Goal: Browse casually: Explore the website without a specific task or goal

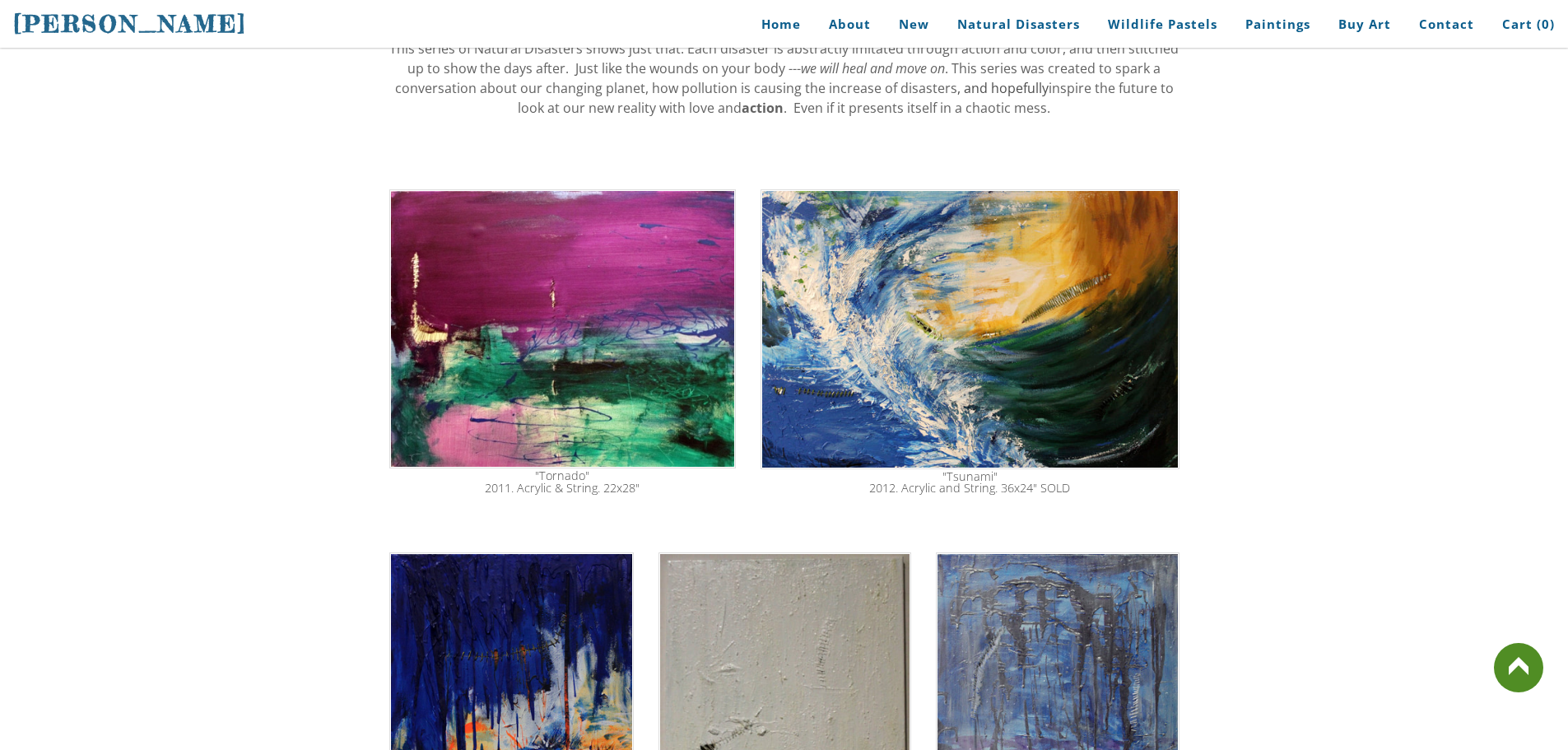
scroll to position [555, 0]
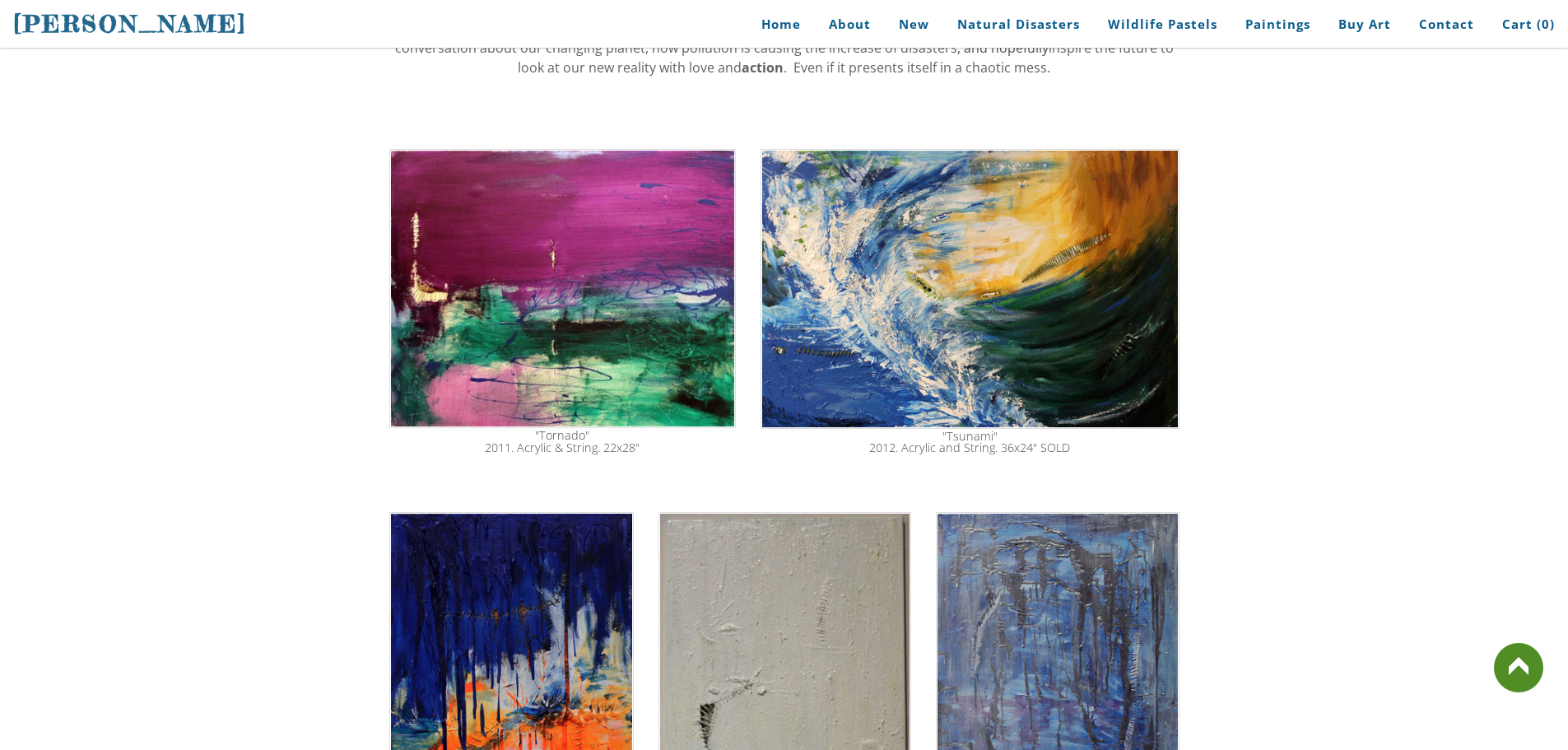
click at [450, 335] on img at bounding box center [562, 287] width 348 height 279
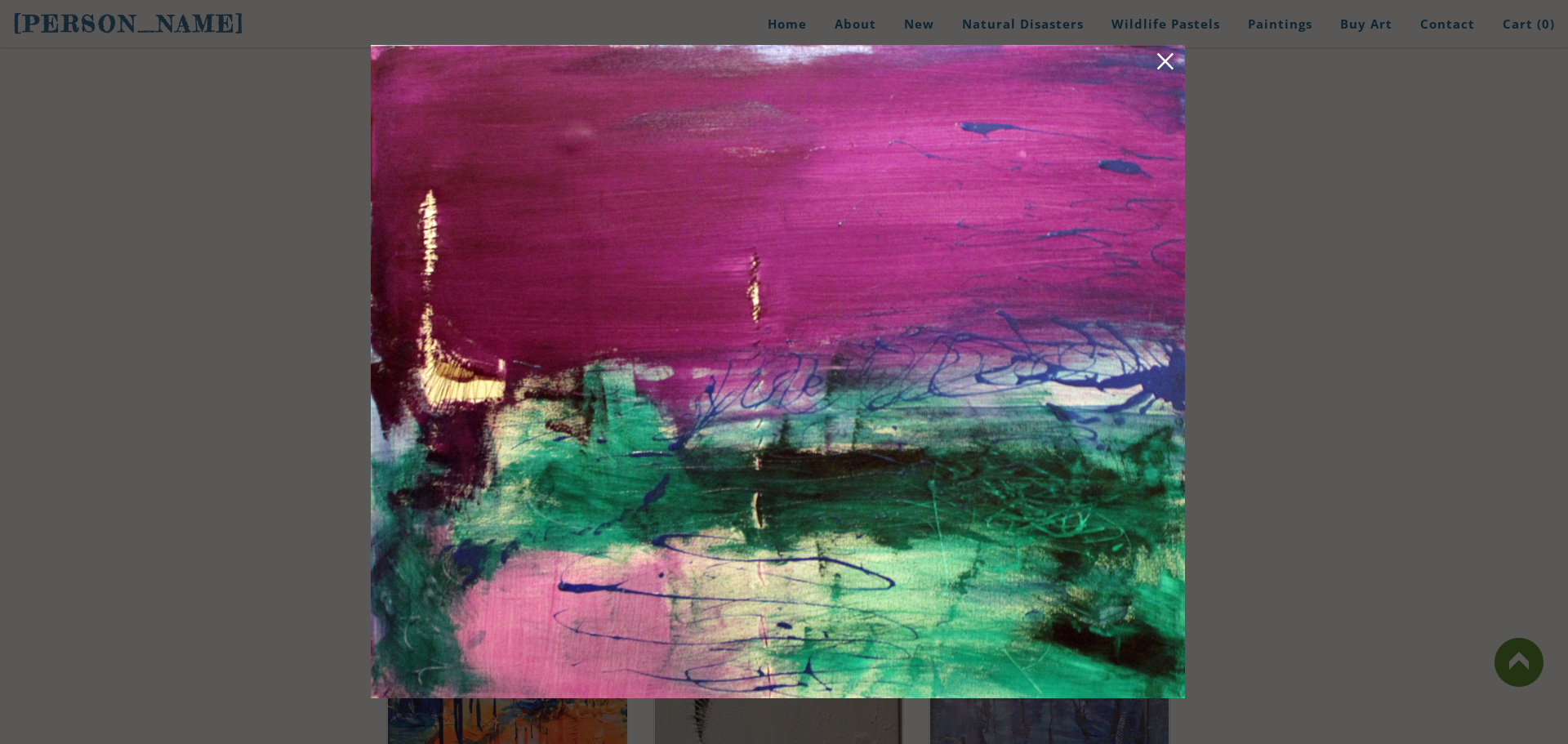
click at [1174, 62] on link at bounding box center [1165, 64] width 23 height 25
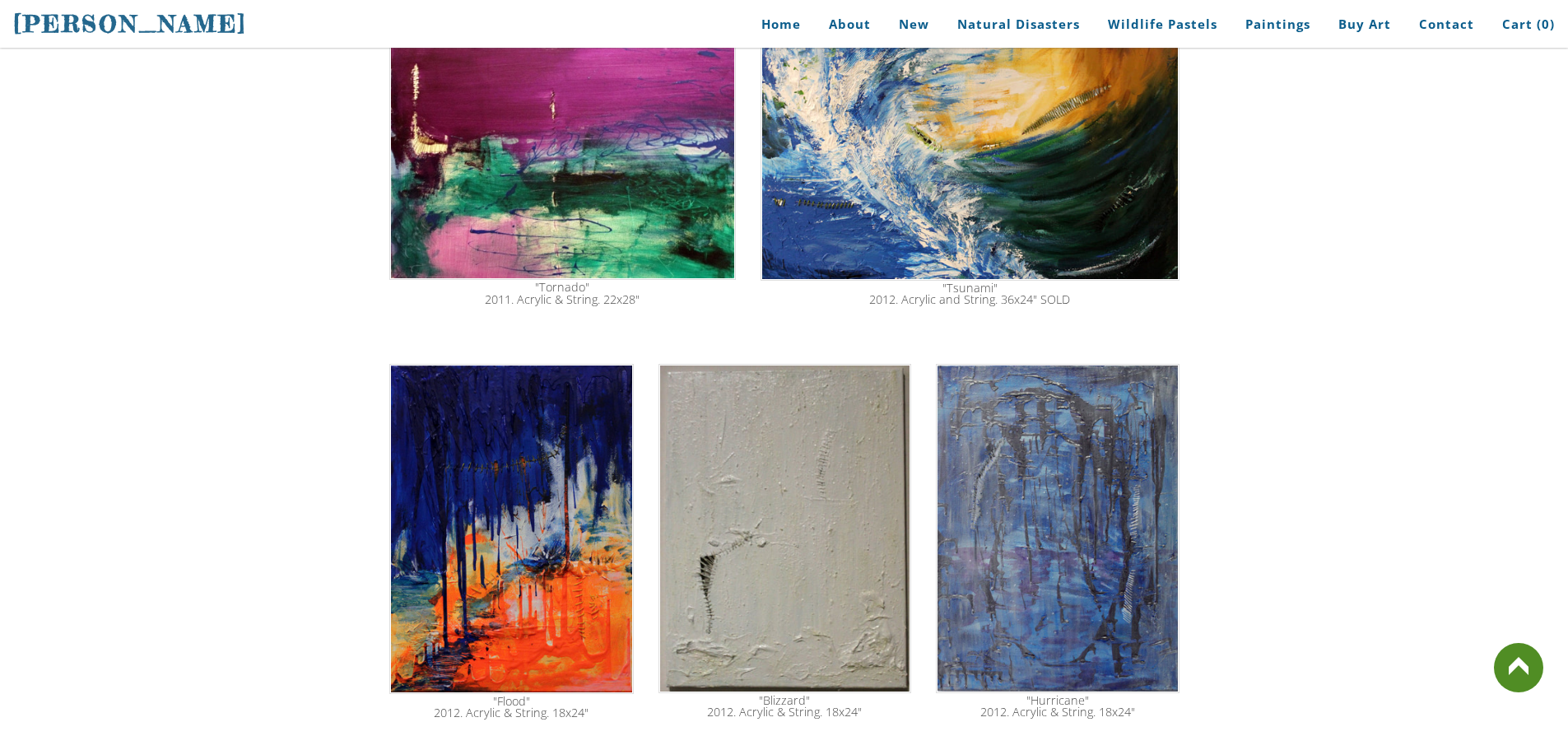
scroll to position [802, 0]
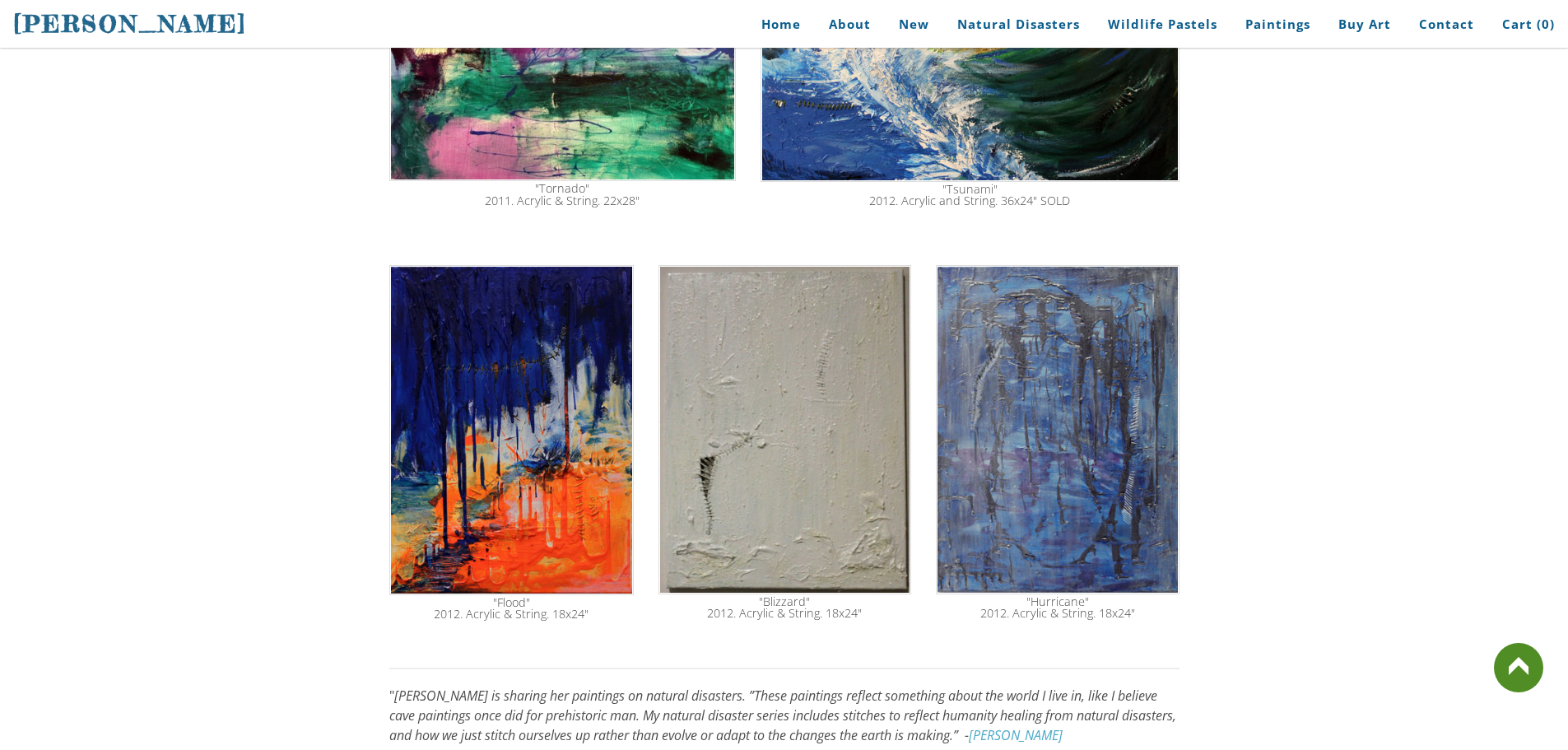
click at [904, 403] on img at bounding box center [785, 430] width 253 height 329
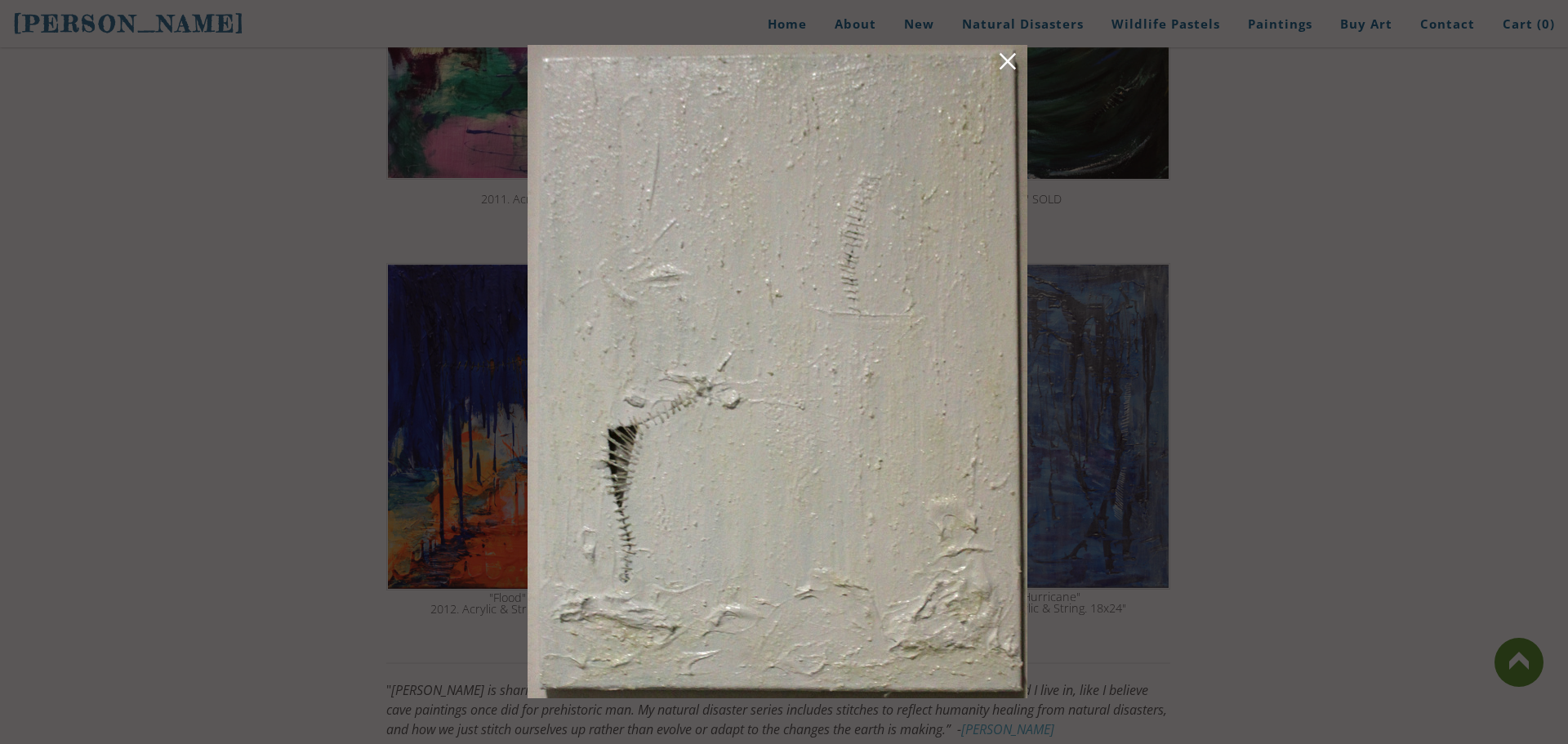
click at [1506, 357] on div at bounding box center [784, 372] width 1568 height 744
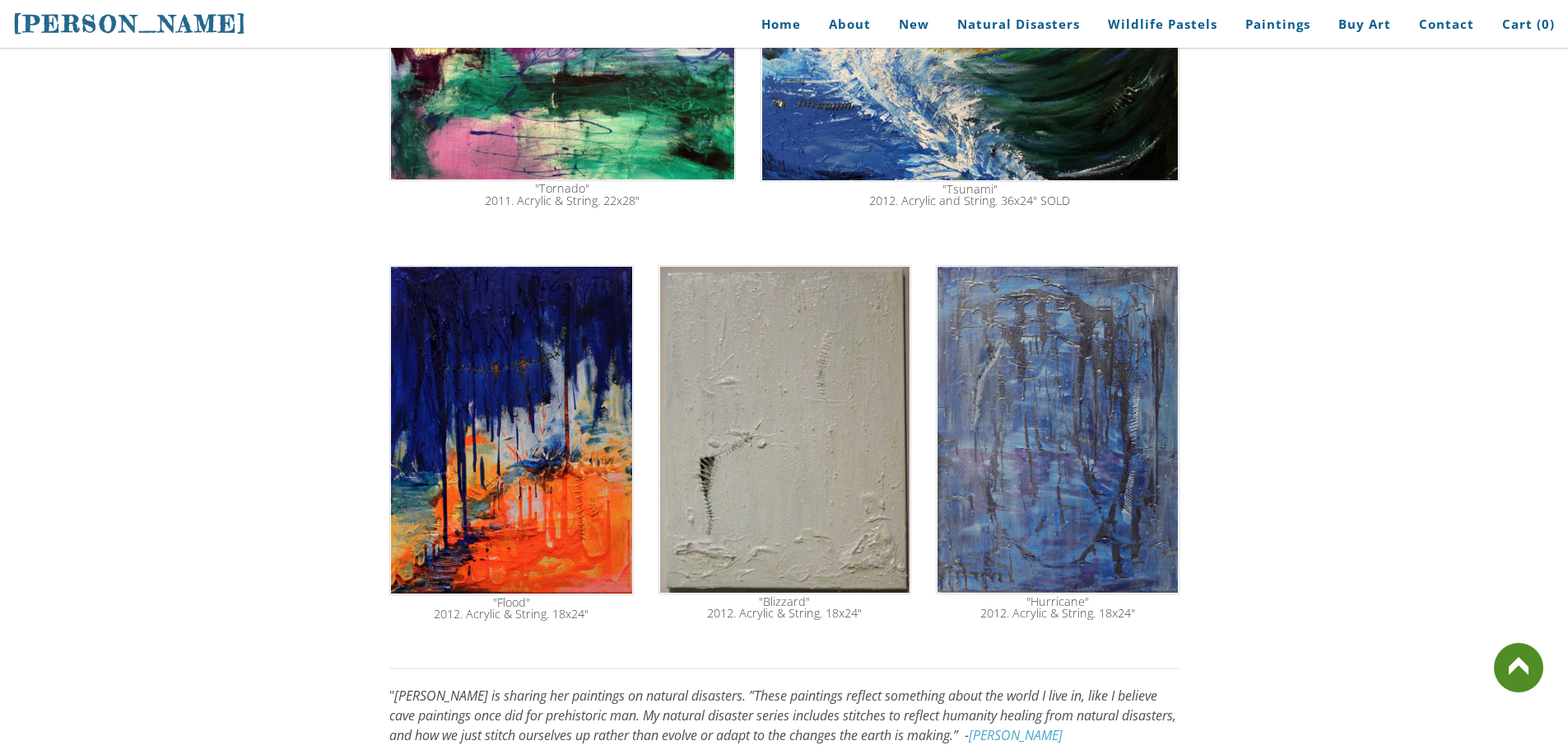
drag, startPoint x: 744, startPoint y: 585, endPoint x: 829, endPoint y: 593, distance: 85.4
click at [837, 596] on div ""Blizzard" 2012. Acrylic & String. 18x24"" at bounding box center [784, 608] width 249 height 24
drag, startPoint x: 791, startPoint y: 588, endPoint x: 734, endPoint y: 593, distance: 57.2
click at [734, 596] on div ""Blizzard" 2012. Acrylic & String. 18x24"" at bounding box center [784, 608] width 249 height 24
click at [778, 452] on img at bounding box center [785, 430] width 253 height 329
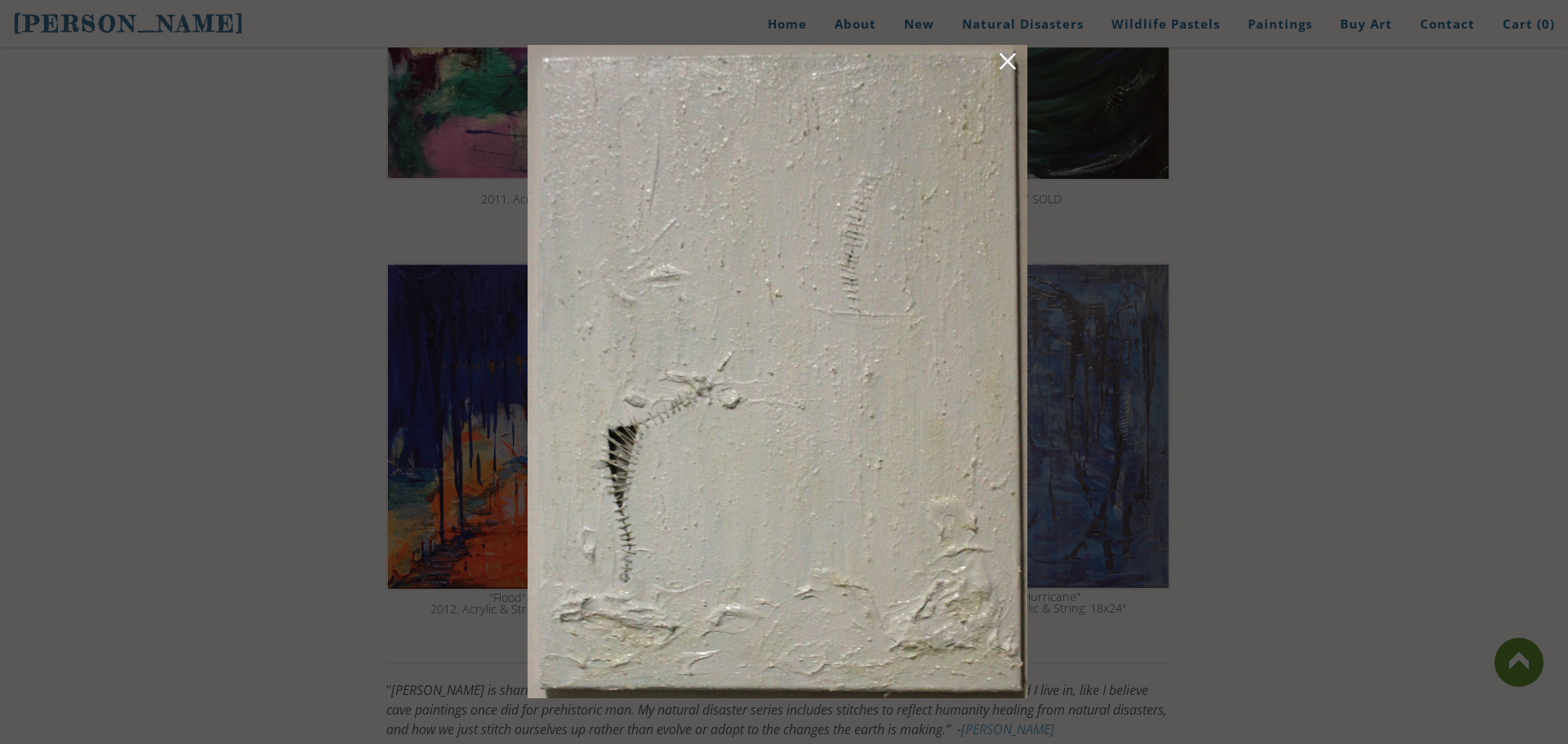
click at [1006, 65] on link at bounding box center [1007, 64] width 23 height 25
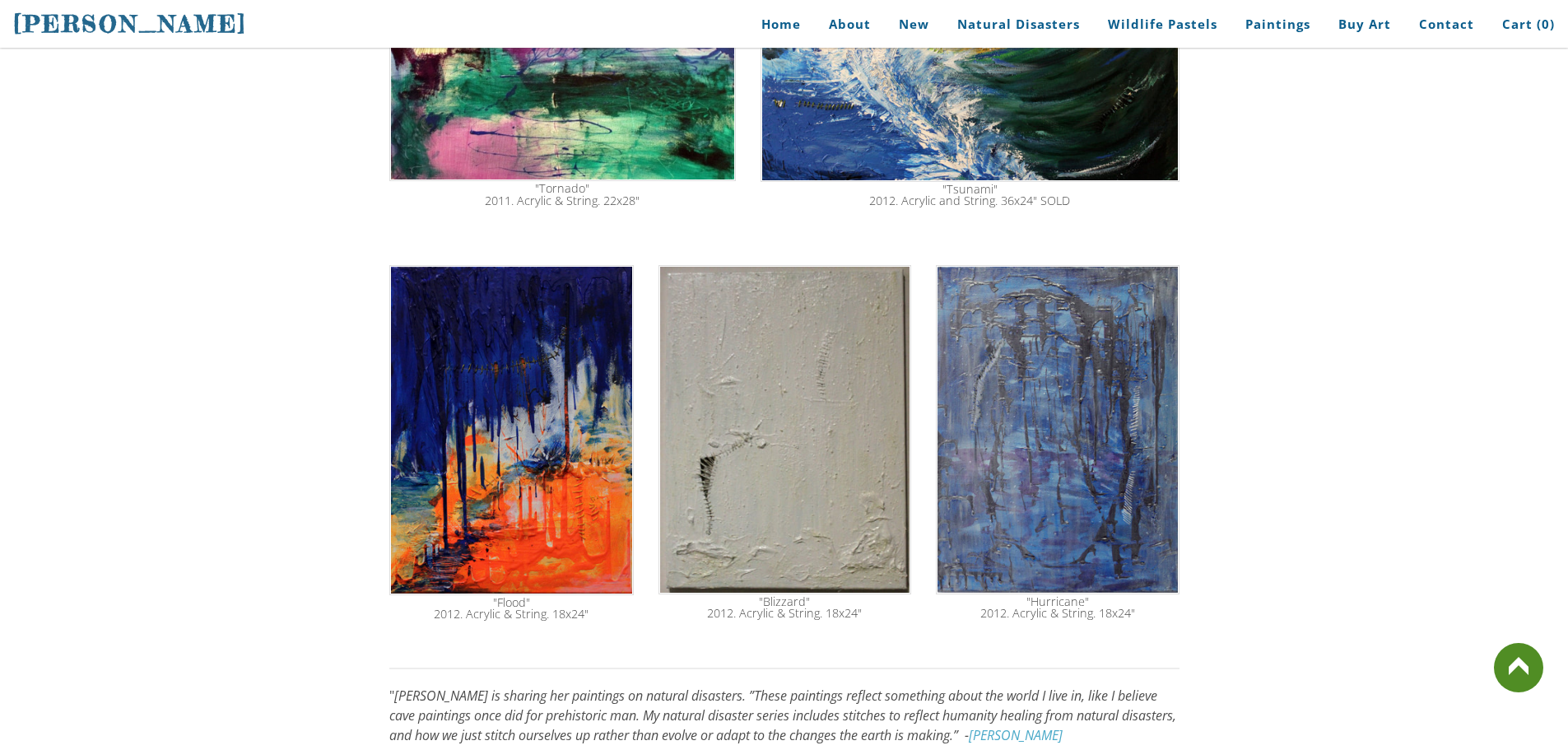
click at [840, 365] on img at bounding box center [785, 430] width 253 height 329
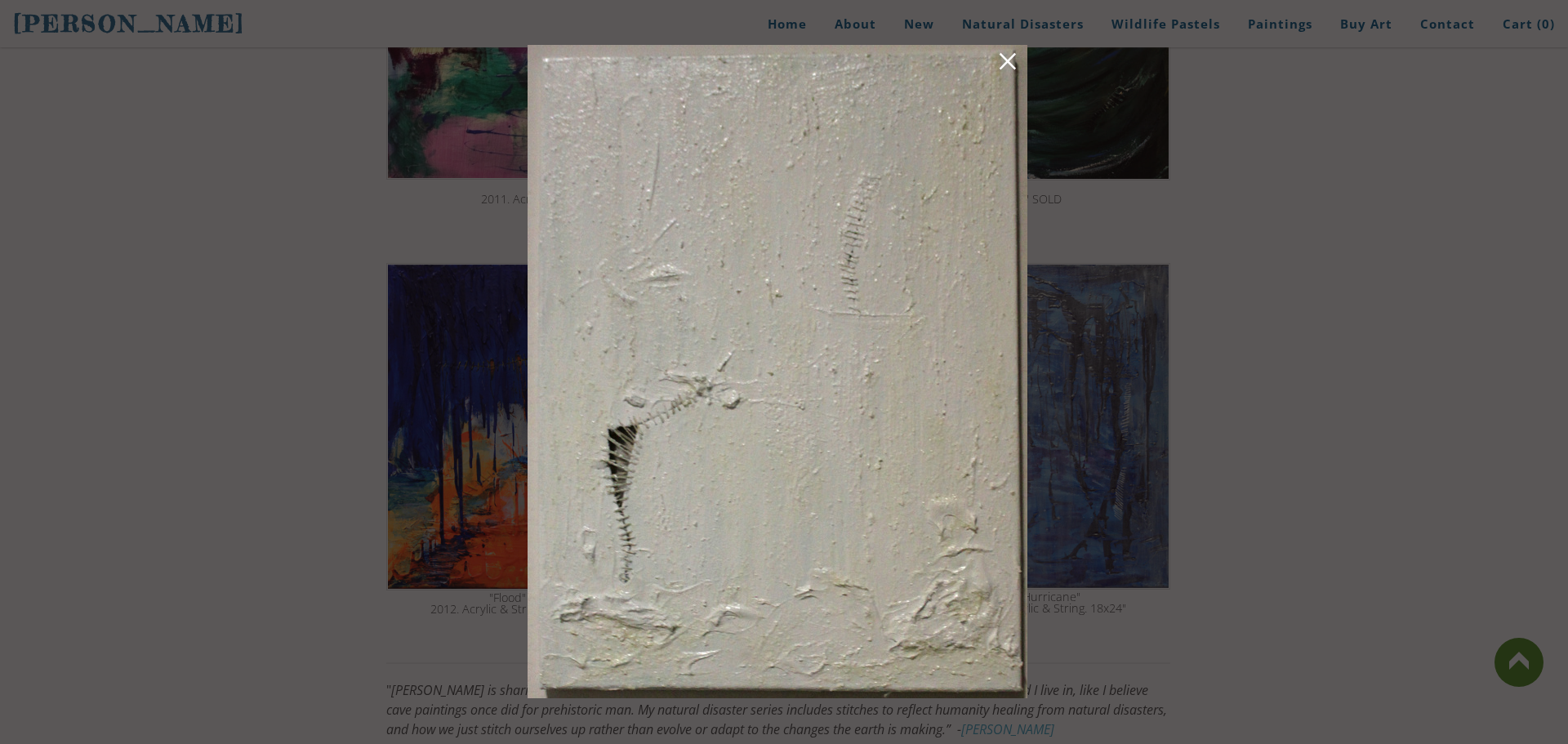
click at [1171, 347] on div at bounding box center [784, 372] width 1568 height 744
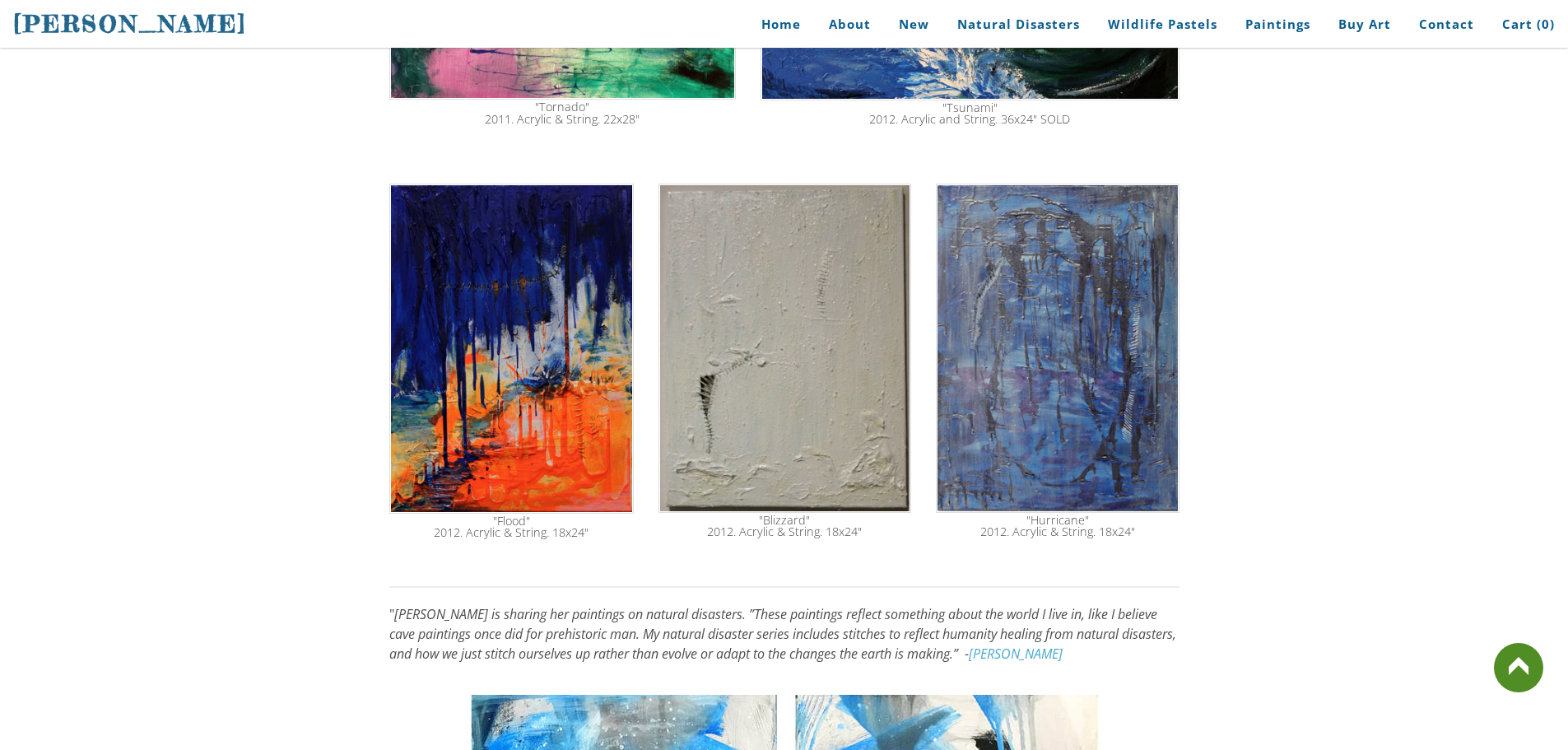
scroll to position [884, 0]
click at [1050, 274] on img at bounding box center [1057, 348] width 243 height 329
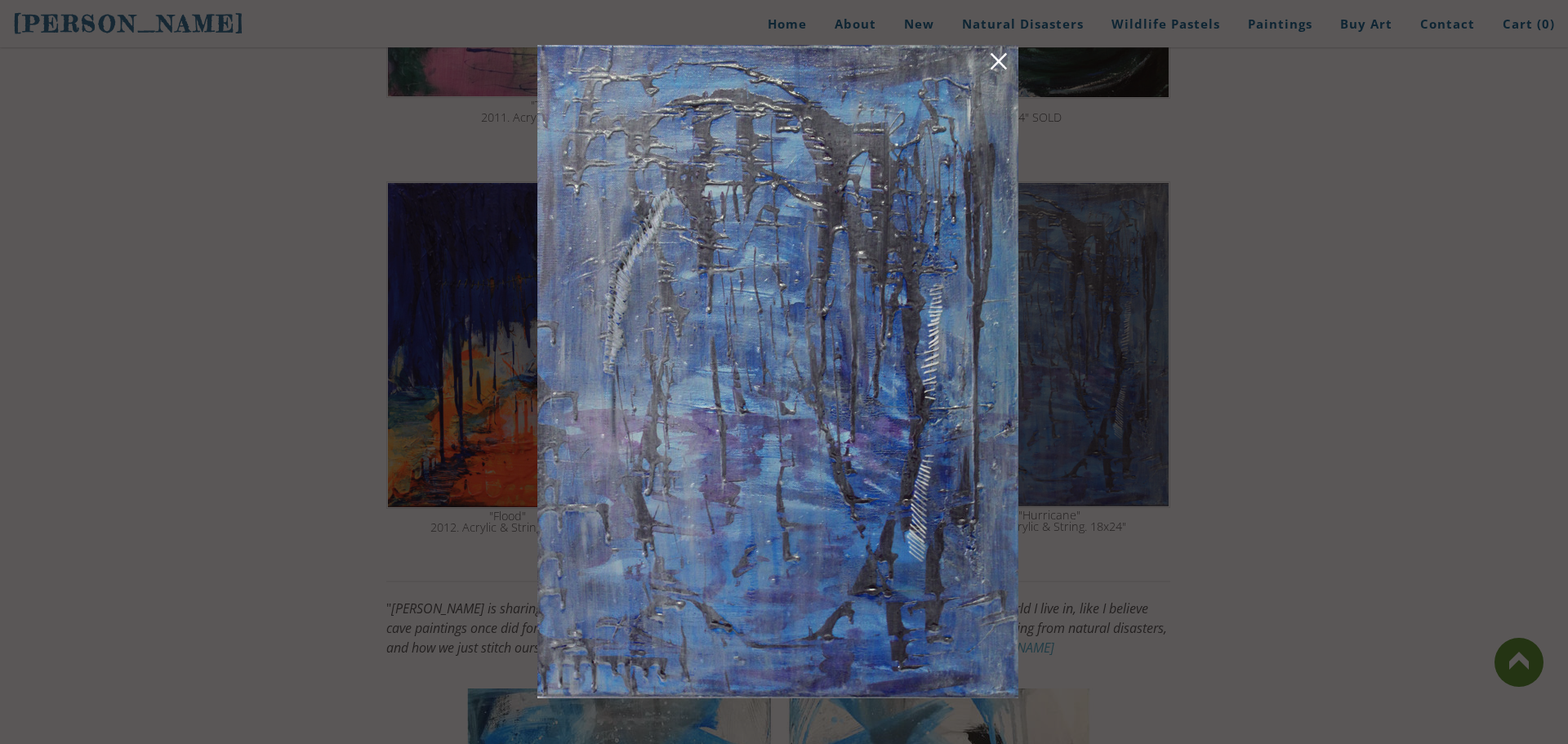
drag, startPoint x: 707, startPoint y: 176, endPoint x: 666, endPoint y: 557, distance: 383.2
click at [668, 568] on img at bounding box center [777, 371] width 481 height 654
drag, startPoint x: 702, startPoint y: 566, endPoint x: 712, endPoint y: 571, distance: 11.2
click at [710, 570] on img at bounding box center [777, 371] width 481 height 654
drag, startPoint x: 776, startPoint y: 596, endPoint x: 685, endPoint y: 293, distance: 316.4
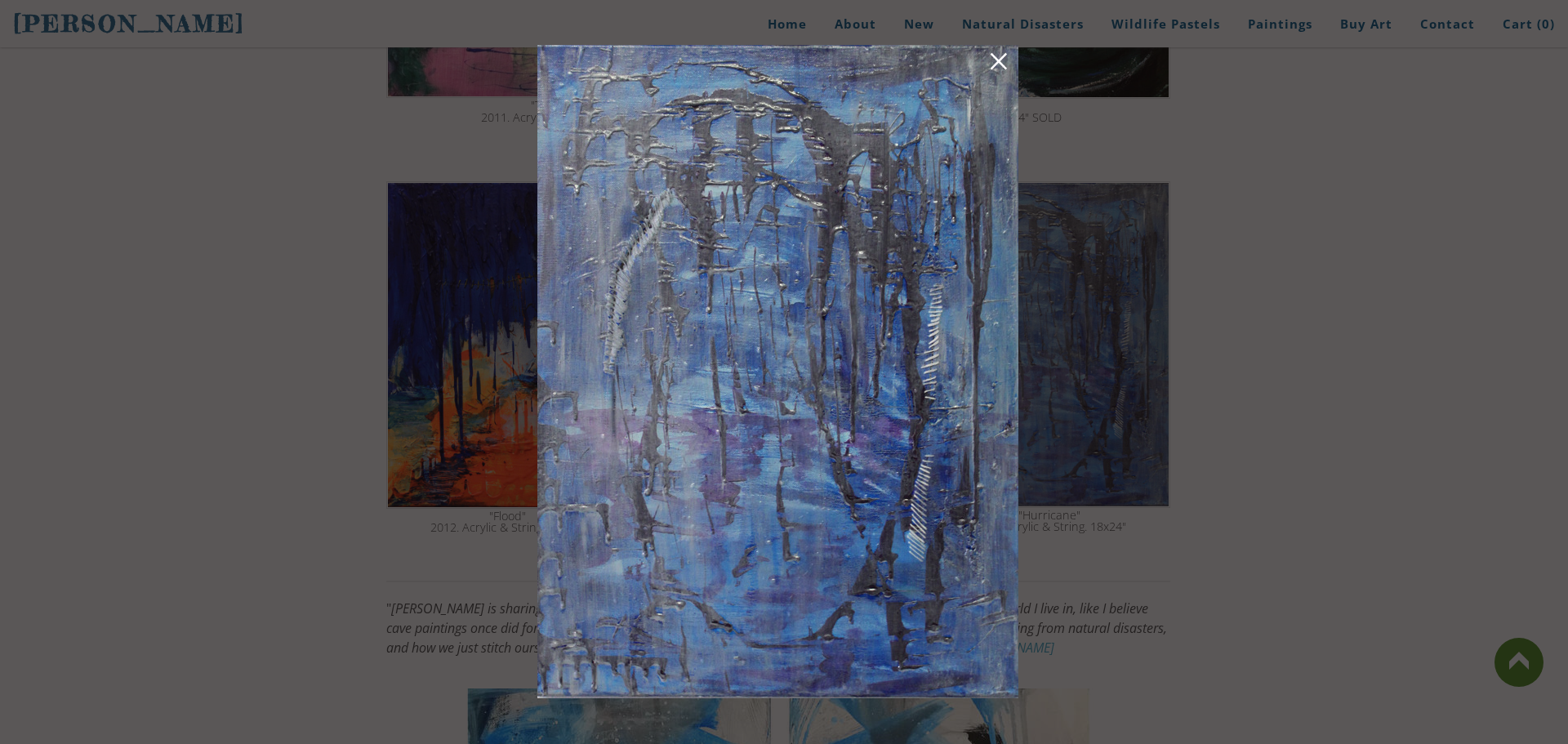
click at [656, 261] on img at bounding box center [777, 371] width 481 height 654
drag, startPoint x: 711, startPoint y: 359, endPoint x: 719, endPoint y: 489, distance: 130.2
click at [719, 489] on img at bounding box center [777, 371] width 481 height 654
drag, startPoint x: 815, startPoint y: 355, endPoint x: 892, endPoint y: 527, distance: 188.4
click at [892, 527] on img at bounding box center [777, 371] width 481 height 654
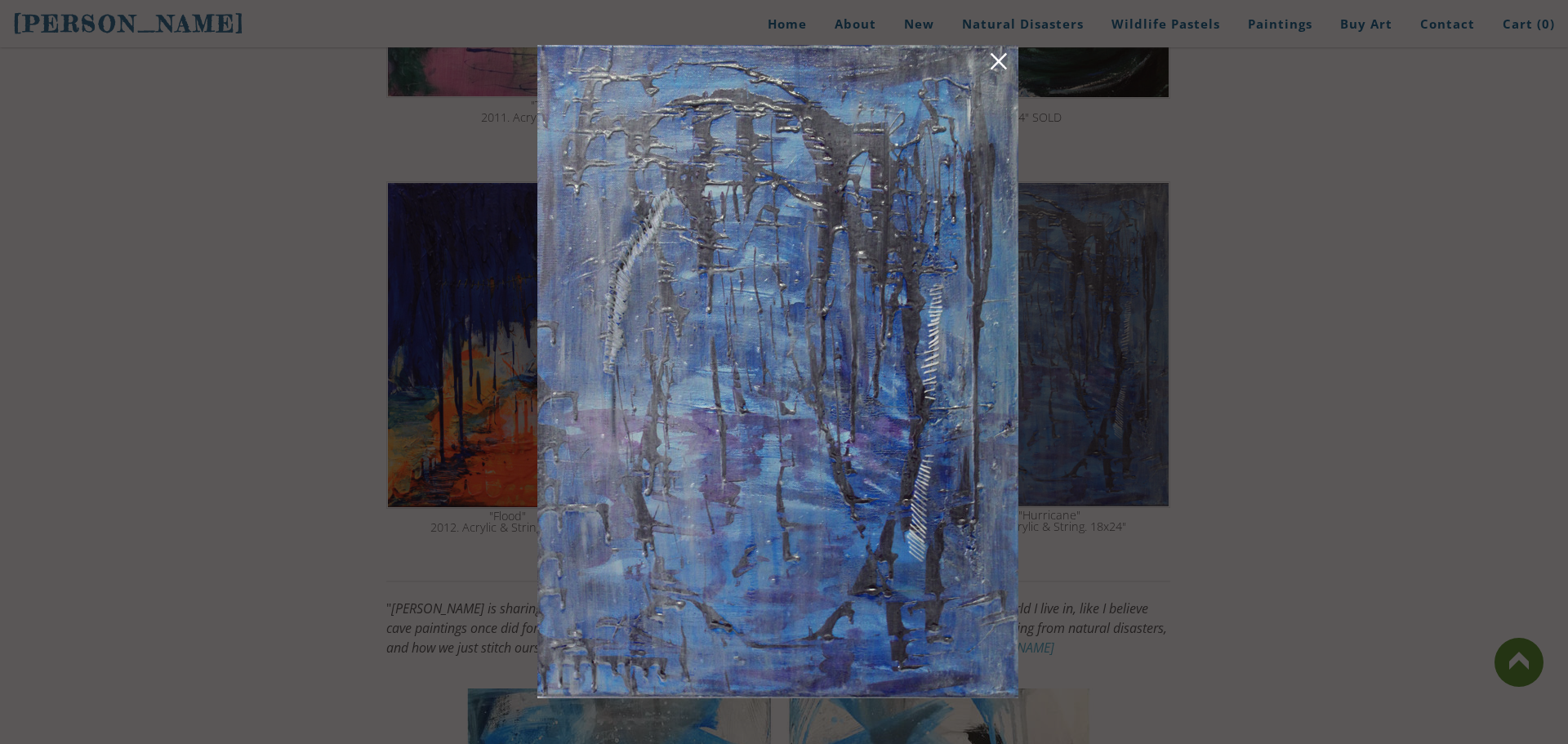
drag, startPoint x: 770, startPoint y: 461, endPoint x: 779, endPoint y: 515, distance: 54.7
click at [779, 515] on img at bounding box center [777, 371] width 481 height 654
drag, startPoint x: 705, startPoint y: 345, endPoint x: 726, endPoint y: 470, distance: 126.8
click at [720, 476] on img at bounding box center [777, 371] width 481 height 654
drag, startPoint x: 848, startPoint y: 439, endPoint x: 895, endPoint y: 543, distance: 114.1
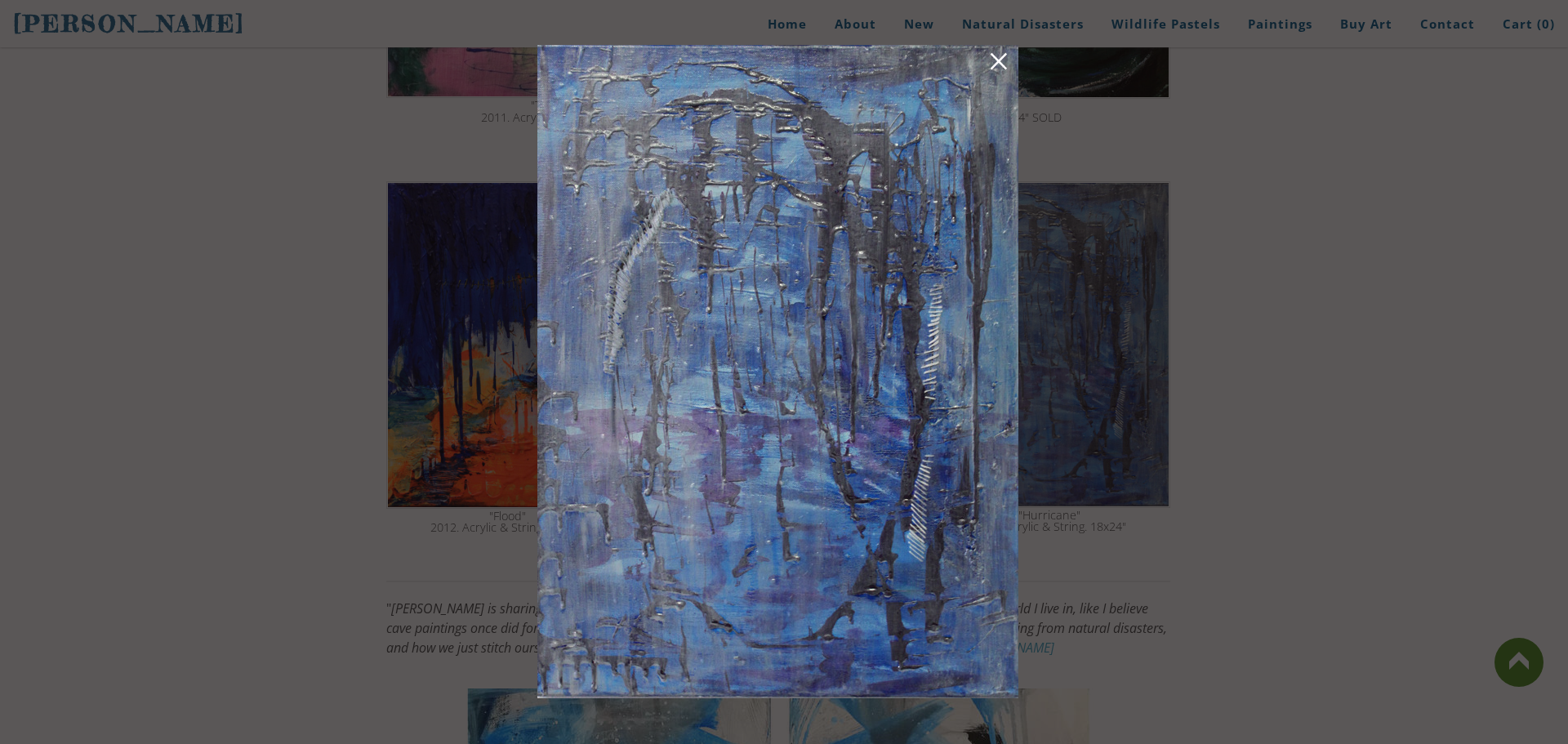
click at [895, 544] on img at bounding box center [777, 371] width 481 height 654
click at [1054, 403] on div at bounding box center [784, 372] width 1568 height 744
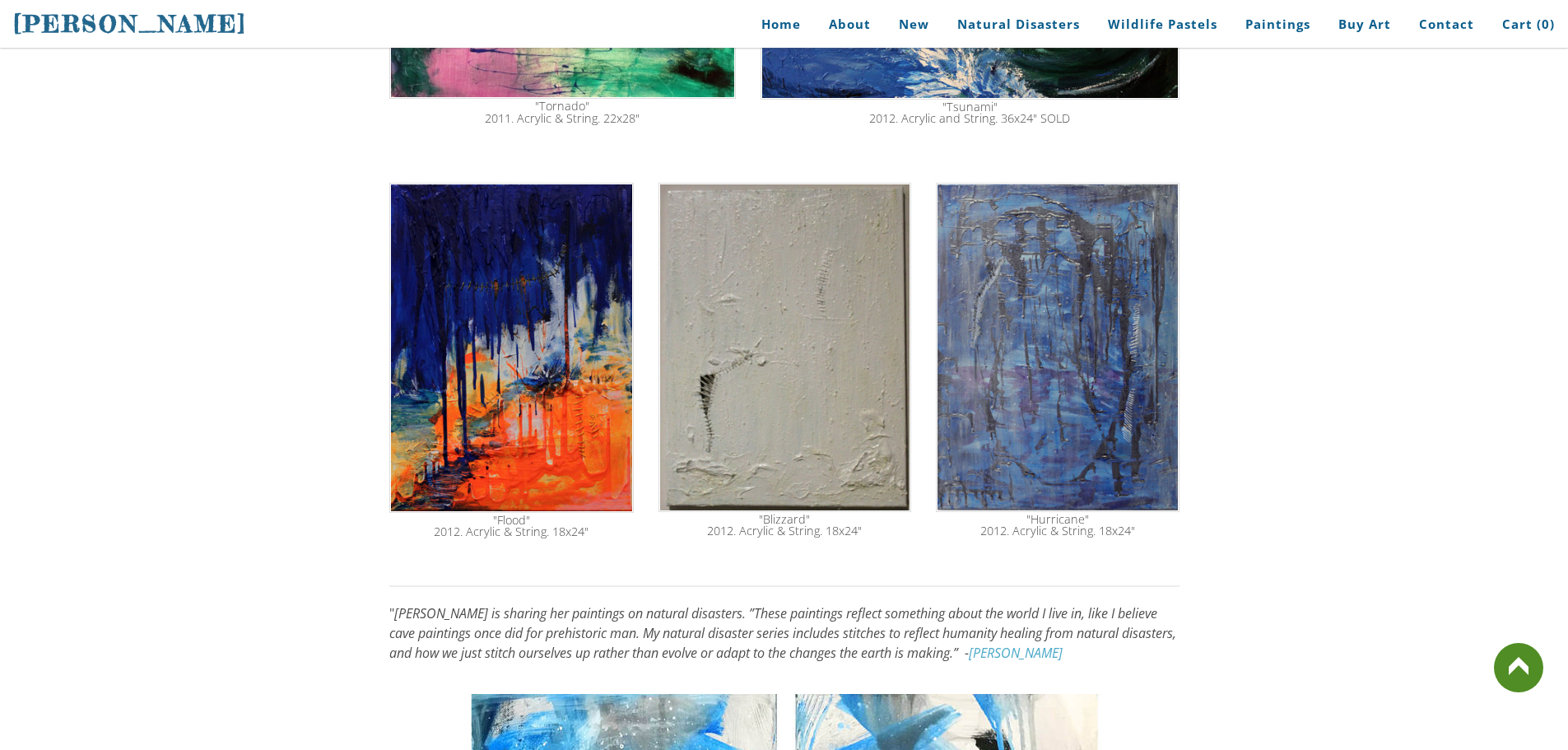
click at [519, 389] on img at bounding box center [511, 348] width 244 height 330
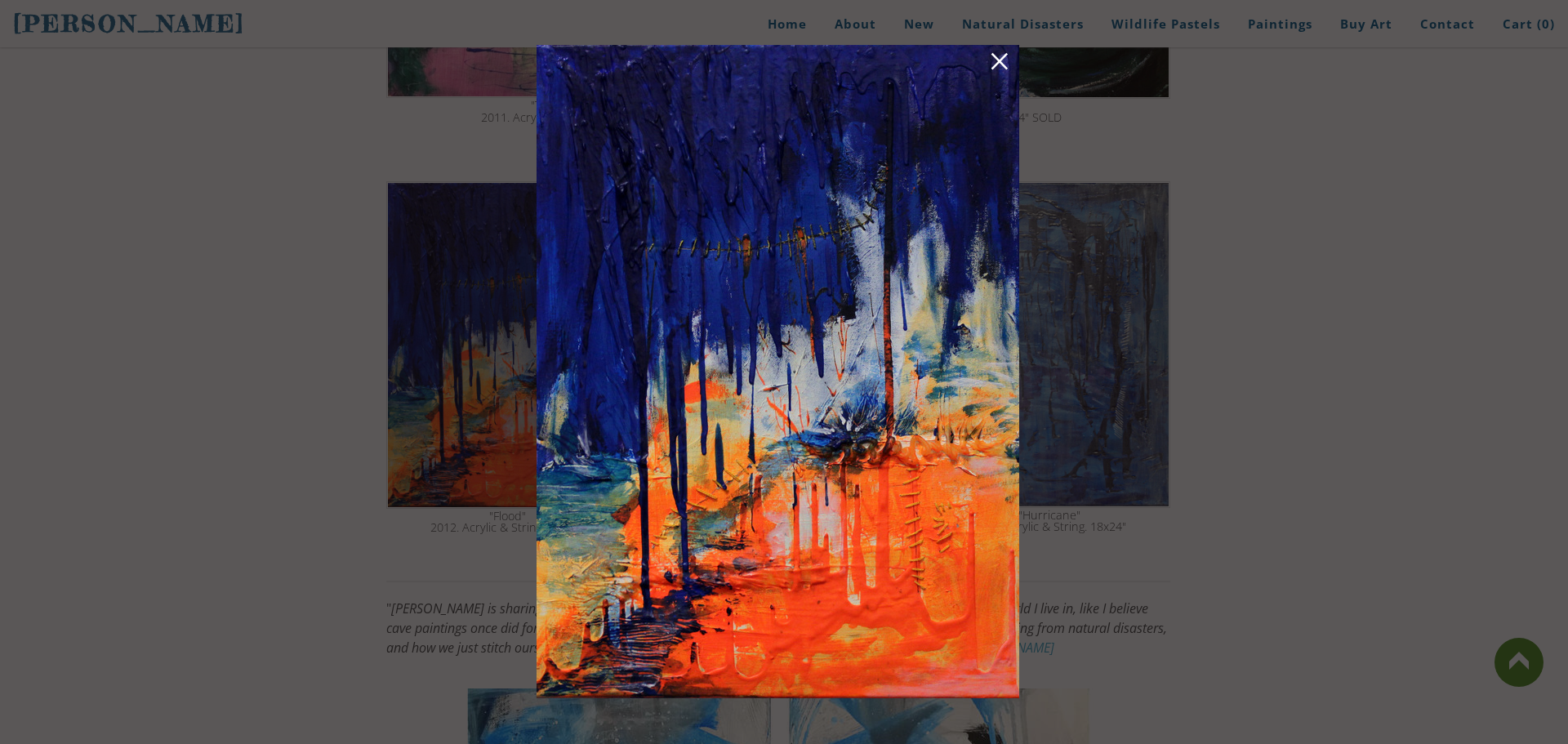
click at [1006, 62] on link at bounding box center [999, 64] width 23 height 25
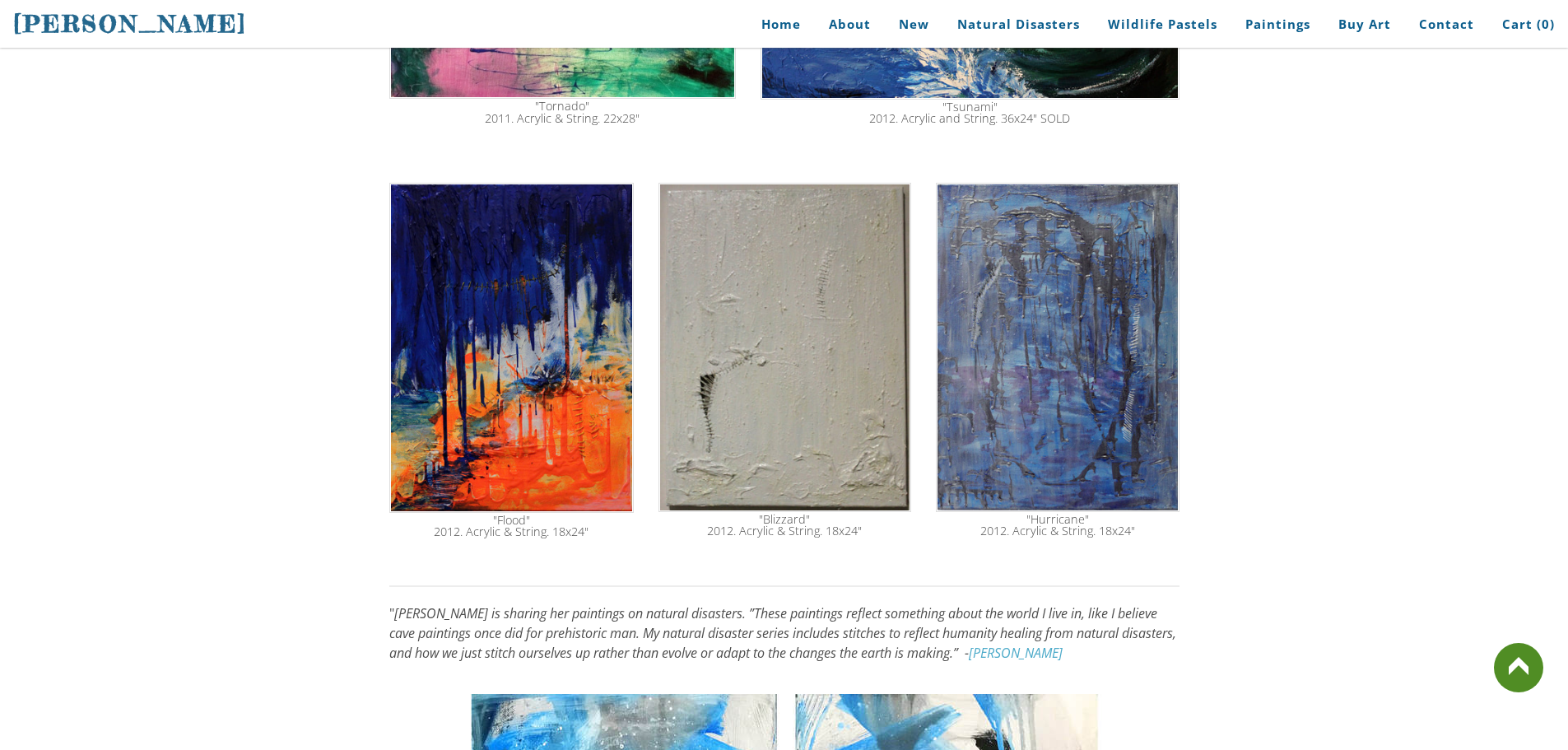
click at [818, 346] on img at bounding box center [785, 348] width 253 height 329
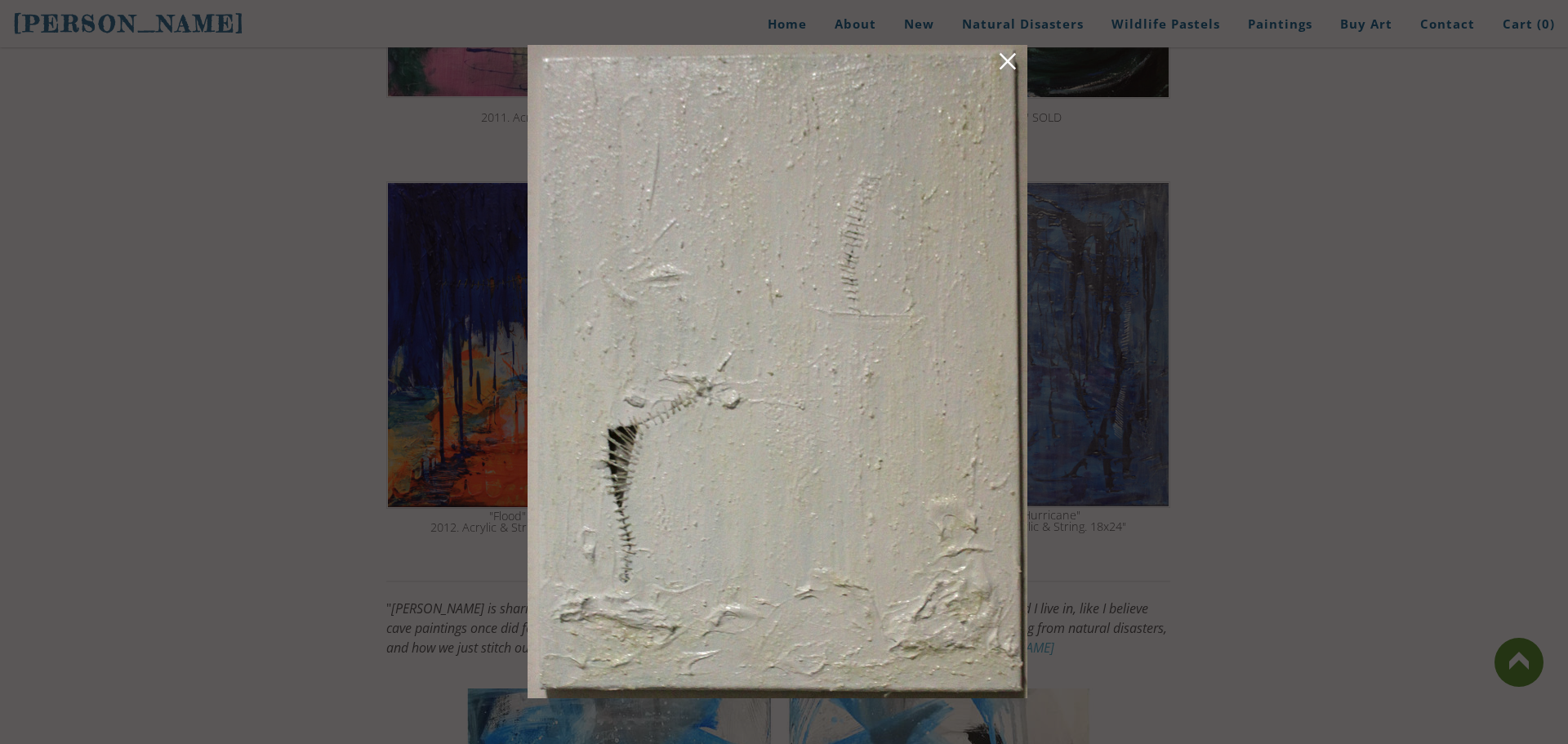
click at [1005, 67] on link at bounding box center [1007, 64] width 23 height 25
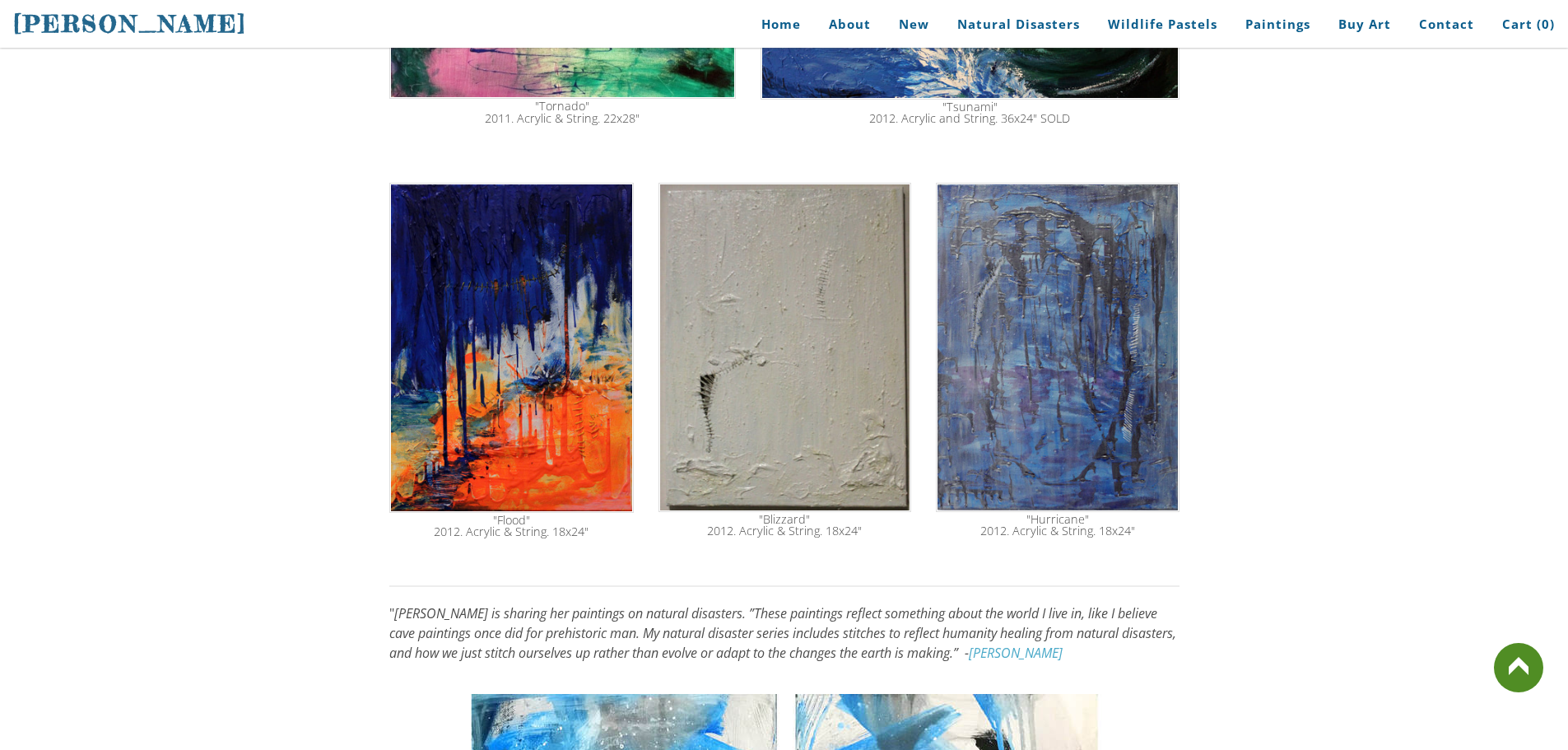
click at [518, 399] on img at bounding box center [511, 348] width 244 height 330
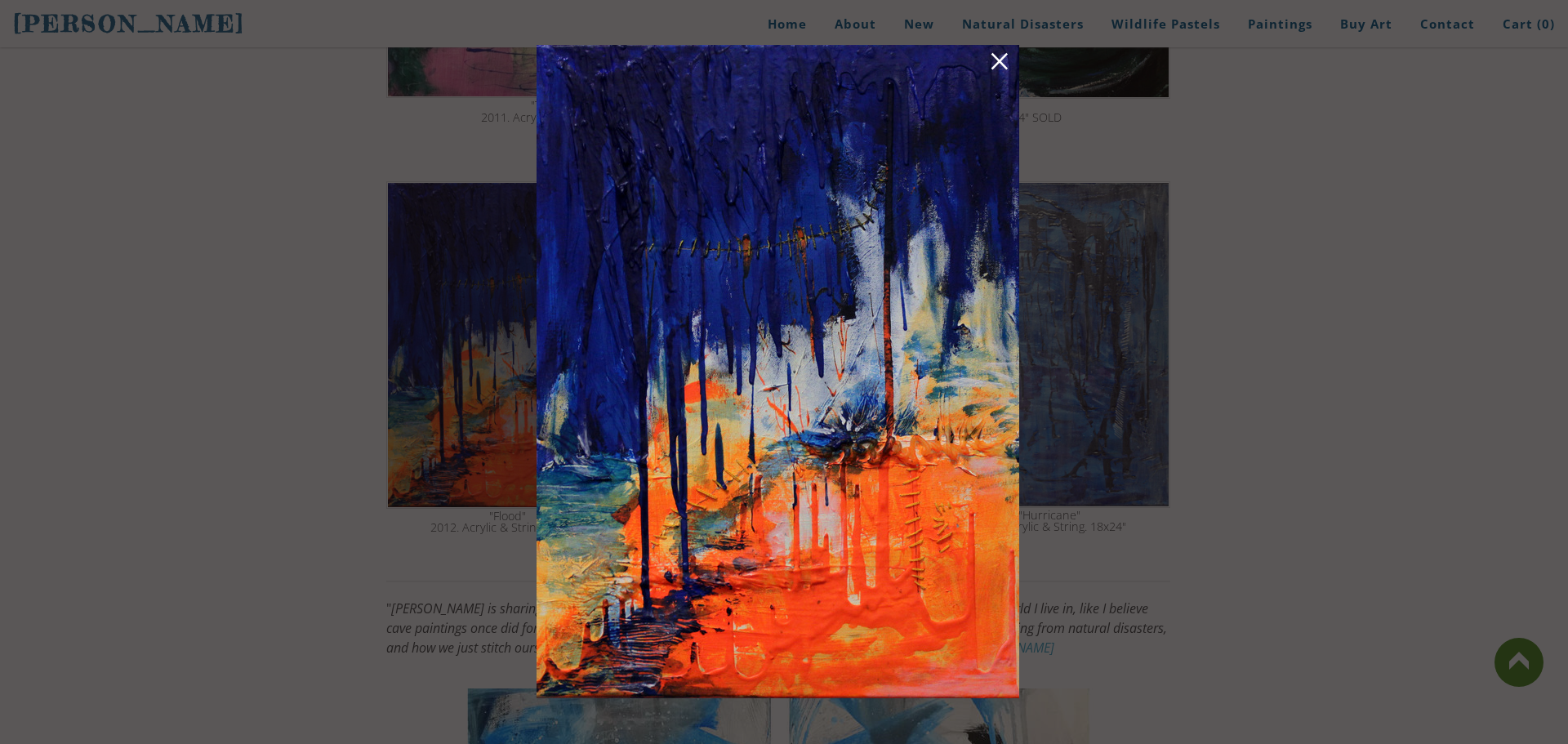
click at [1008, 54] on link at bounding box center [999, 64] width 23 height 25
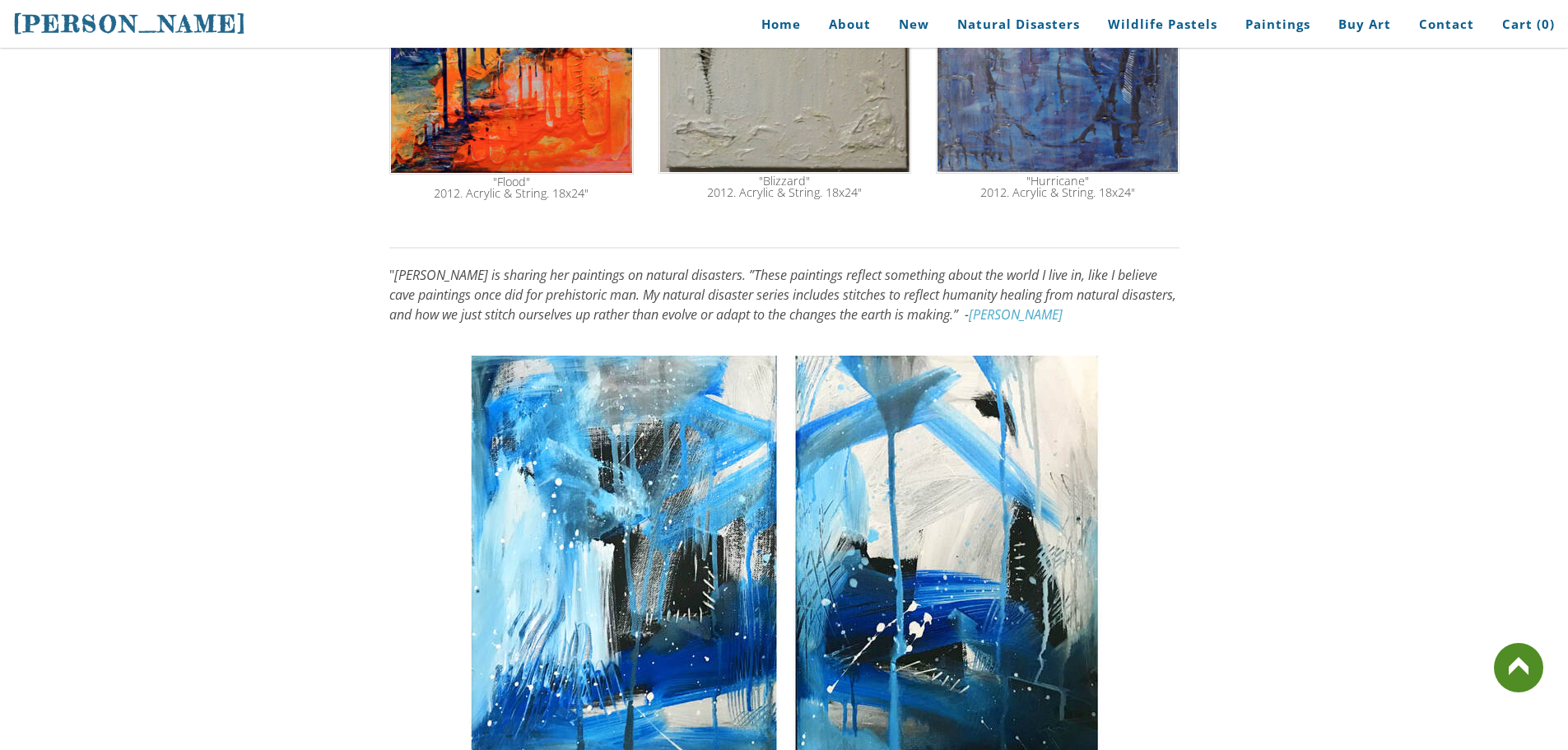
scroll to position [1050, 0]
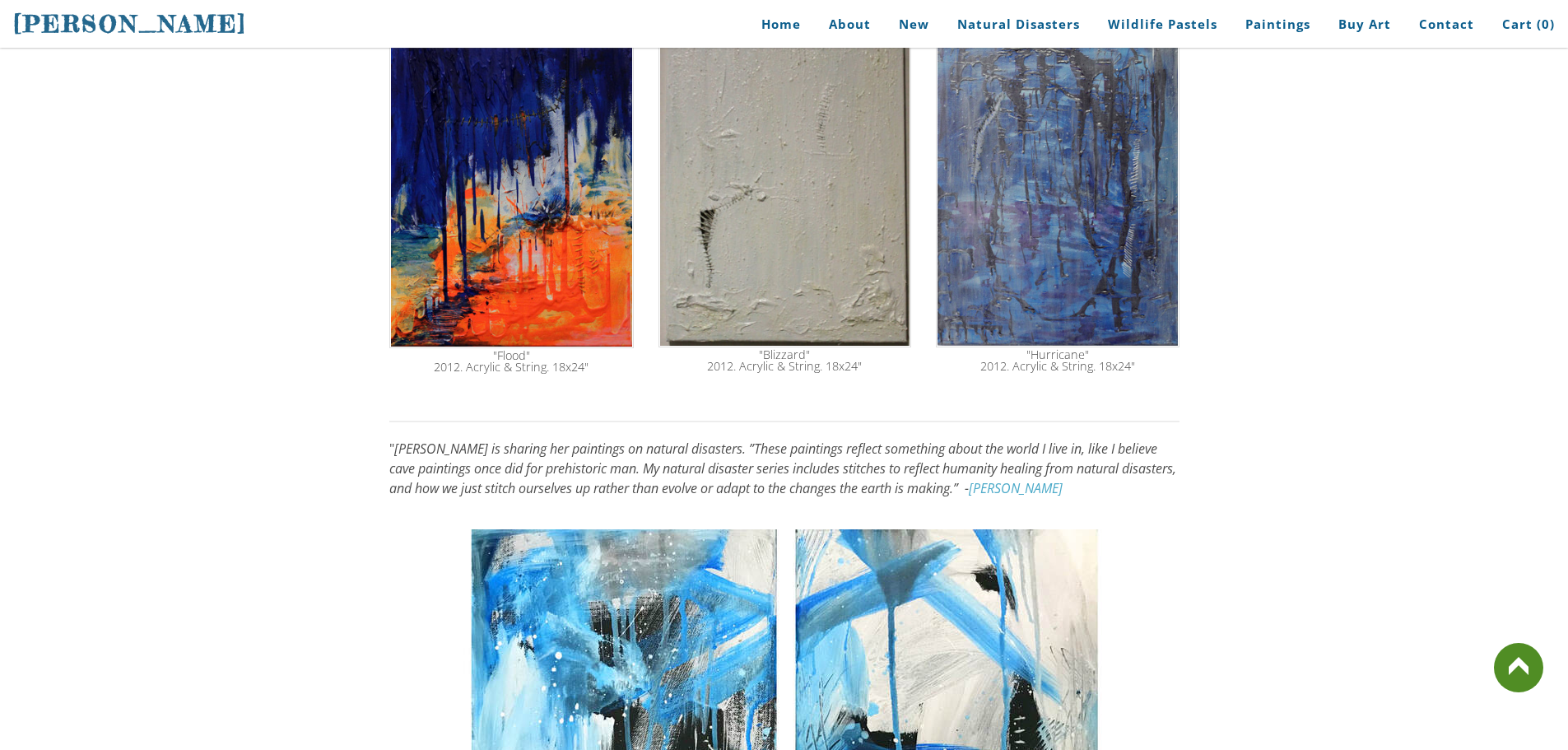
click at [1068, 264] on img at bounding box center [1057, 182] width 243 height 329
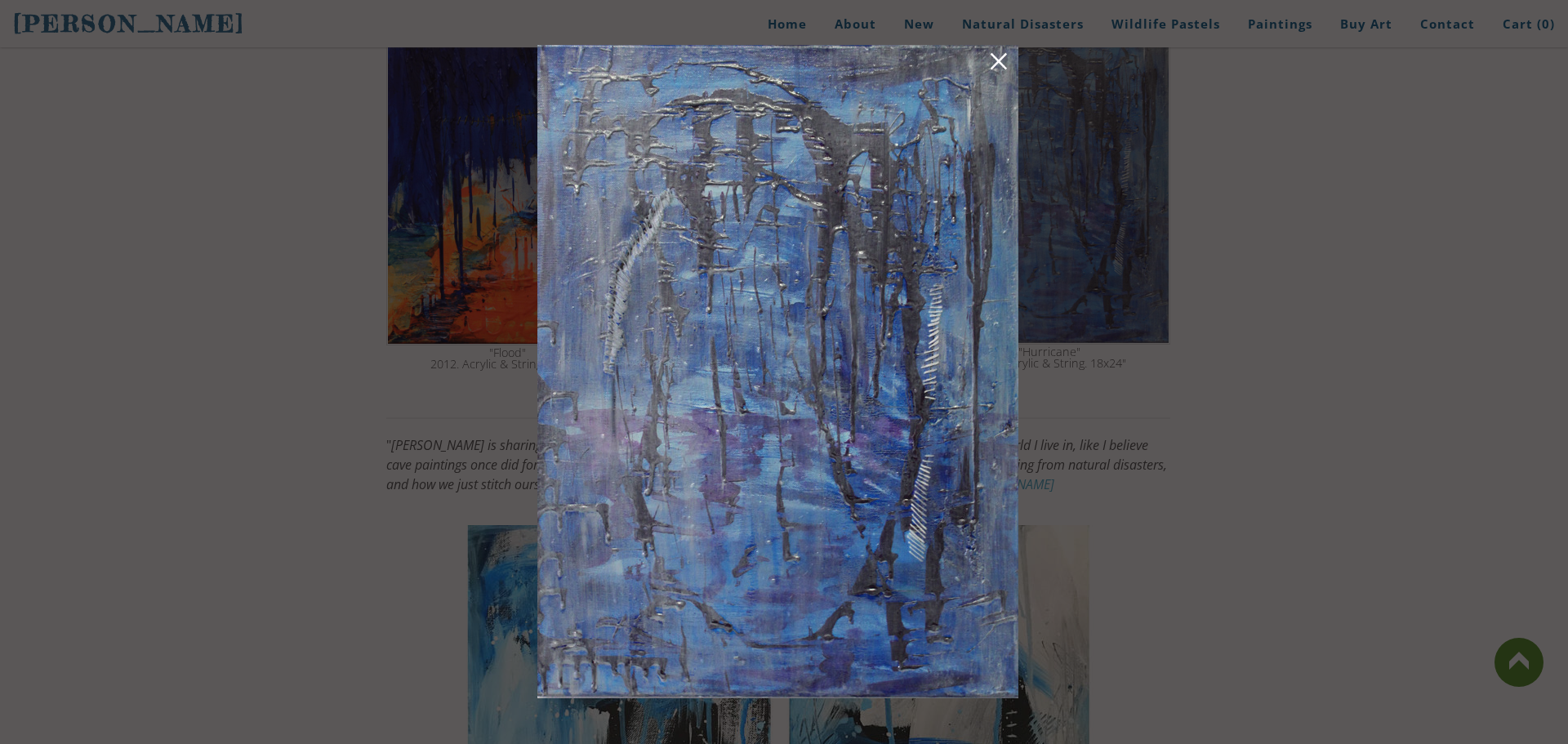
click at [1003, 68] on link at bounding box center [999, 64] width 23 height 25
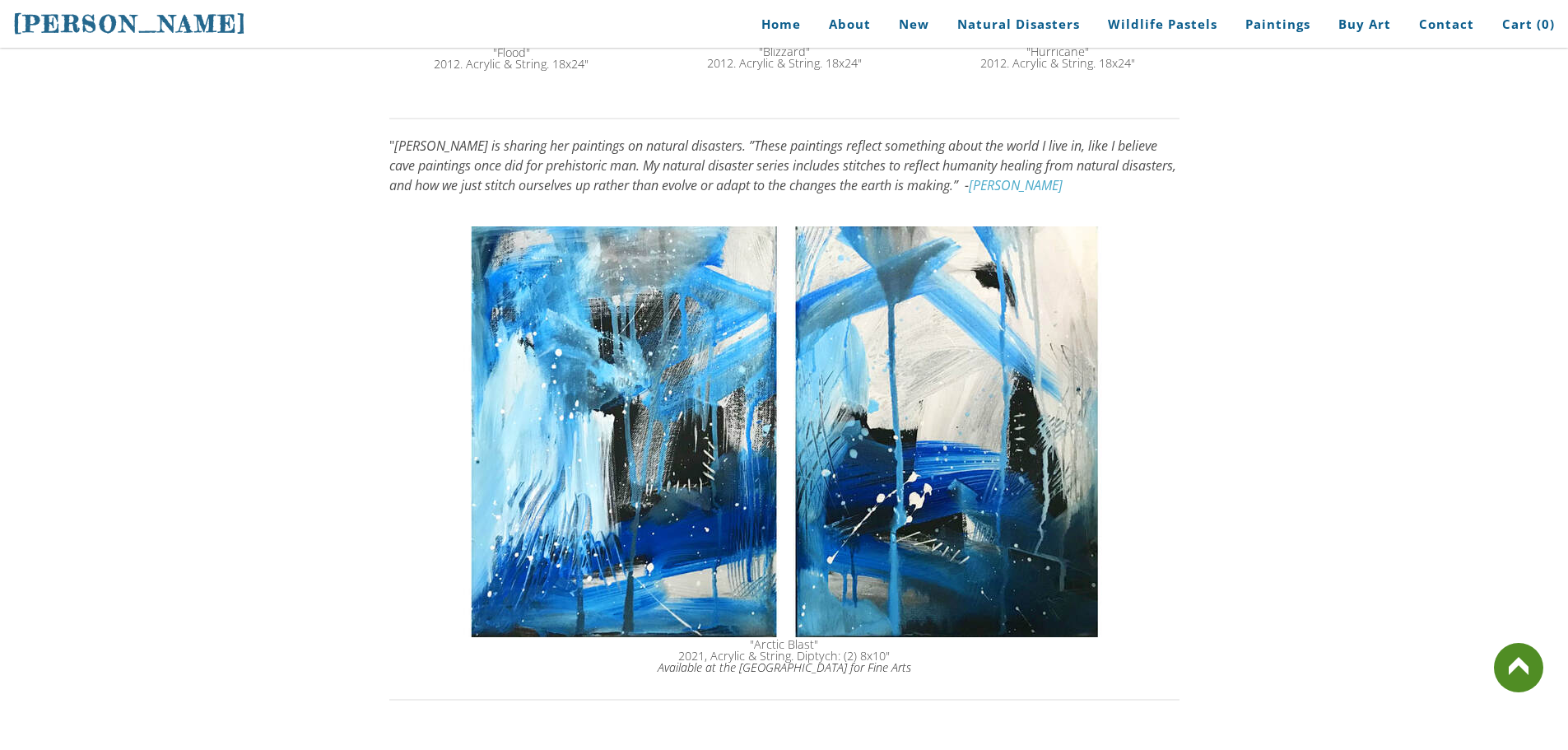
scroll to position [1379, 0]
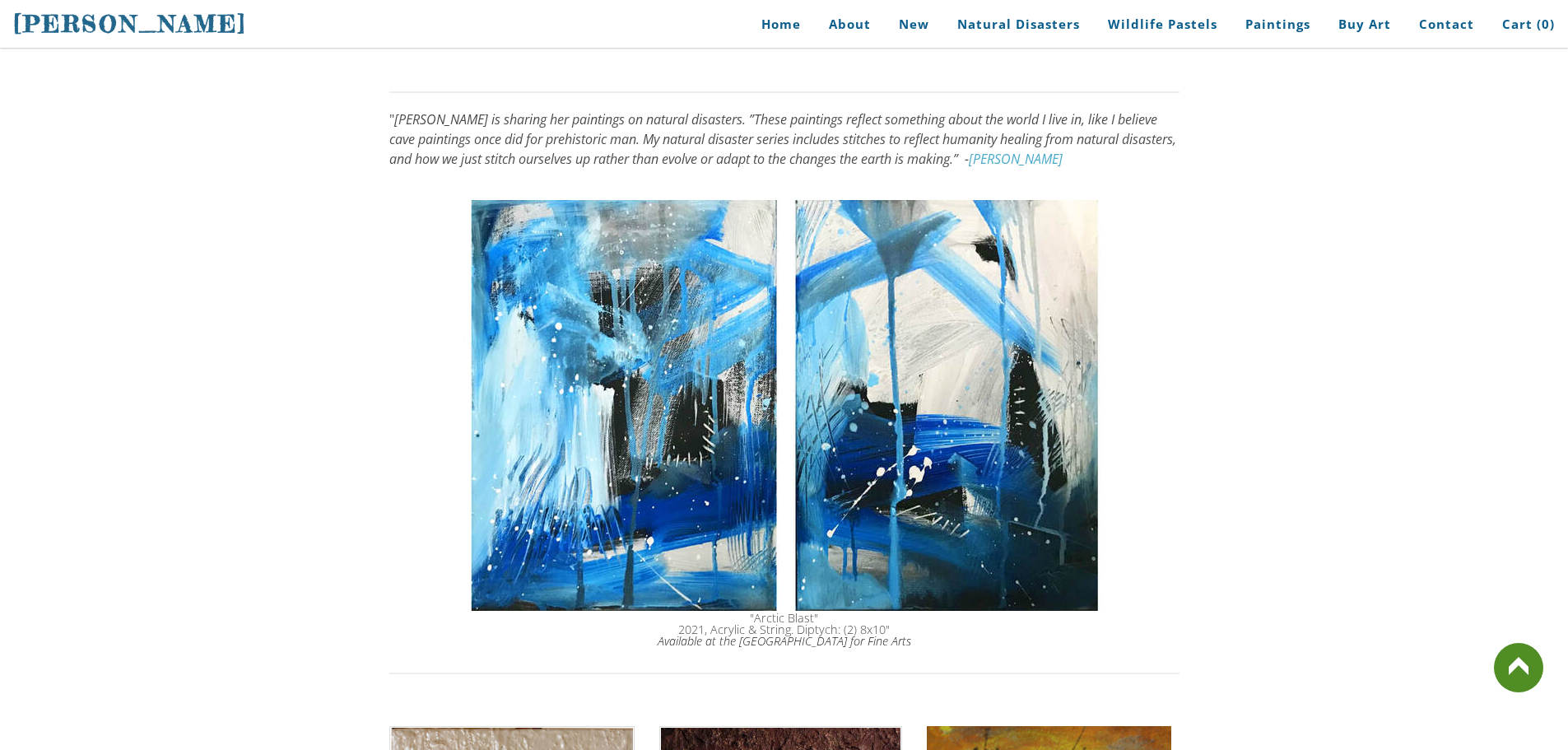
click at [700, 540] on img at bounding box center [784, 405] width 642 height 410
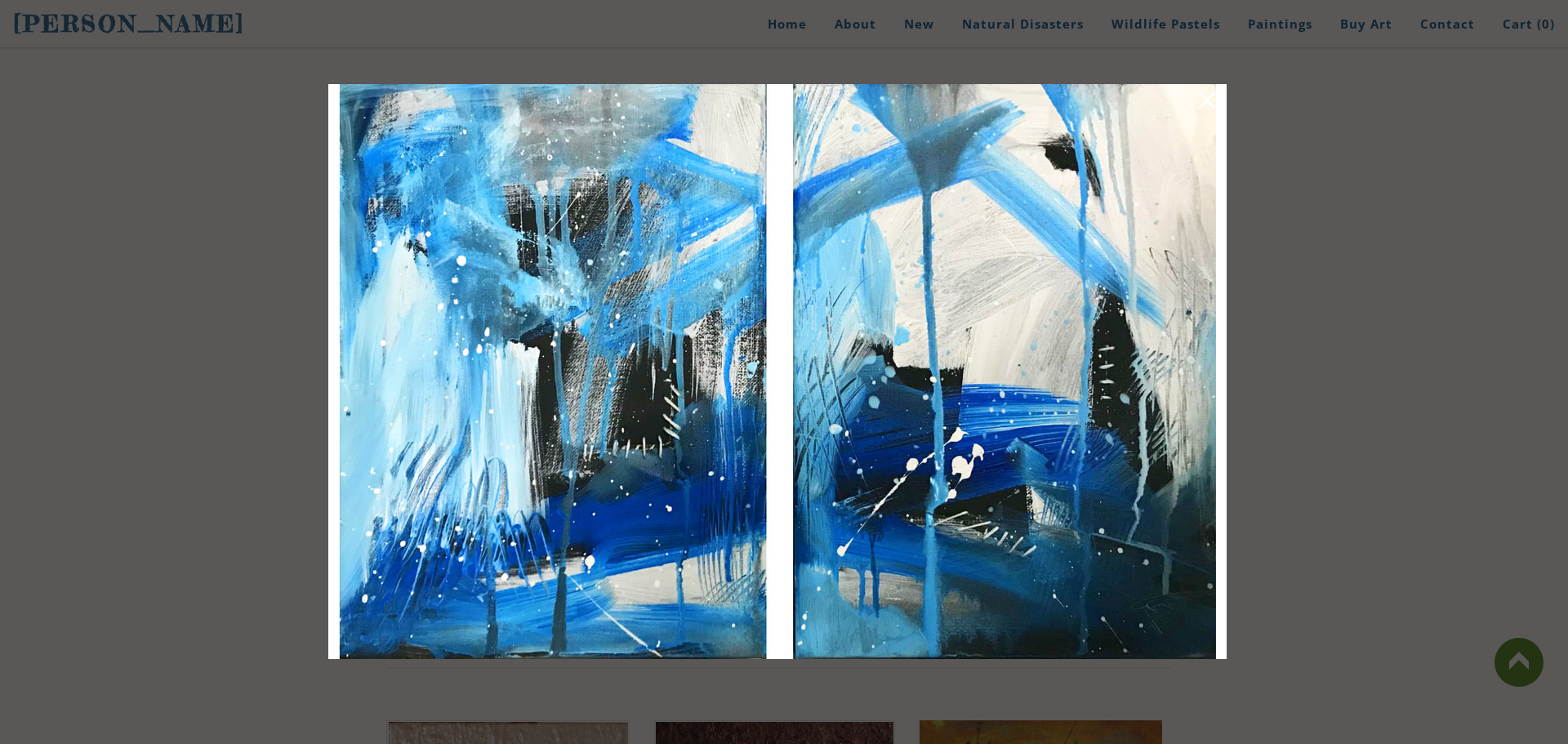
click at [1199, 108] on link at bounding box center [1207, 103] width 23 height 25
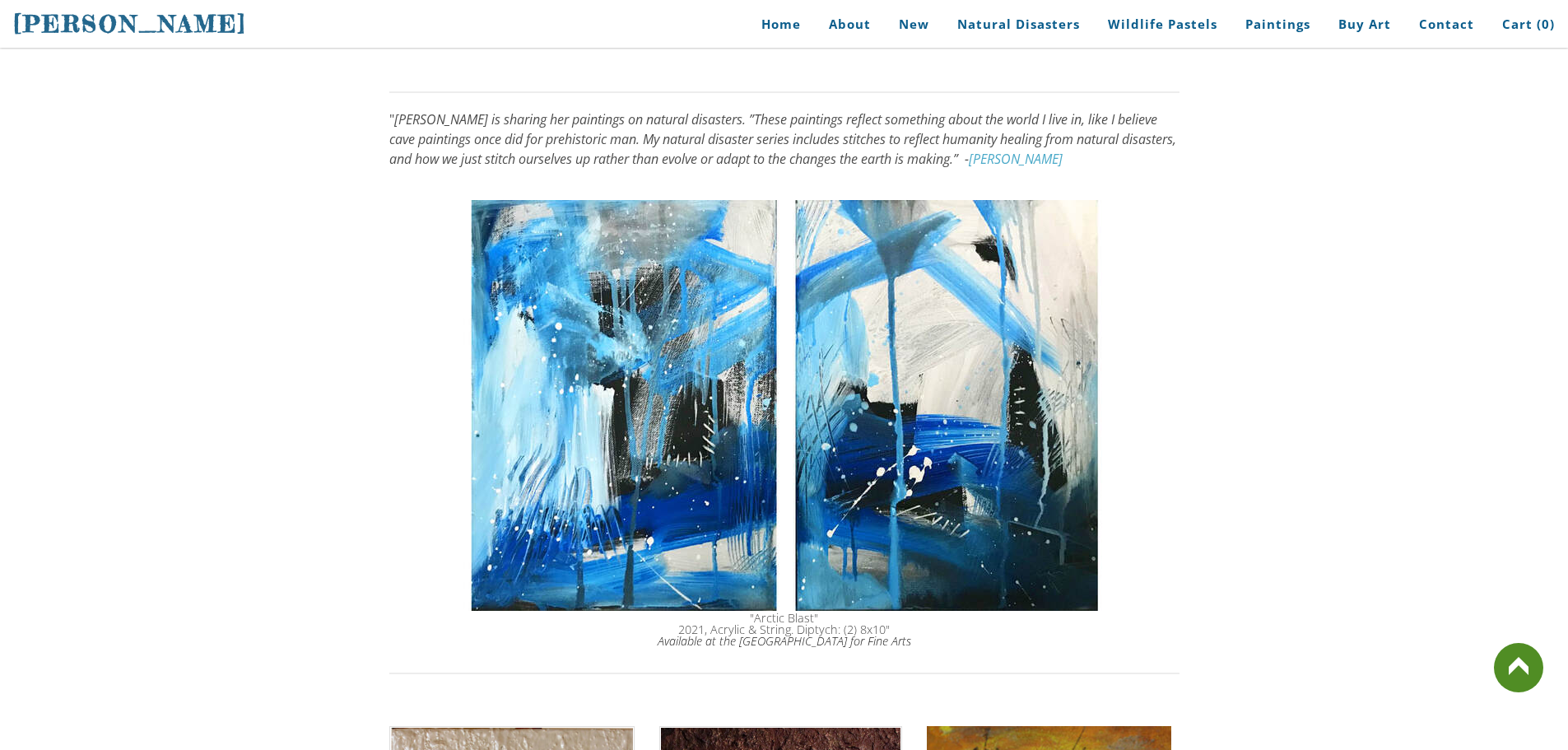
click at [702, 341] on img at bounding box center [784, 405] width 642 height 410
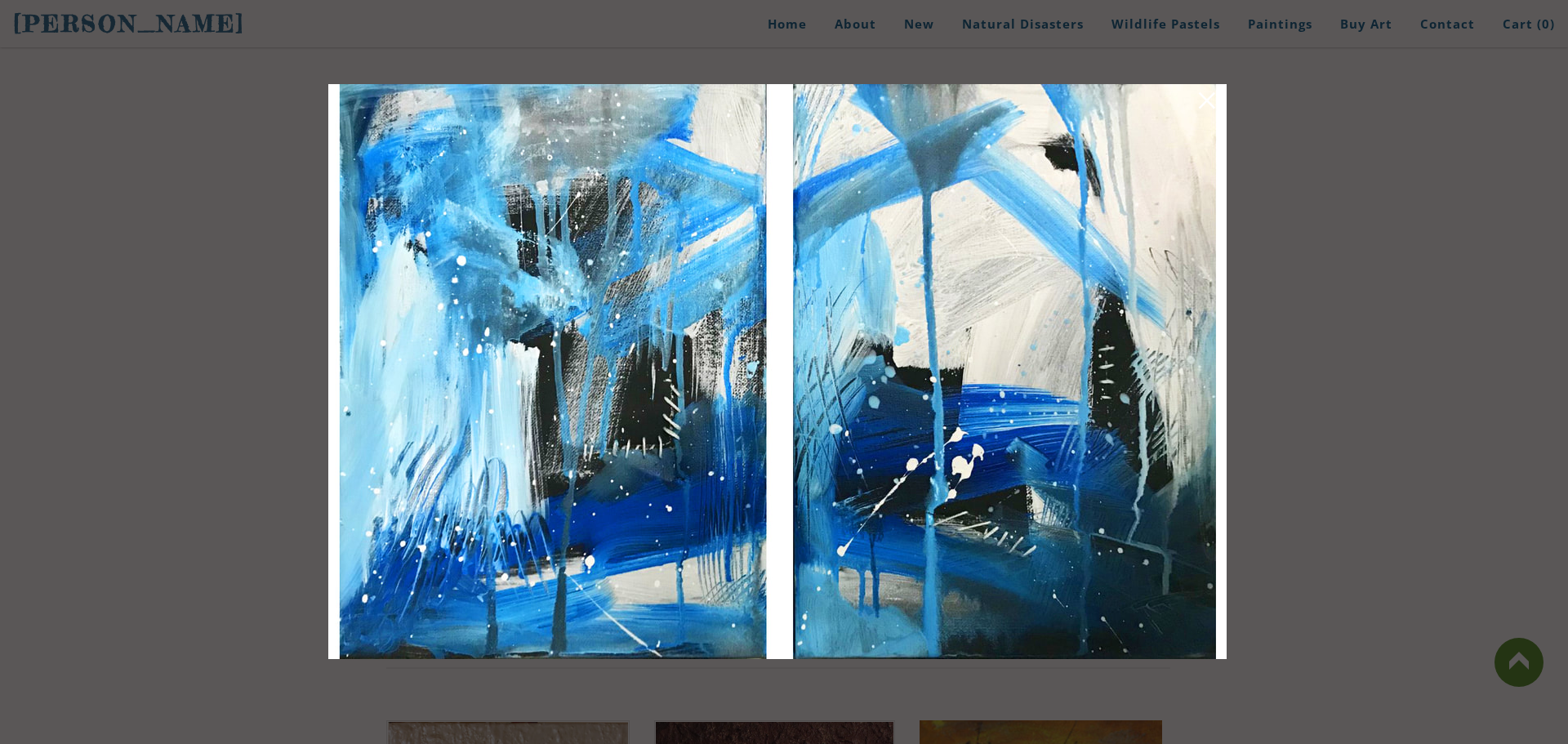
click at [1199, 106] on link at bounding box center [1207, 103] width 23 height 25
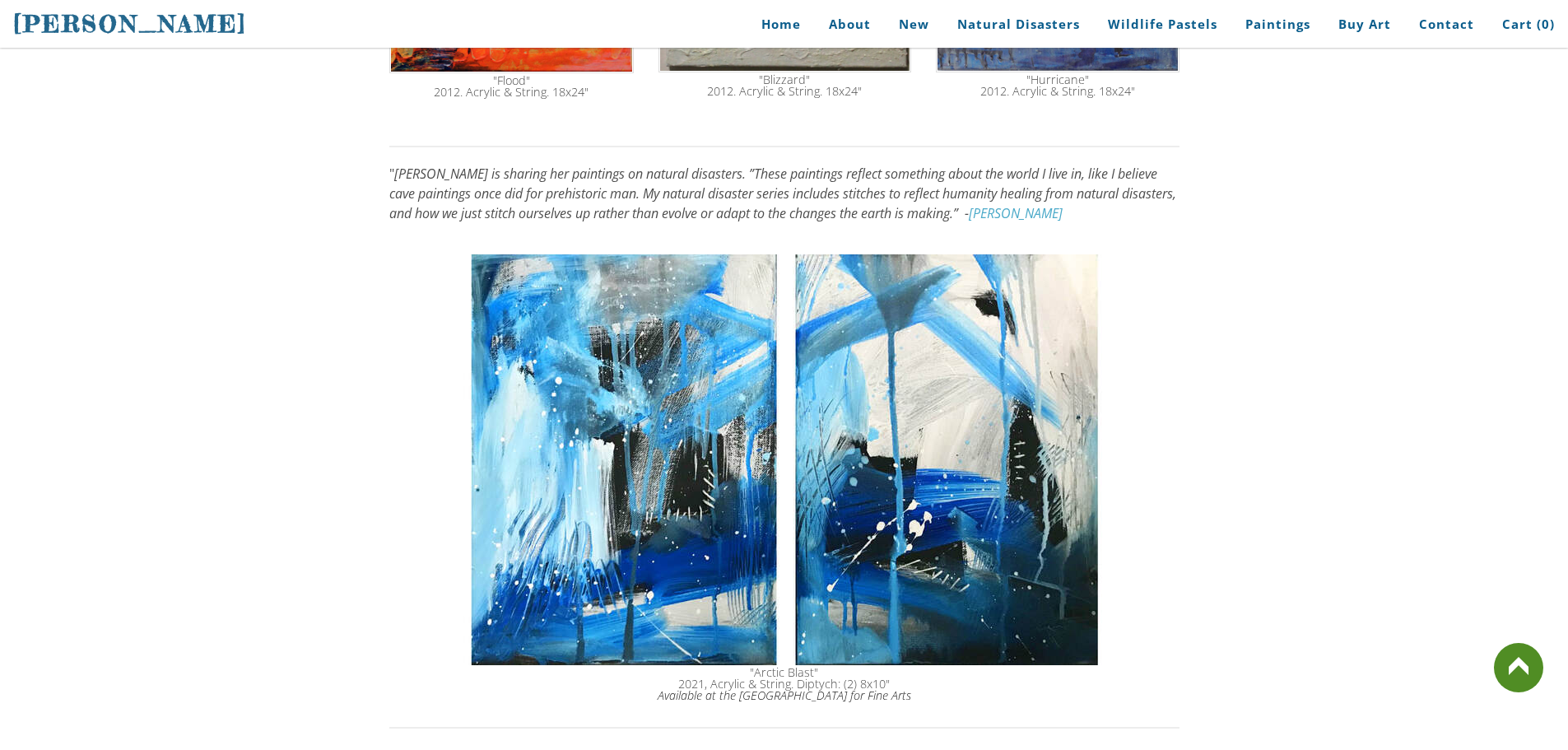
scroll to position [1297, 0]
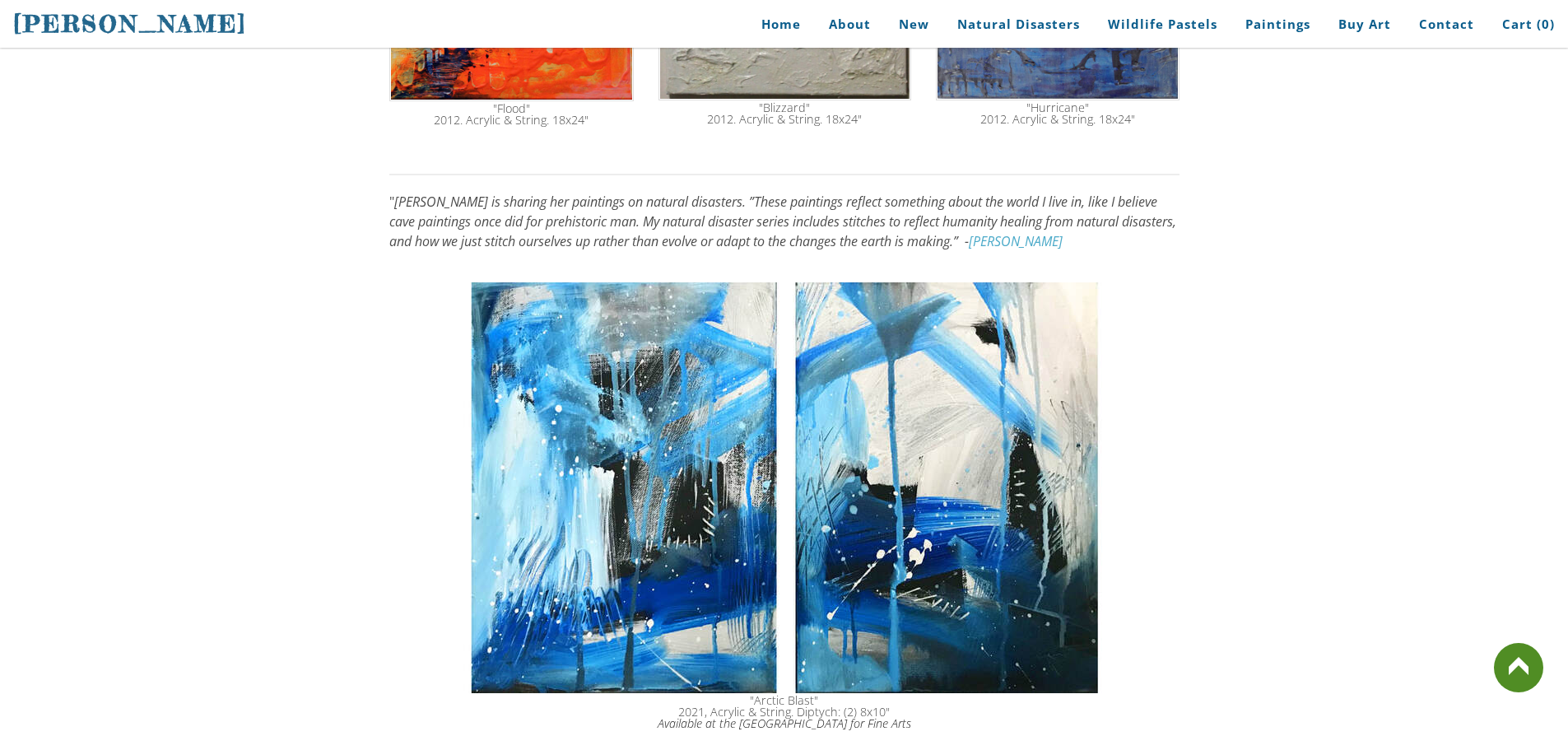
click at [600, 401] on img at bounding box center [784, 487] width 642 height 410
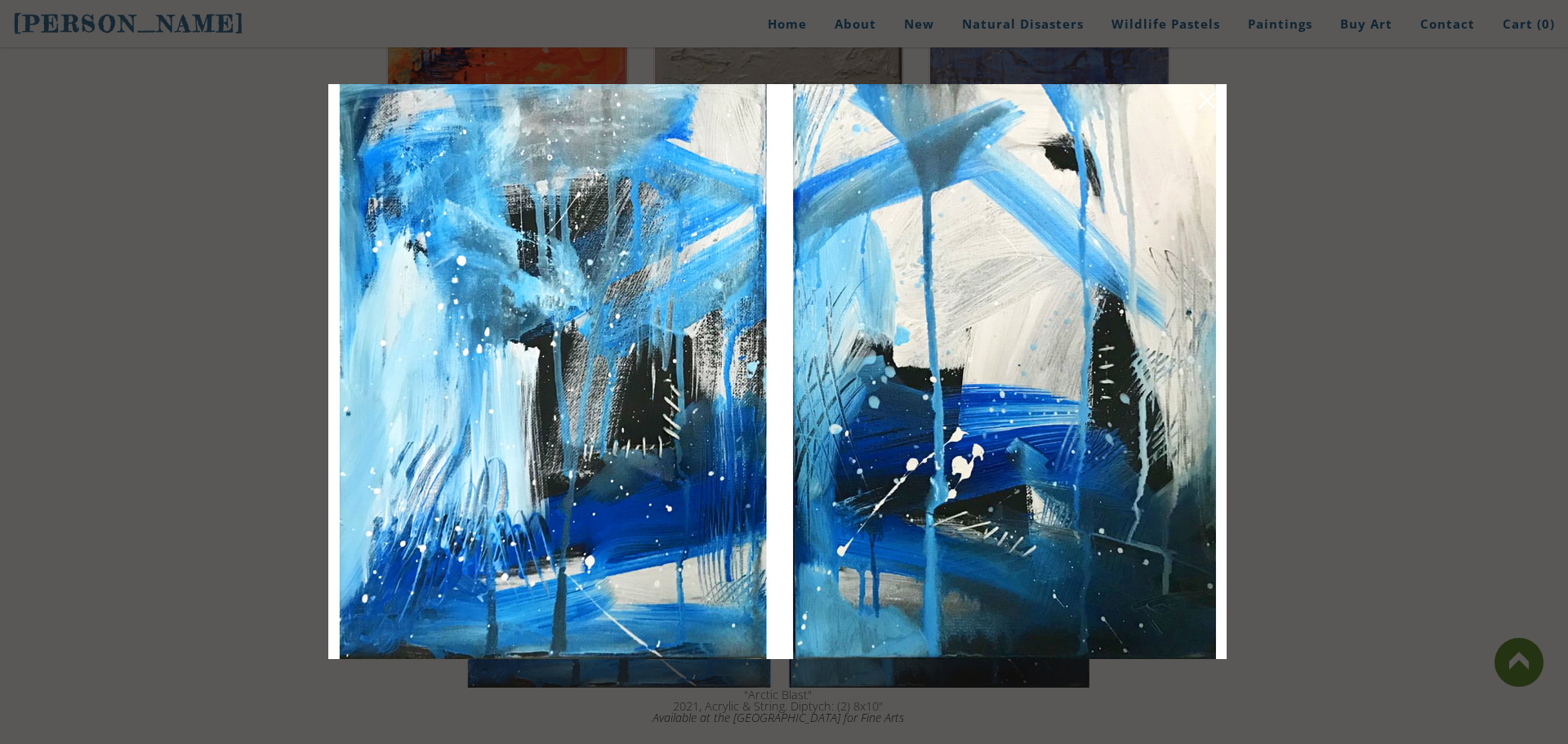
click at [1197, 97] on img at bounding box center [777, 371] width 899 height 575
click at [1207, 101] on link at bounding box center [1207, 103] width 23 height 25
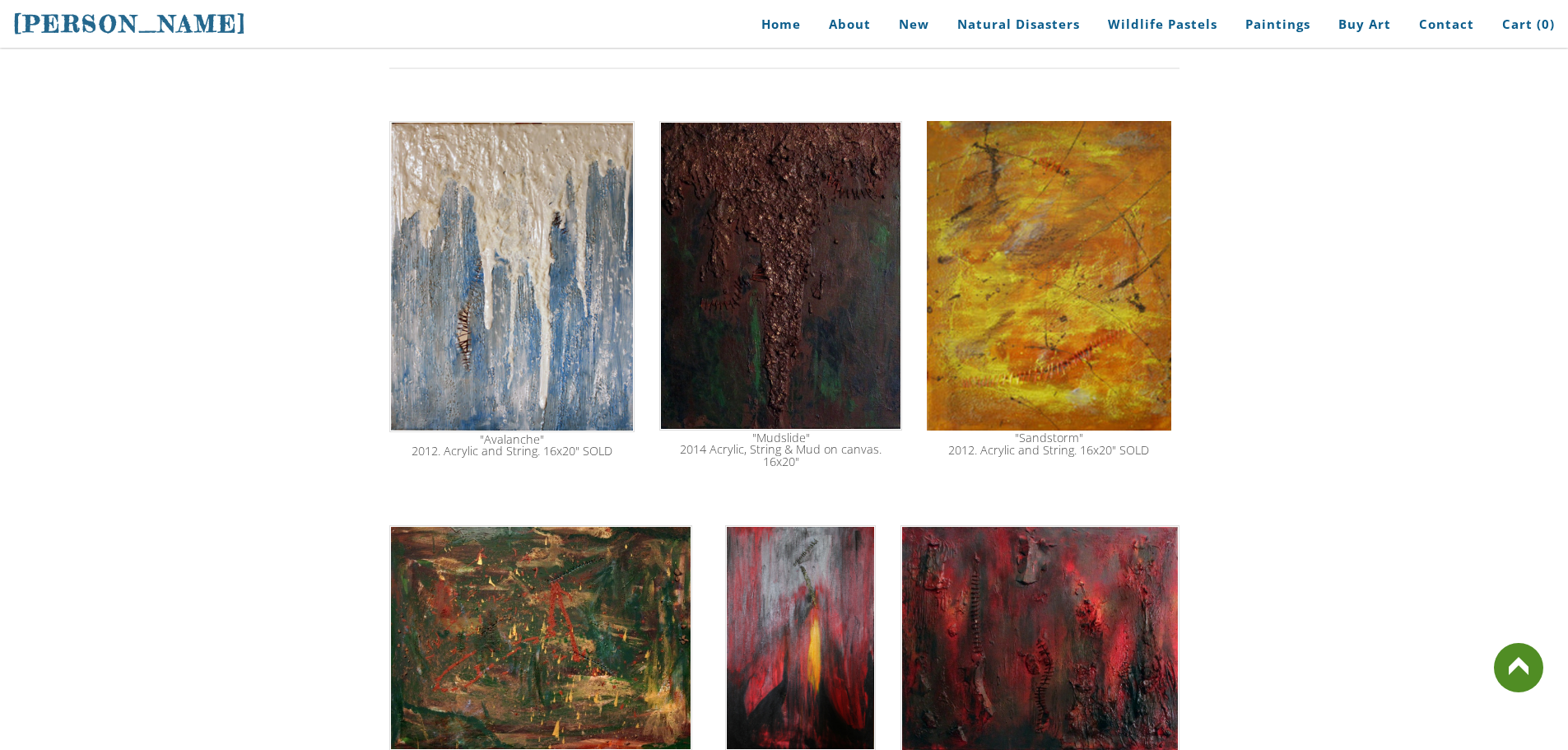
scroll to position [1955, 0]
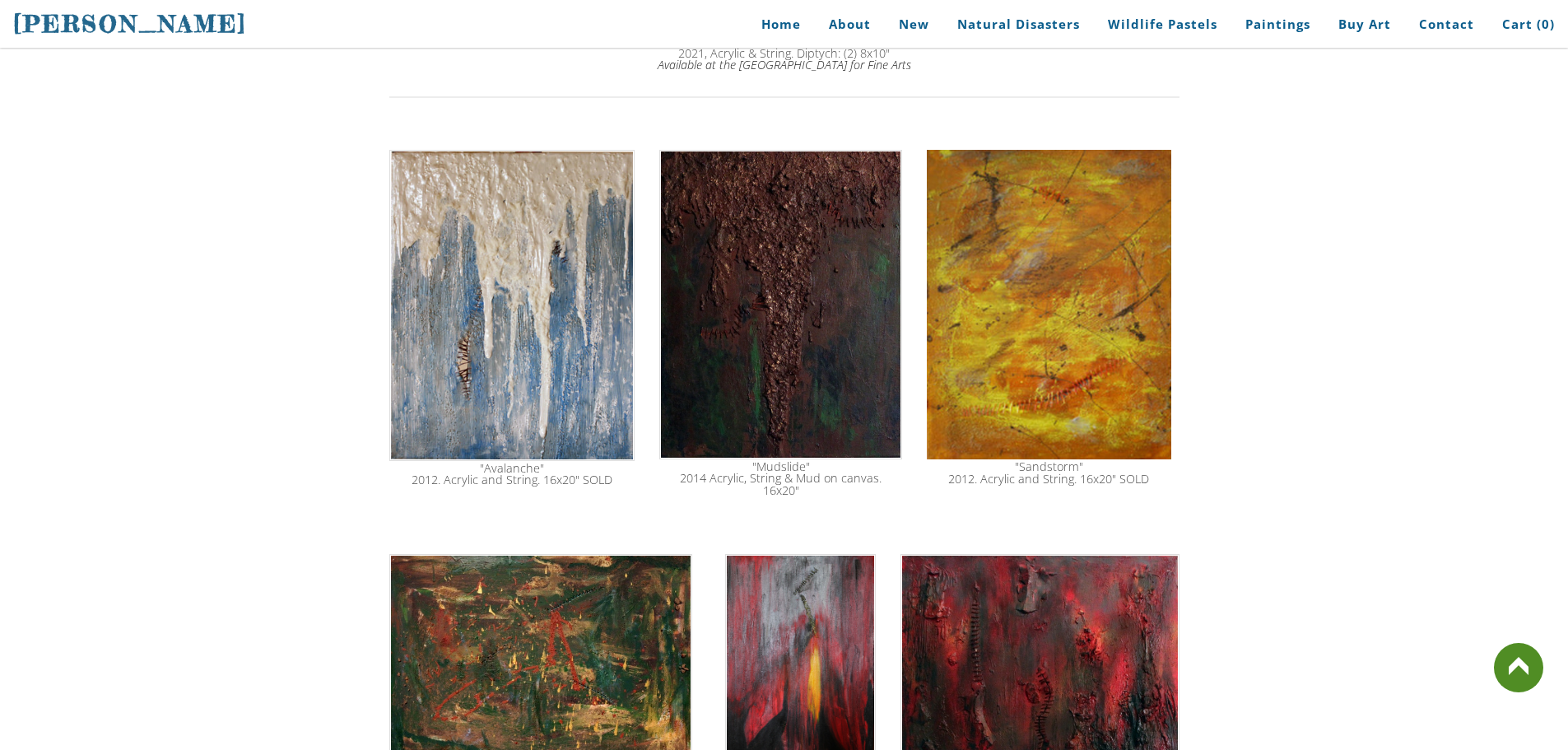
click at [492, 397] on img at bounding box center [512, 305] width 246 height 311
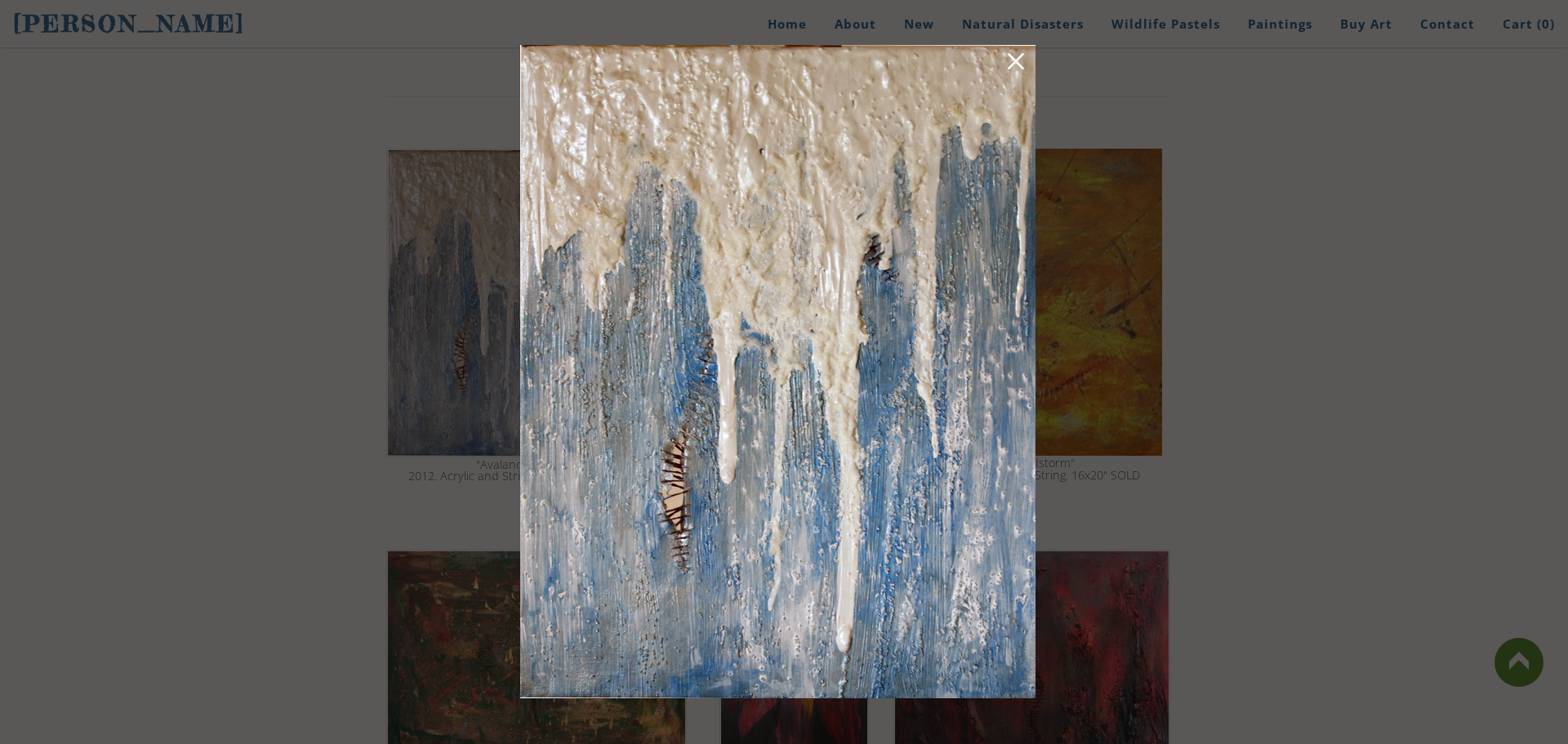
click at [1019, 58] on link at bounding box center [1016, 64] width 23 height 25
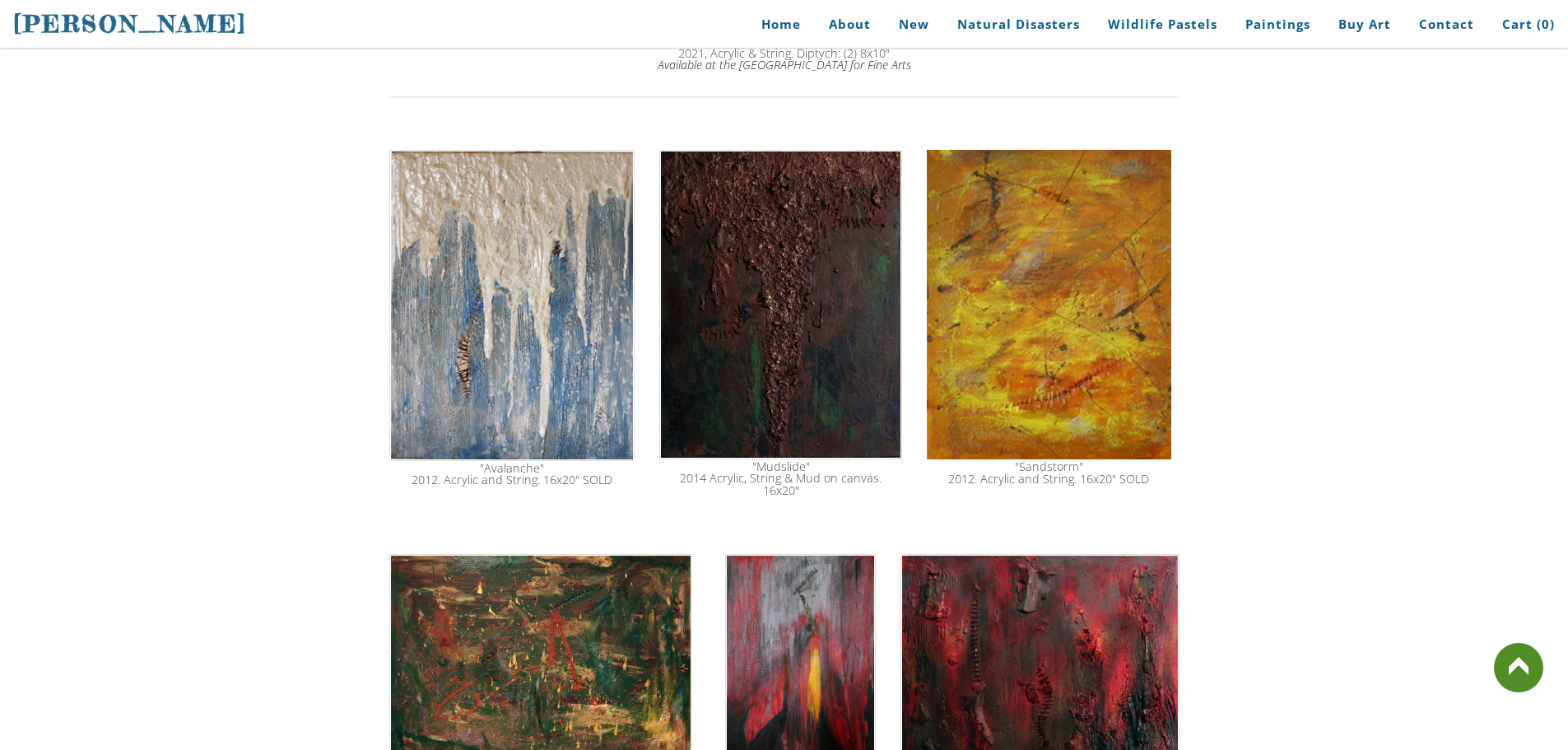
drag, startPoint x: 478, startPoint y: 449, endPoint x: 508, endPoint y: 461, distance: 32.3
click at [508, 463] on div ""Avalanche" 2012. Acrylic and String. 16x20" SOLD" at bounding box center [512, 474] width 243 height 24
drag, startPoint x: 495, startPoint y: 448, endPoint x: 559, endPoint y: 438, distance: 64.8
click at [559, 438] on div ""Avalanche" 2012. Acrylic and String. 16x20" SOLD" at bounding box center [512, 318] width 246 height 353
drag, startPoint x: 486, startPoint y: 448, endPoint x: 519, endPoint y: 449, distance: 33.0
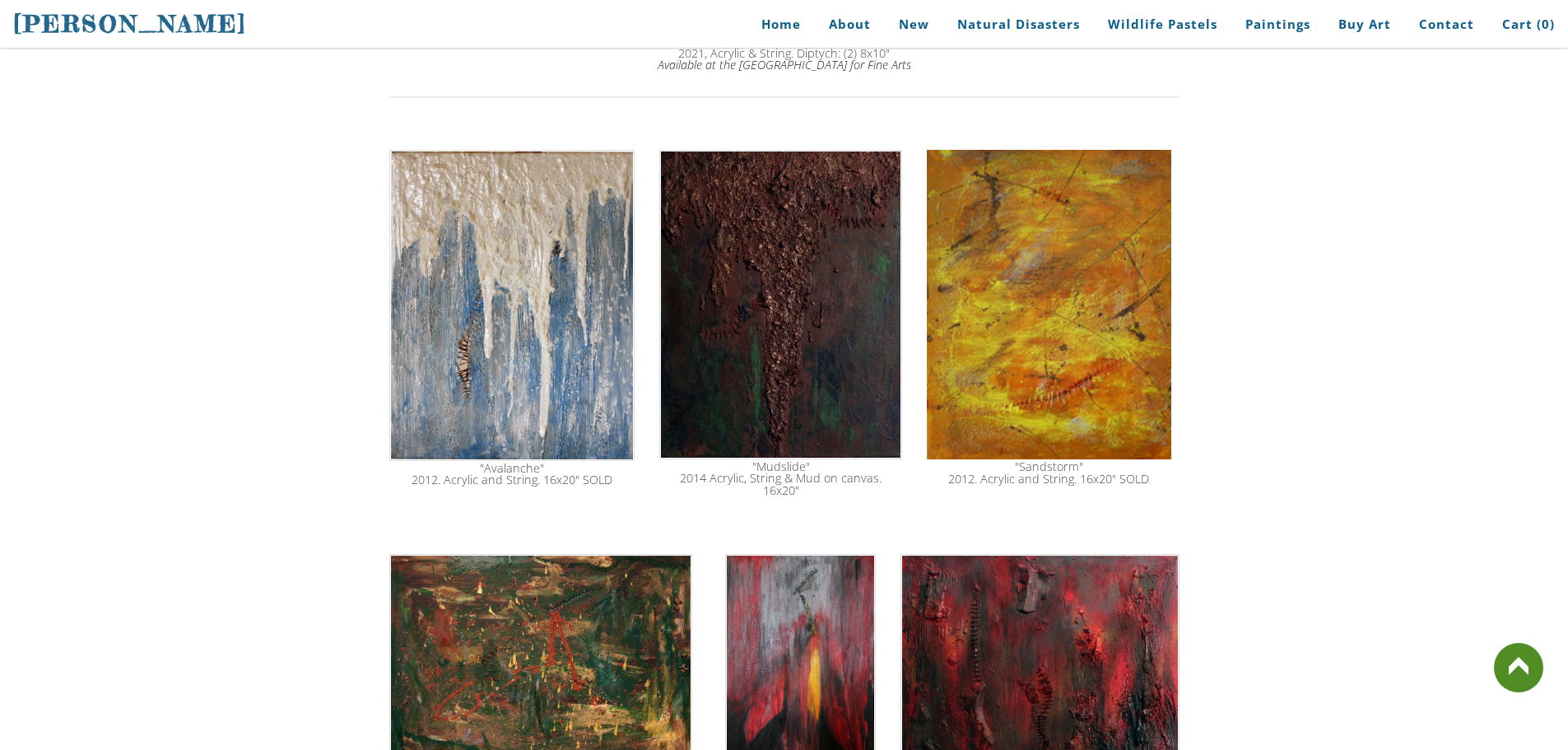
click at [519, 463] on div ""Avalanche" 2012. Acrylic and String. 16x20" SOLD" at bounding box center [512, 474] width 243 height 24
click at [516, 463] on div ""Avalanche" 2012. Acrylic and String. 16x20" SOLD" at bounding box center [512, 474] width 243 height 24
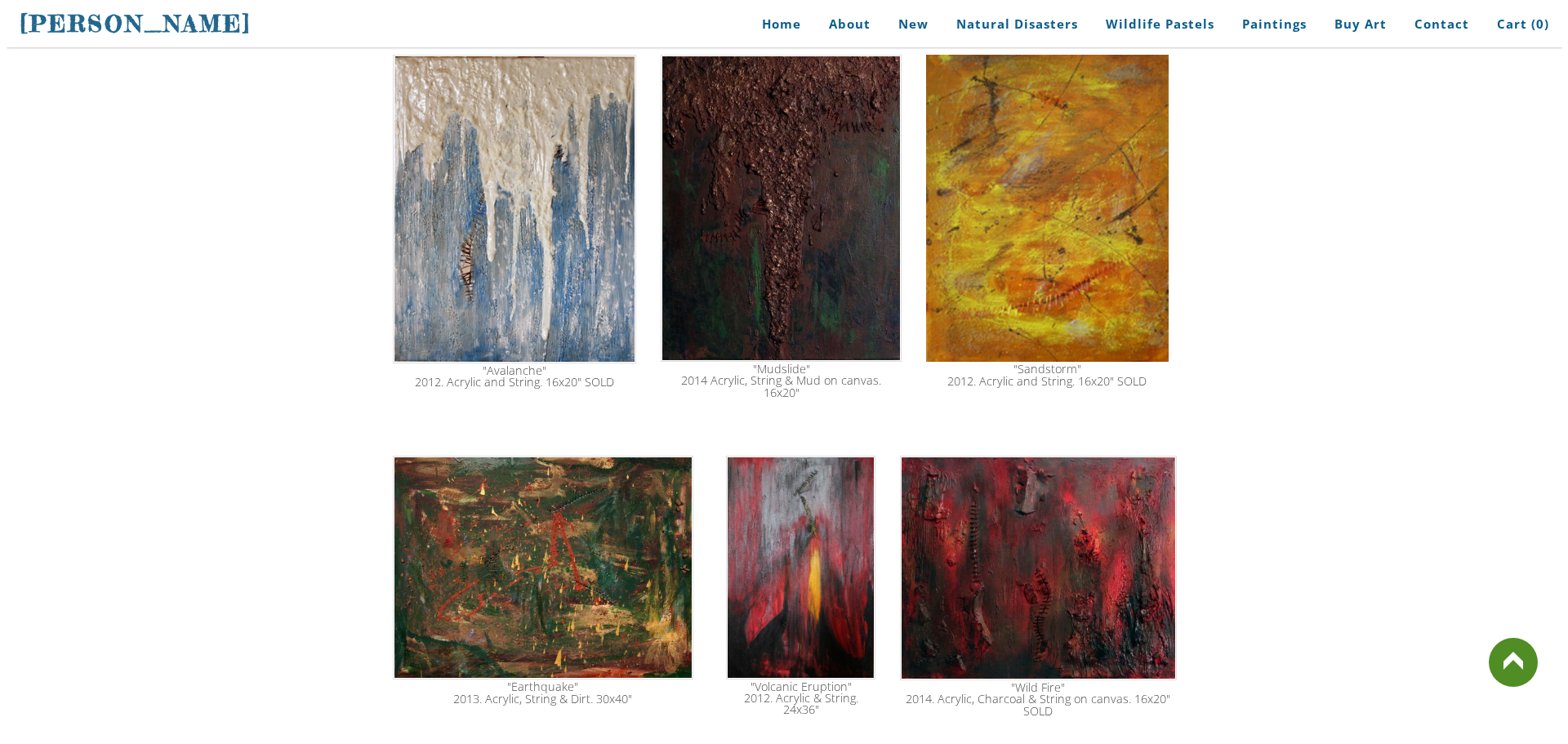
scroll to position [1951, 0]
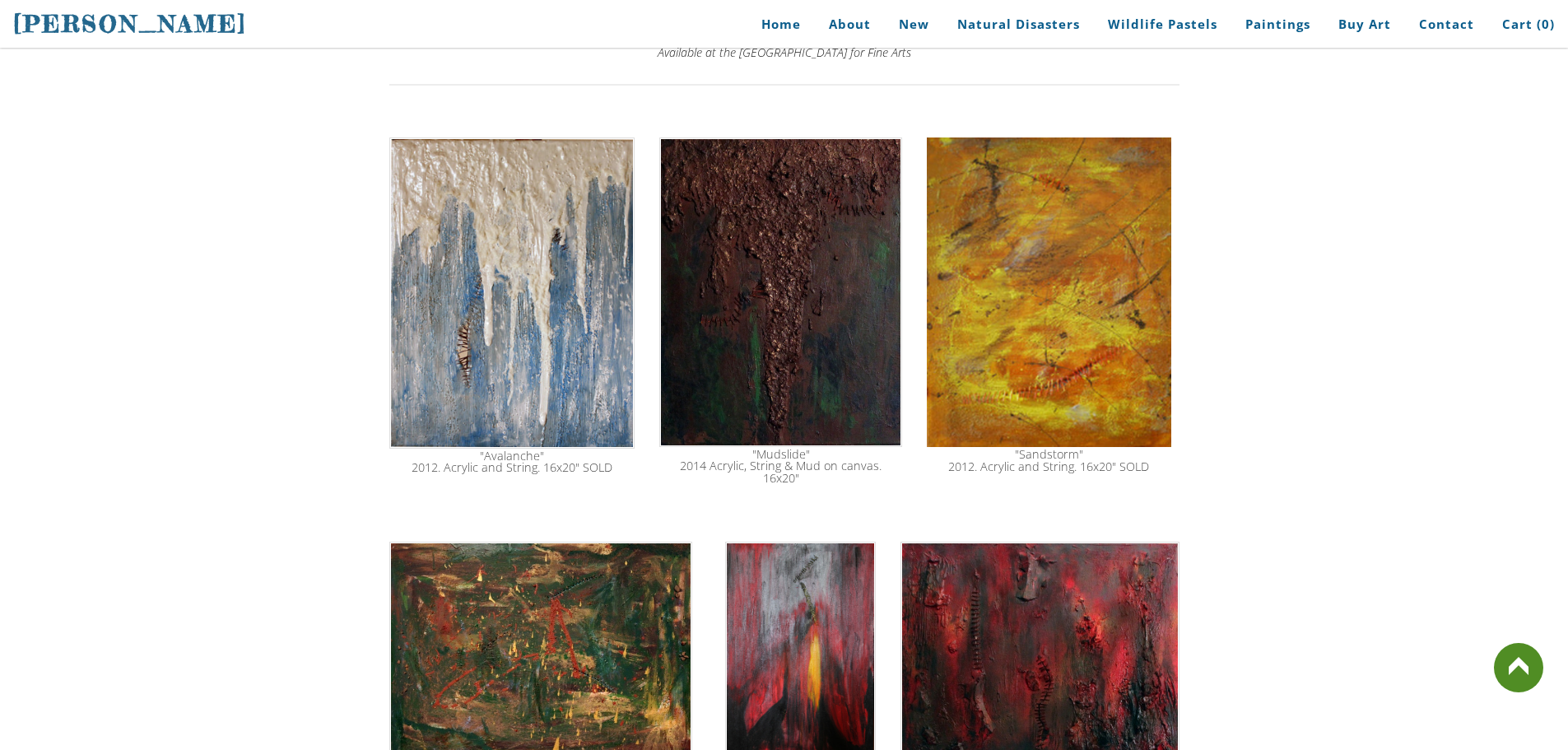
drag, startPoint x: 717, startPoint y: 294, endPoint x: 863, endPoint y: 290, distance: 146.1
click at [863, 290] on img at bounding box center [780, 292] width 243 height 310
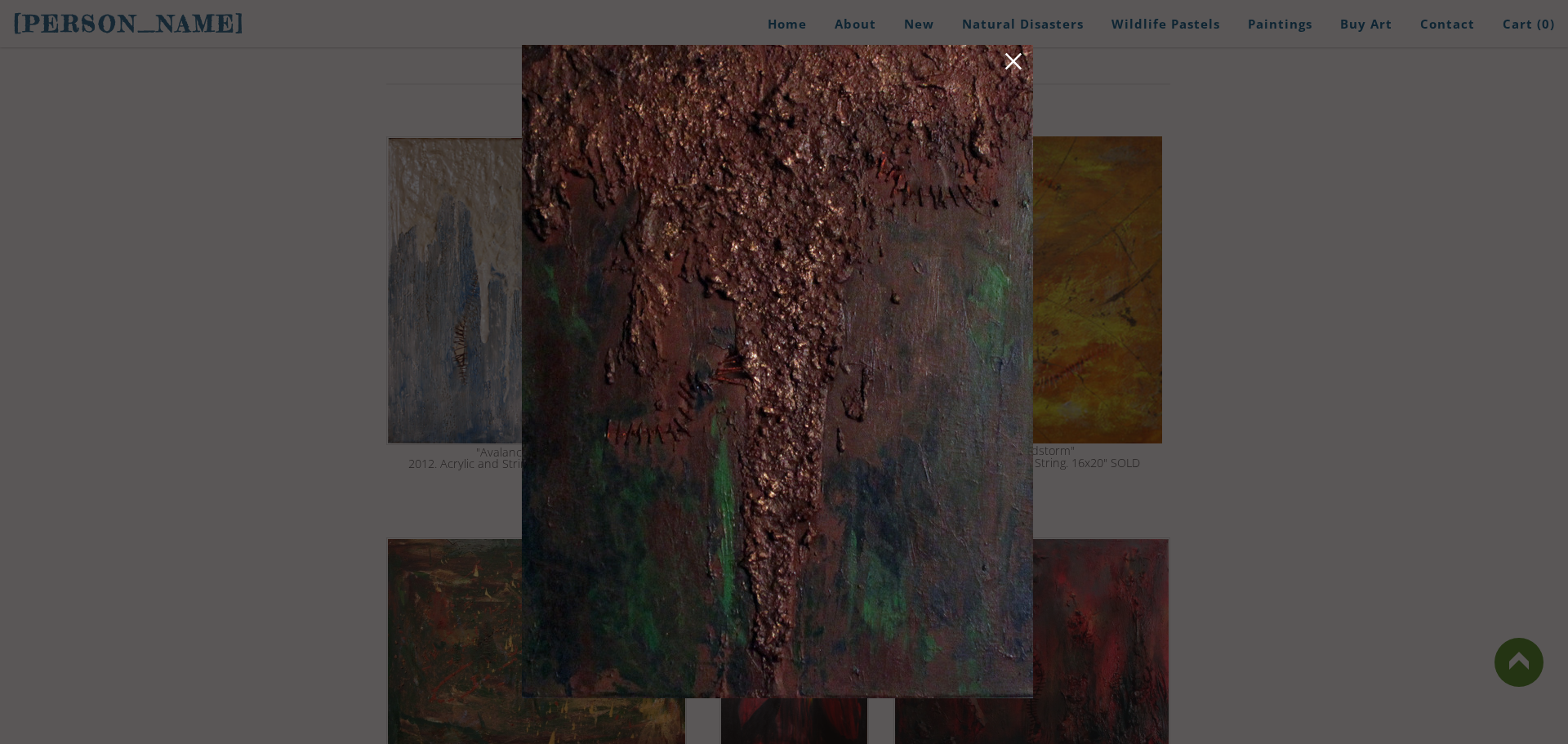
drag, startPoint x: 1146, startPoint y: 255, endPoint x: 999, endPoint y: 113, distance: 204.4
click at [1142, 243] on div at bounding box center [784, 372] width 1568 height 744
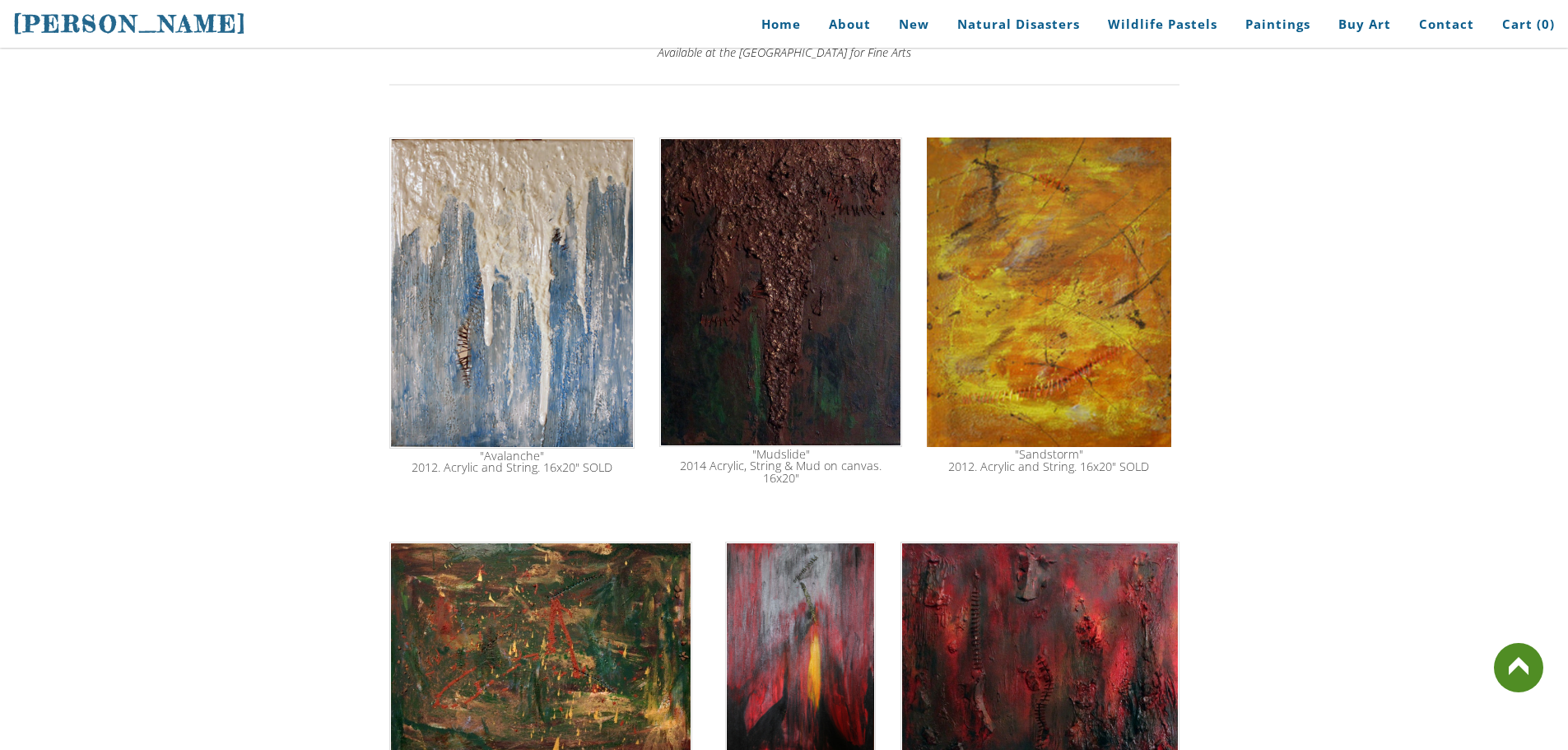
click at [851, 379] on img at bounding box center [780, 292] width 243 height 310
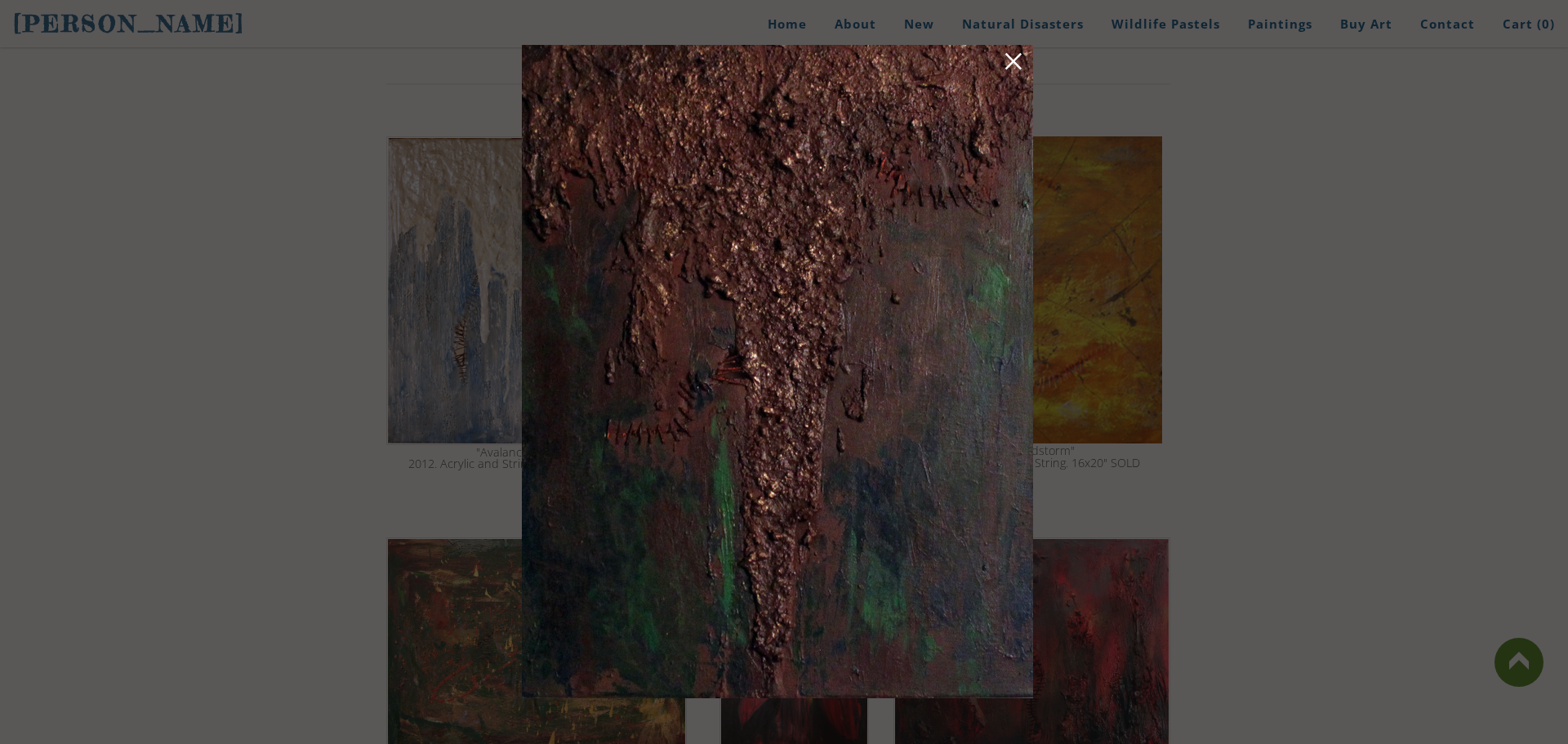
click at [1026, 65] on img at bounding box center [777, 371] width 512 height 654
click at [1011, 63] on link at bounding box center [1013, 64] width 23 height 25
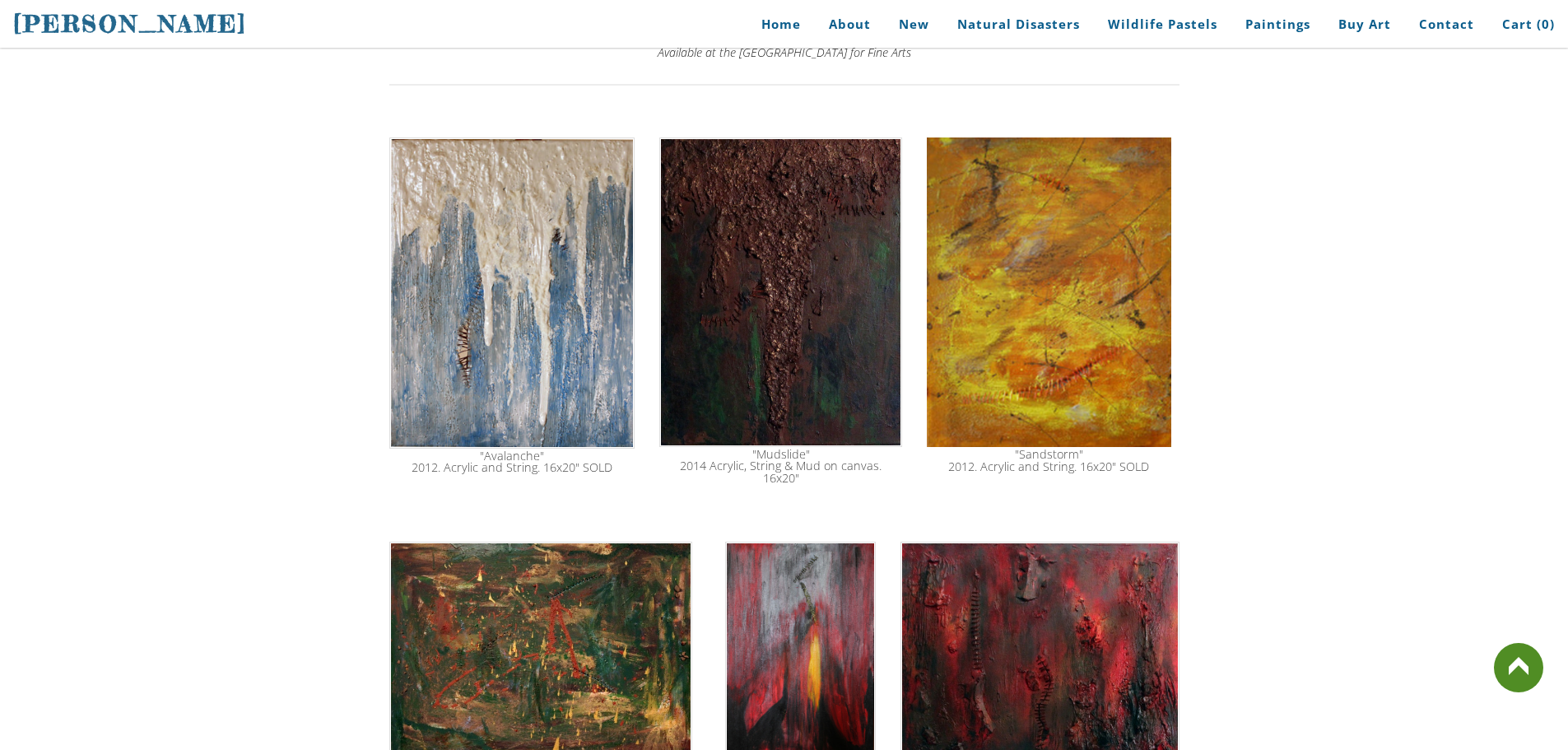
click at [694, 366] on img at bounding box center [780, 292] width 243 height 310
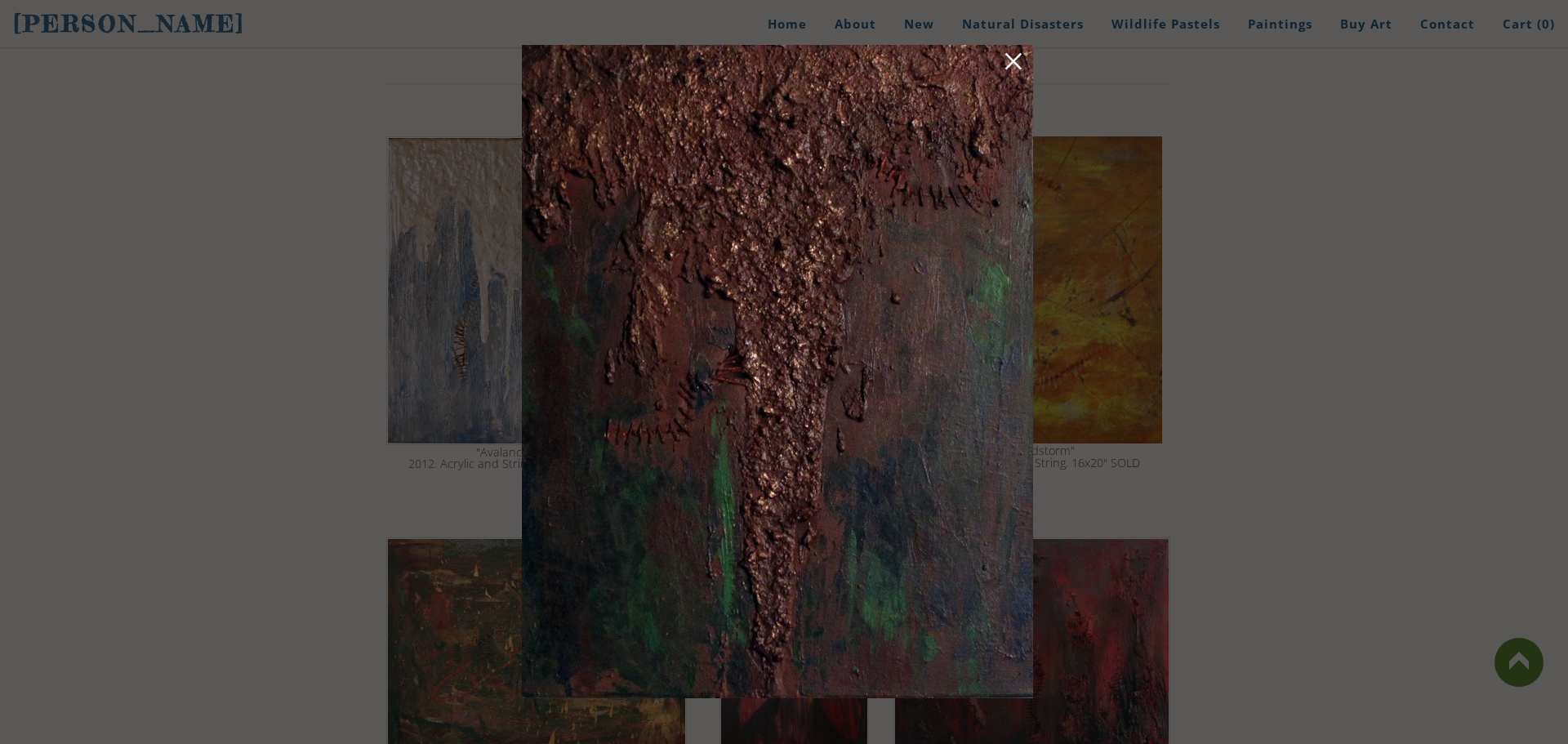
click at [1102, 204] on div at bounding box center [784, 372] width 1568 height 744
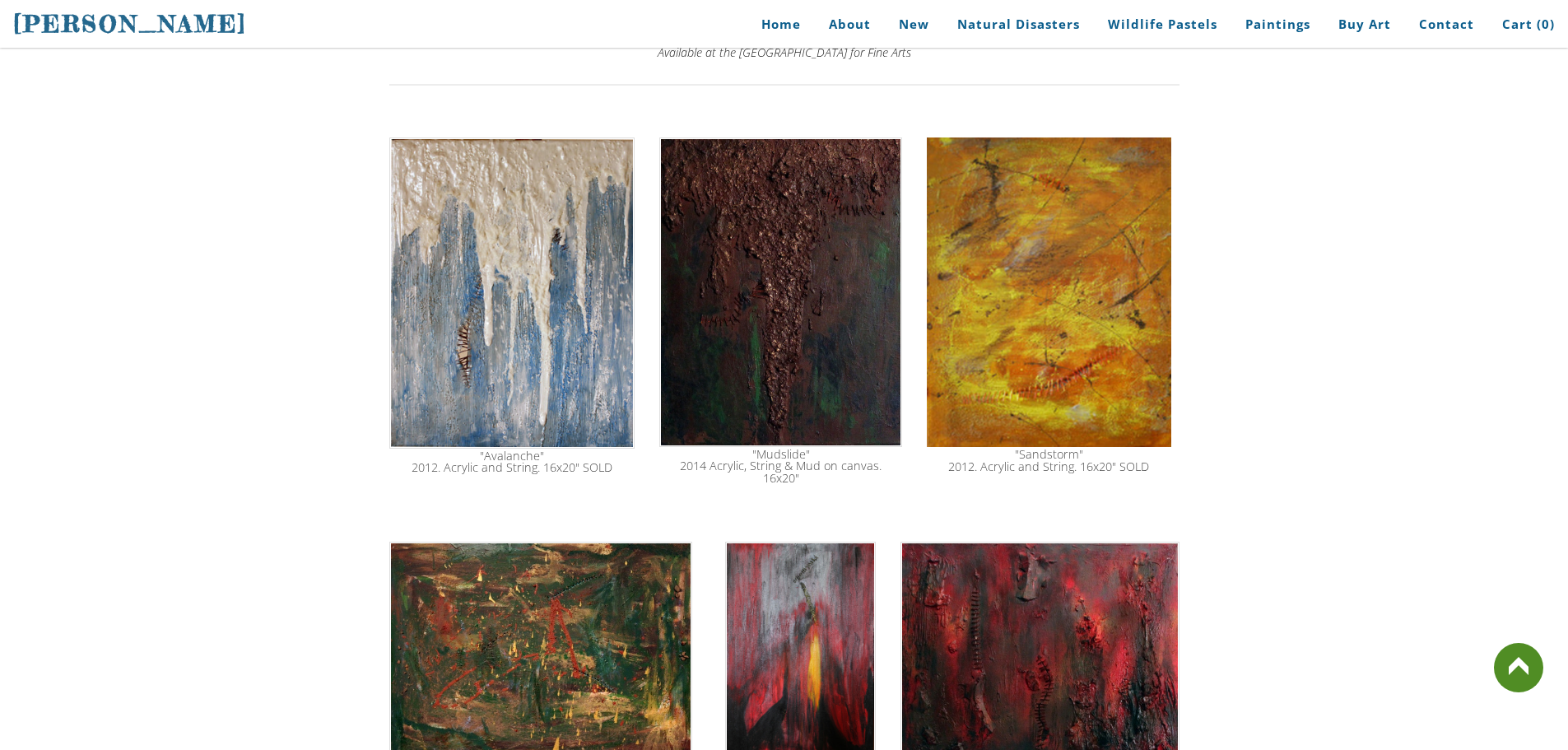
drag, startPoint x: 814, startPoint y: 343, endPoint x: 796, endPoint y: 342, distance: 18.0
click at [796, 342] on img at bounding box center [780, 292] width 243 height 310
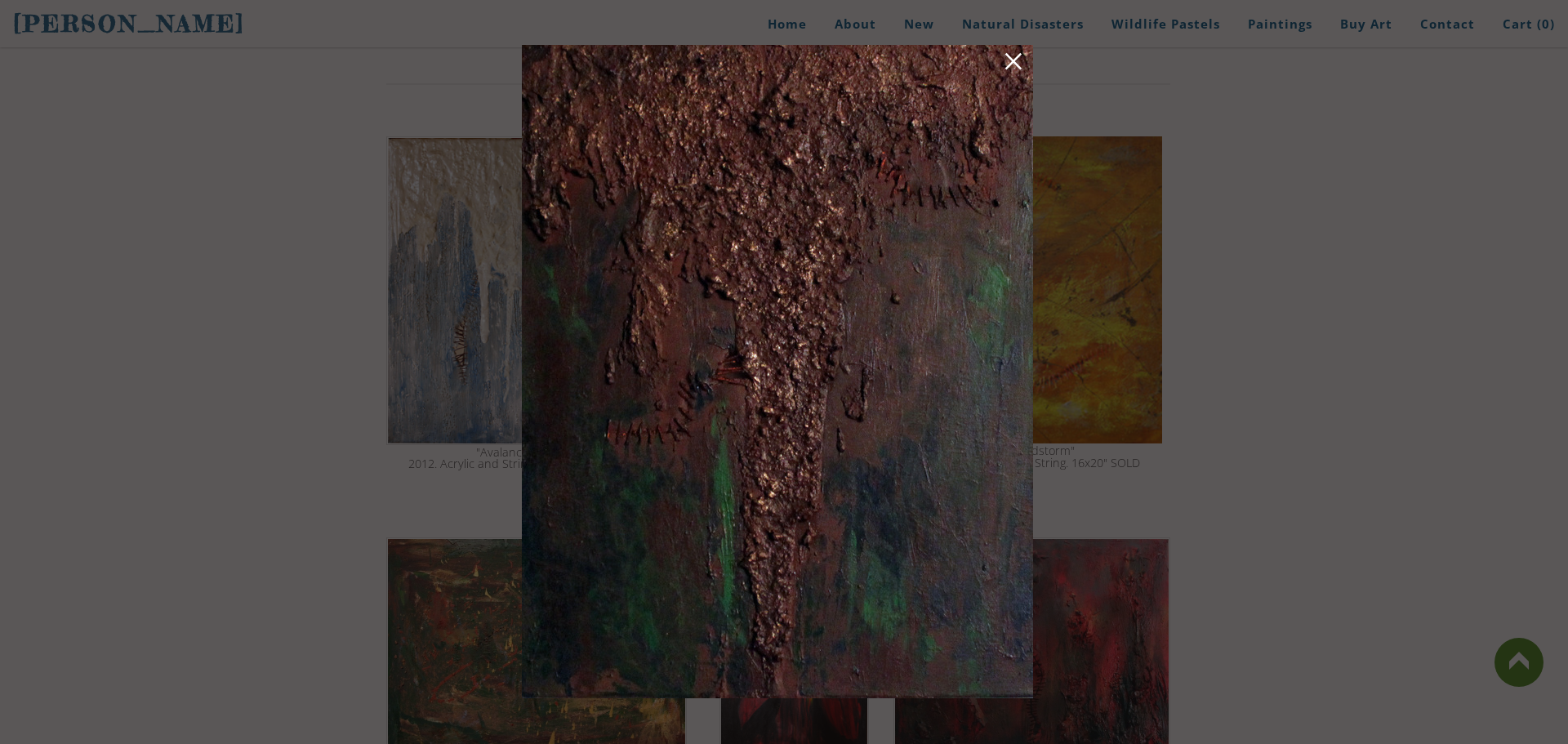
click at [1018, 63] on link at bounding box center [1013, 64] width 23 height 25
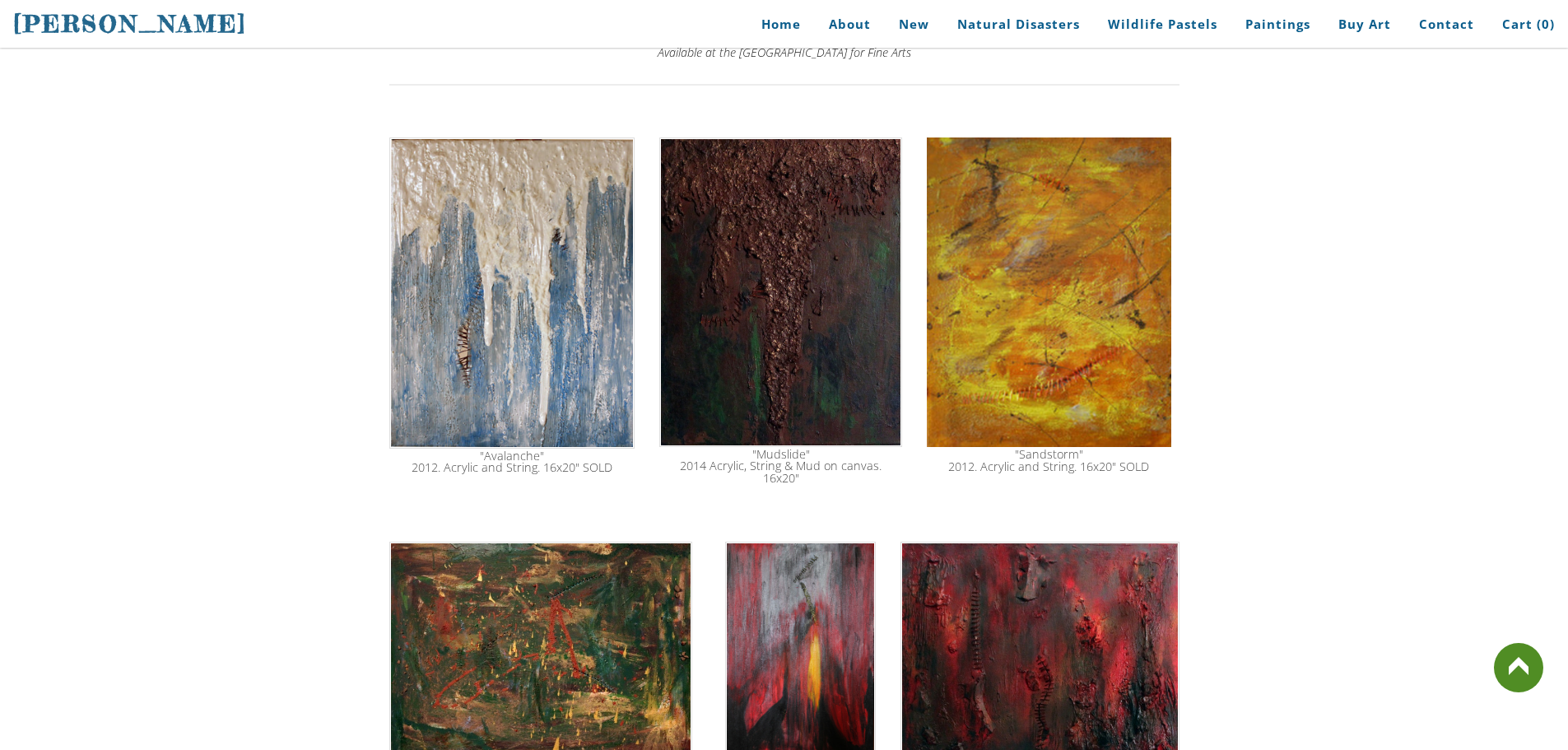
click at [1034, 386] on img at bounding box center [1048, 292] width 243 height 310
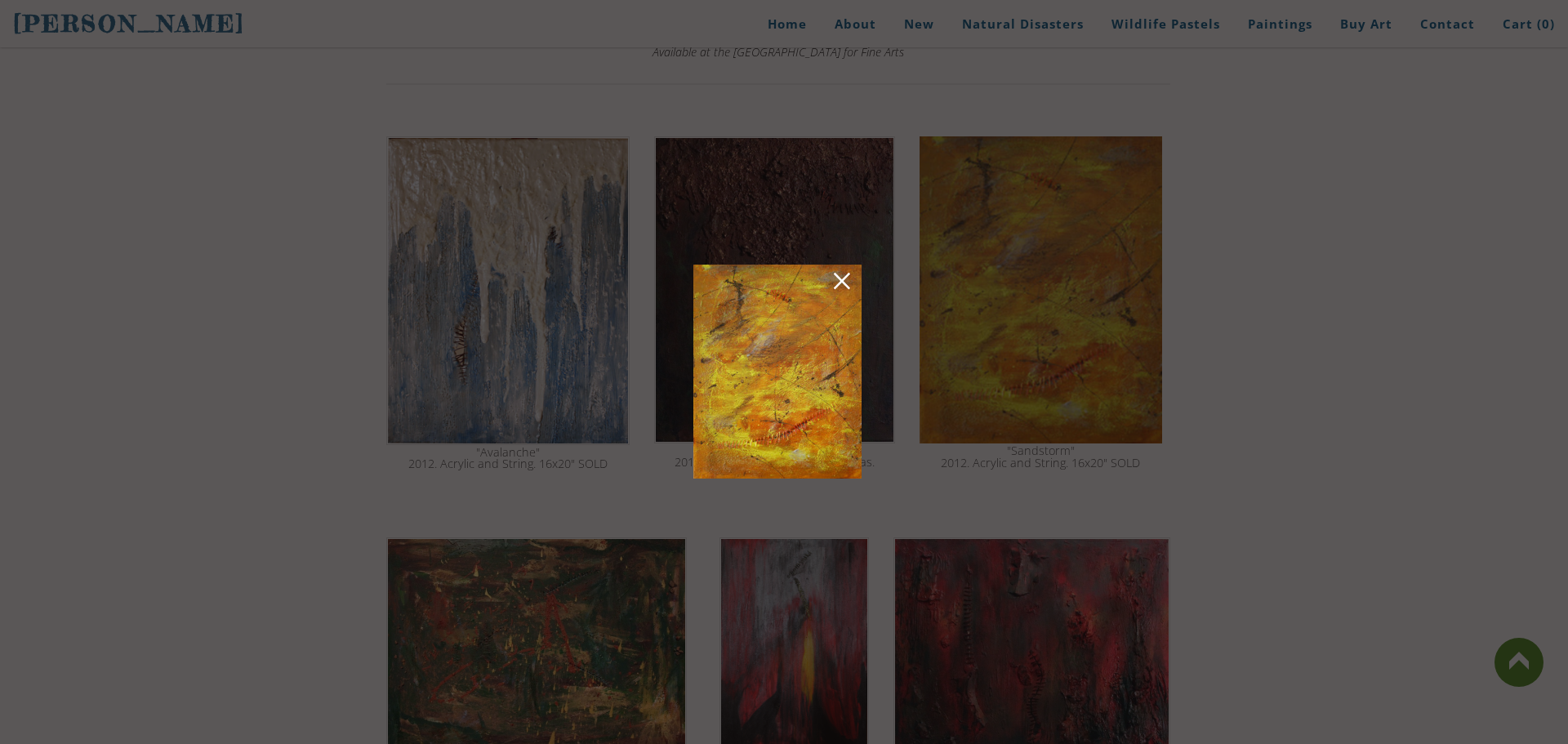
click at [819, 332] on img at bounding box center [777, 372] width 168 height 214
click at [848, 275] on link at bounding box center [841, 283] width 23 height 25
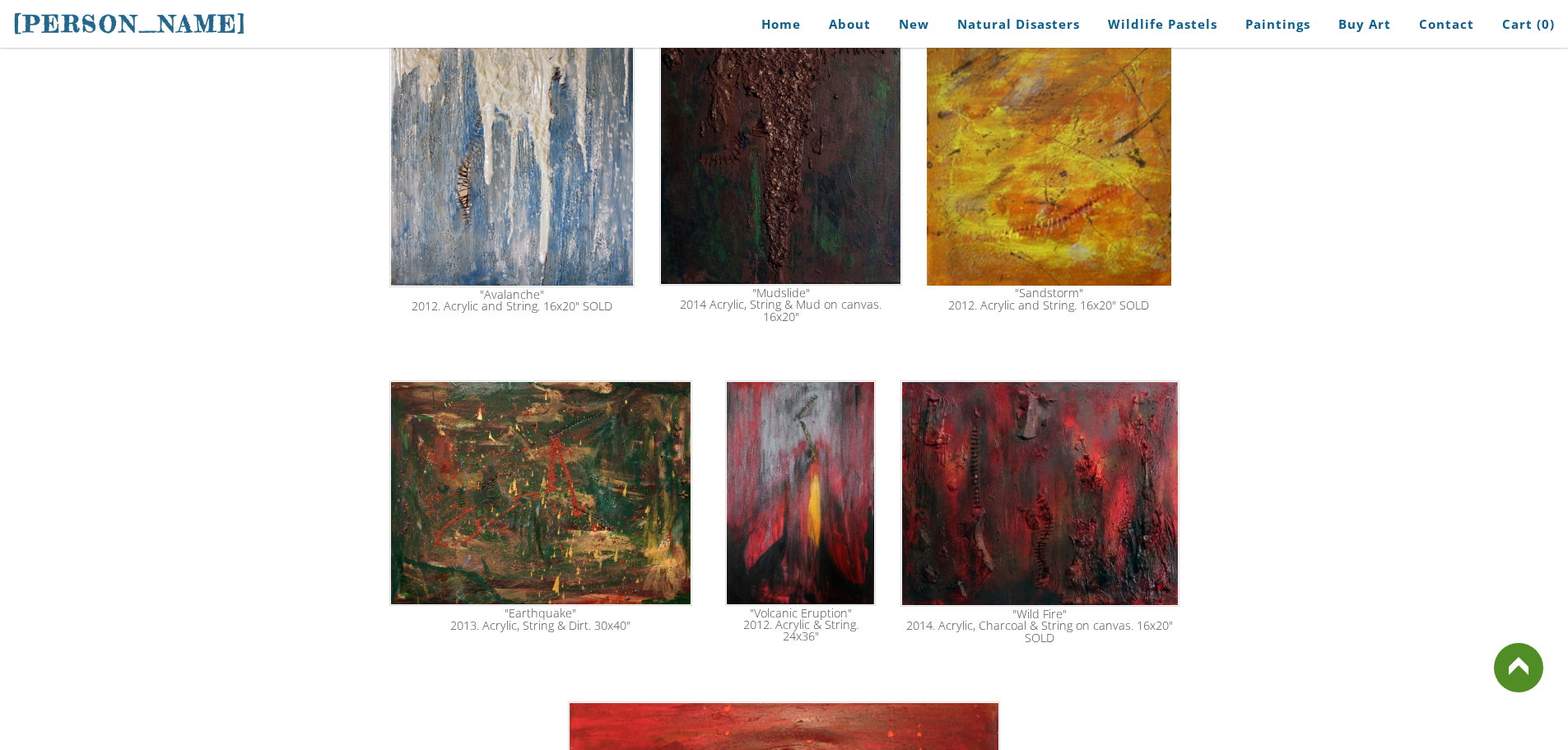
scroll to position [2131, 0]
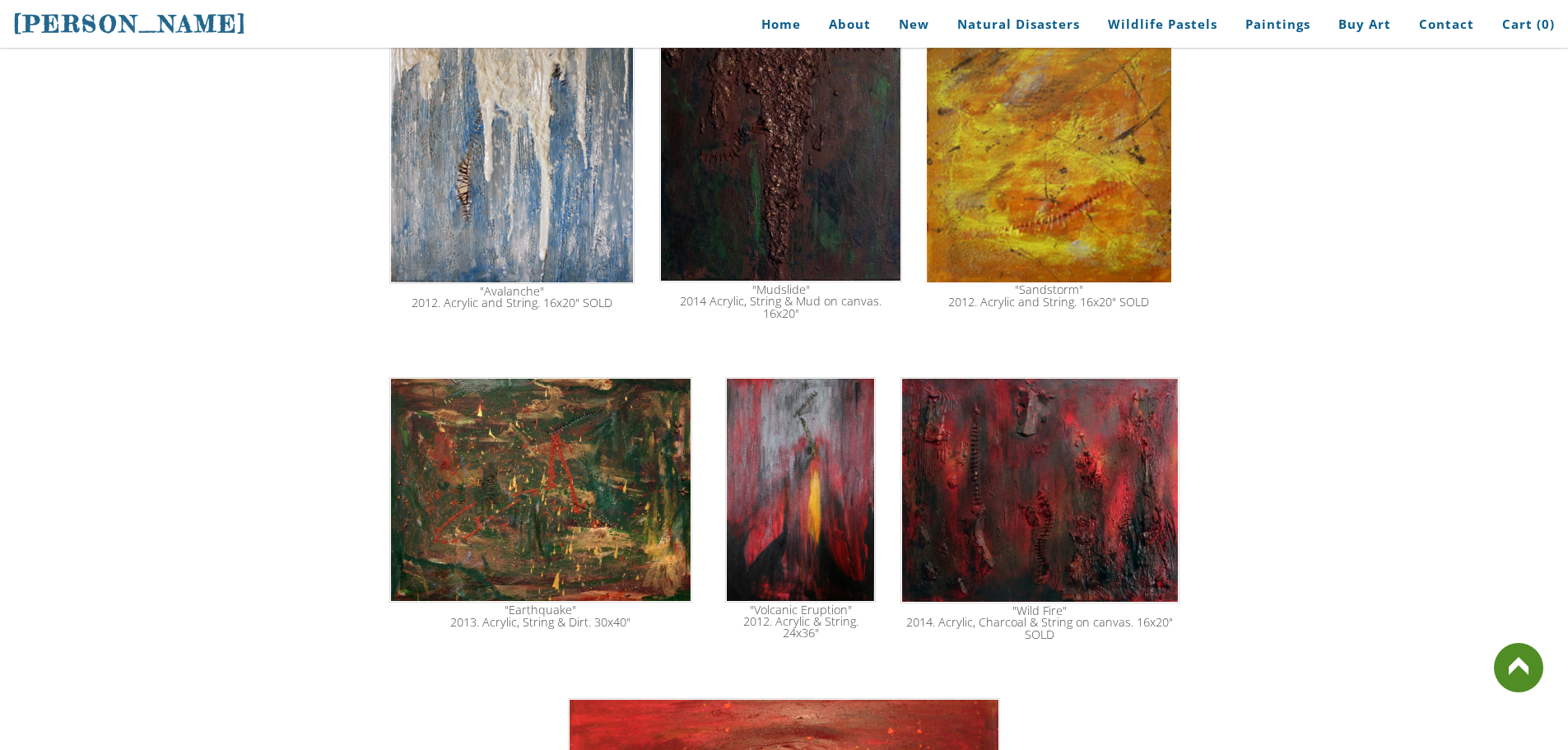
click at [564, 504] on img at bounding box center [540, 489] width 303 height 226
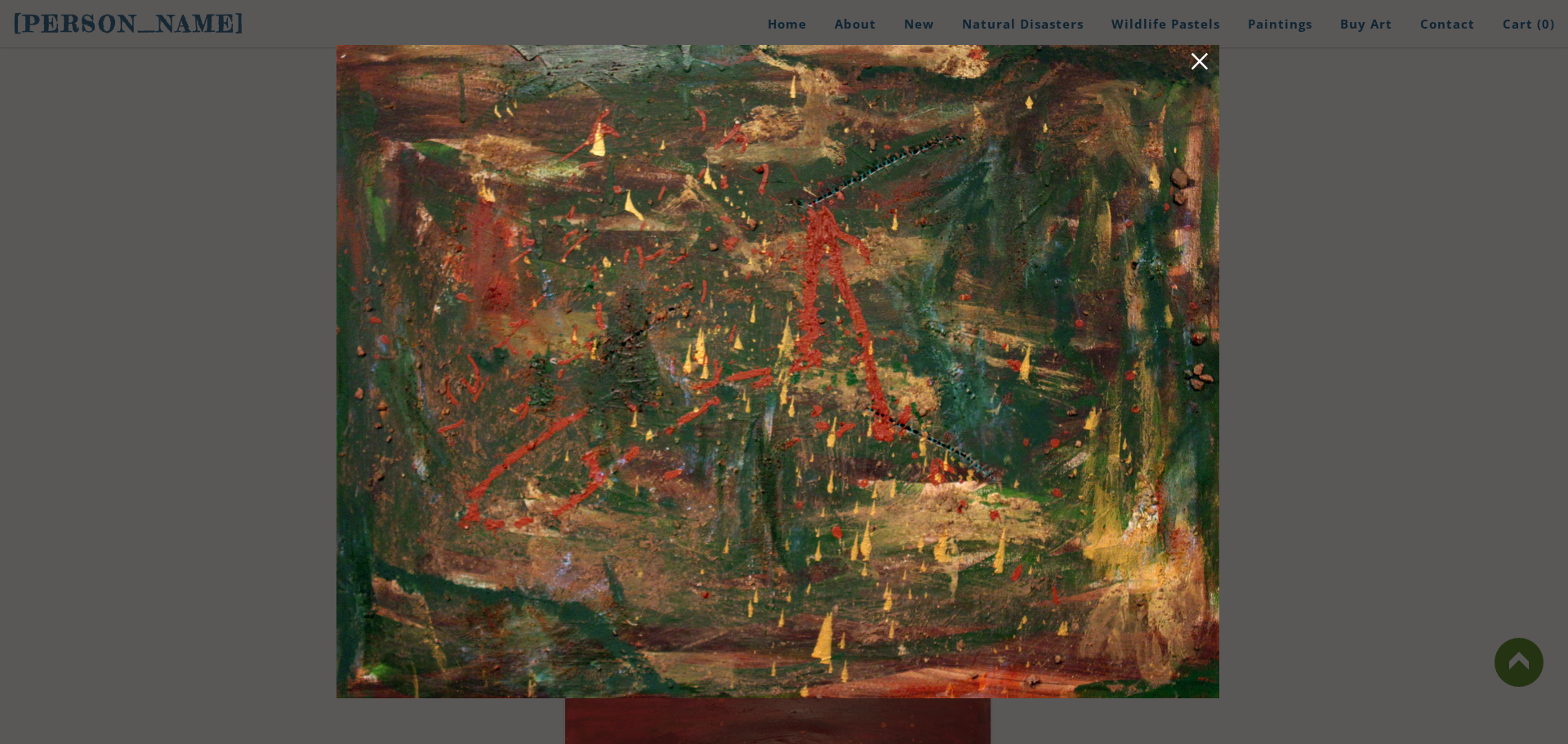
click at [1193, 75] on link at bounding box center [1199, 64] width 23 height 25
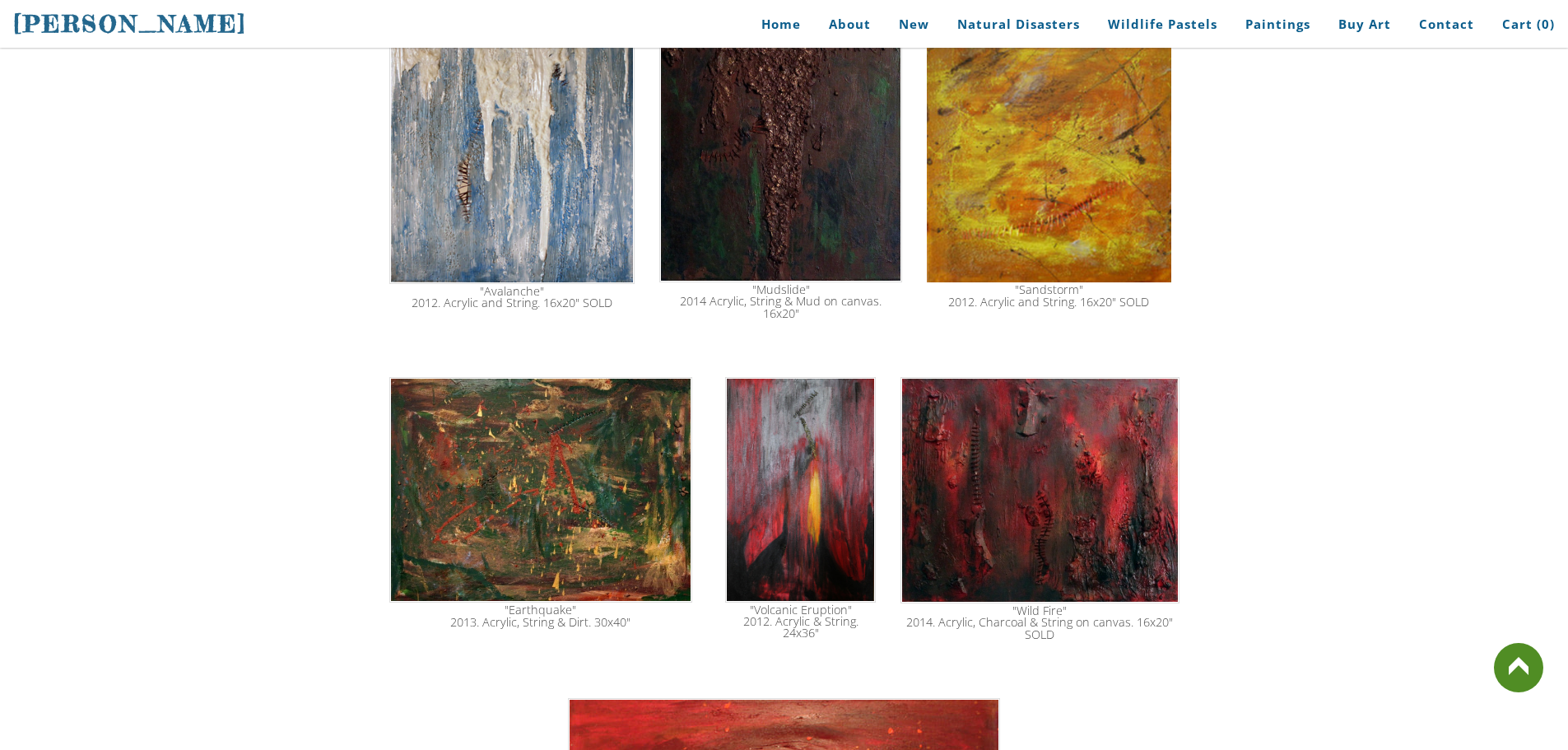
drag, startPoint x: 513, startPoint y: 570, endPoint x: 534, endPoint y: 565, distance: 21.6
click at [534, 565] on div ""Earthquake" 2013. Acrylic, String & Dirt. 30x40"" at bounding box center [540, 502] width 303 height 267
click at [538, 525] on img at bounding box center [540, 489] width 303 height 226
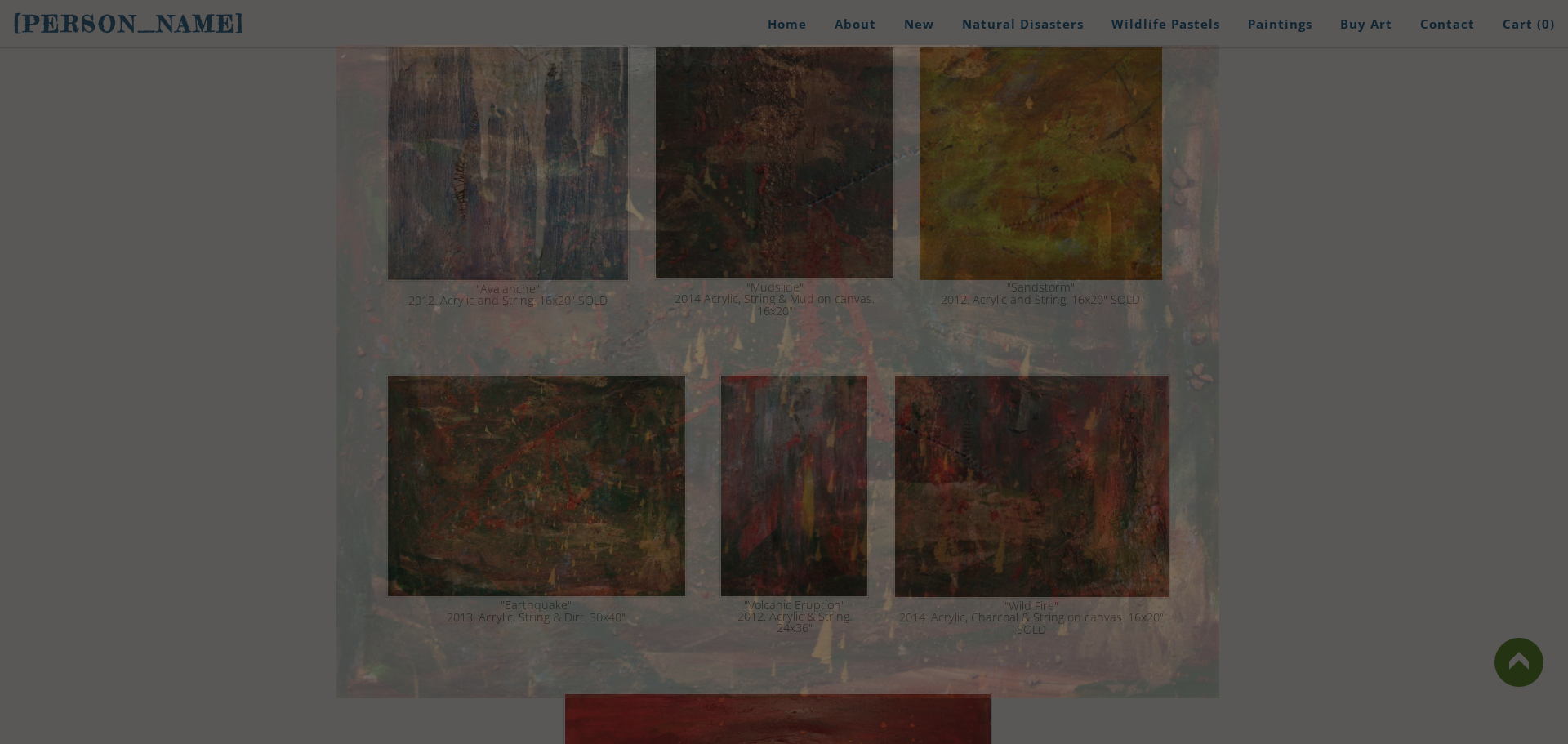
click at [533, 521] on img at bounding box center [777, 371] width 883 height 654
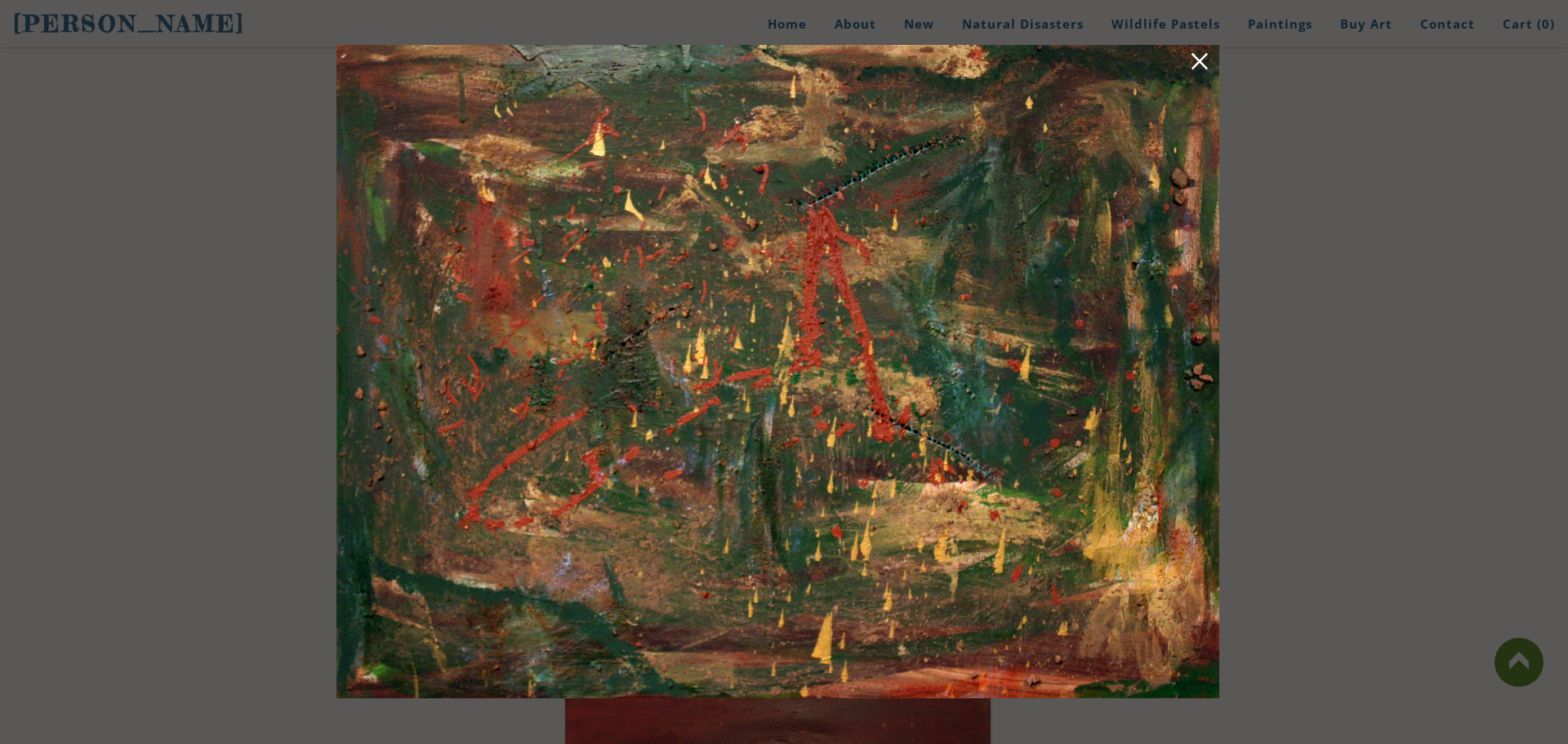
click at [1314, 449] on div at bounding box center [784, 372] width 1568 height 744
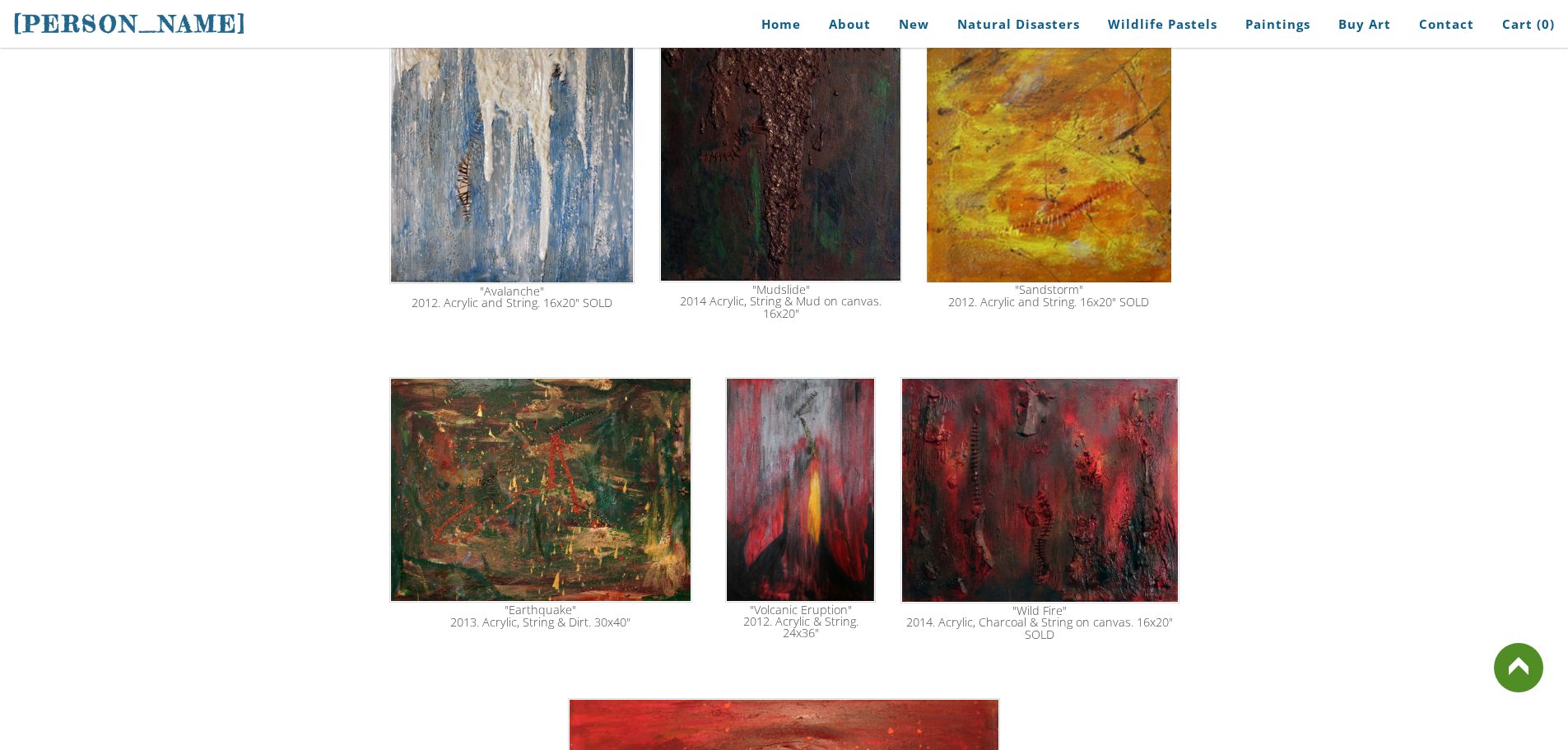
click at [843, 531] on img at bounding box center [800, 489] width 150 height 225
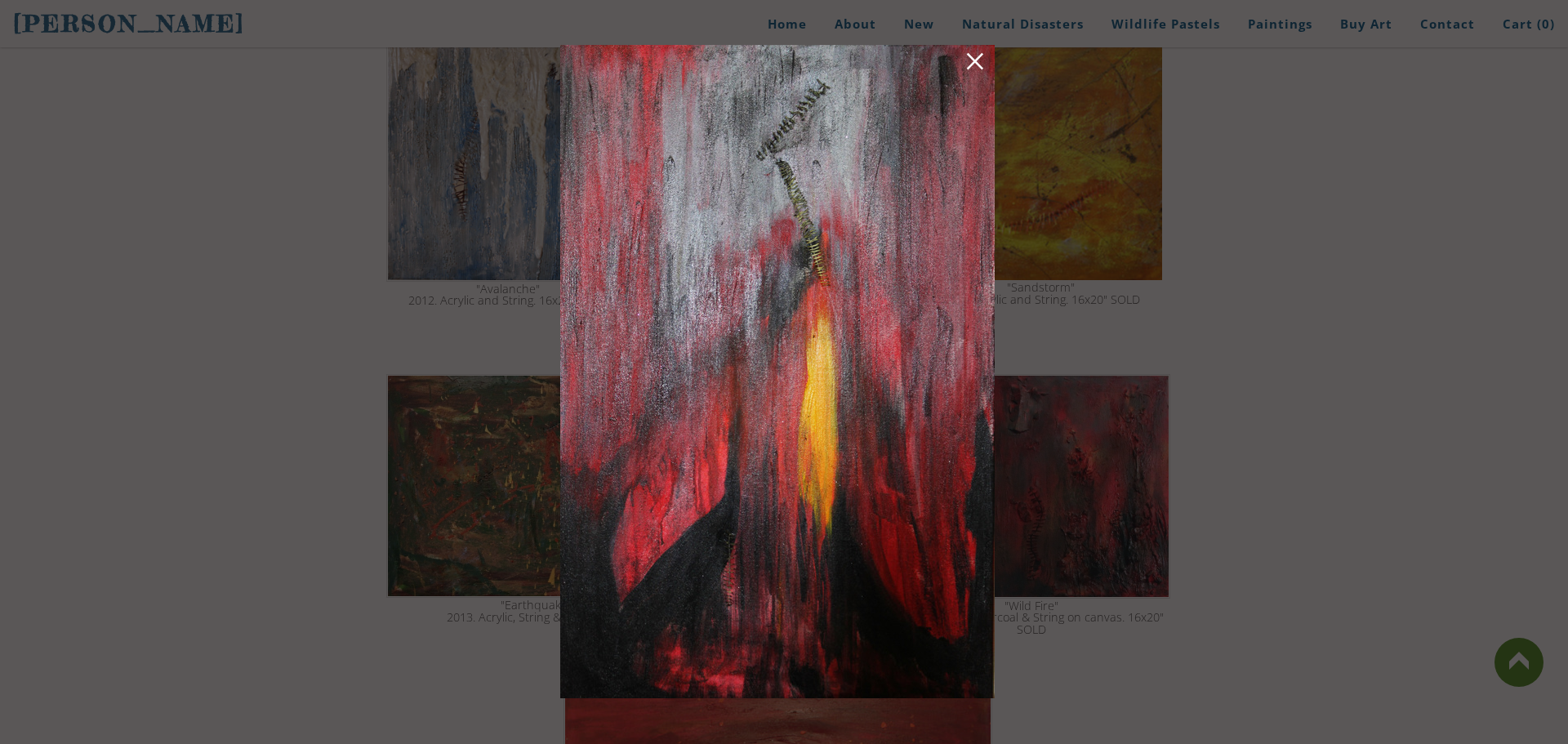
click at [1142, 154] on div at bounding box center [784, 372] width 1568 height 744
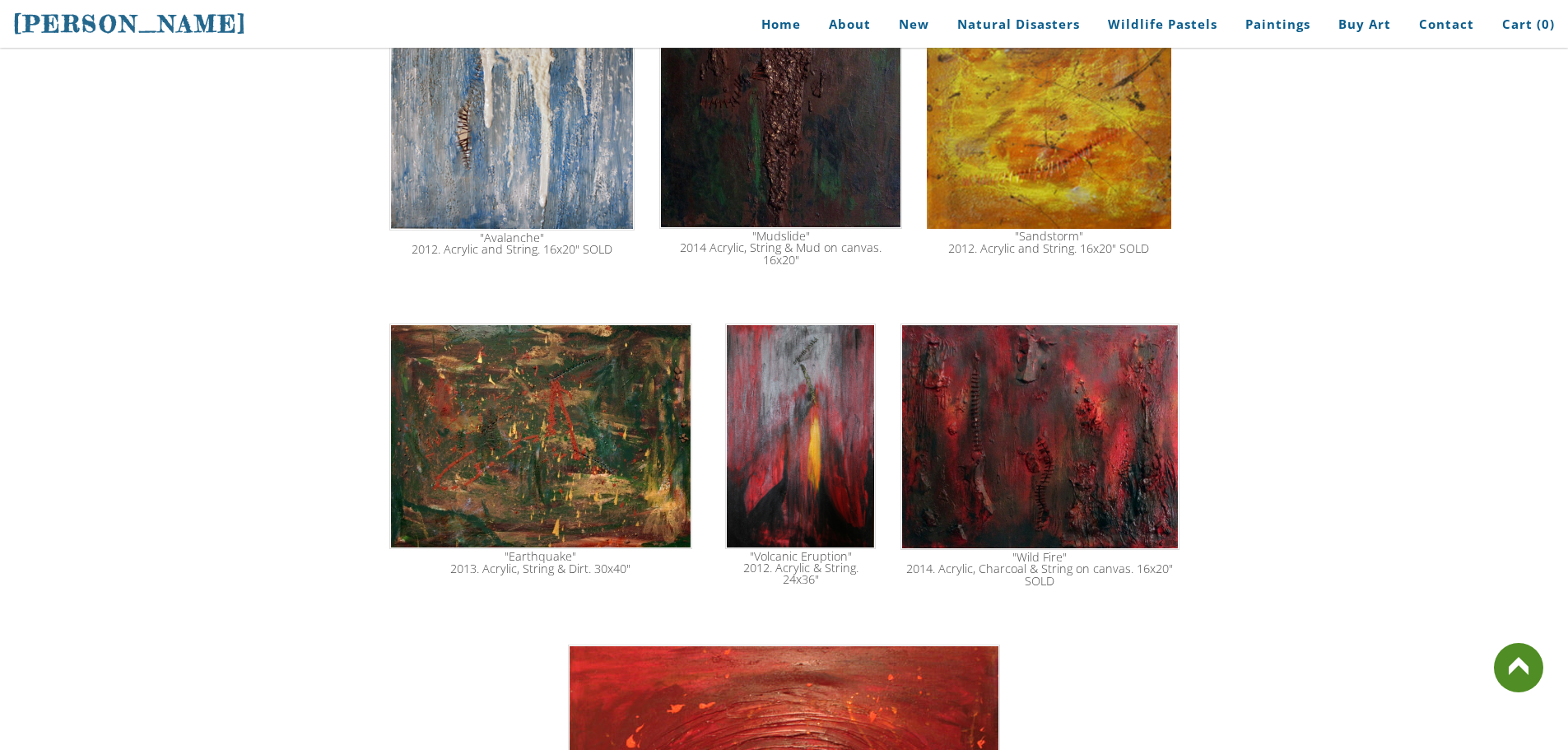
scroll to position [2215, 0]
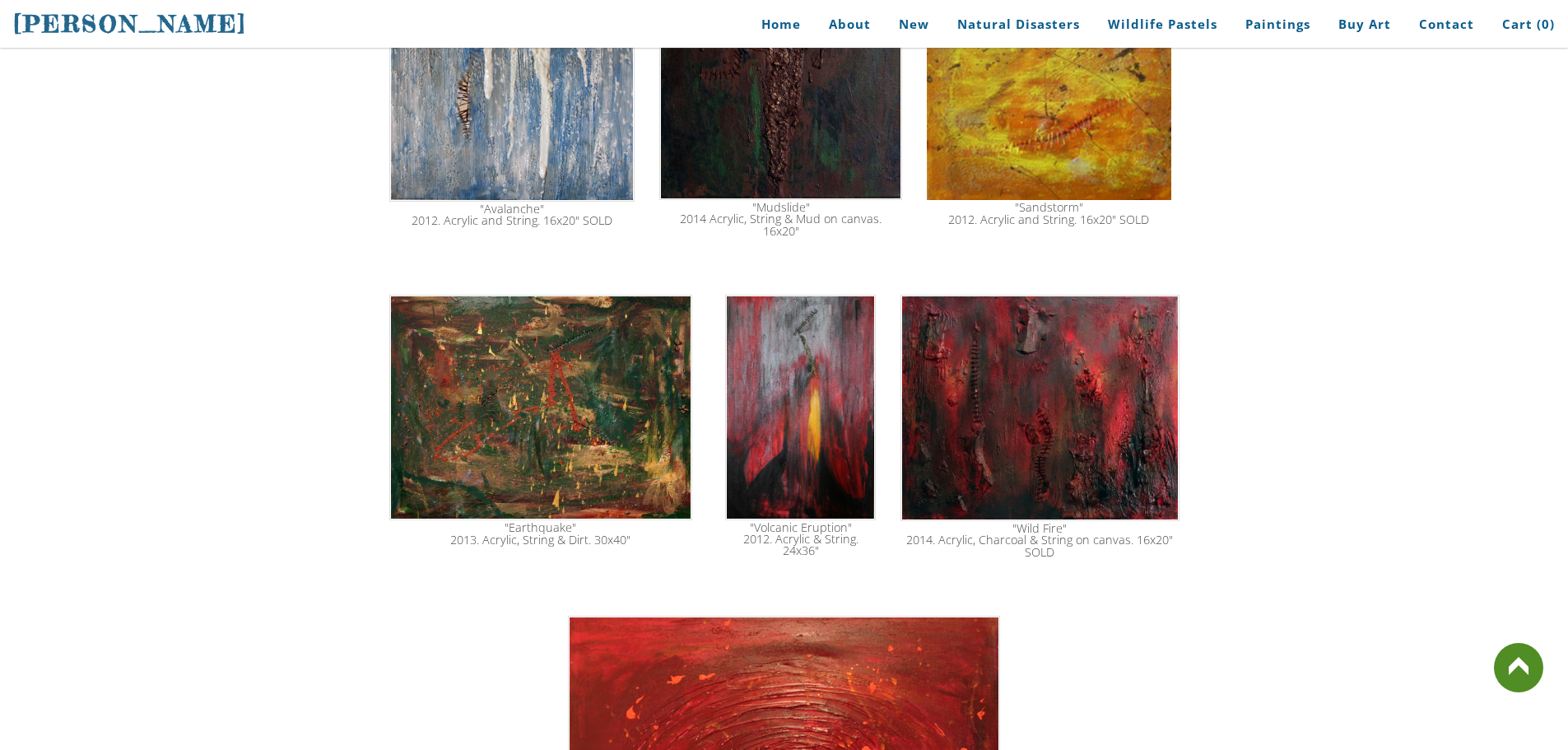
click at [822, 445] on img at bounding box center [800, 407] width 150 height 225
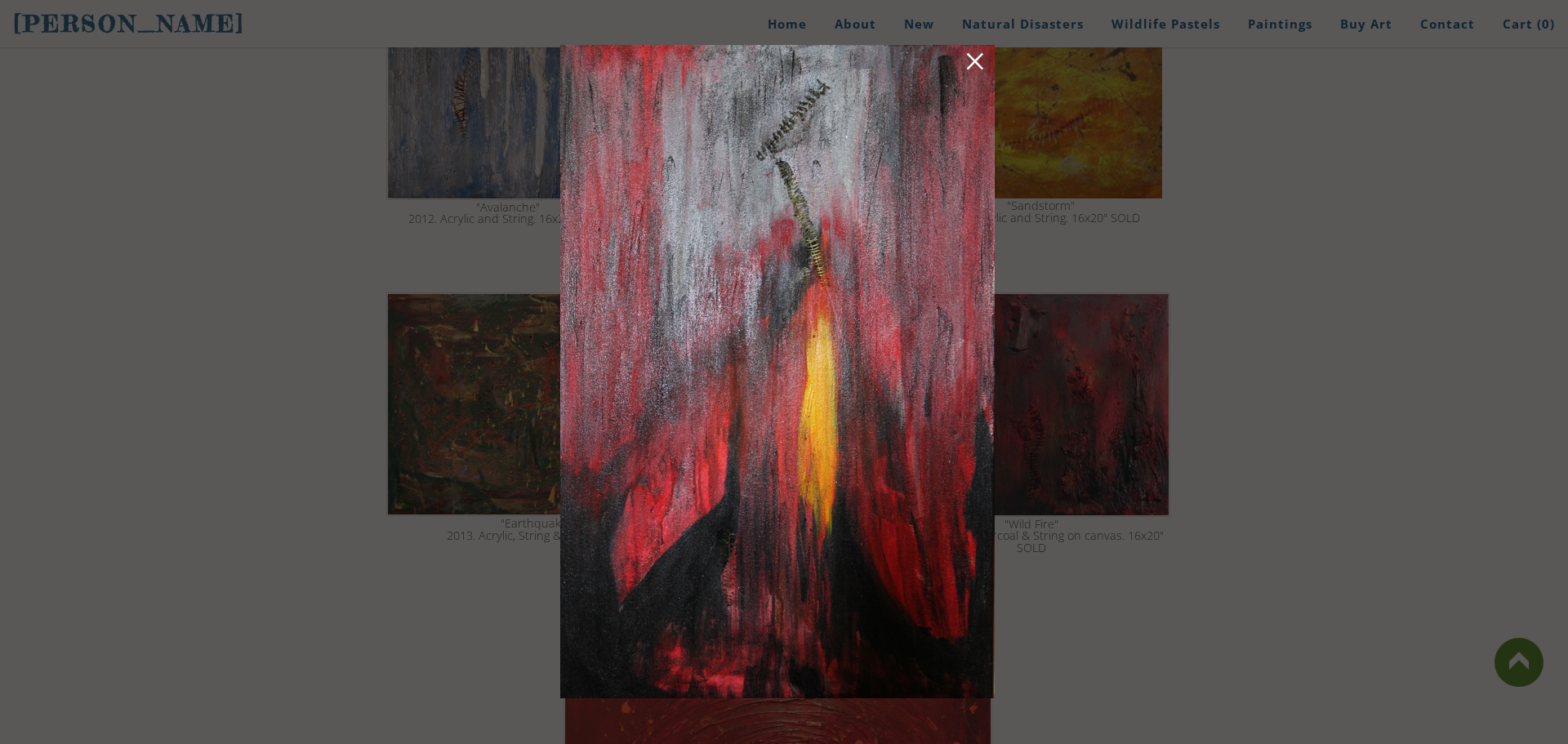
click at [984, 63] on link at bounding box center [975, 64] width 23 height 25
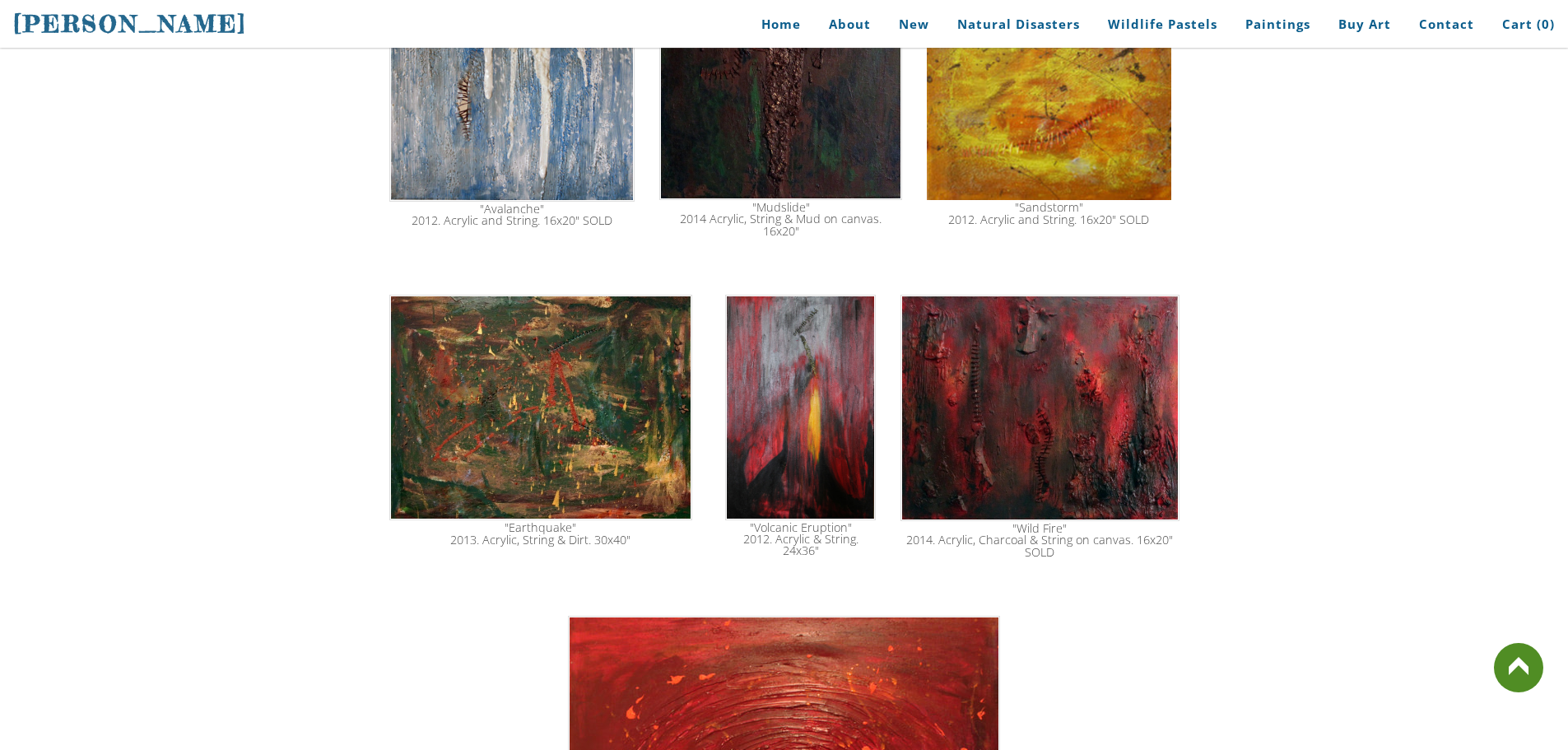
drag, startPoint x: 763, startPoint y: 522, endPoint x: 792, endPoint y: 503, distance: 34.7
click at [792, 522] on div ""Volcanic Eruption" 2012. Acrylic & String. 24x36"" at bounding box center [800, 540] width 148 height 35
click at [777, 433] on img at bounding box center [800, 407] width 150 height 225
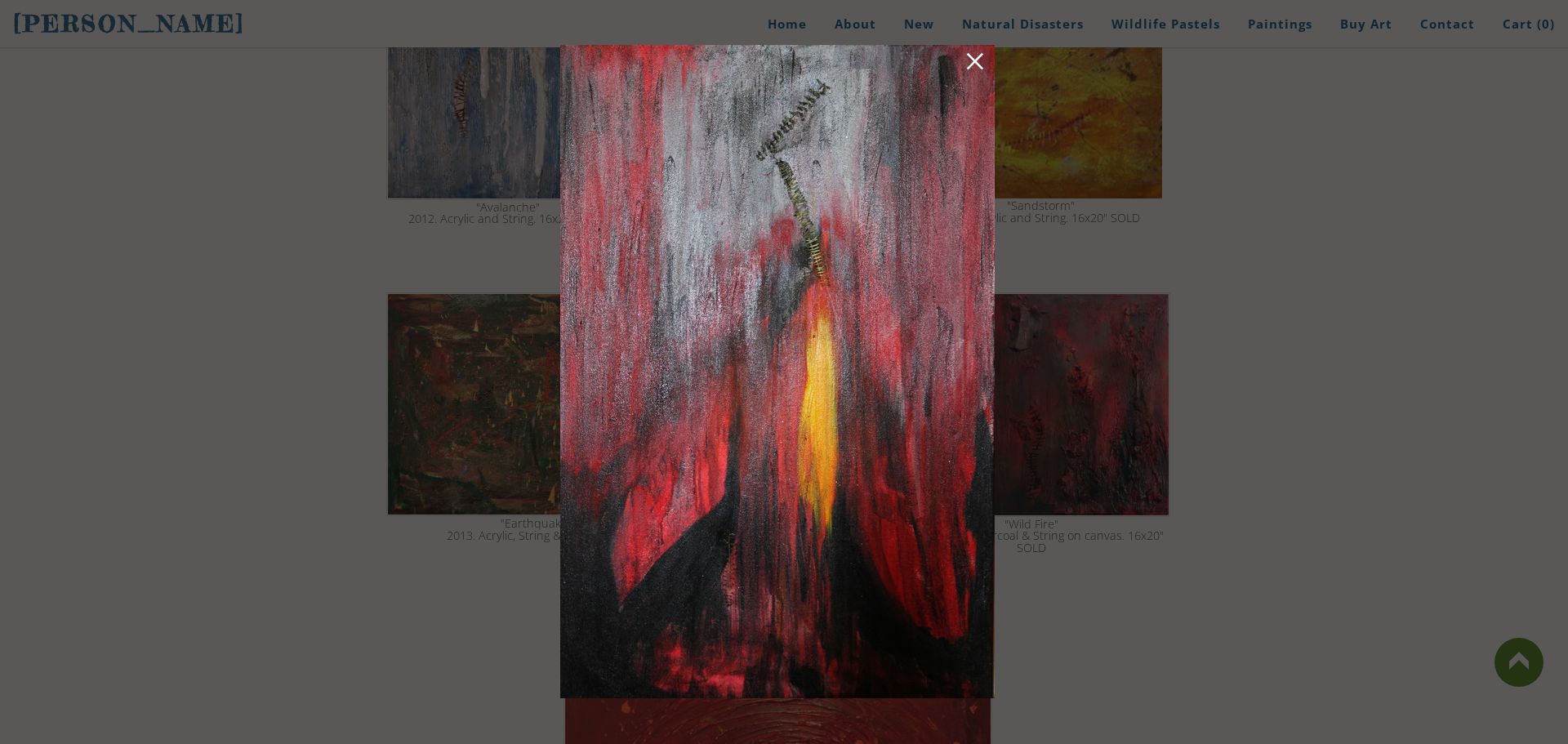
click at [1473, 236] on div at bounding box center [784, 372] width 1568 height 744
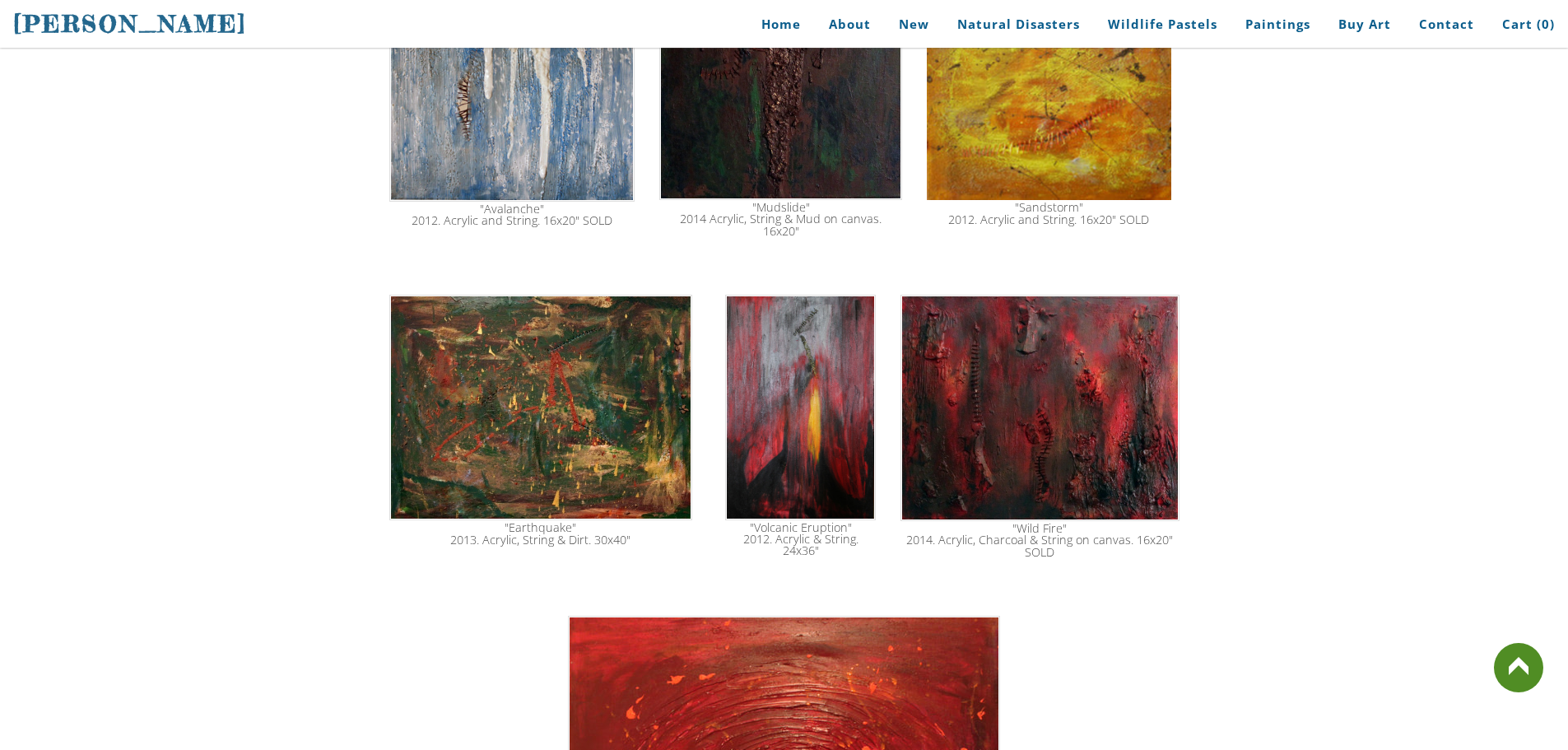
click at [838, 438] on img at bounding box center [800, 407] width 150 height 225
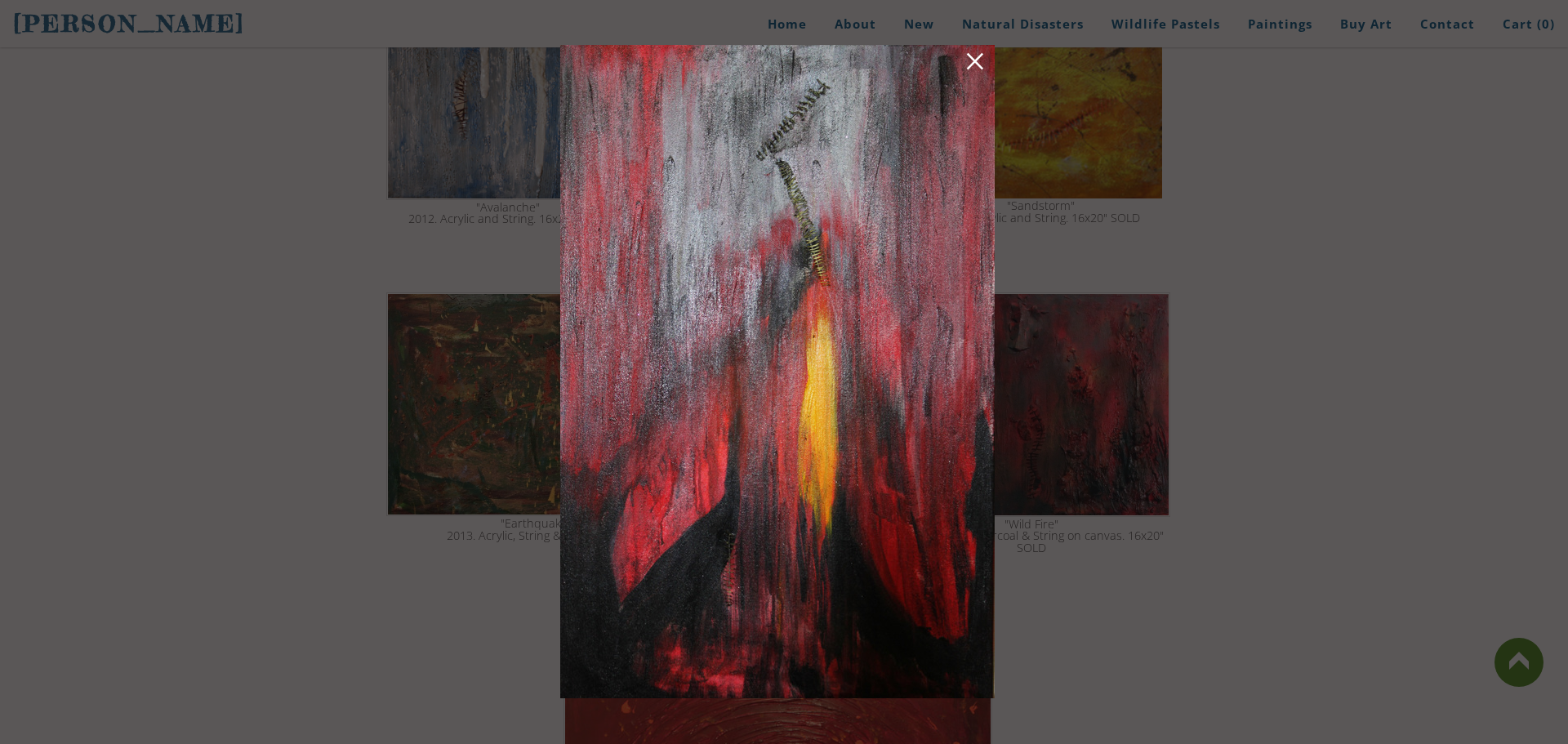
click at [1229, 430] on div at bounding box center [784, 372] width 1568 height 744
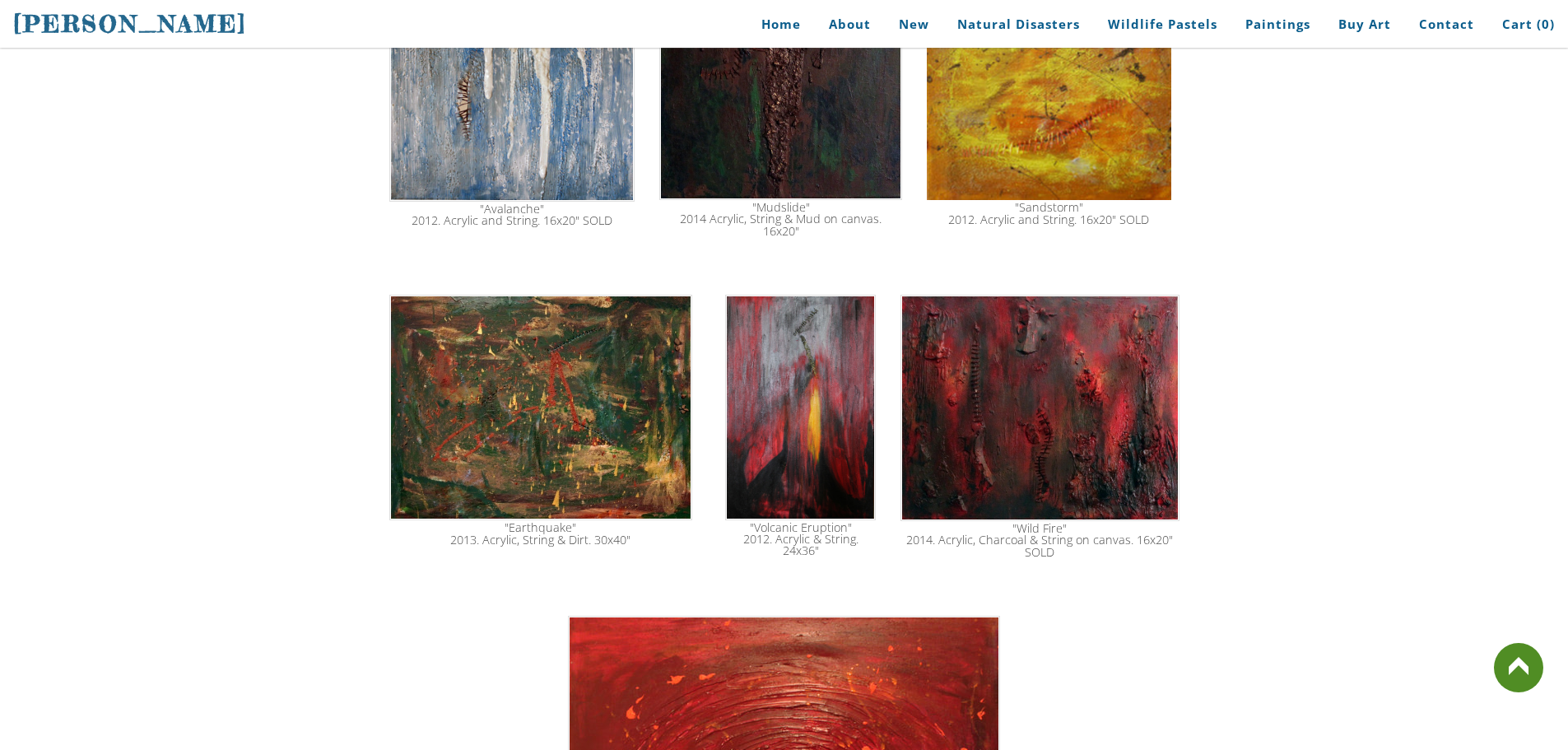
click at [1043, 418] on img at bounding box center [1039, 408] width 279 height 226
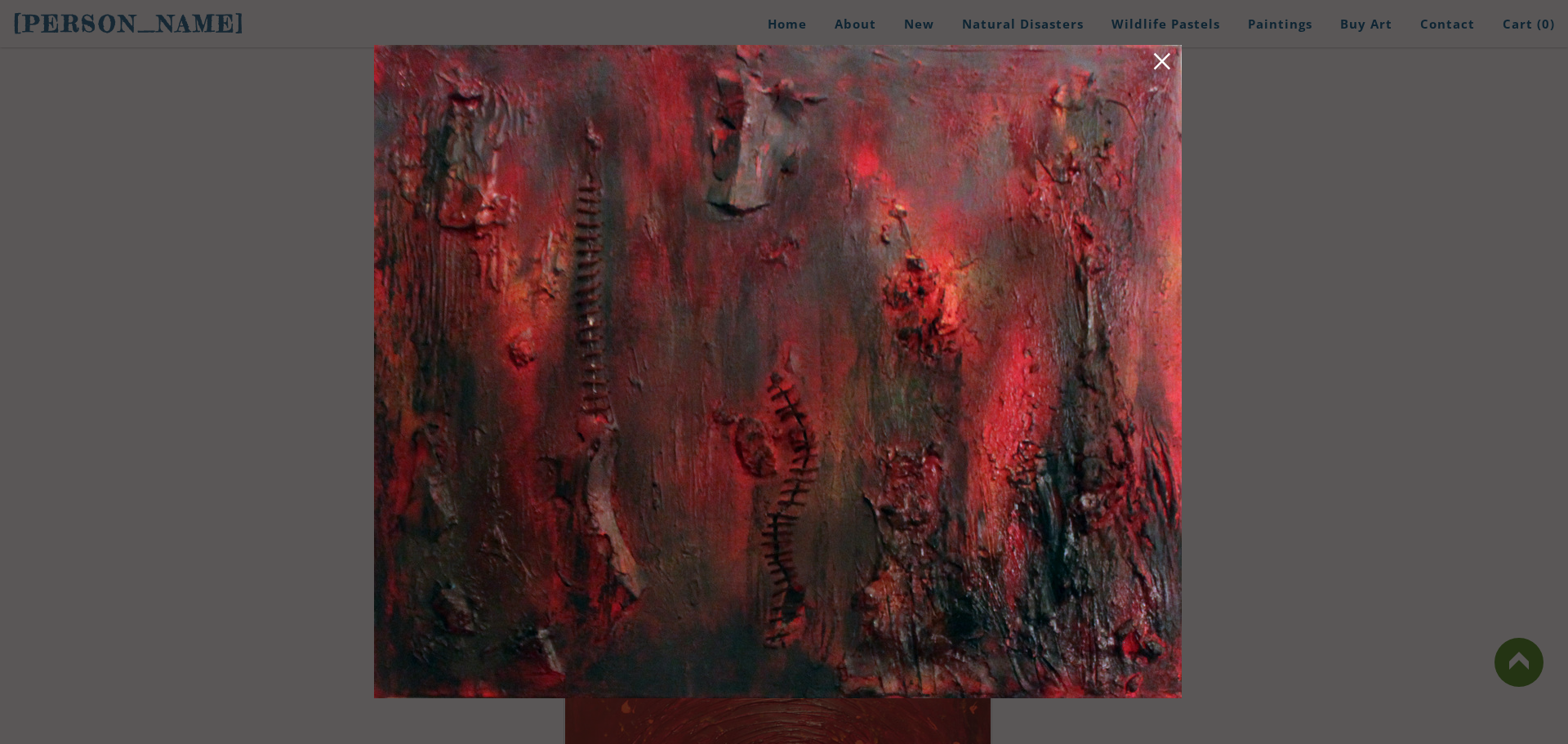
click at [1168, 66] on link at bounding box center [1162, 64] width 23 height 25
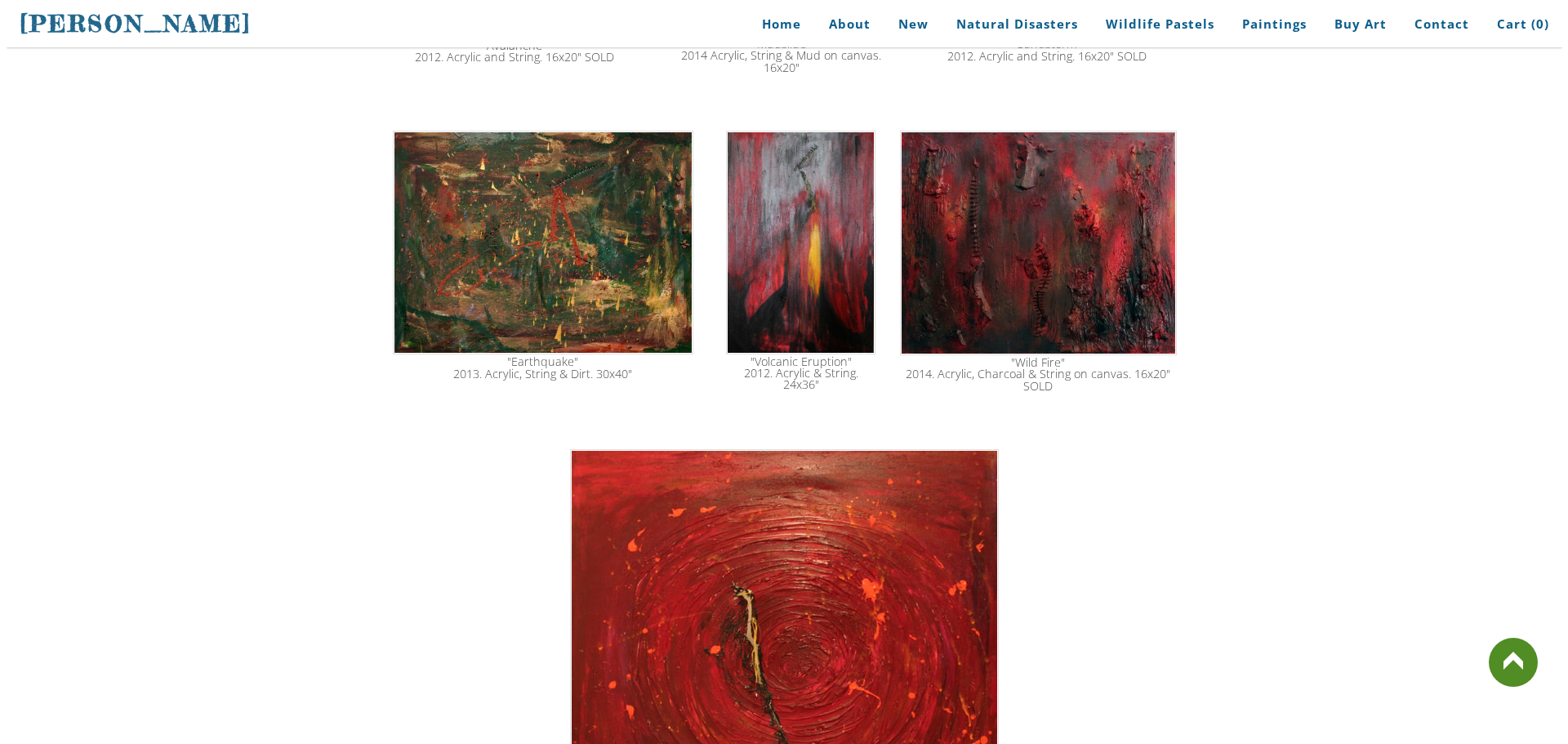
scroll to position [2278, 0]
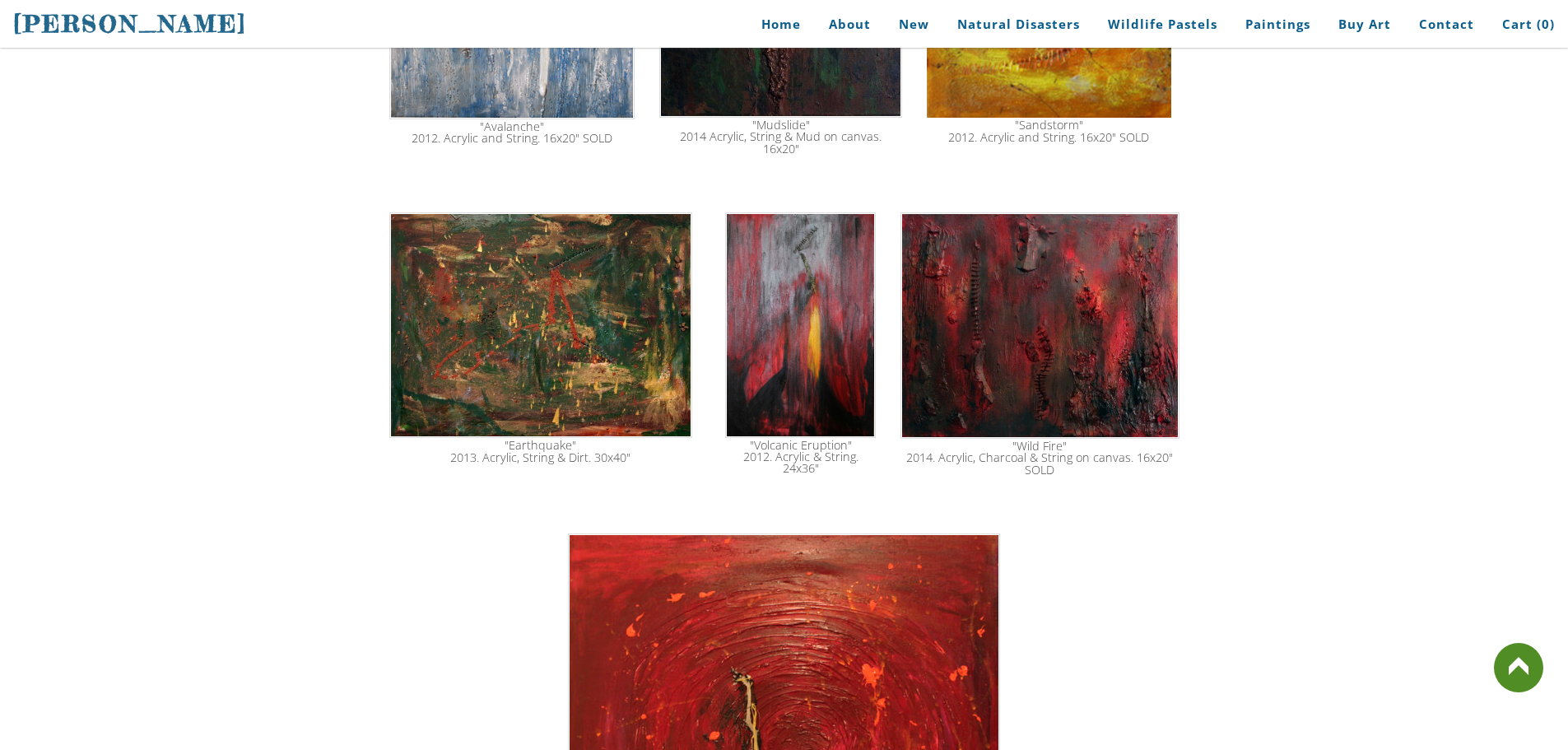
click at [1003, 350] on img at bounding box center [1039, 325] width 279 height 226
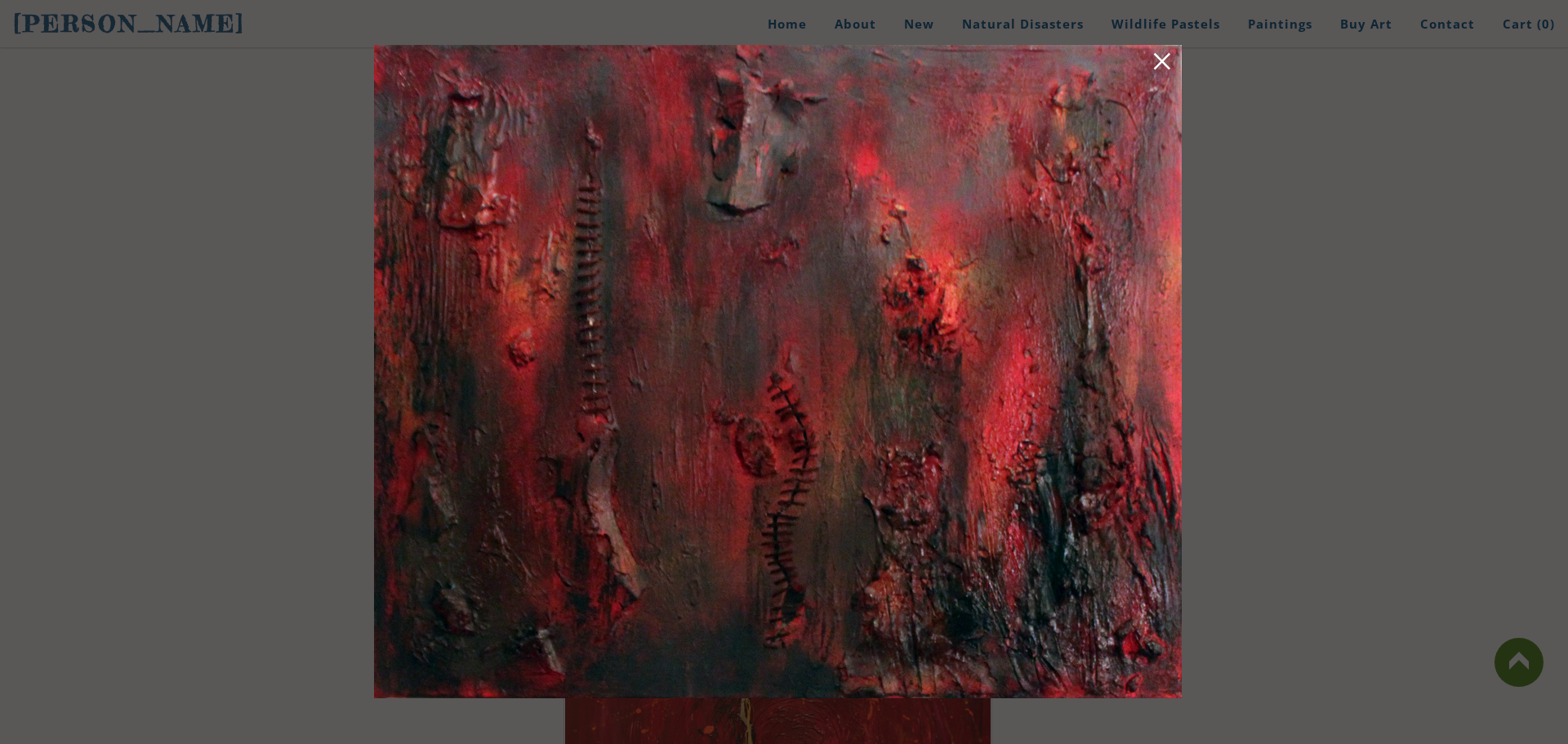
click at [1165, 71] on link at bounding box center [1162, 64] width 23 height 25
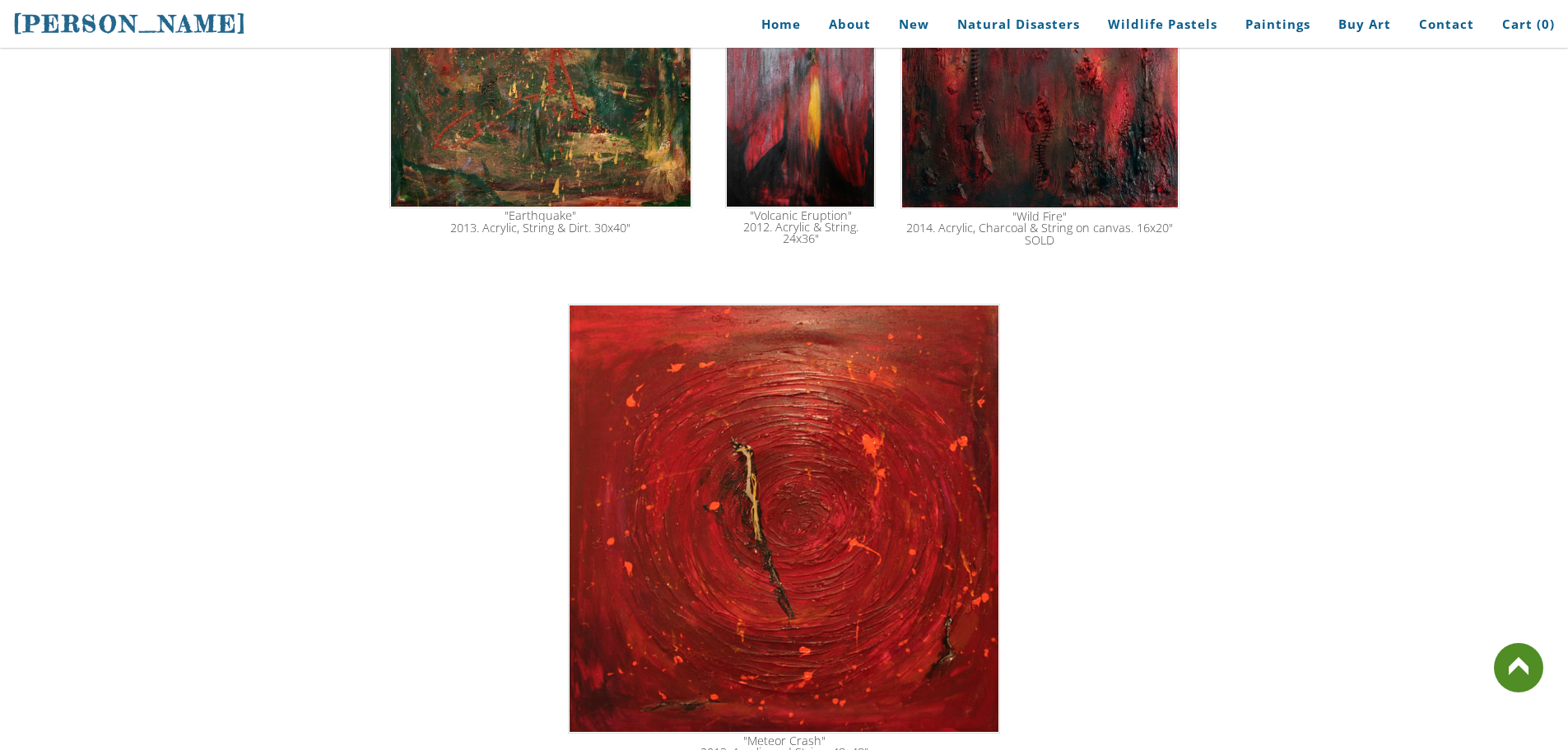
scroll to position [2544, 0]
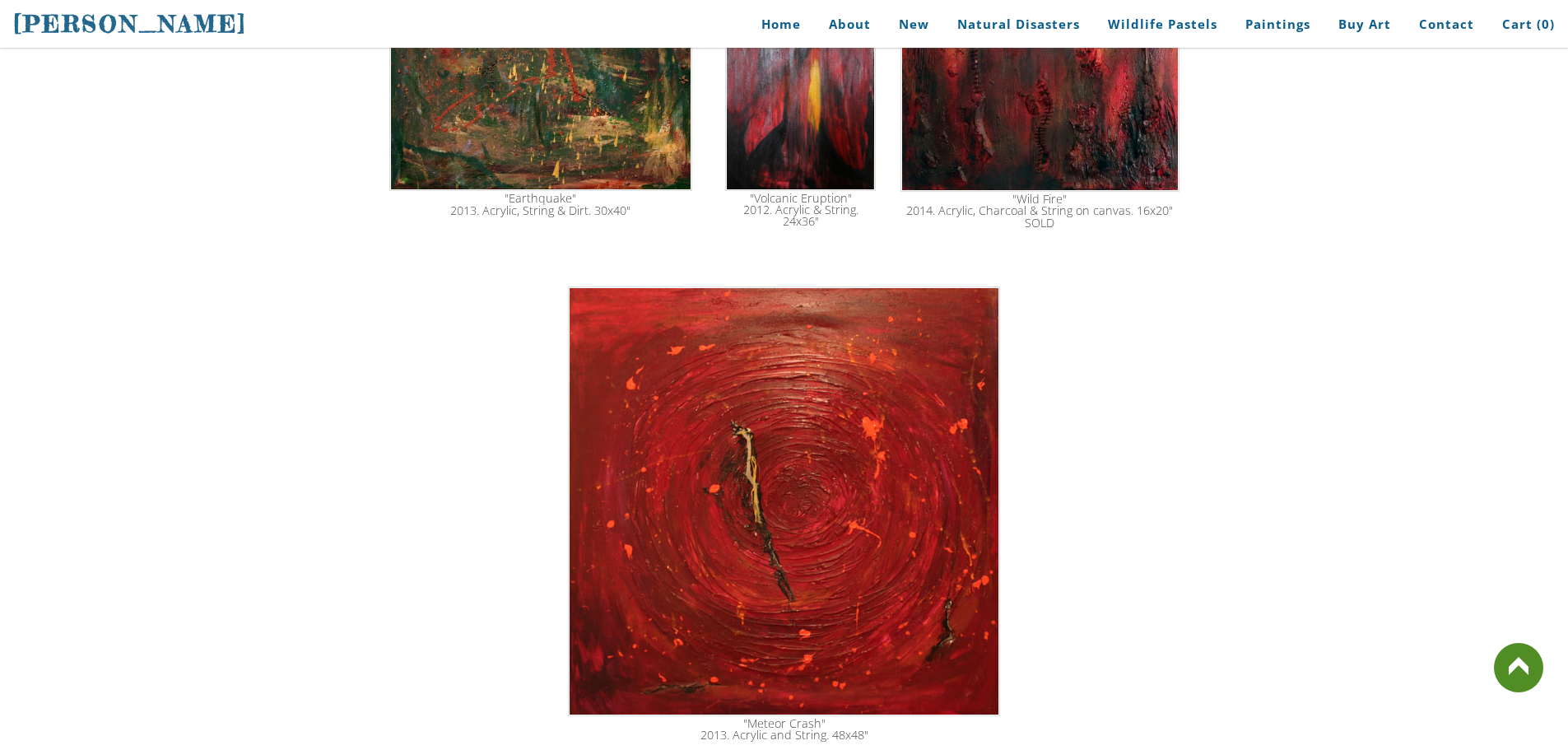
click at [836, 490] on img at bounding box center [784, 501] width 432 height 430
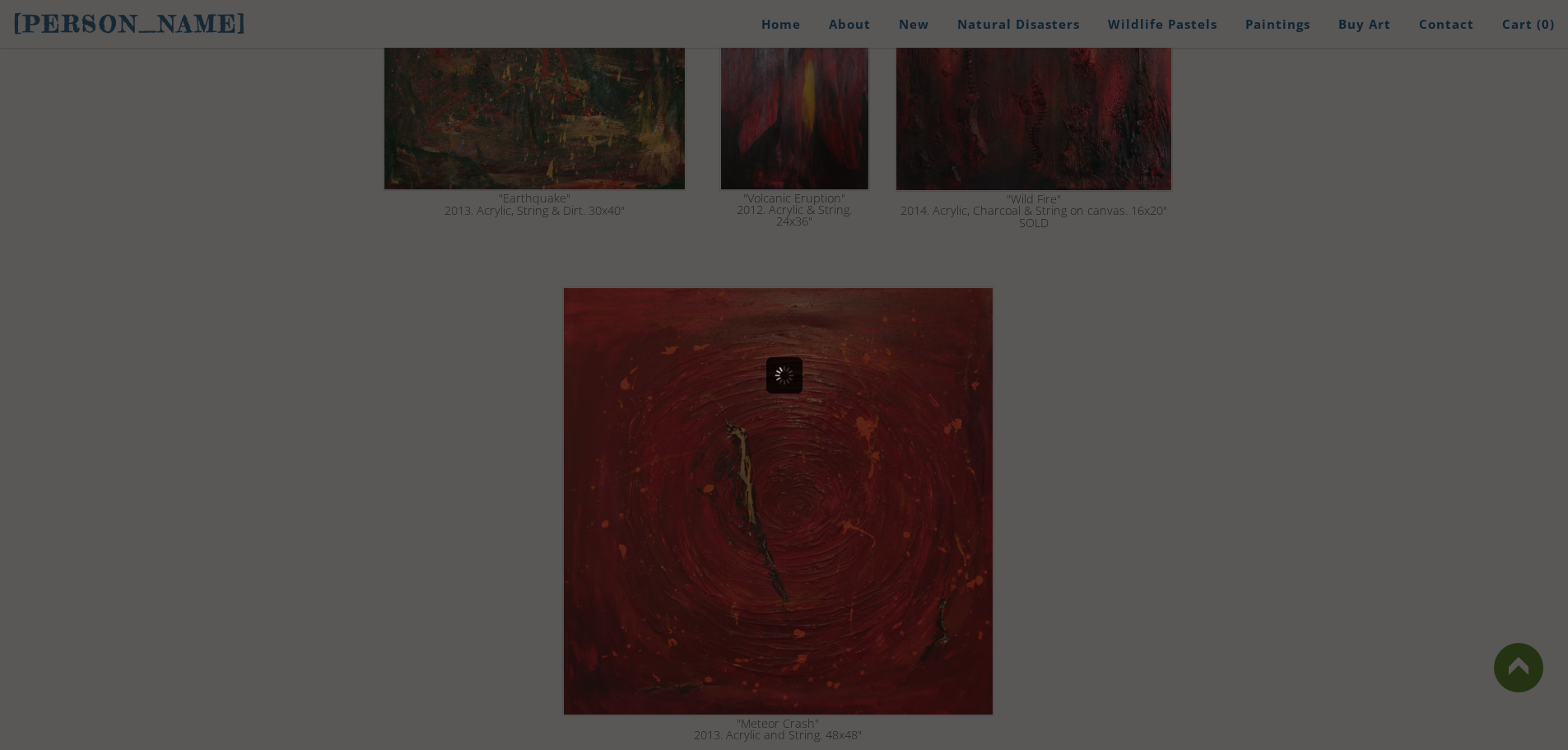
click at [833, 490] on div at bounding box center [784, 375] width 1568 height 750
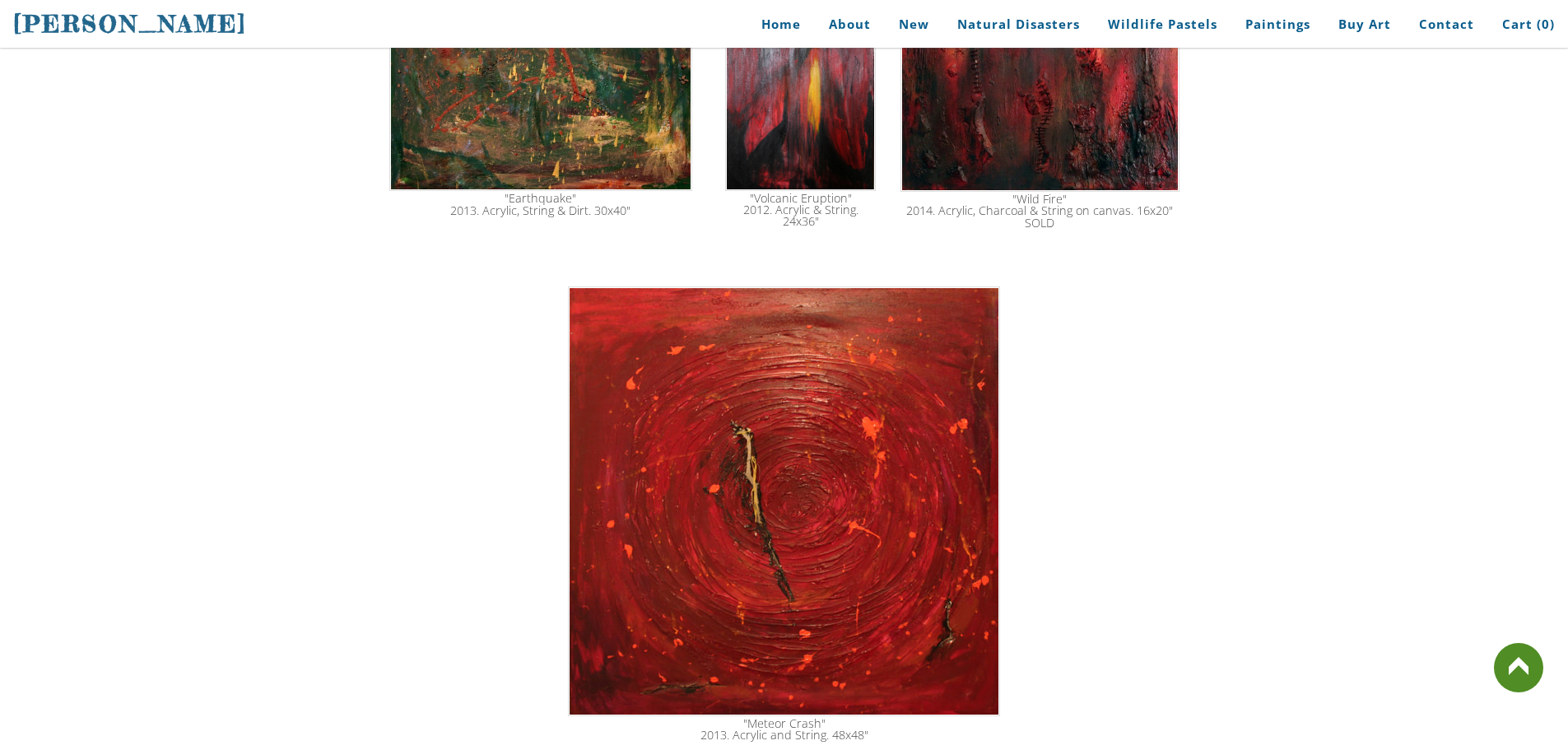
click at [829, 477] on img at bounding box center [784, 501] width 432 height 430
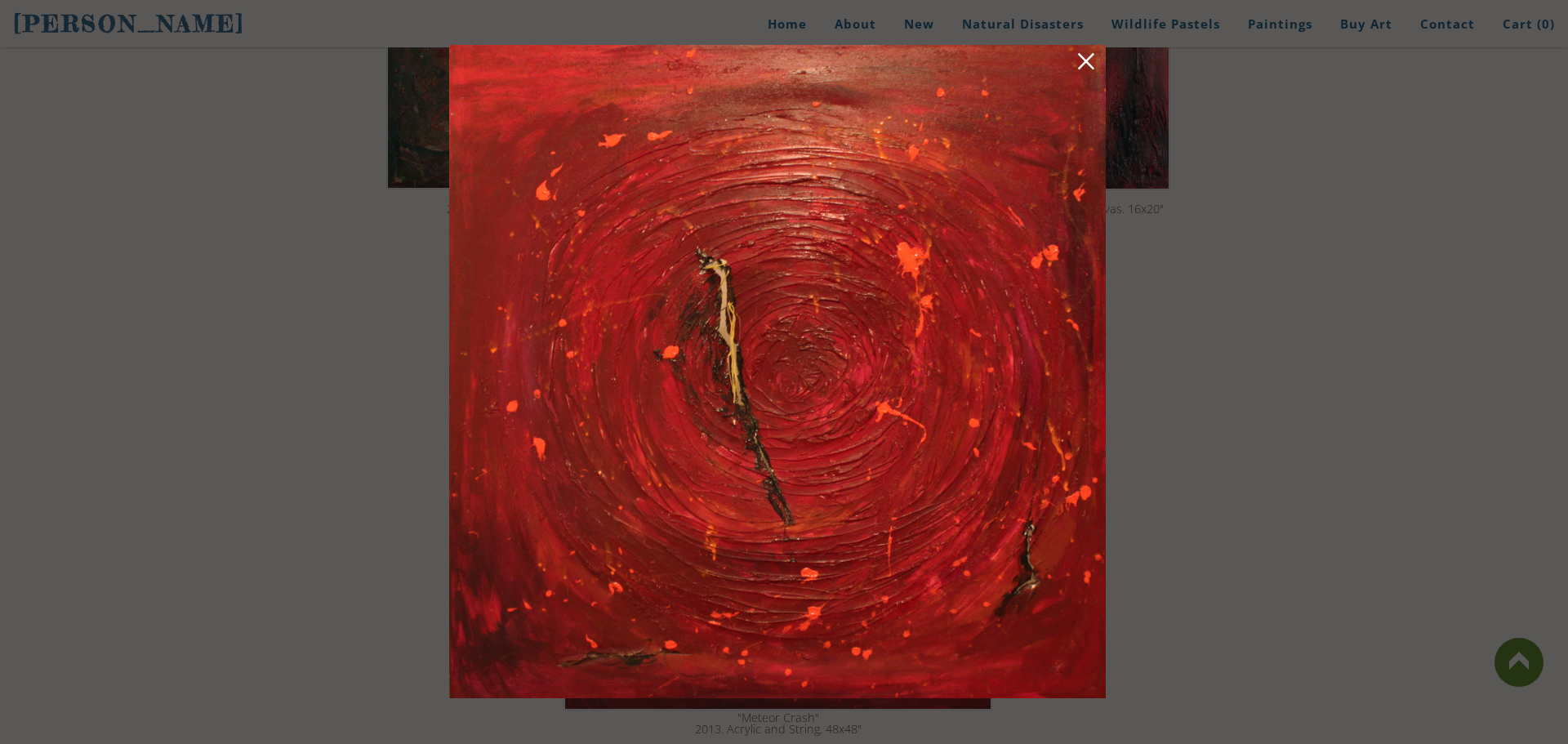
click at [1092, 61] on link at bounding box center [1086, 64] width 23 height 25
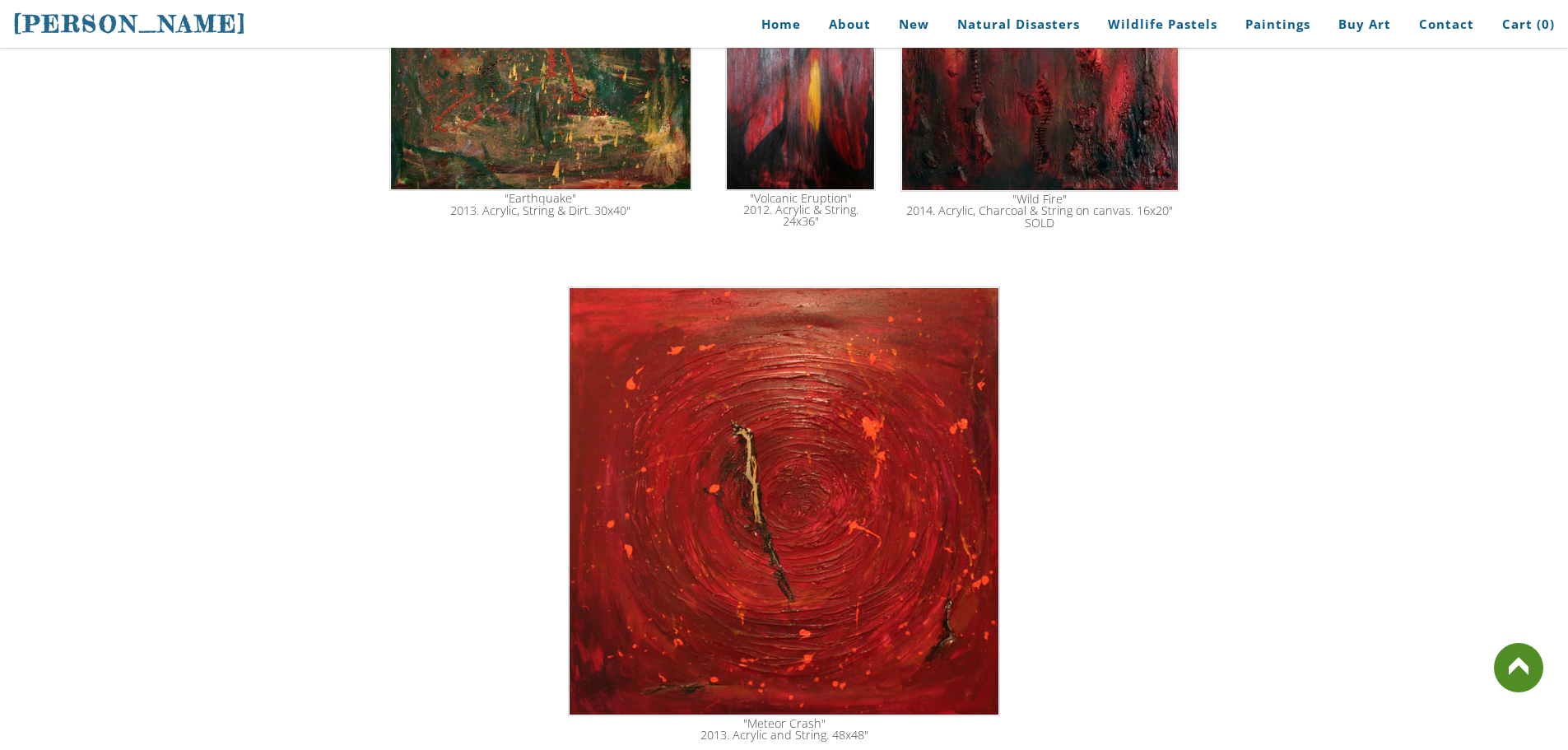
click at [763, 540] on img at bounding box center [784, 501] width 432 height 430
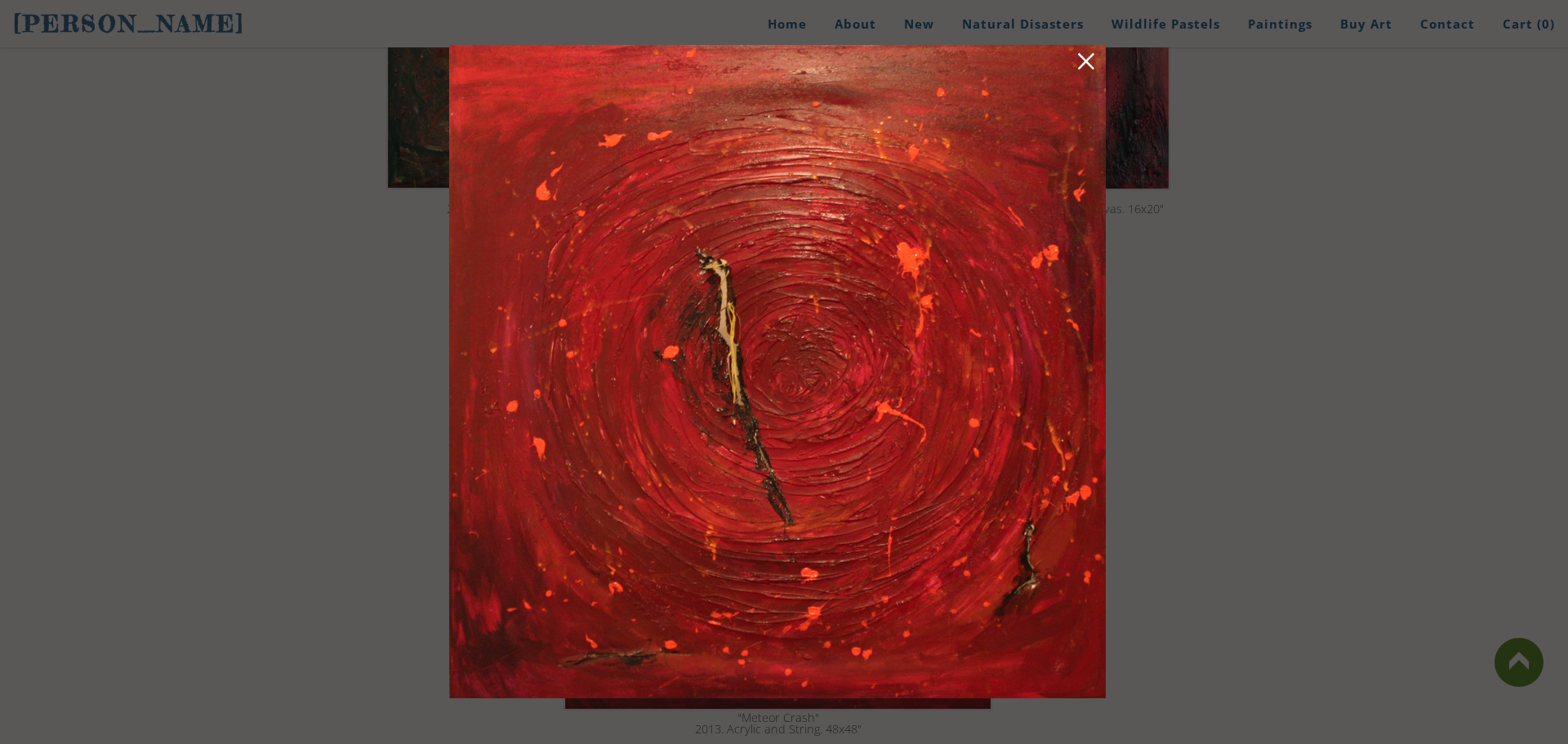
click at [1349, 501] on div at bounding box center [784, 372] width 1568 height 744
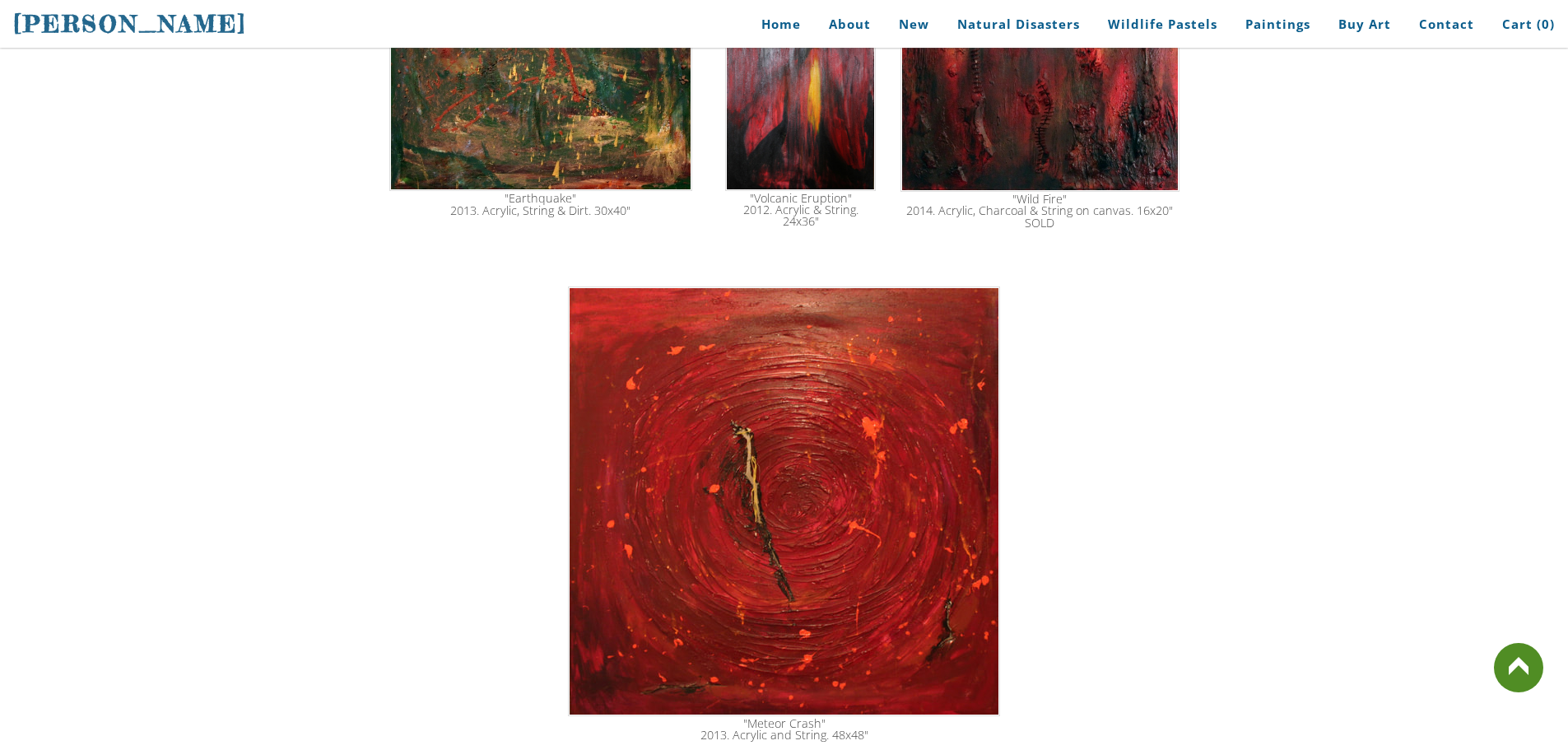
drag, startPoint x: 762, startPoint y: 699, endPoint x: 822, endPoint y: 698, distance: 60.0
click at [822, 718] on div ""Meteor Crash" 2013. Acrylic and String. 48x48"" at bounding box center [784, 730] width 787 height 24
click at [859, 577] on img at bounding box center [784, 501] width 432 height 430
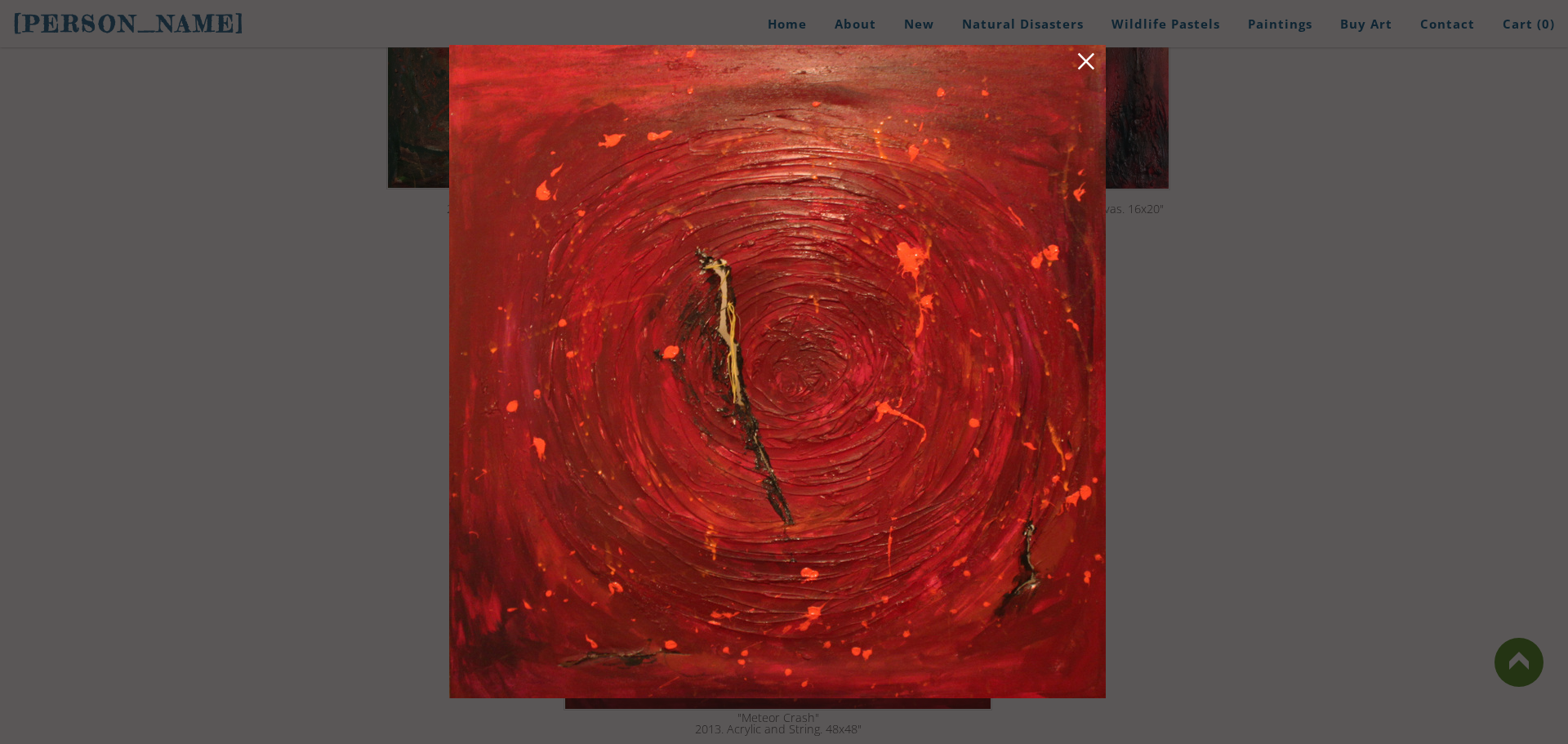
click at [1080, 73] on link at bounding box center [1086, 64] width 23 height 25
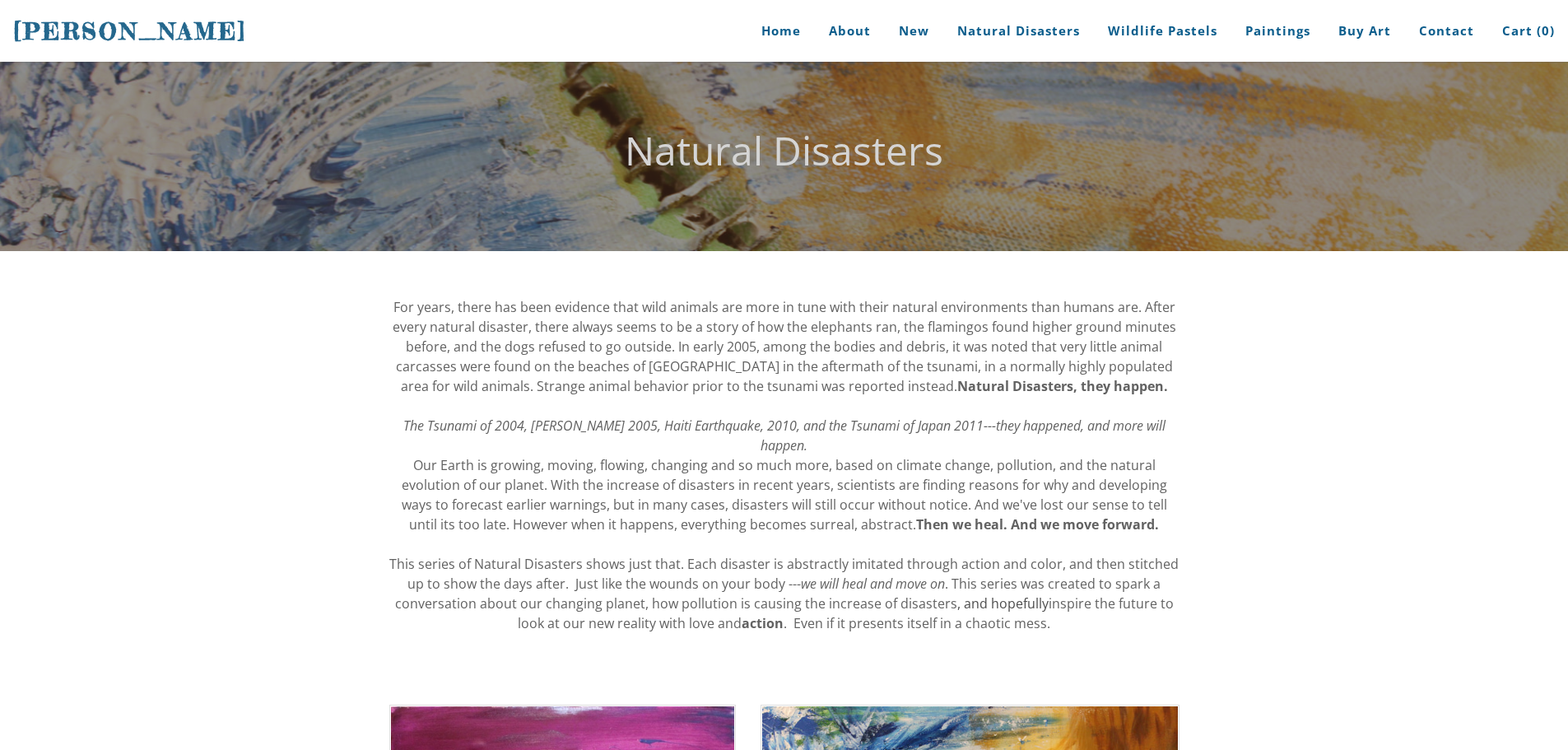
drag, startPoint x: 232, startPoint y: 32, endPoint x: 0, endPoint y: 71, distance: 235.3
click at [0, 71] on div "Stephanie Peters Home About New Natural Disasters Wildlife Pastels Paintings Bu…" at bounding box center [784, 126] width 1568 height 251
drag, startPoint x: 86, startPoint y: 49, endPoint x: 191, endPoint y: 35, distance: 105.9
click at [191, 35] on h1 "[PERSON_NAME]" at bounding box center [171, 31] width 315 height 62
click at [191, 35] on span "[PERSON_NAME]" at bounding box center [130, 32] width 233 height 28
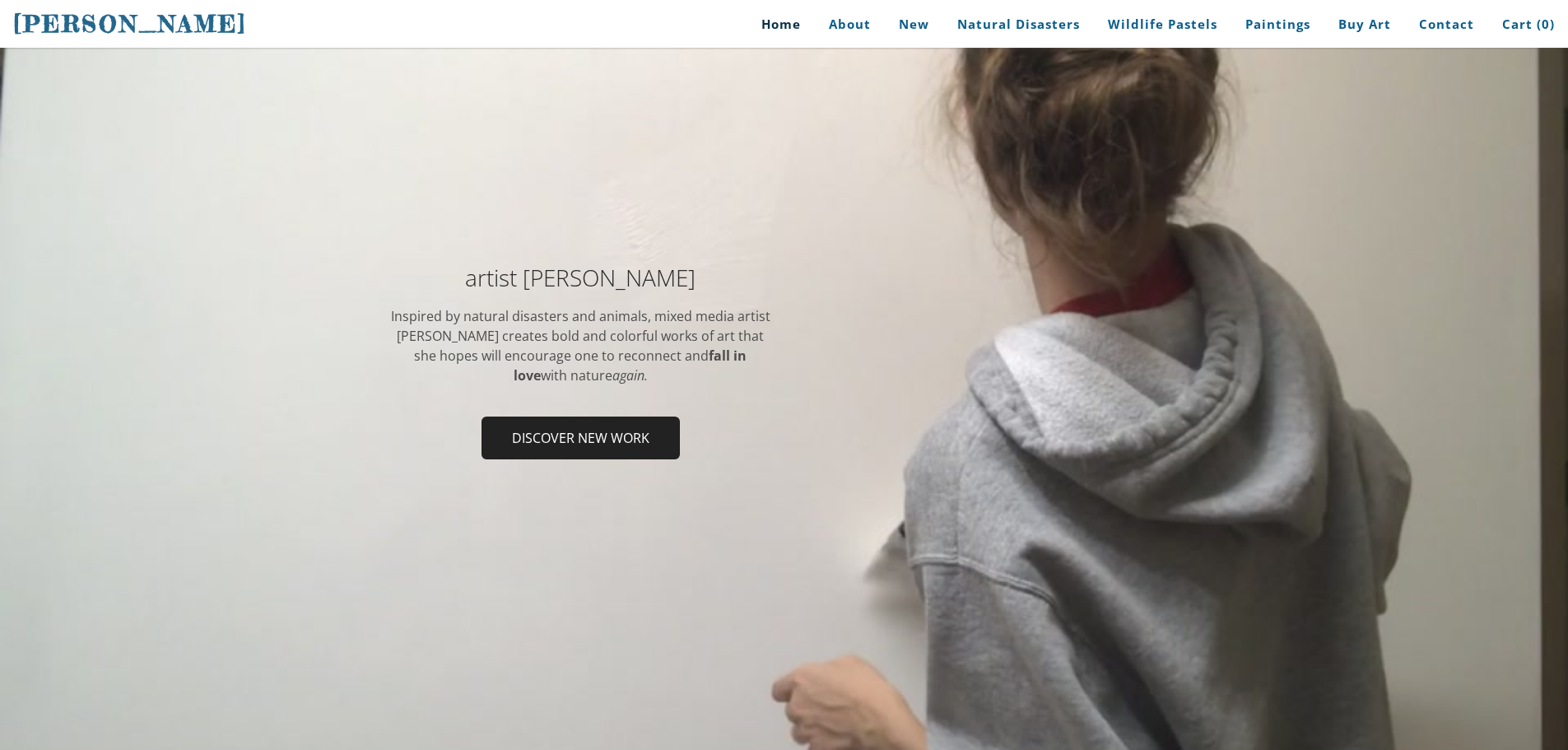
scroll to position [741, 0]
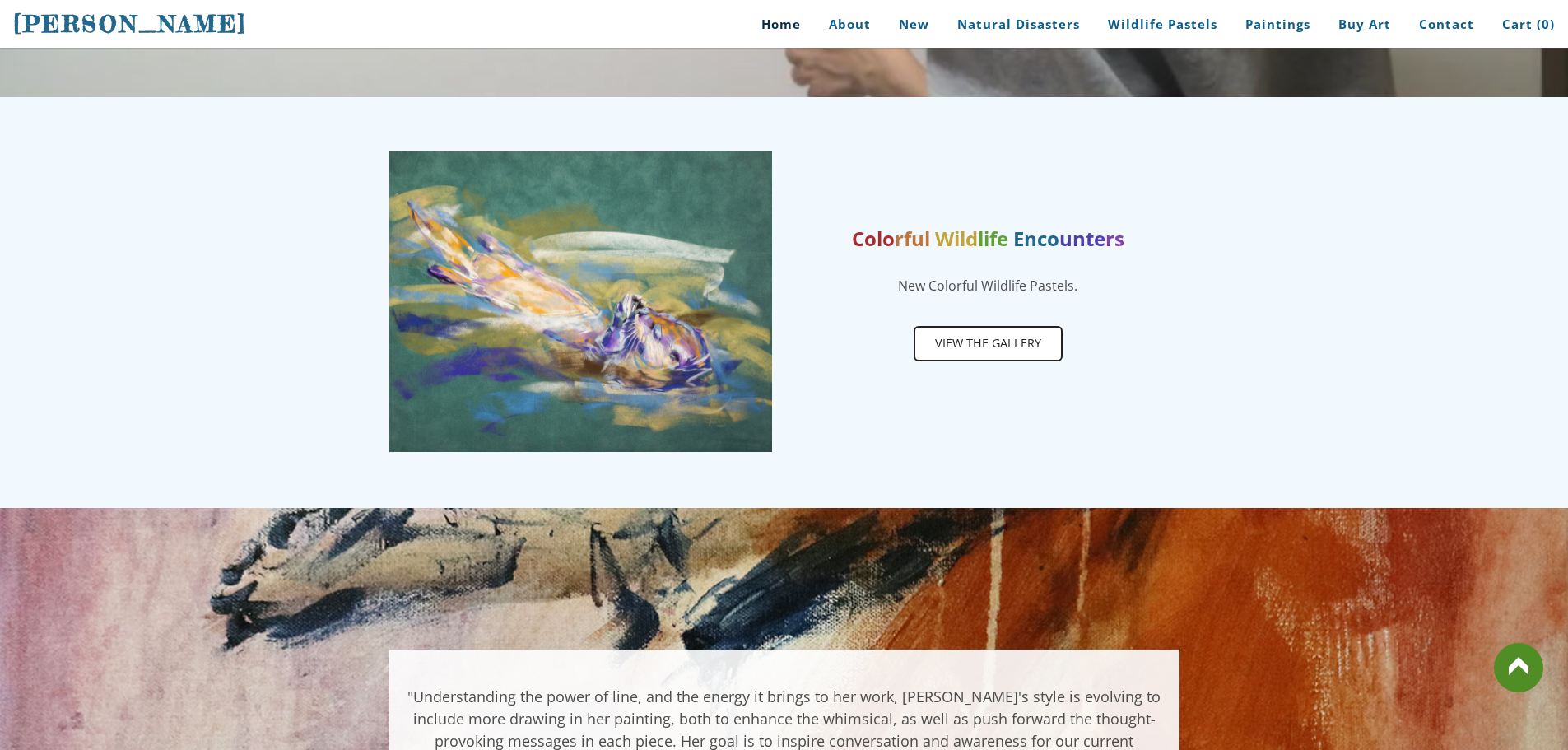
click at [512, 267] on img at bounding box center [580, 302] width 383 height 301
click at [946, 336] on span "View the gallery" at bounding box center [988, 342] width 146 height 31
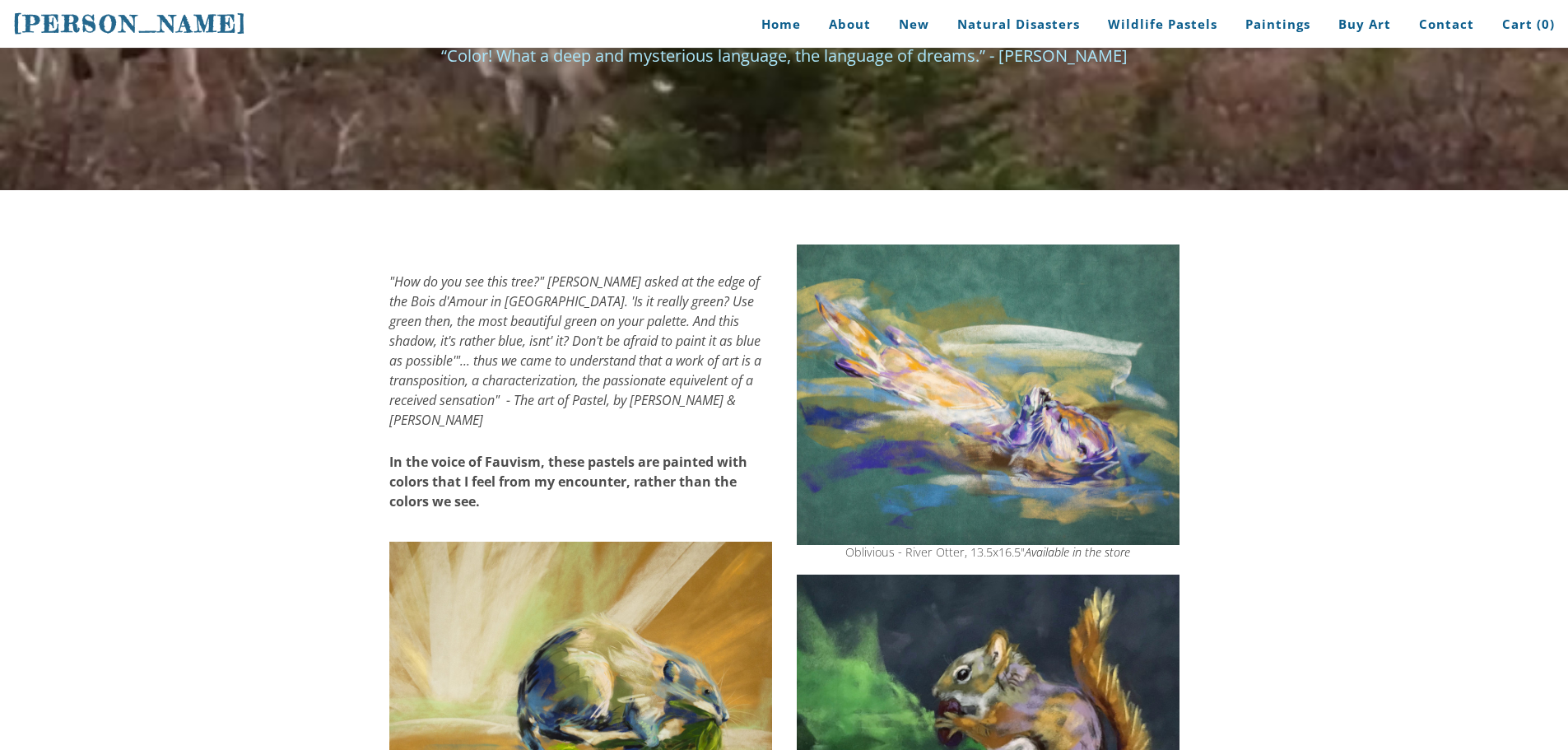
scroll to position [165, 0]
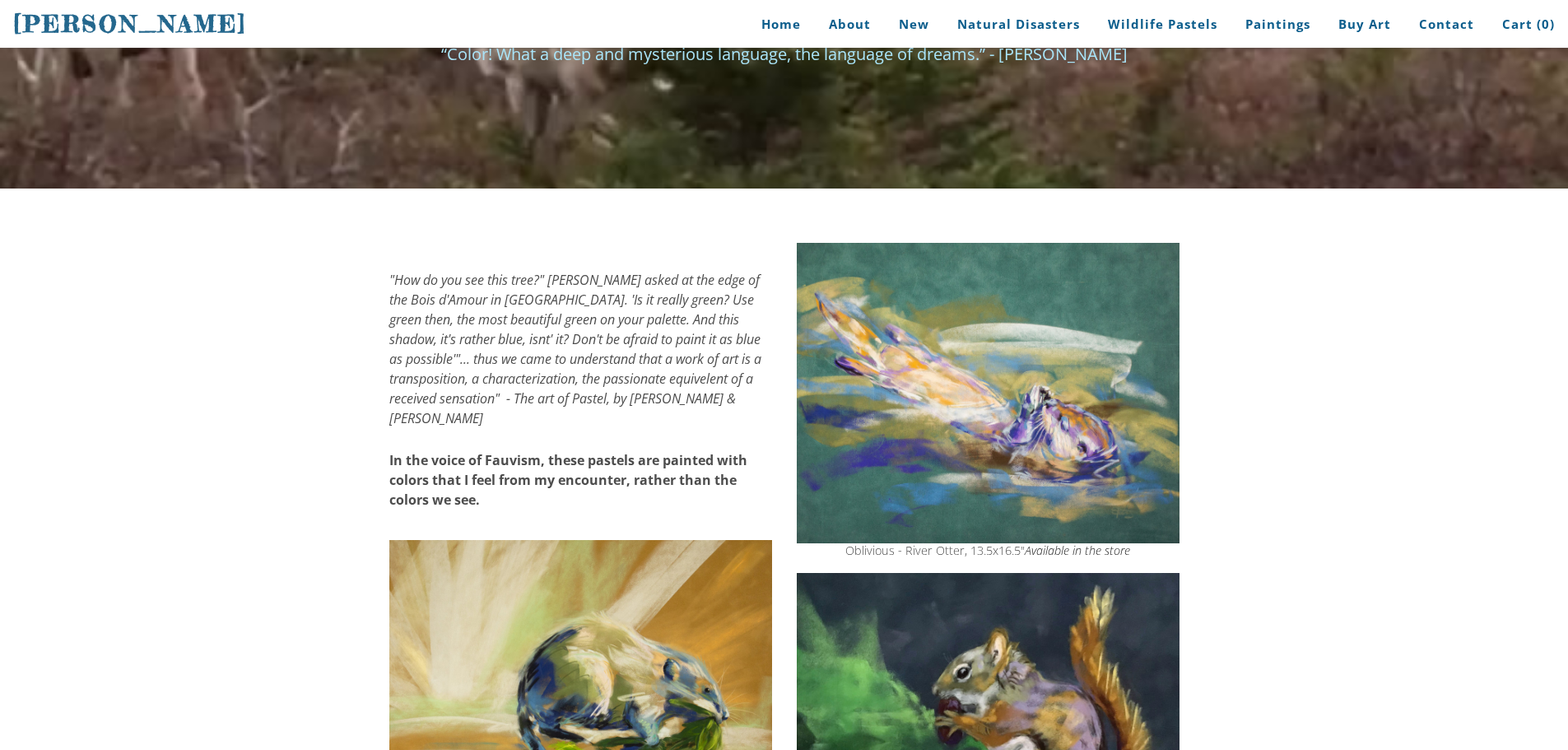
click at [922, 433] on img at bounding box center [988, 394] width 383 height 301
click at [981, 414] on img at bounding box center [988, 394] width 383 height 301
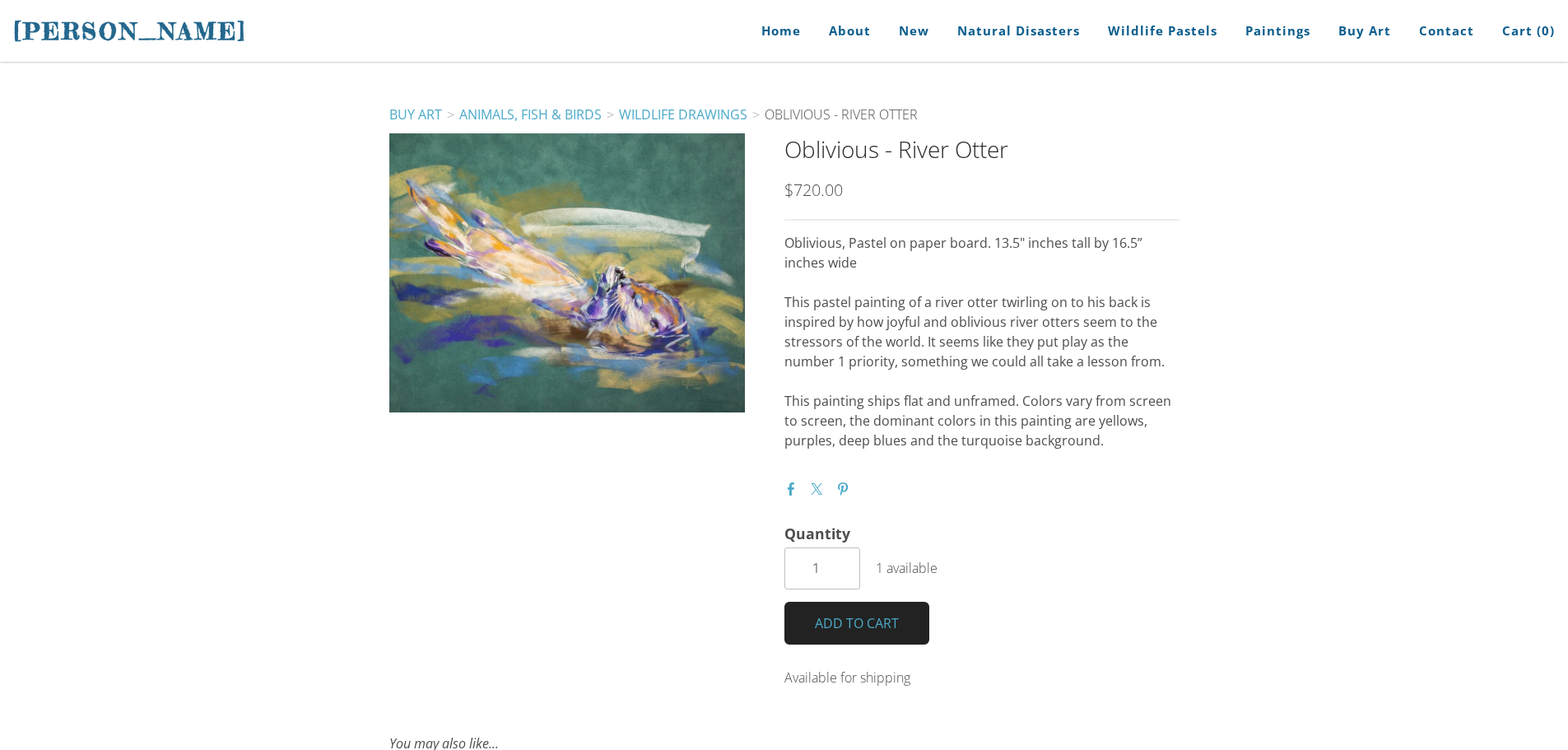
click at [659, 407] on div at bounding box center [567, 272] width 356 height 279
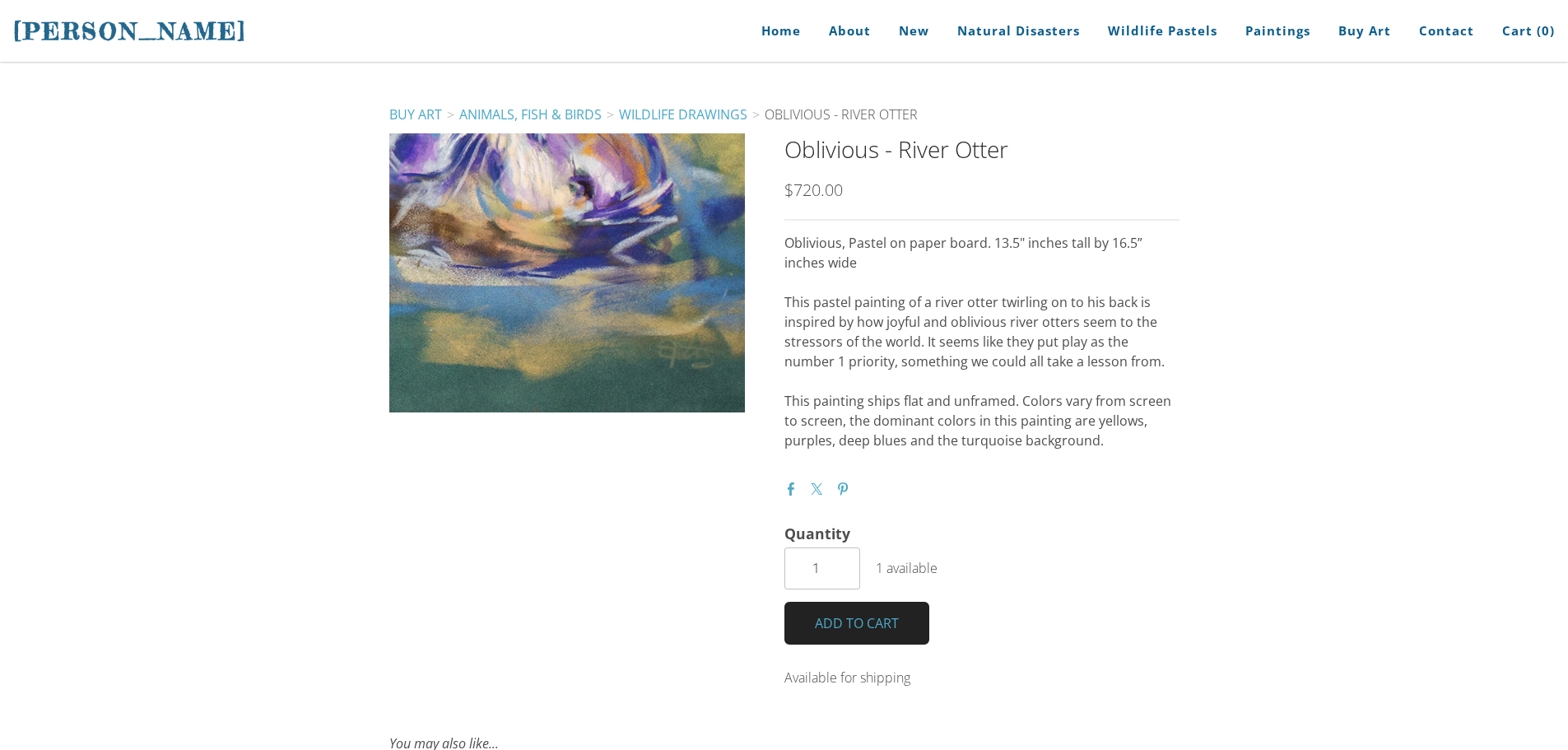
click at [649, 355] on div at bounding box center [567, 272] width 356 height 279
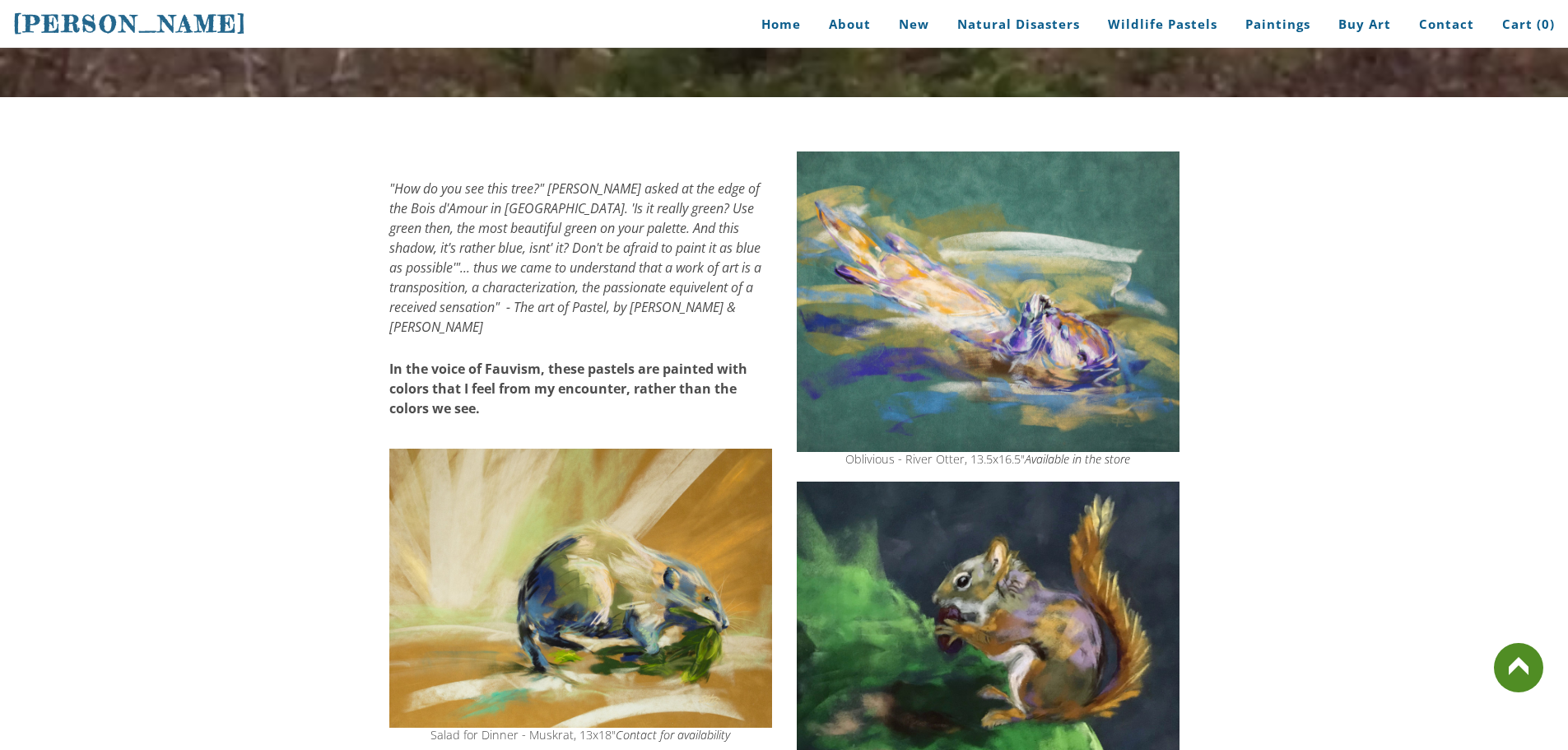
scroll to position [226, 0]
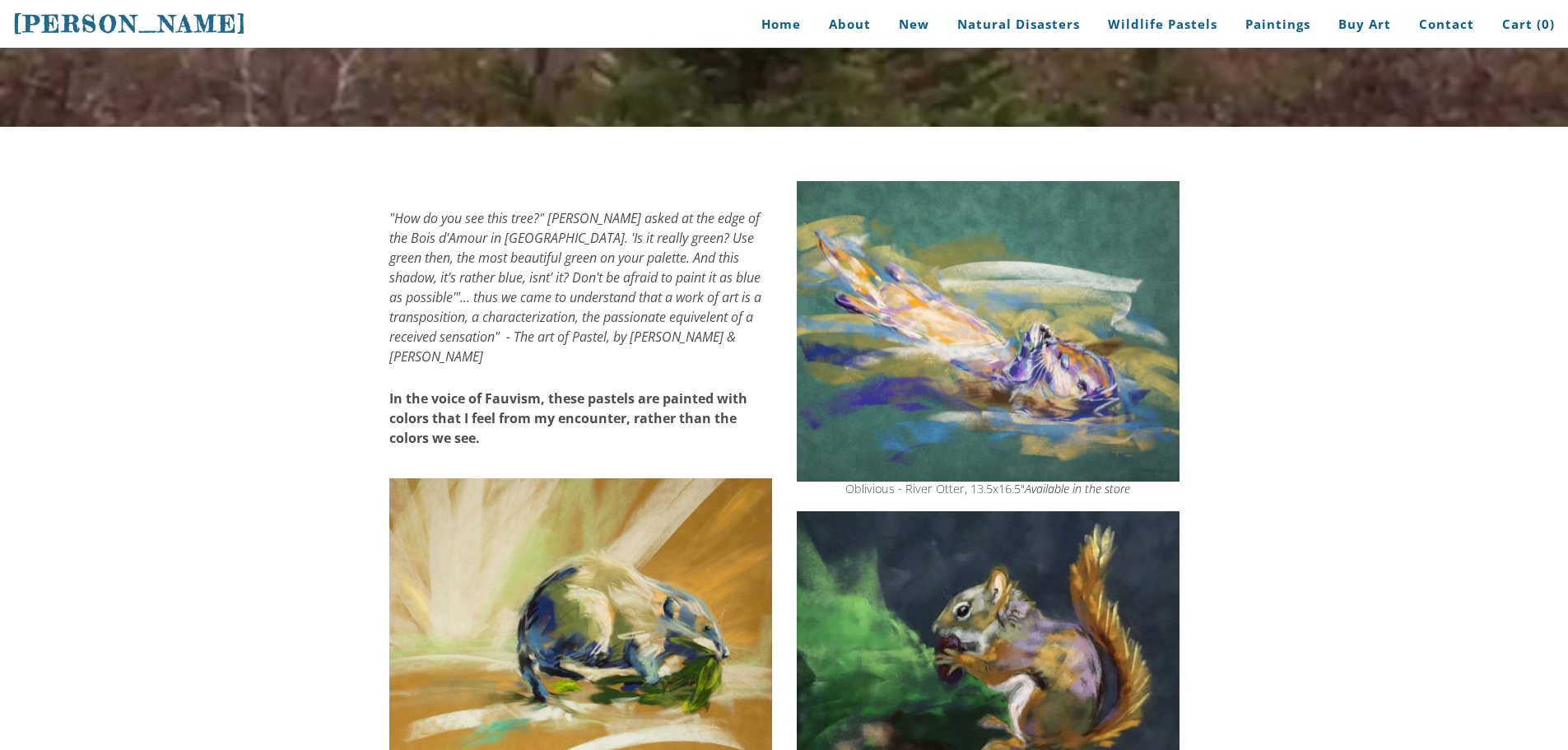
click at [657, 611] on img at bounding box center [580, 617] width 383 height 279
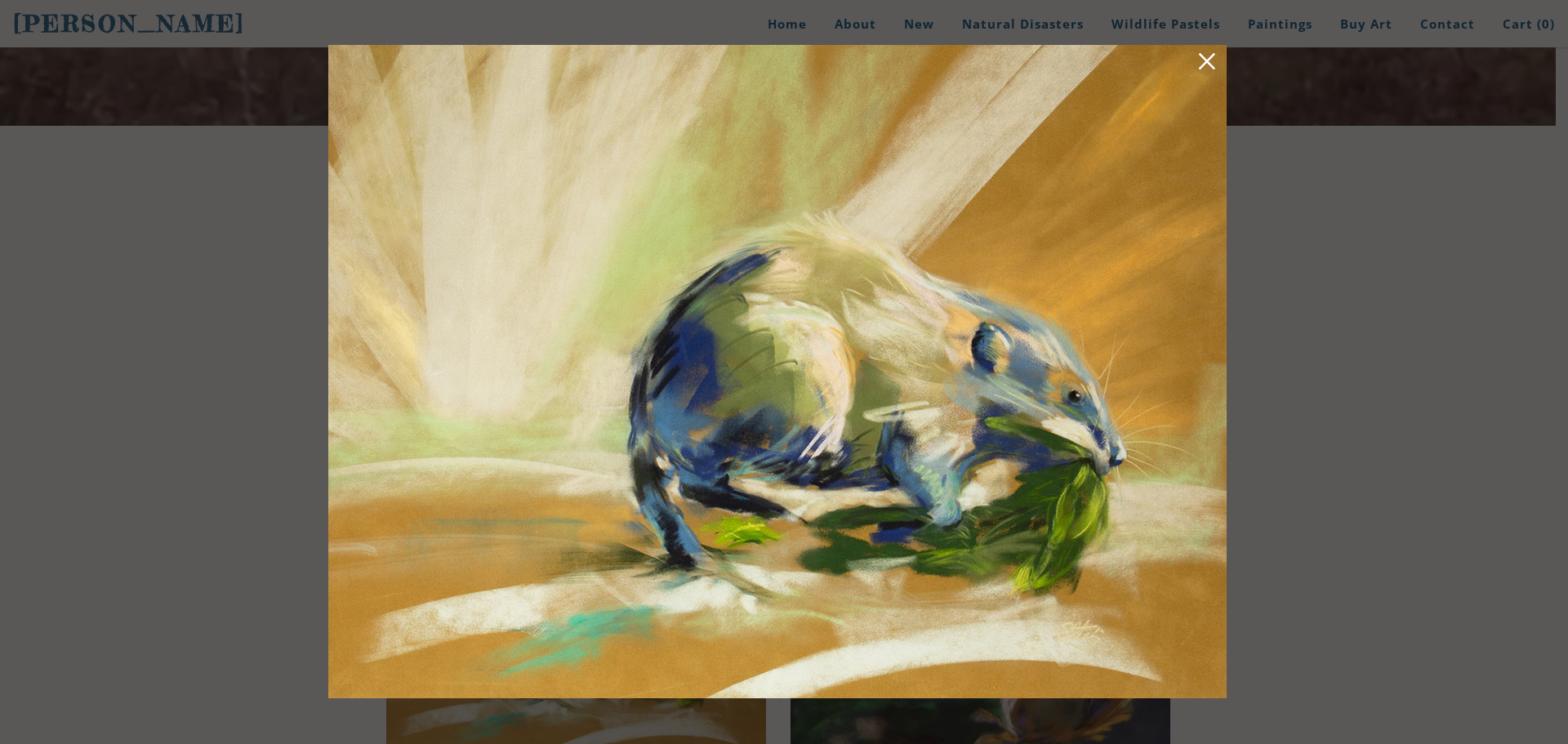
click at [612, 693] on img at bounding box center [777, 371] width 899 height 654
click at [612, 706] on div at bounding box center [784, 372] width 1568 height 744
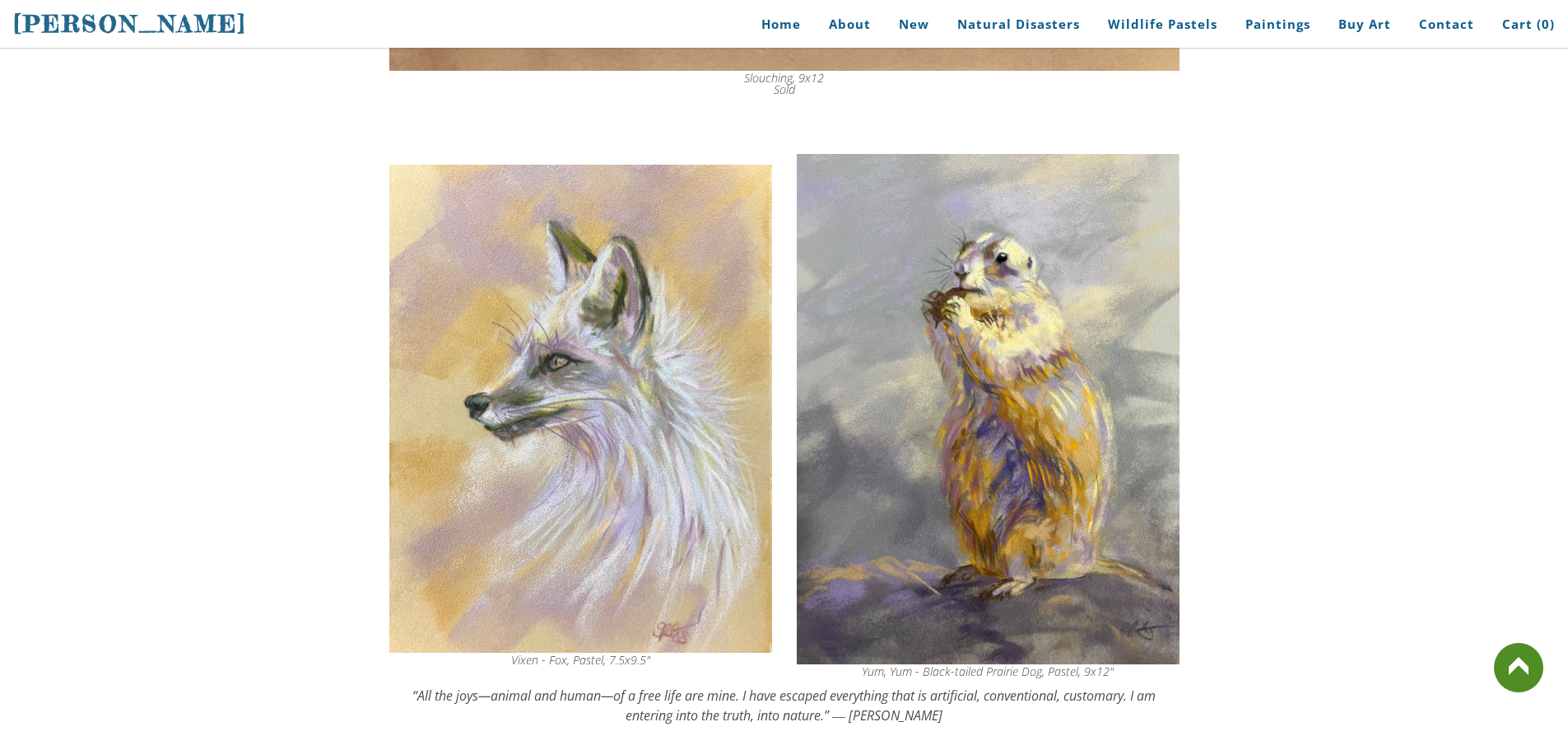
scroll to position [2943, 0]
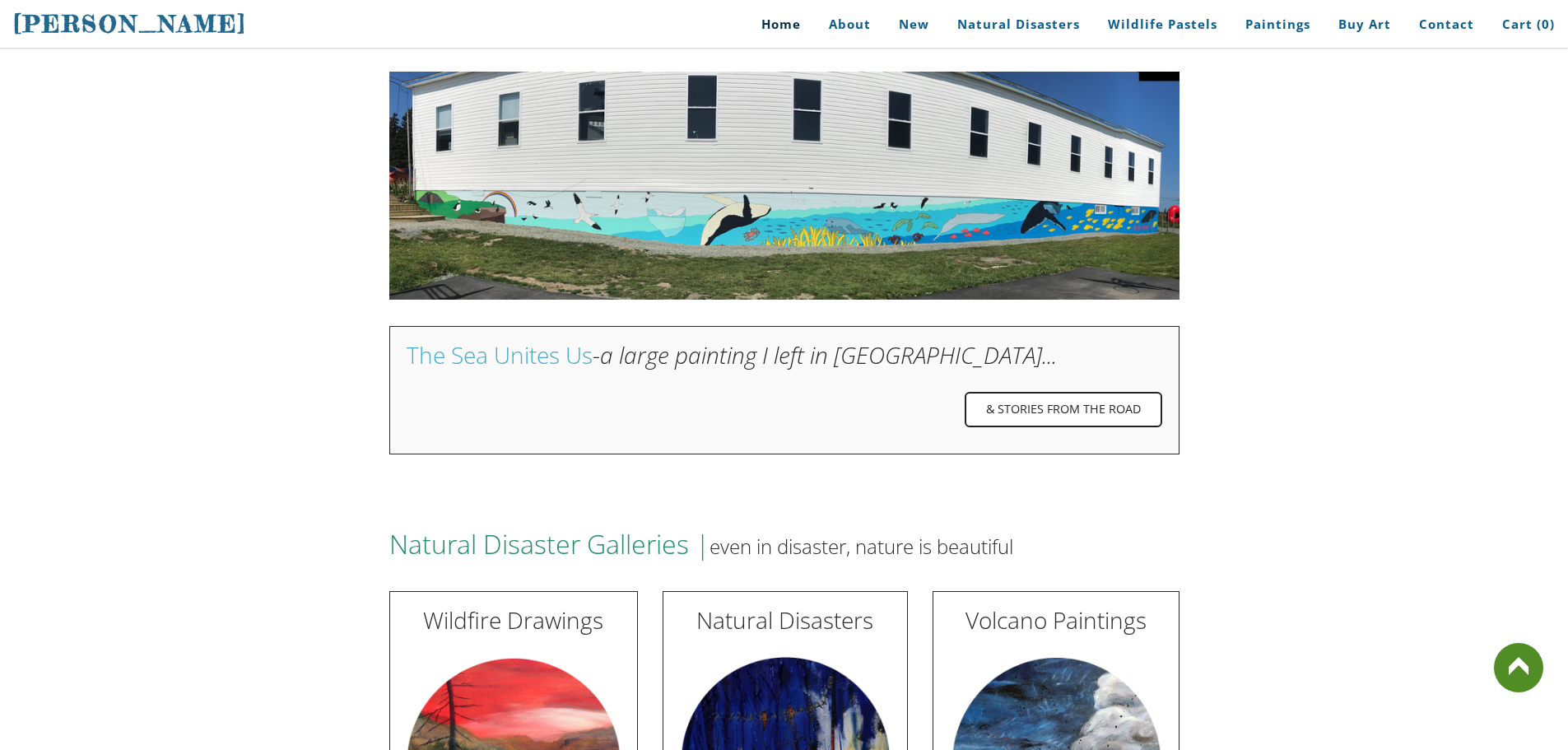
scroll to position [2943, 0]
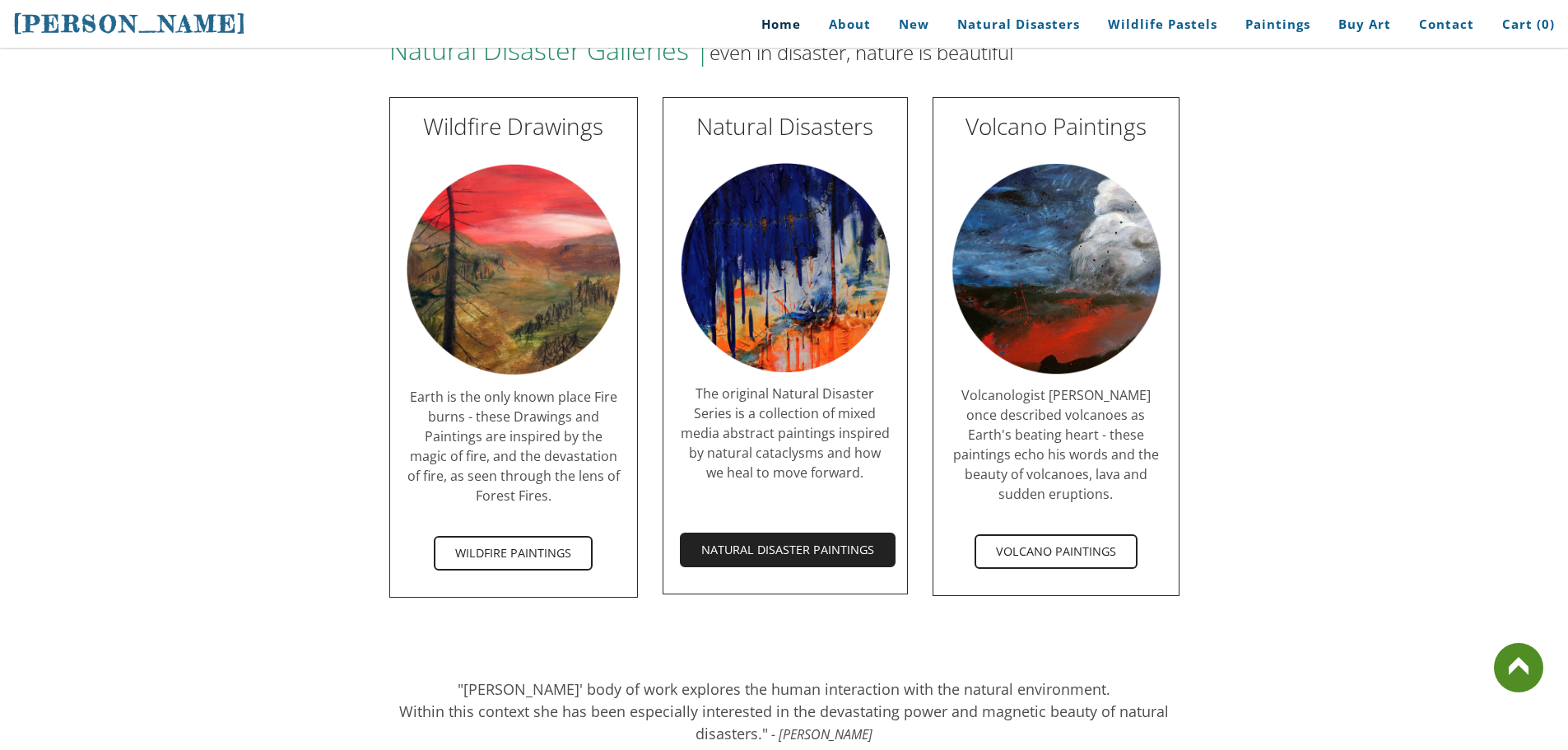
click at [817, 534] on span "Natural Disaster Paintings" at bounding box center [788, 549] width 212 height 31
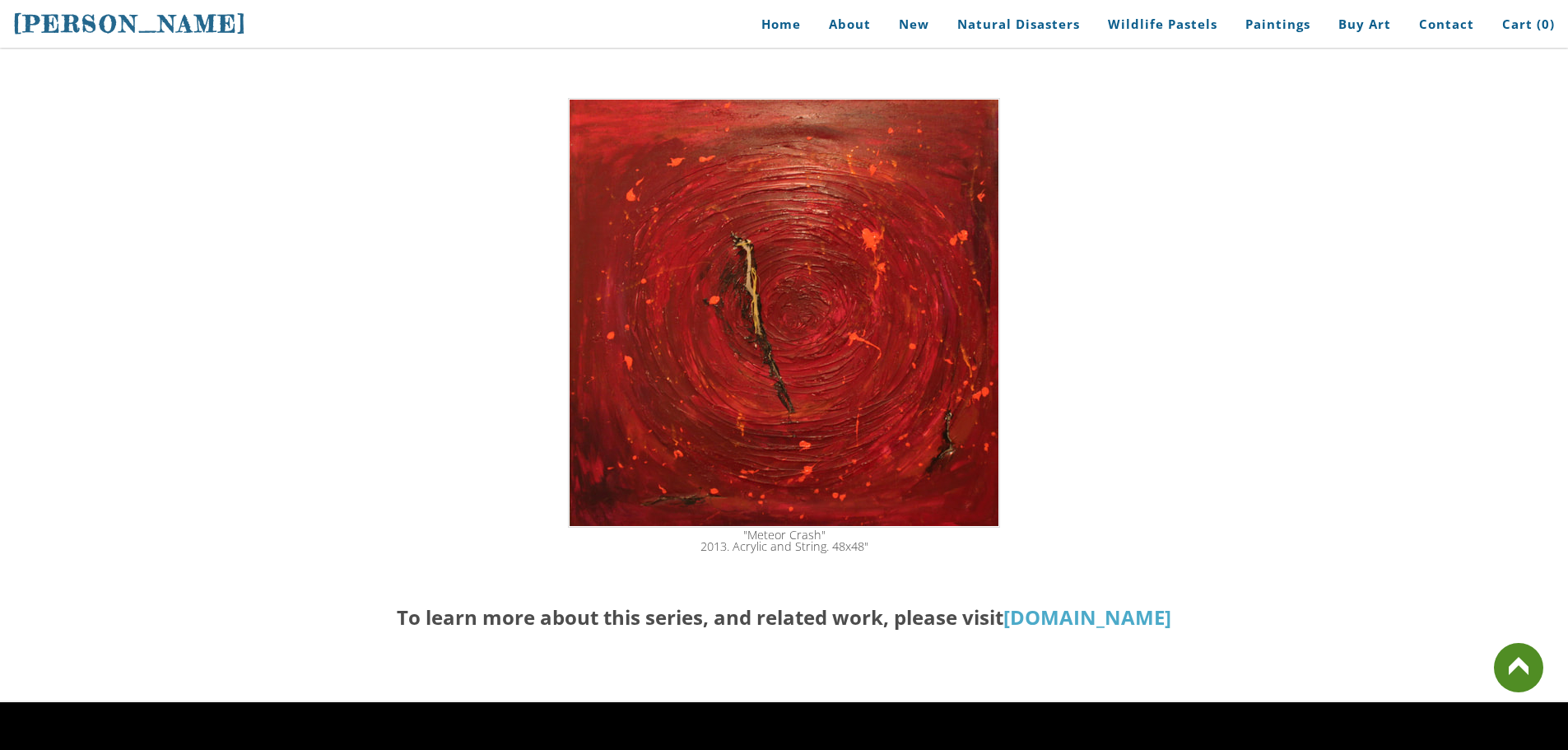
scroll to position [3025, 0]
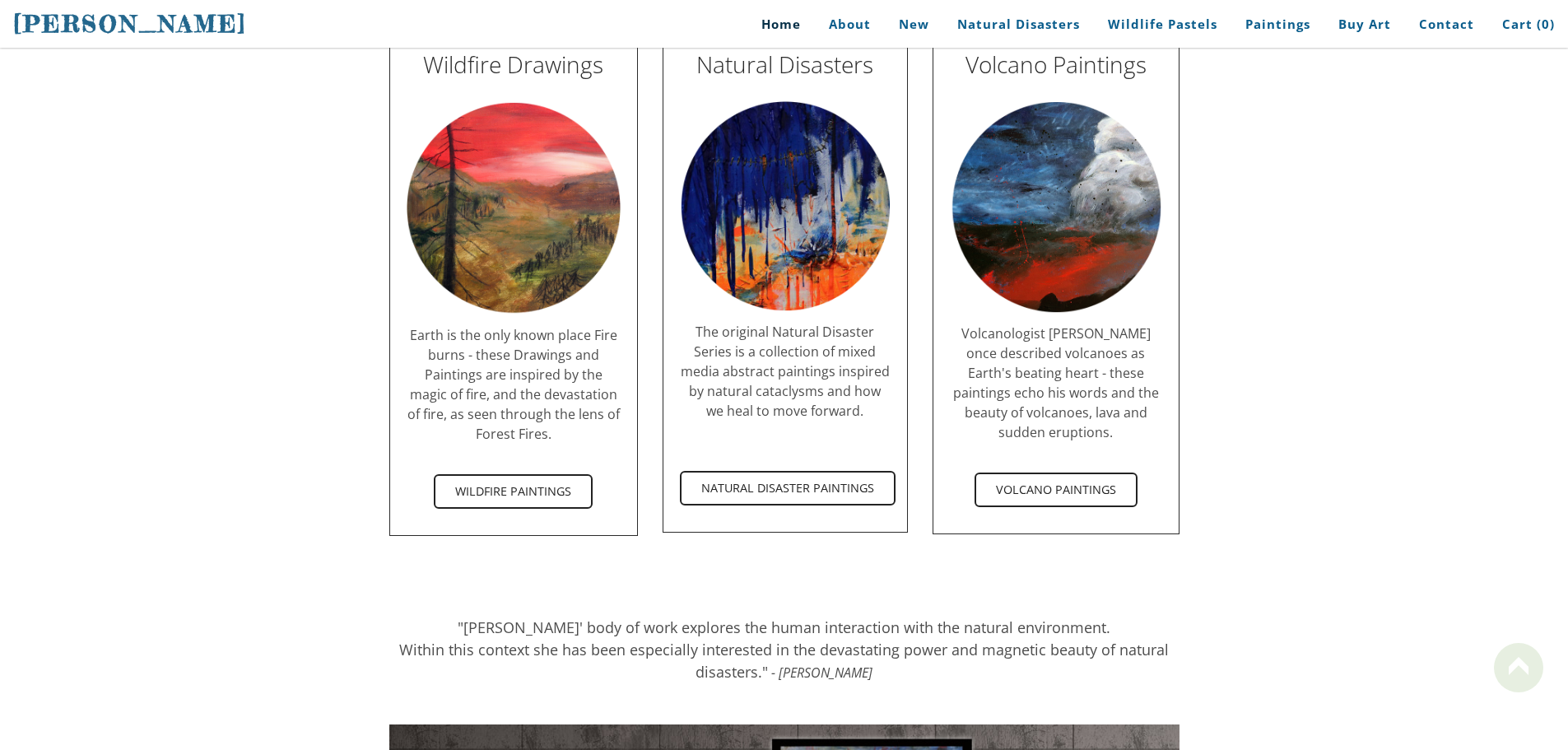
click at [1113, 552] on div at bounding box center [784, 584] width 790 height 65
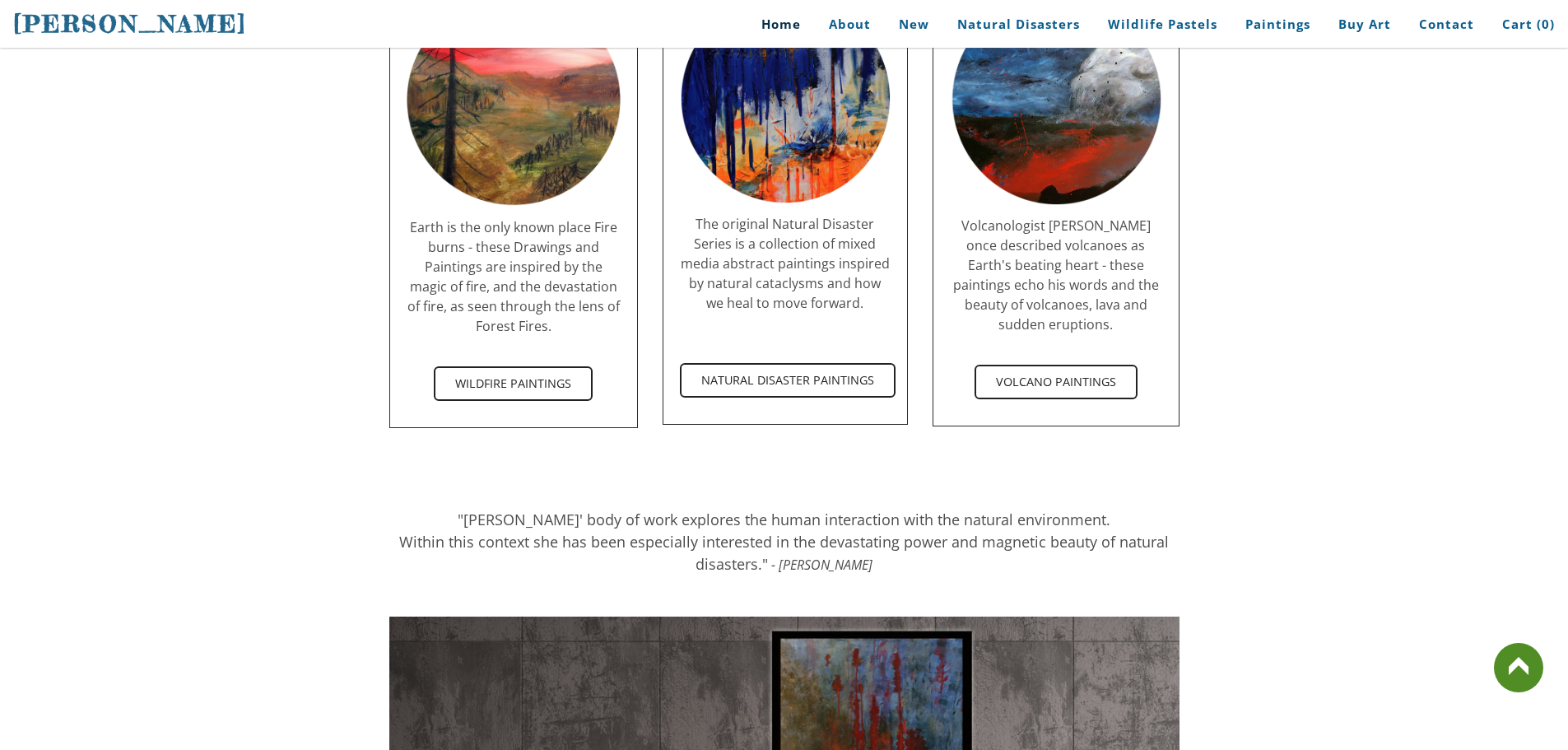
scroll to position [3251, 0]
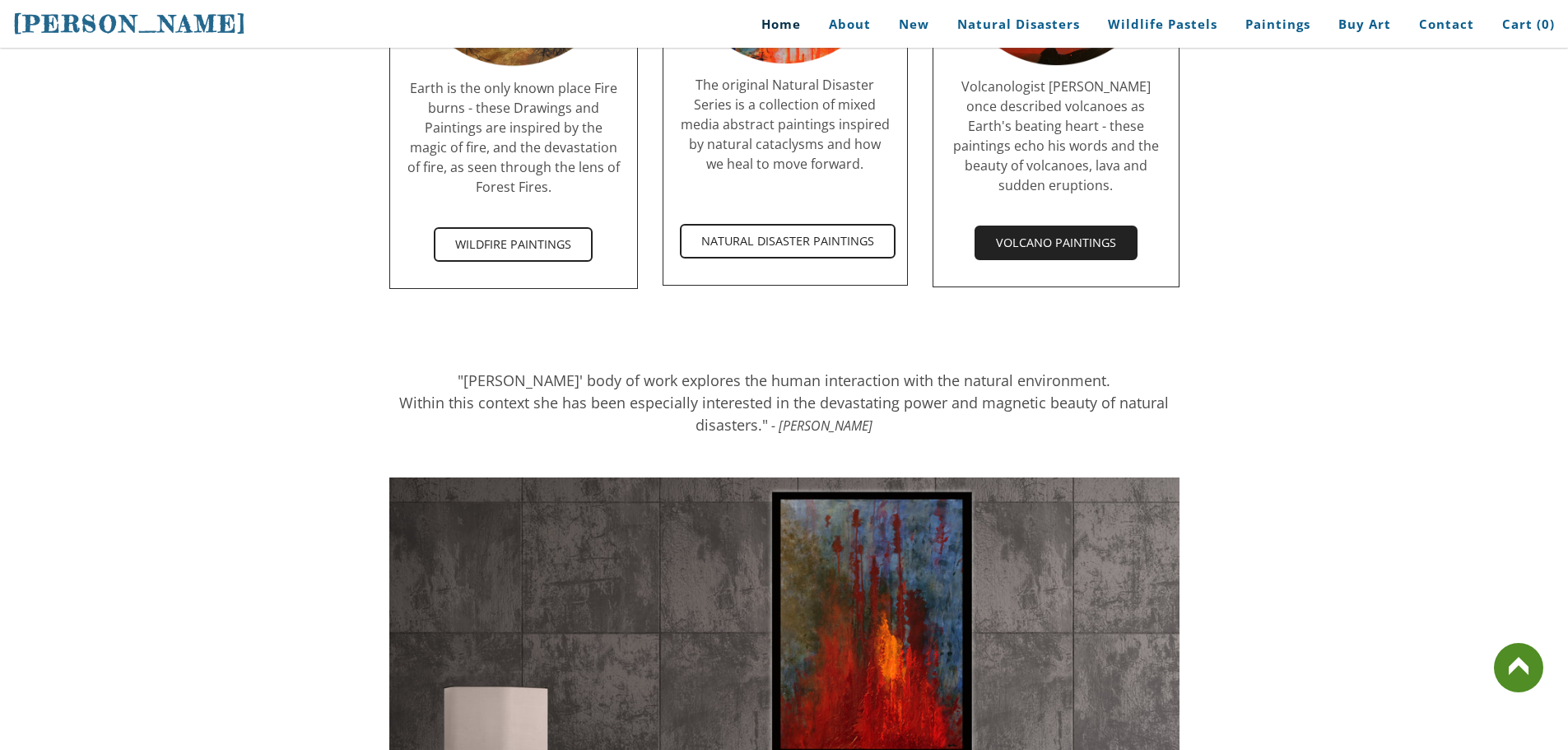
click at [1044, 237] on span "Volcano Paintings" at bounding box center [1056, 242] width 160 height 31
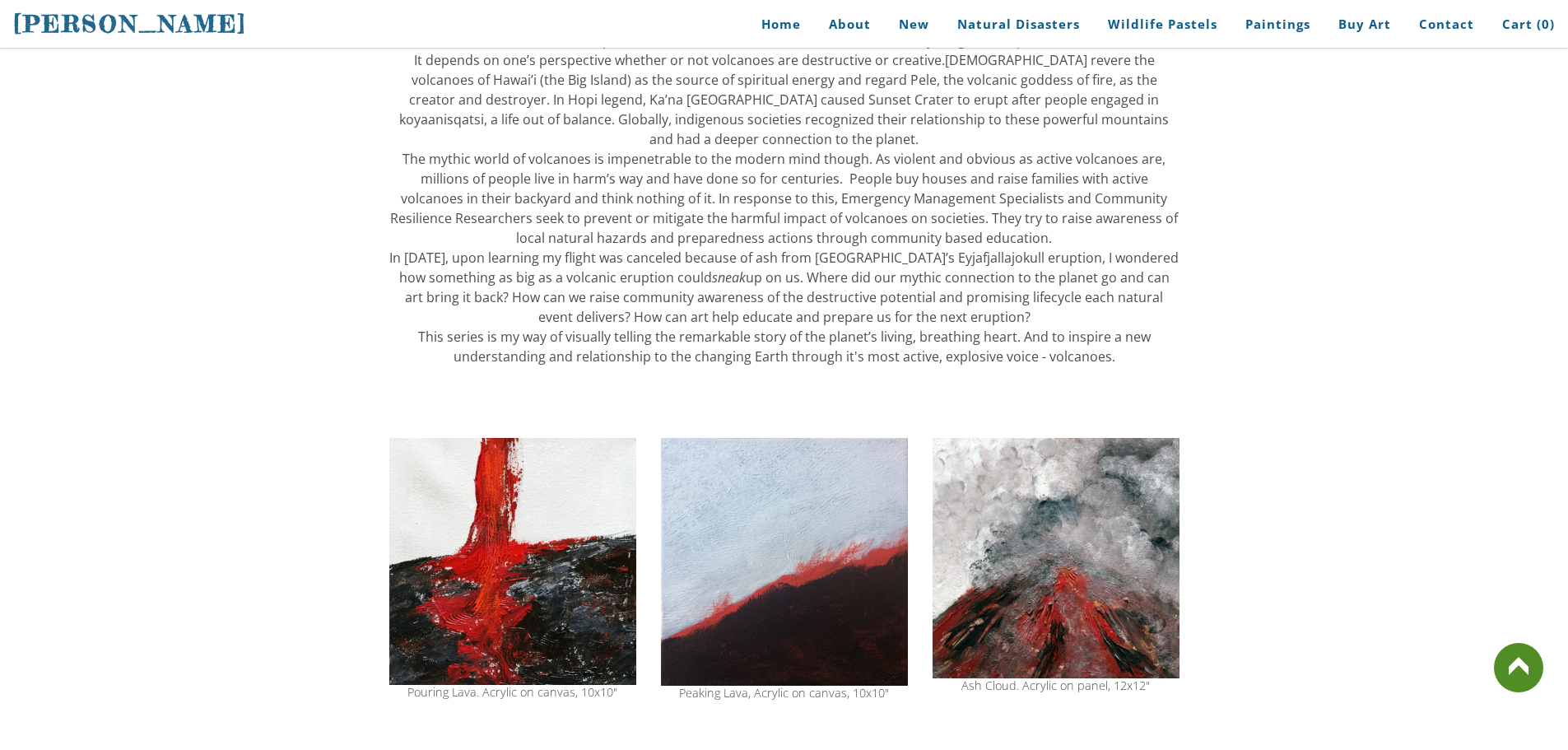
scroll to position [988, 0]
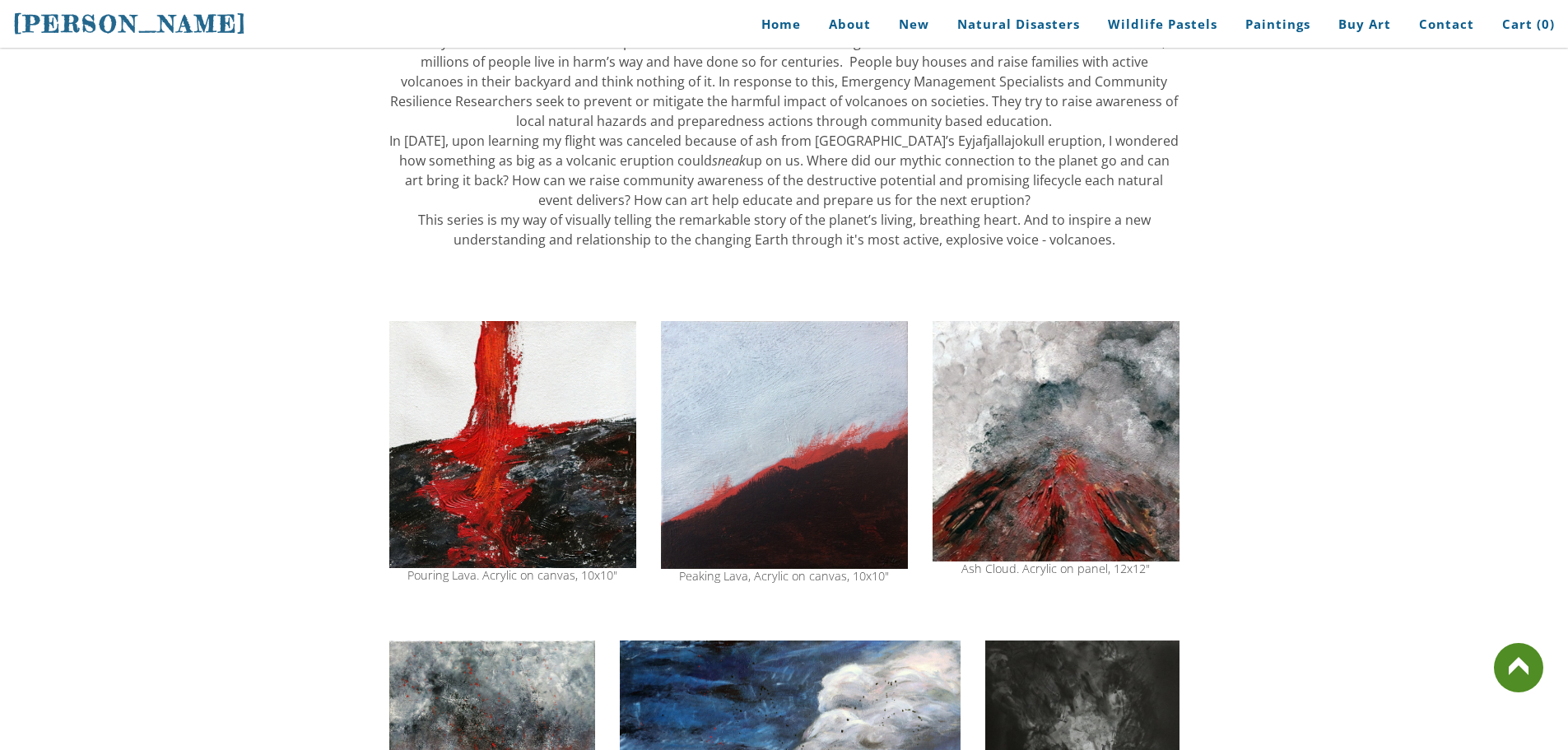
click at [540, 466] on img at bounding box center [512, 444] width 247 height 246
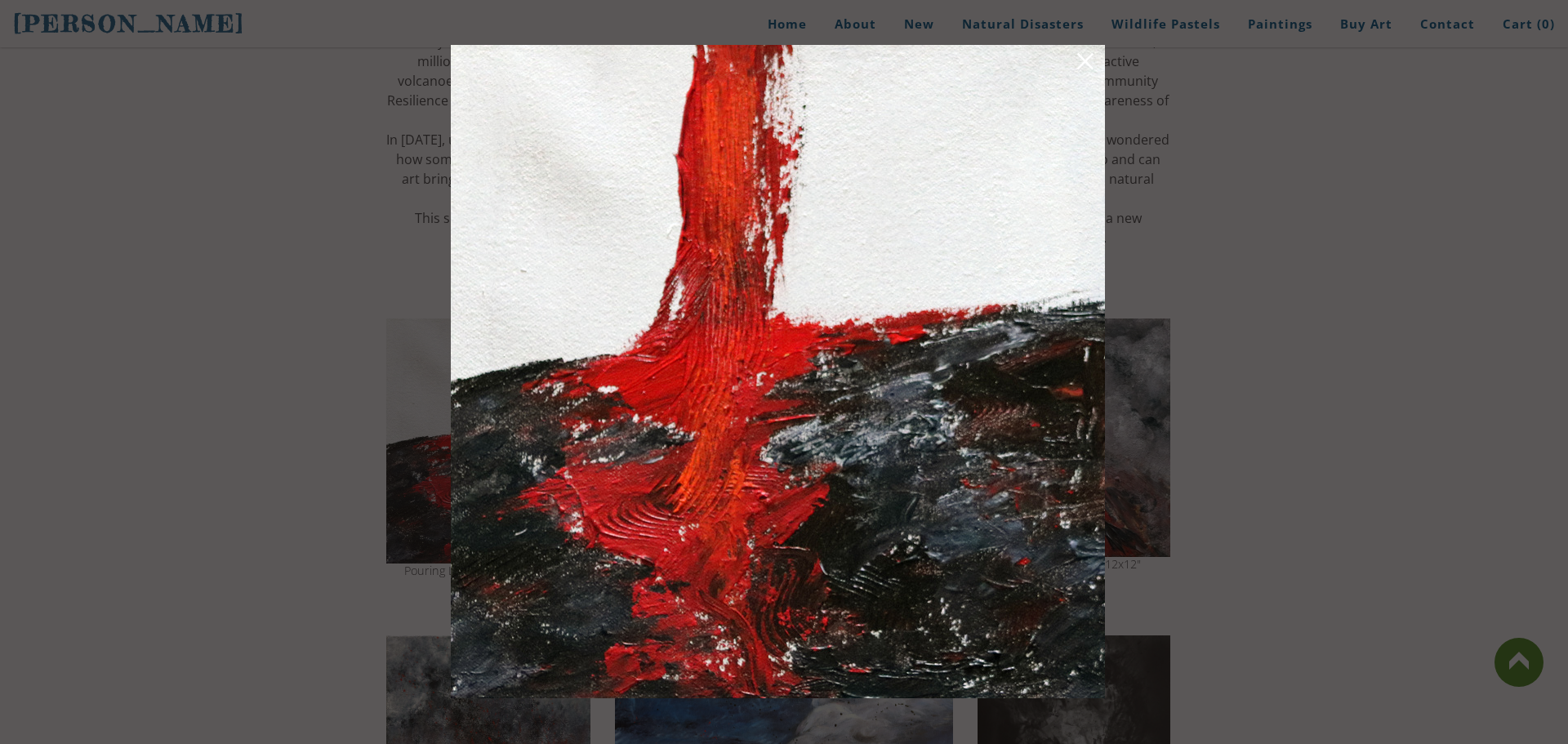
click at [1311, 580] on div at bounding box center [784, 372] width 1568 height 744
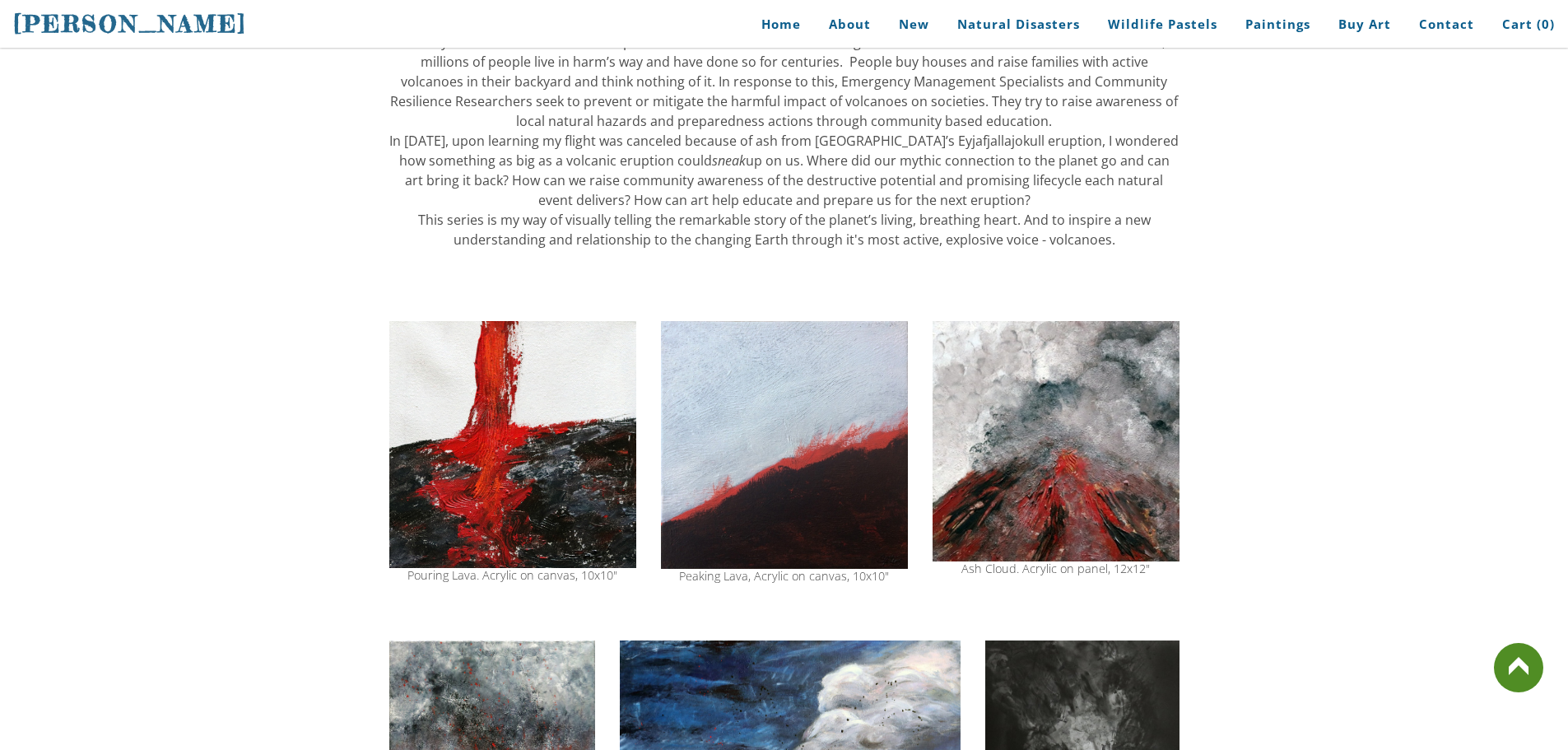
drag, startPoint x: 413, startPoint y: 585, endPoint x: 478, endPoint y: 569, distance: 66.9
click at [478, 569] on div "Pouring Lava. Acrylic on canvas, 10x10"" at bounding box center [512, 451] width 247 height 277
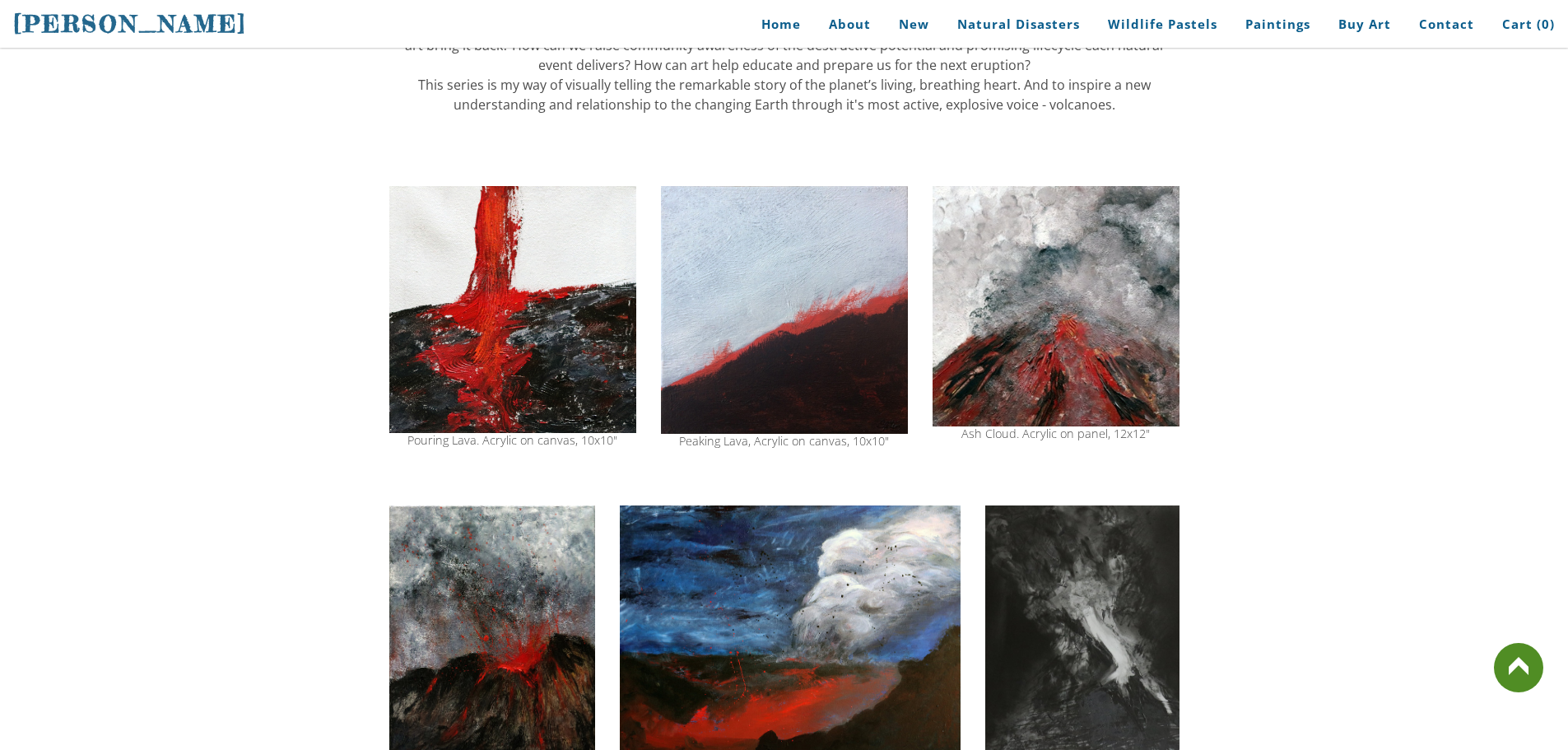
scroll to position [1070, 0]
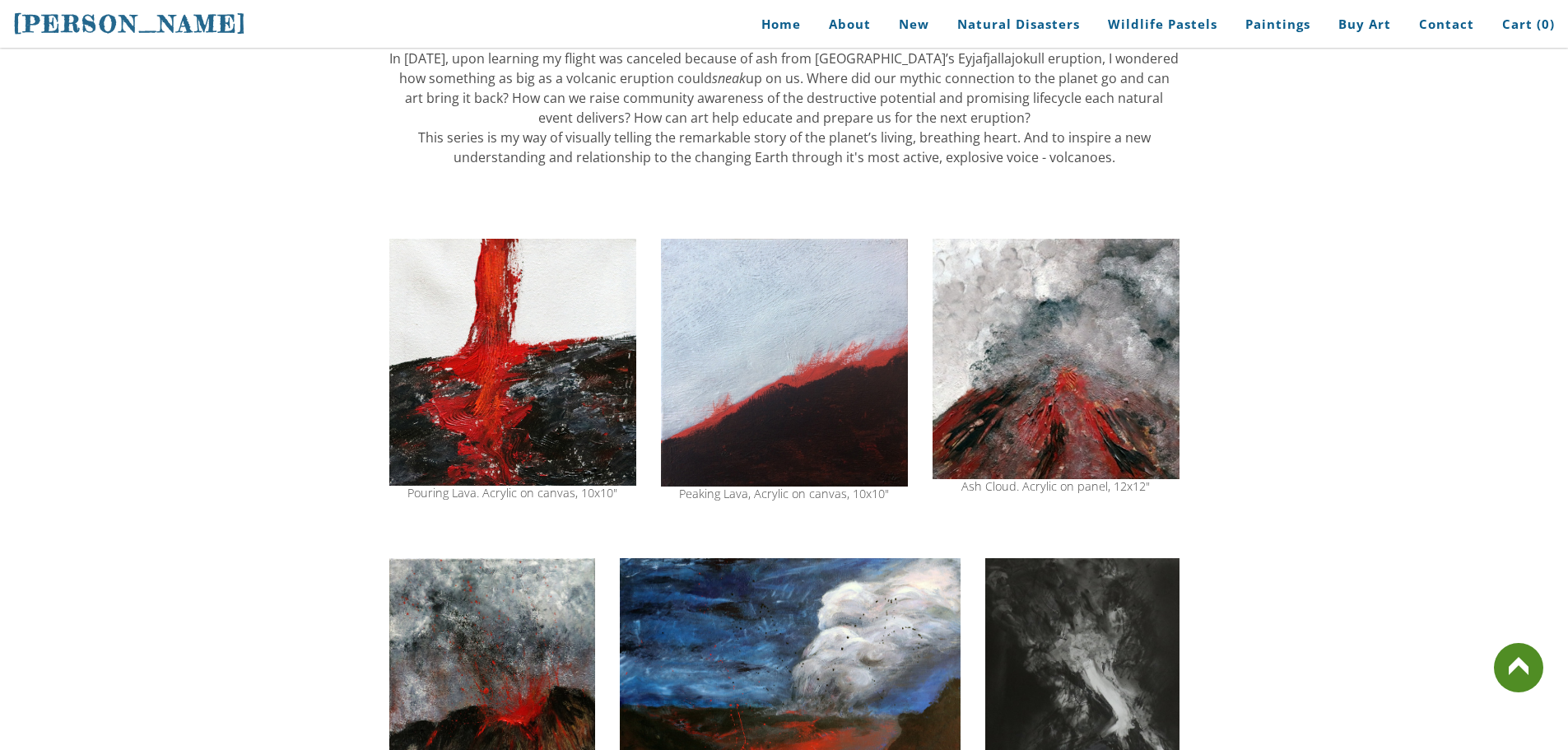
click at [969, 493] on div "Ash Cloud. Acrylic on panel, 12x12"" at bounding box center [1055, 486] width 247 height 11
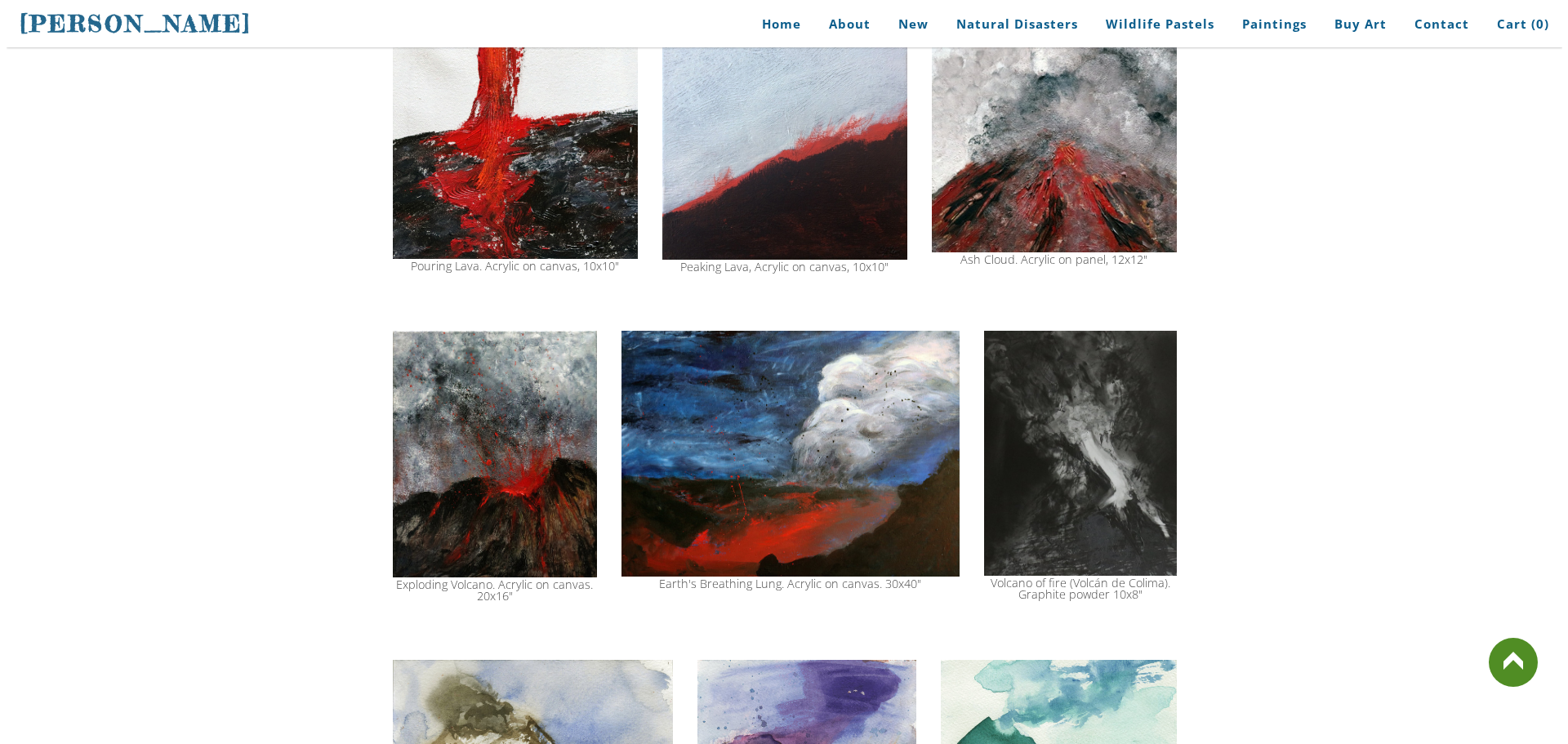
scroll to position [1306, 0]
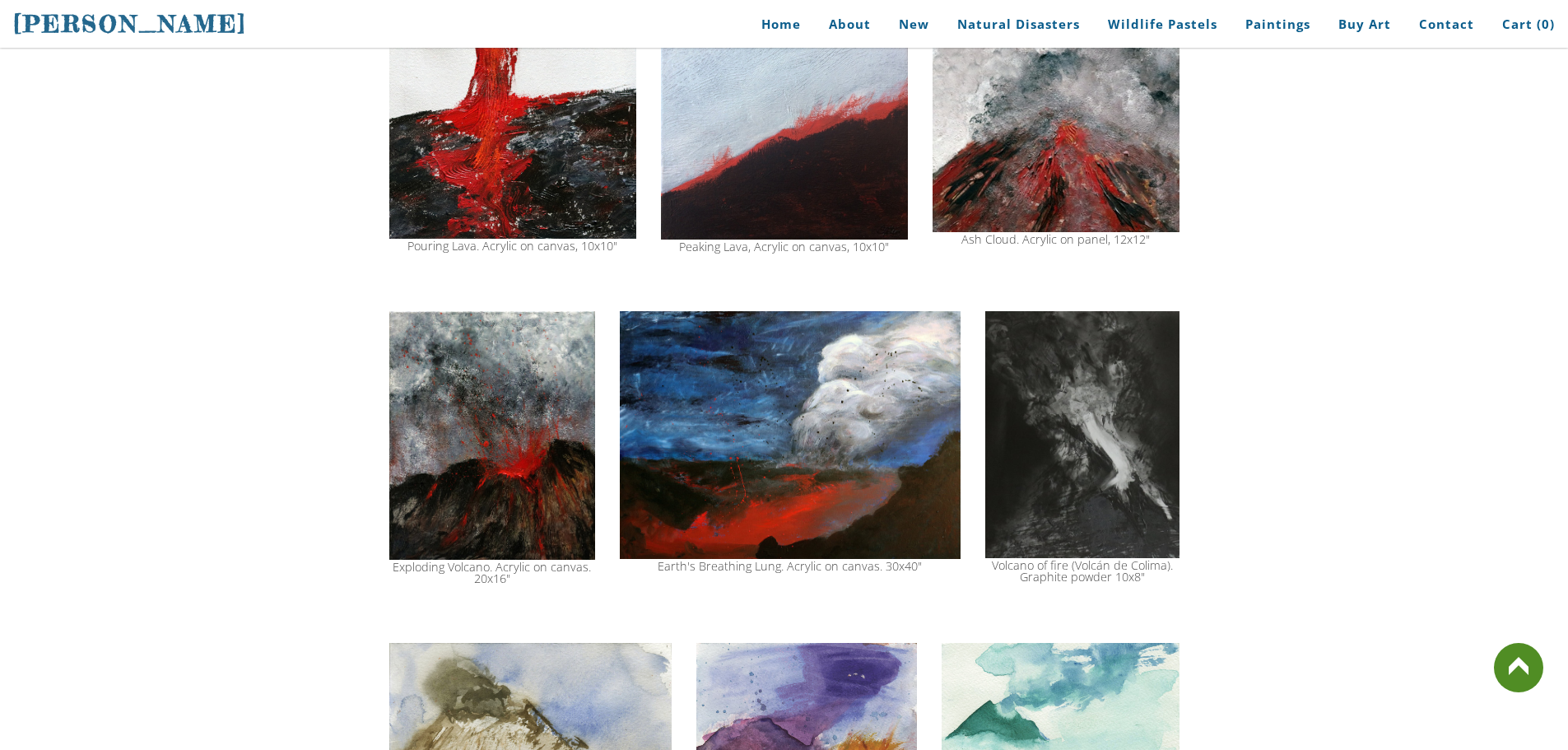
click at [513, 445] on img at bounding box center [492, 435] width 206 height 249
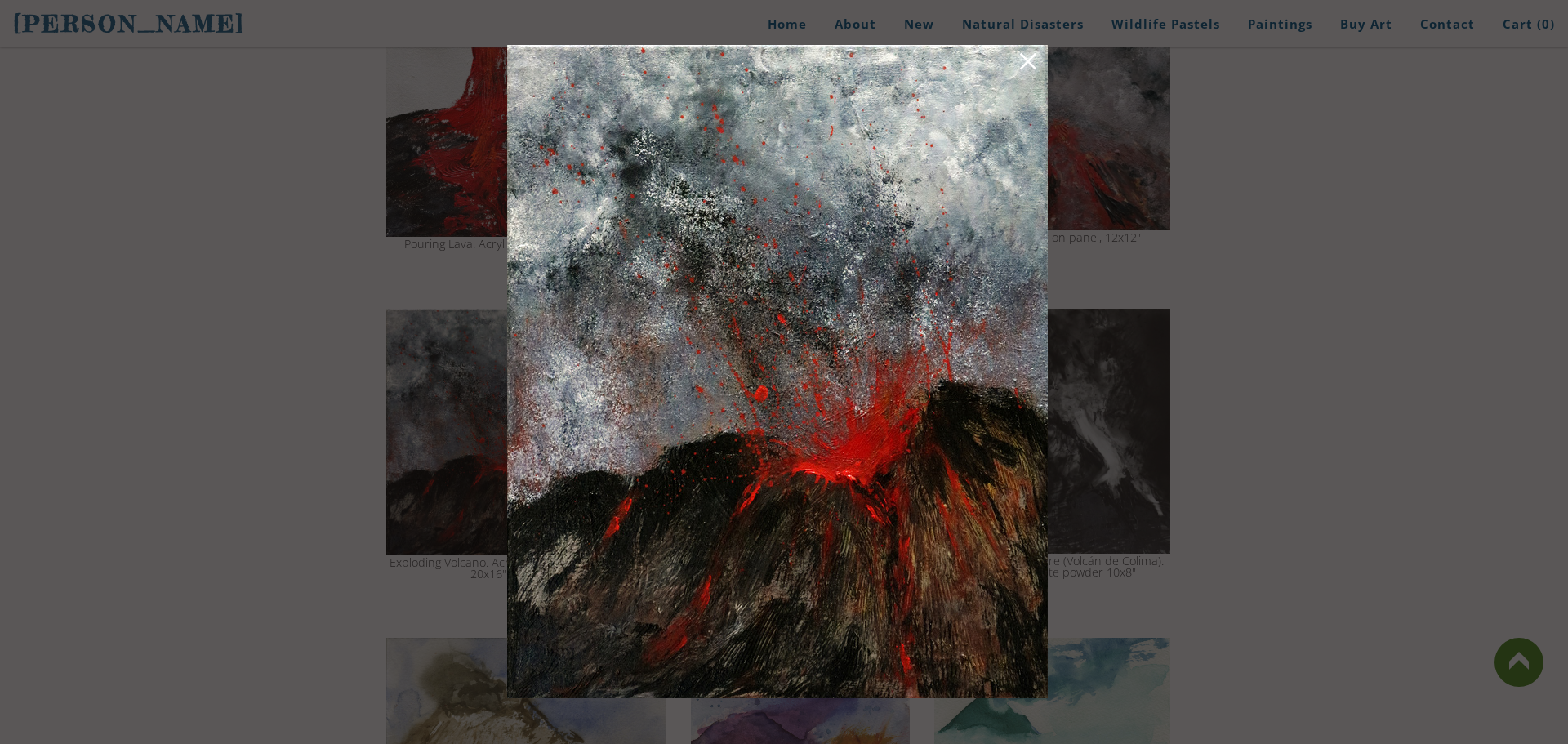
click at [1179, 490] on div at bounding box center [784, 372] width 1568 height 744
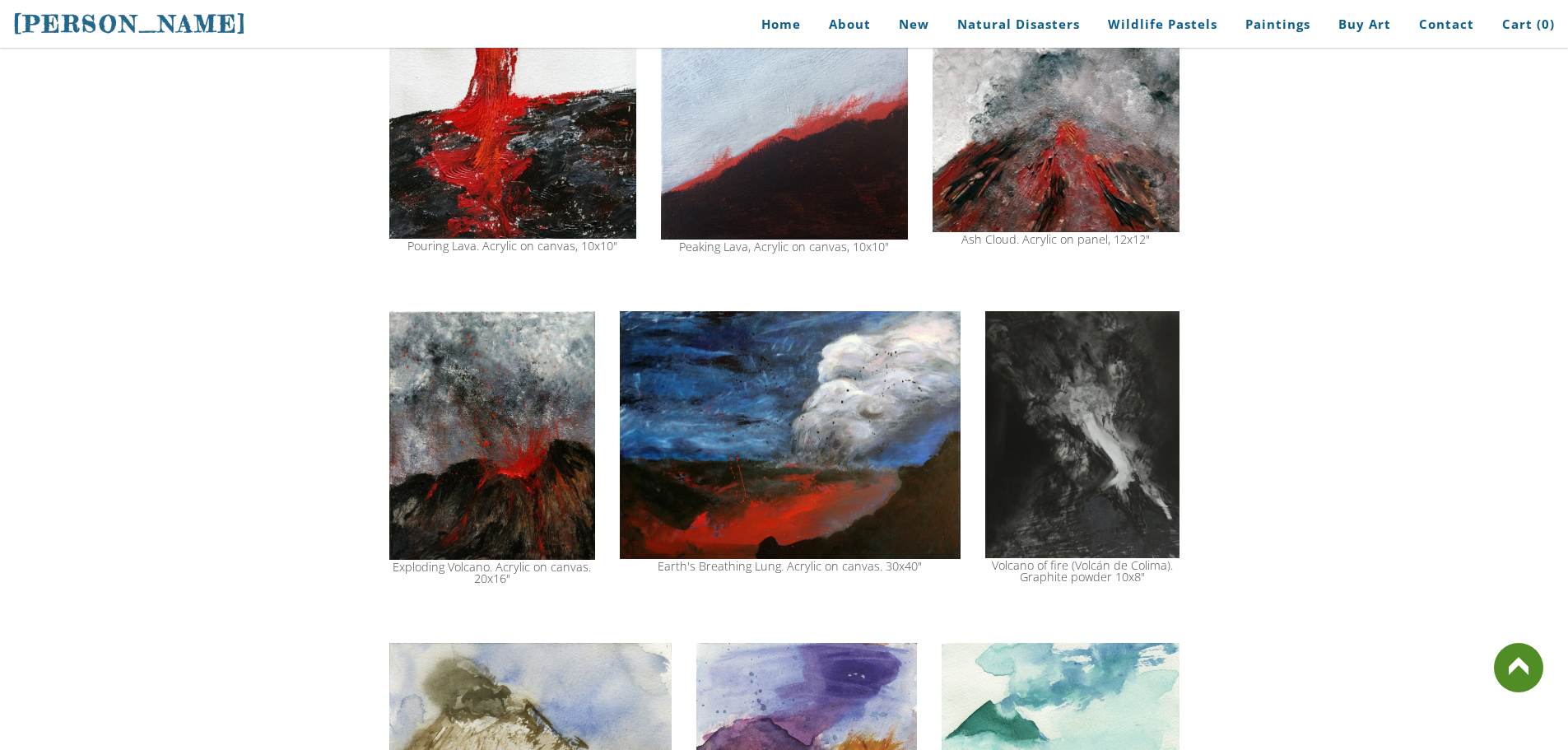
click at [529, 539] on img at bounding box center [492, 435] width 206 height 249
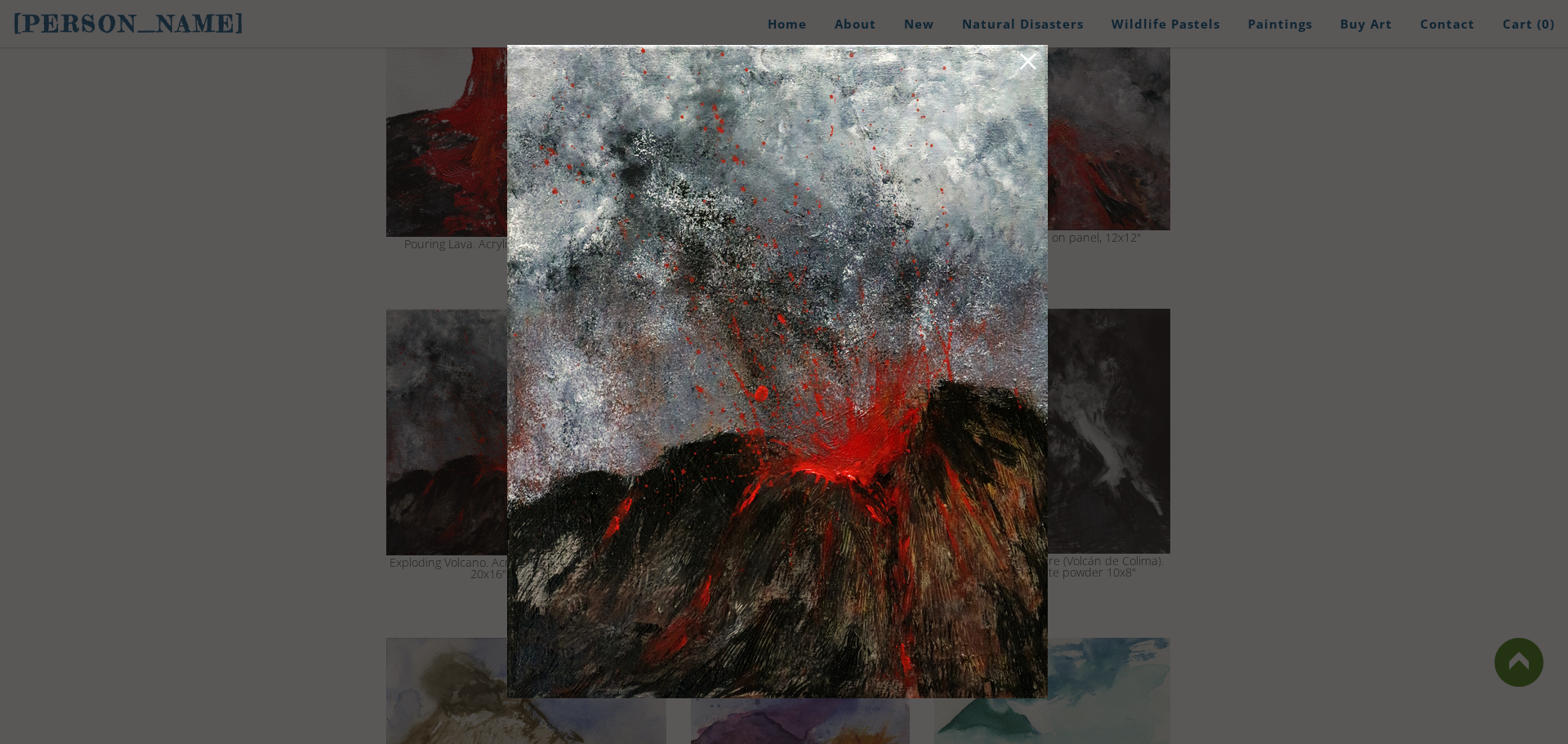
click at [1259, 444] on div at bounding box center [784, 372] width 1568 height 744
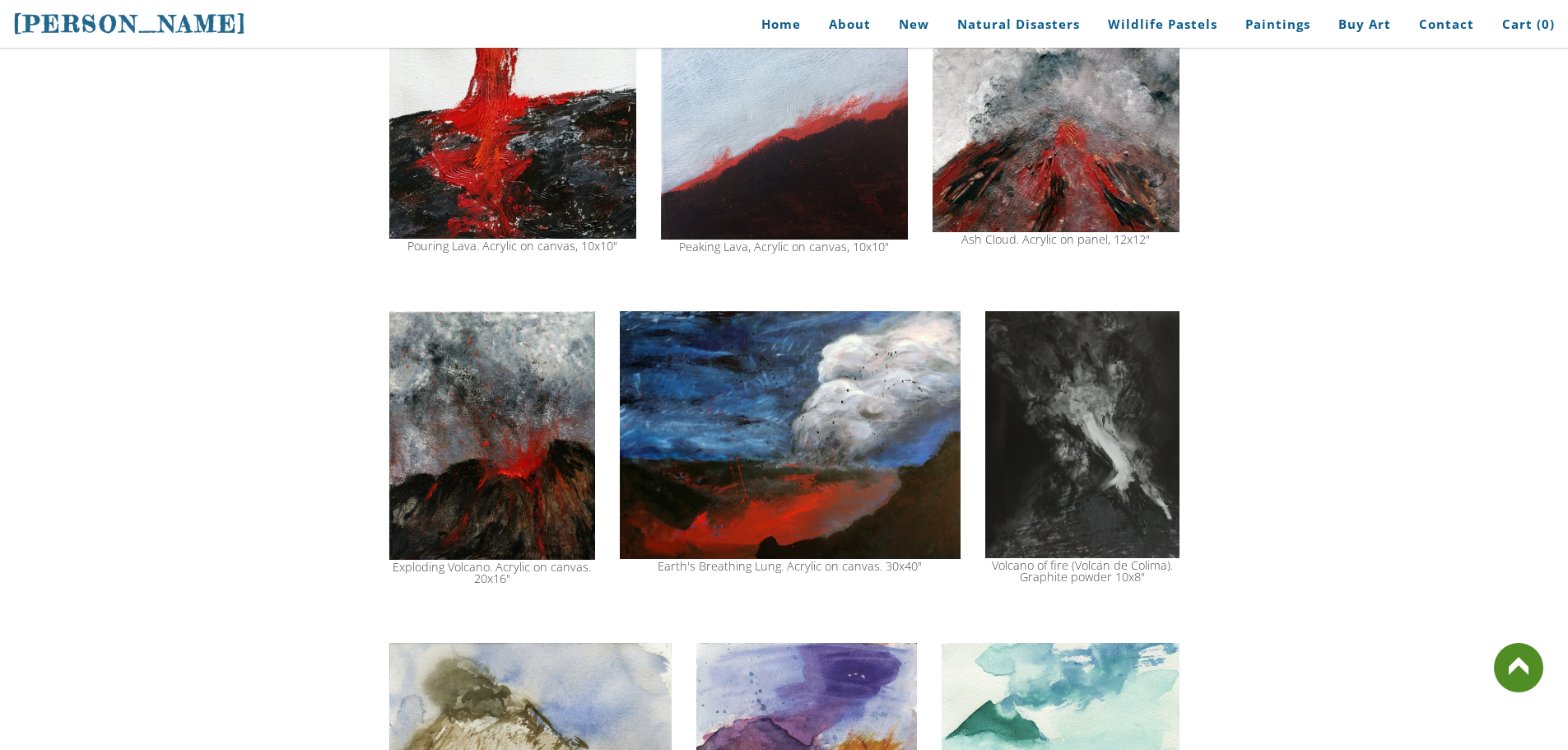
click at [792, 467] on img at bounding box center [790, 435] width 340 height 249
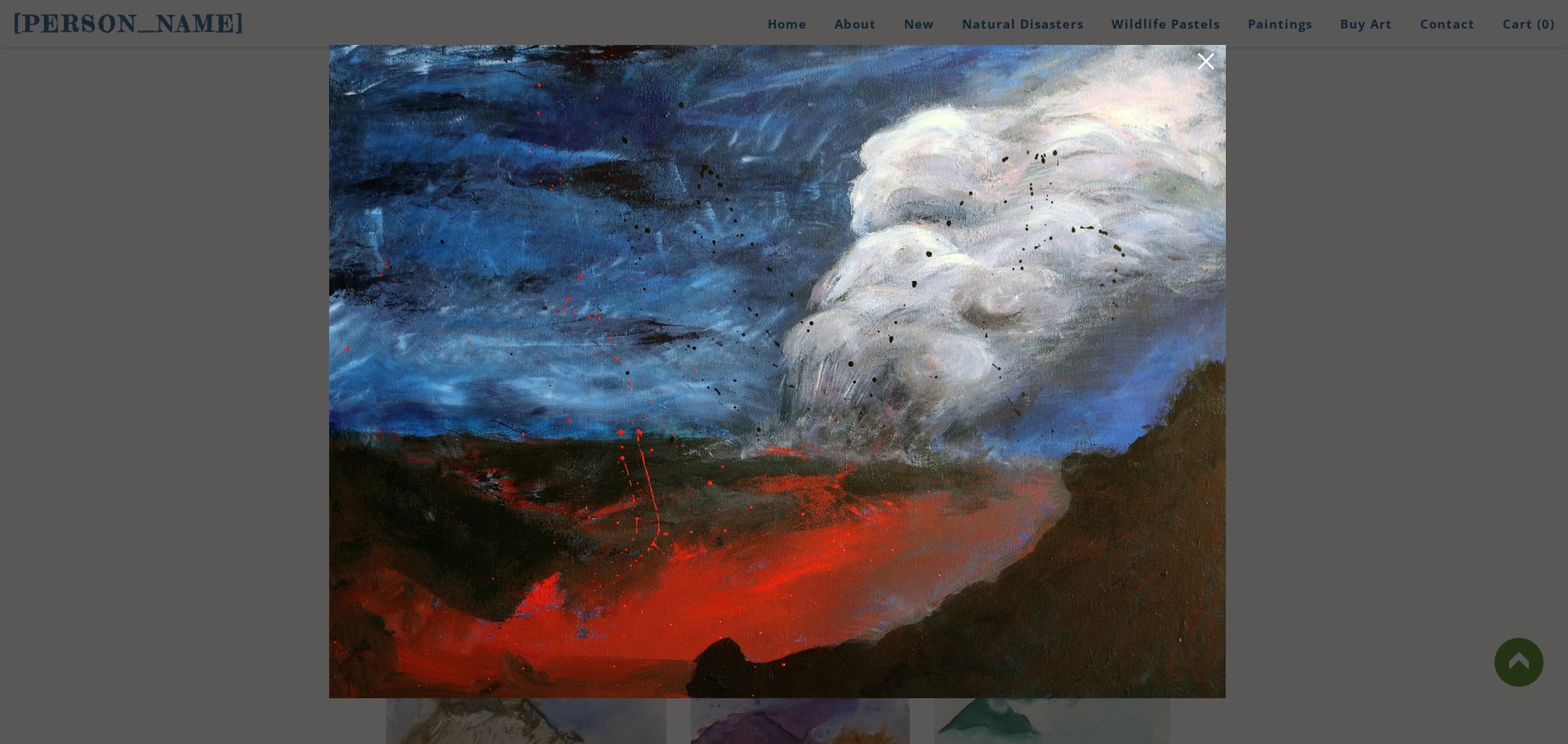
click at [1234, 393] on div at bounding box center [784, 372] width 1568 height 744
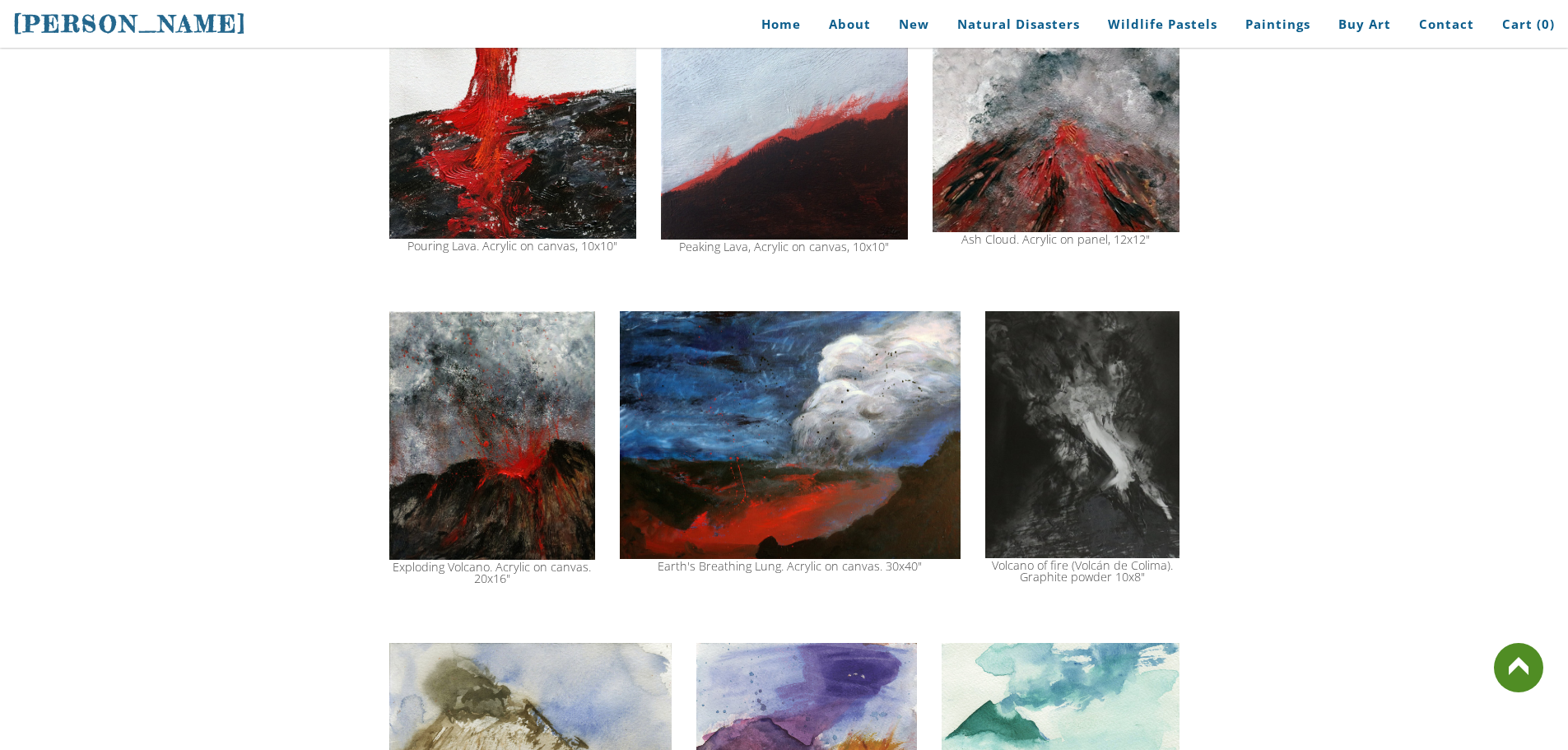
click at [1081, 390] on img at bounding box center [1082, 434] width 195 height 247
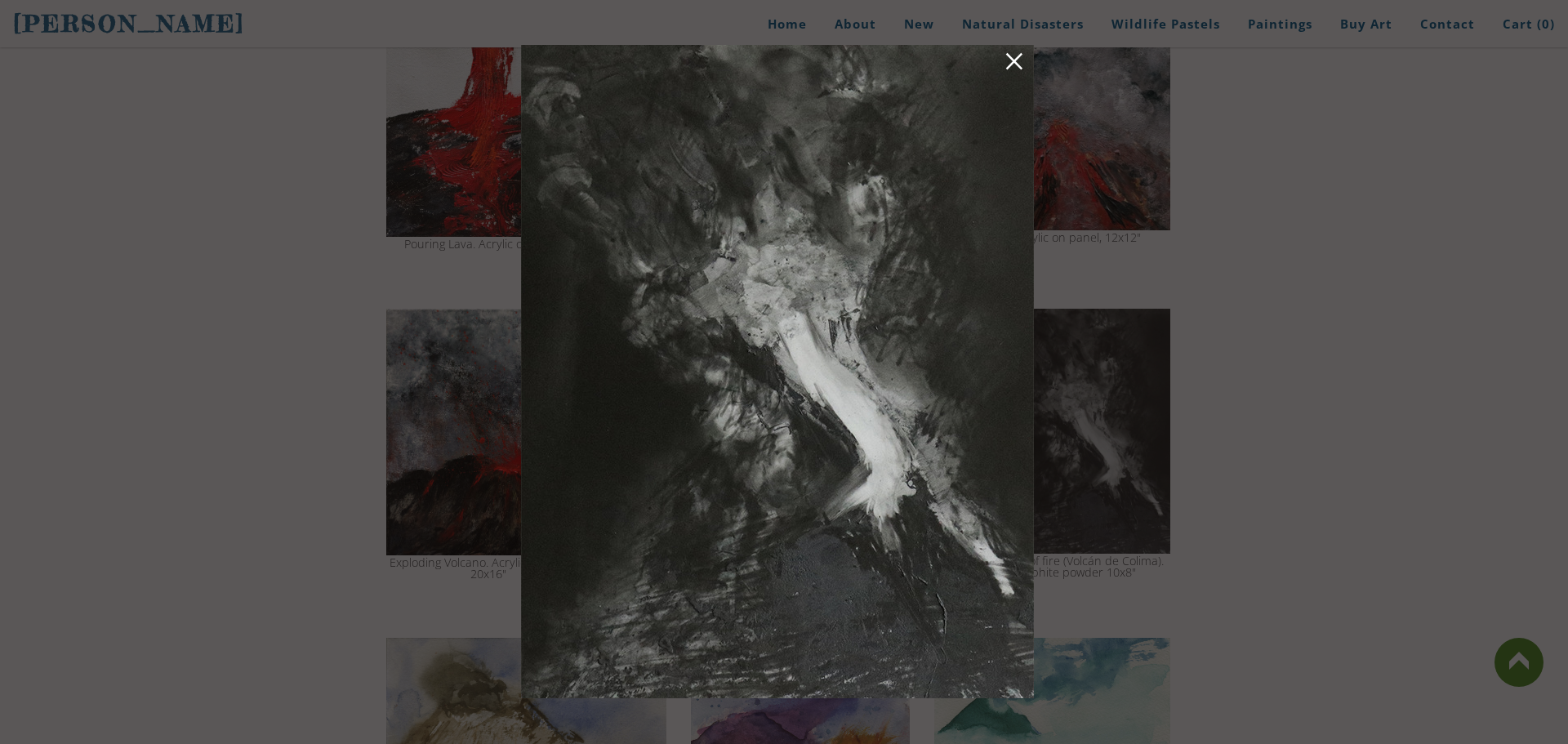
click at [1200, 149] on div at bounding box center [784, 372] width 1568 height 744
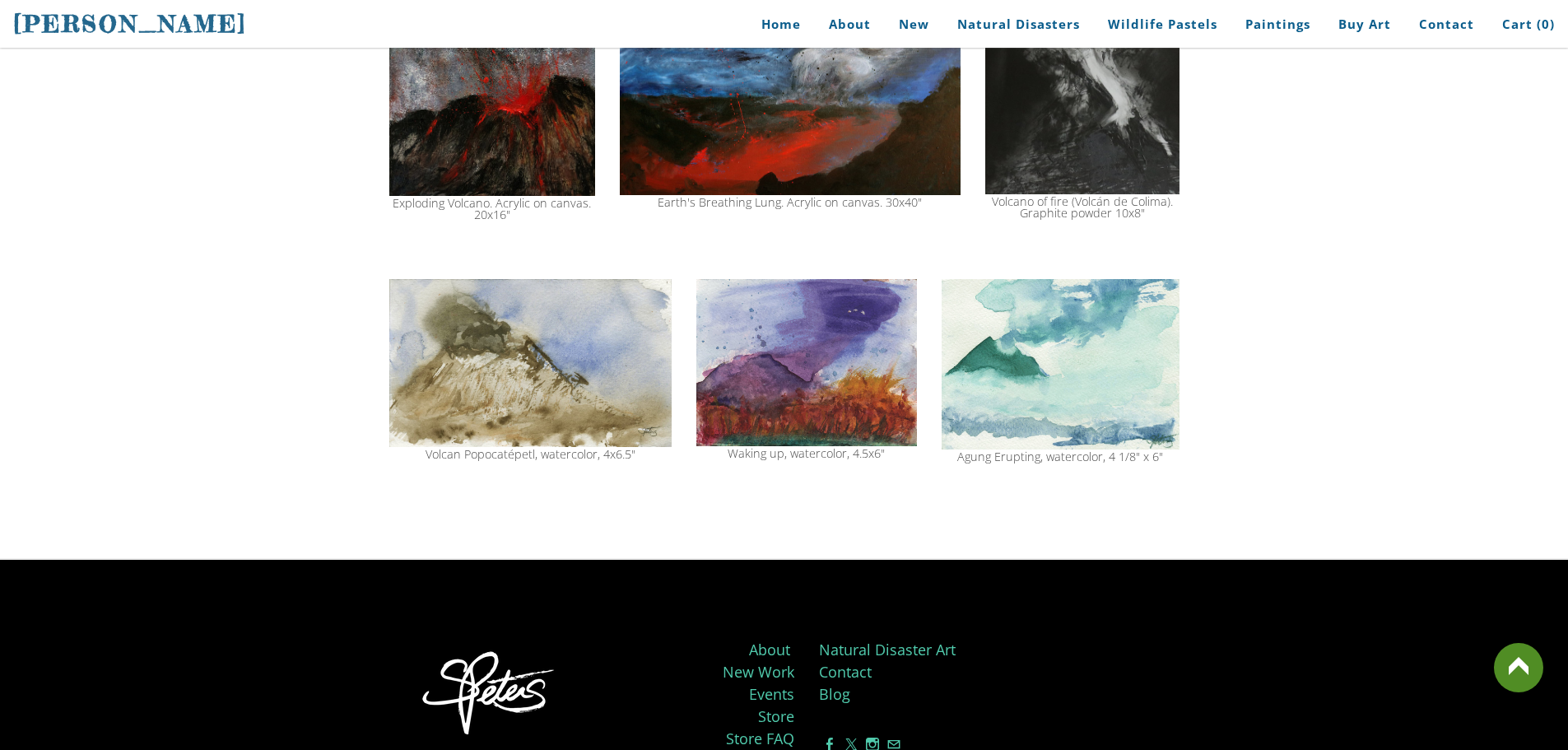
scroll to position [1728, 0]
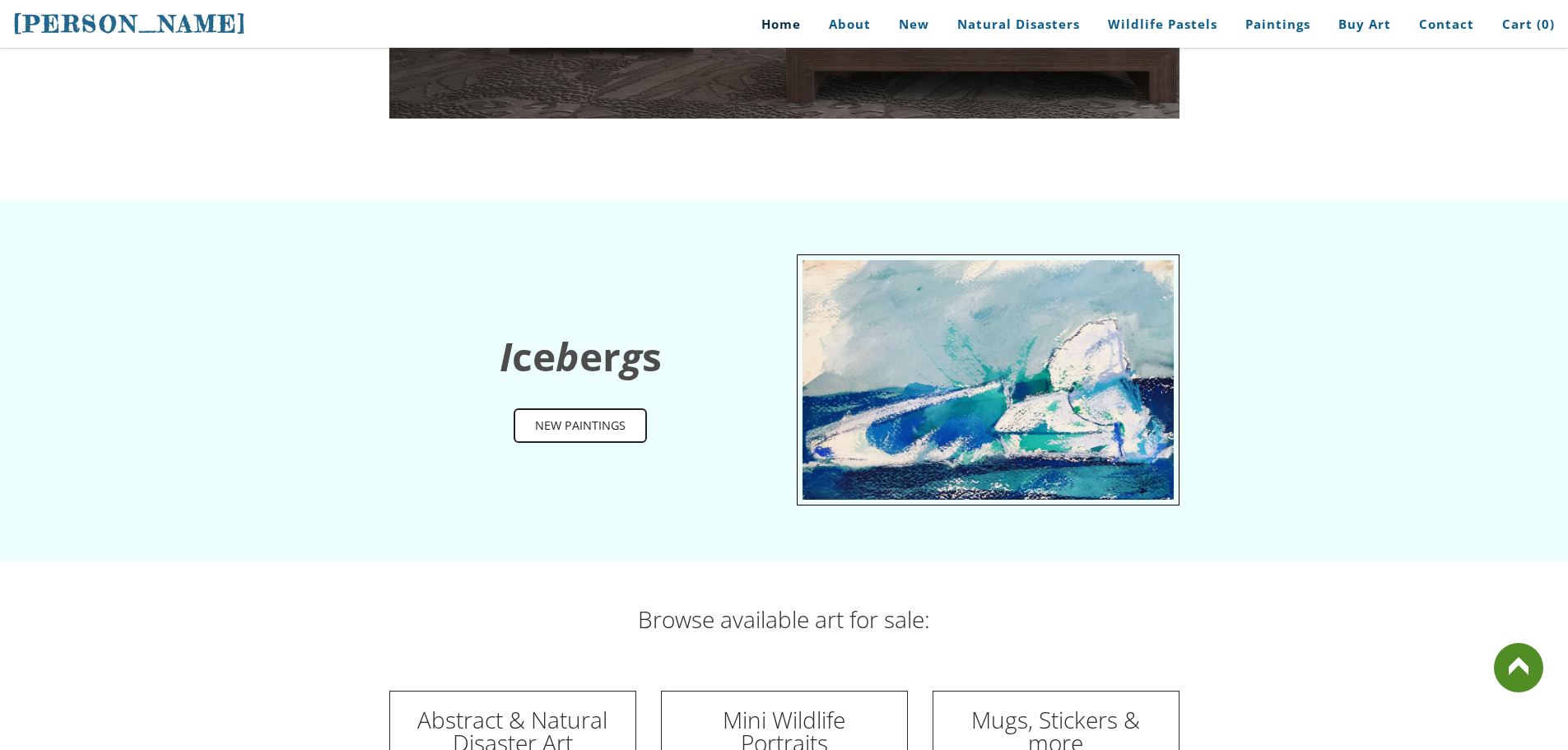
scroll to position [4185, 0]
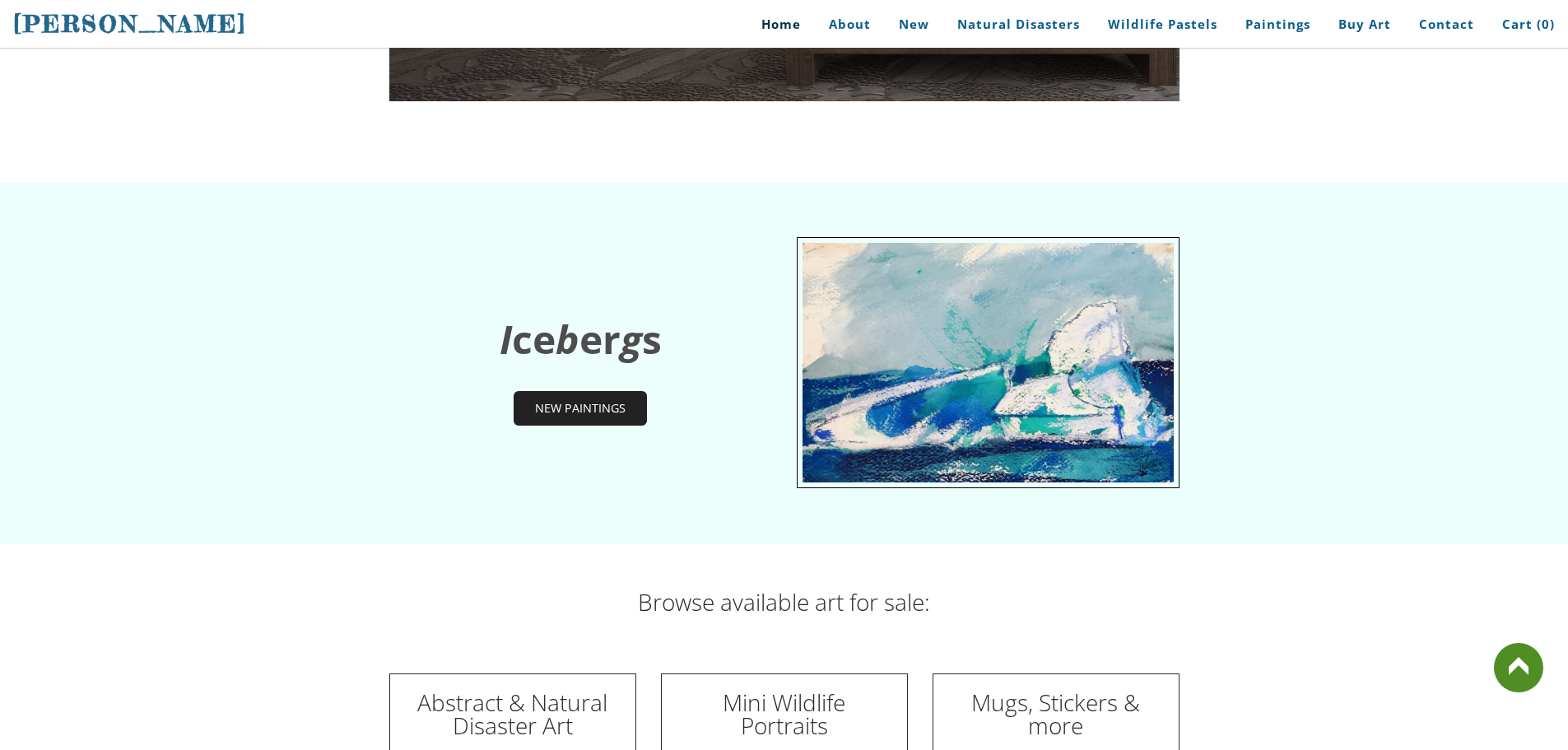
click at [588, 393] on span "New Paintings" at bounding box center [580, 408] width 130 height 31
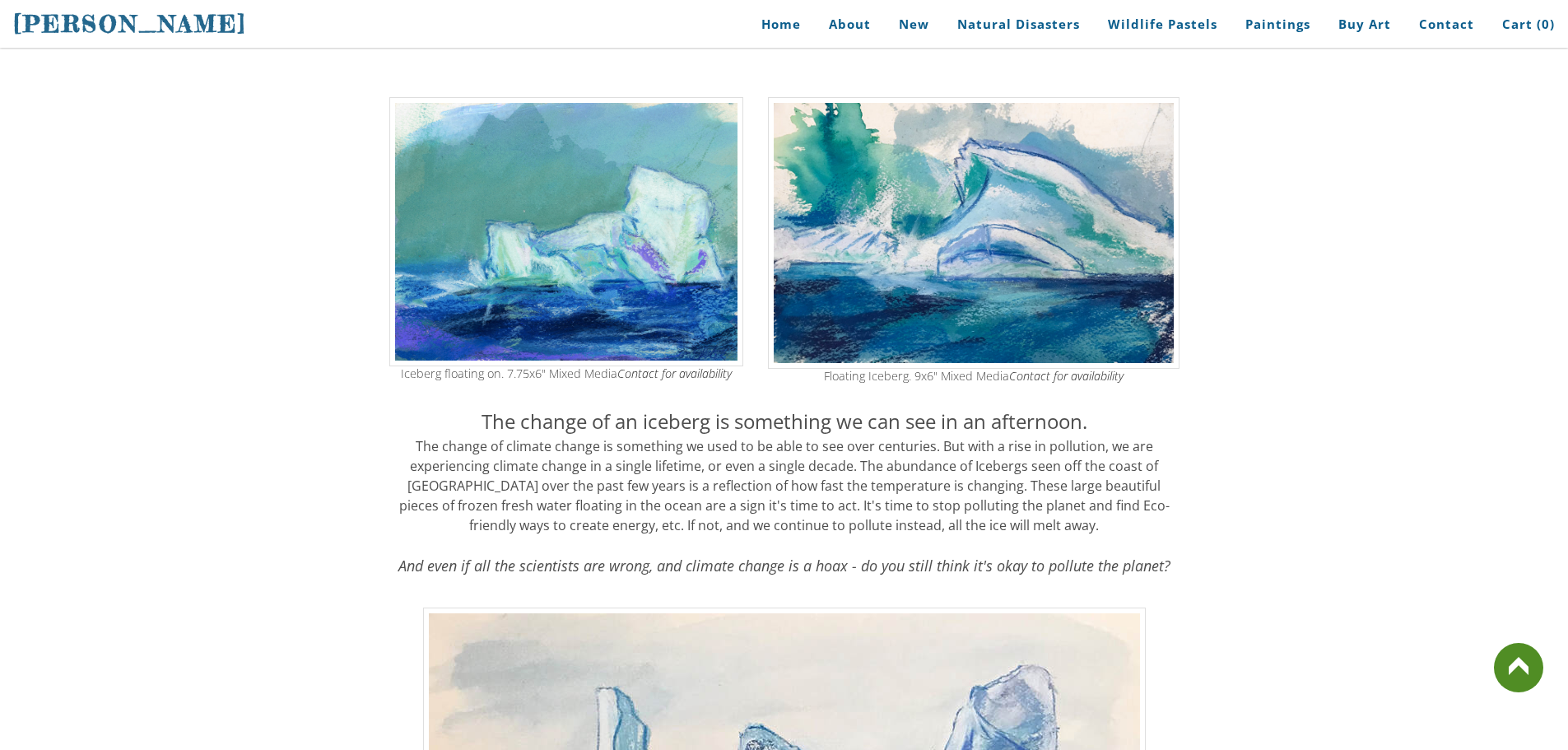
scroll to position [1452, 0]
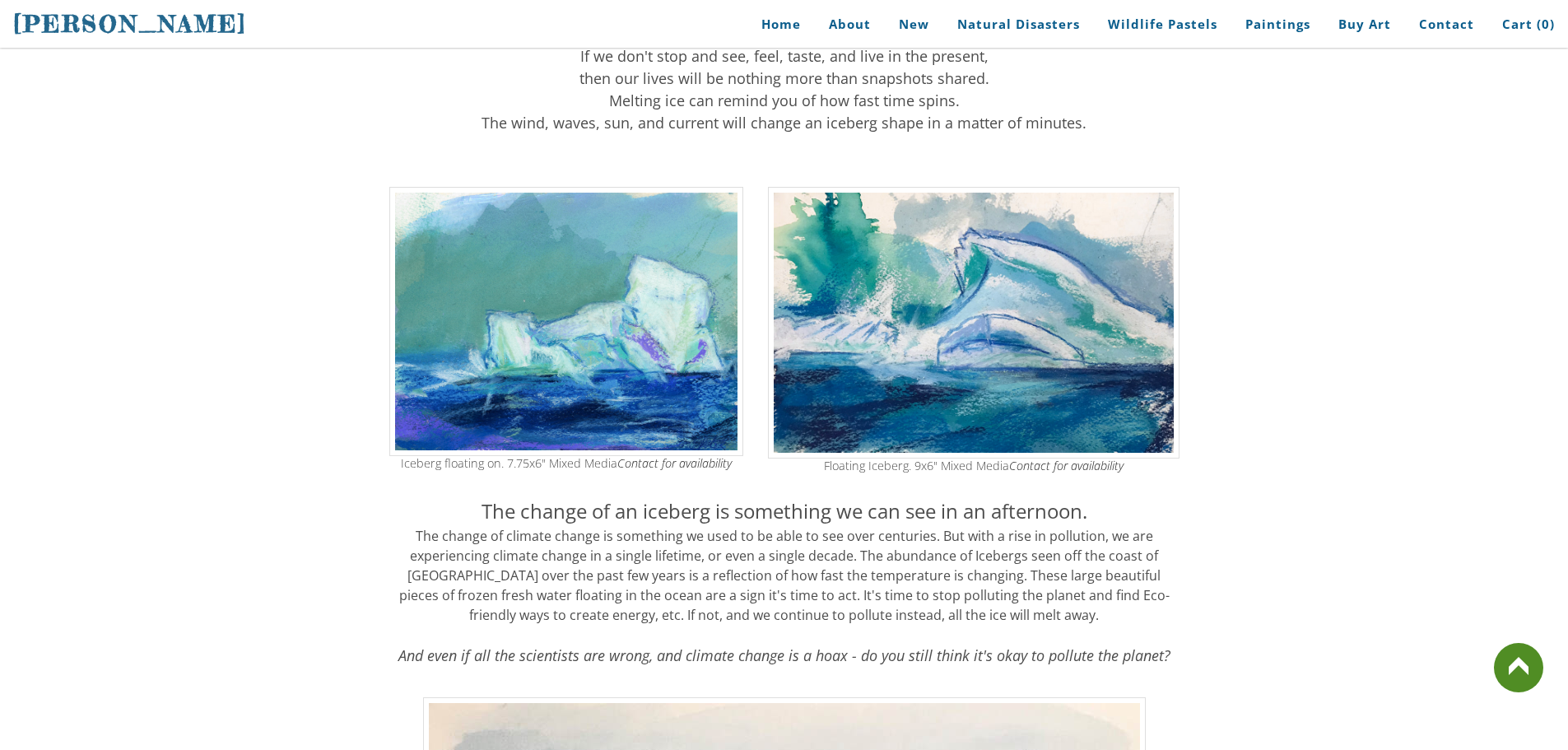
click at [1378, 318] on div "Iceberg Splash, 7x9" Mixed media on paper. Contact for availability ​What we se…" at bounding box center [784, 135] width 1568 height 2339
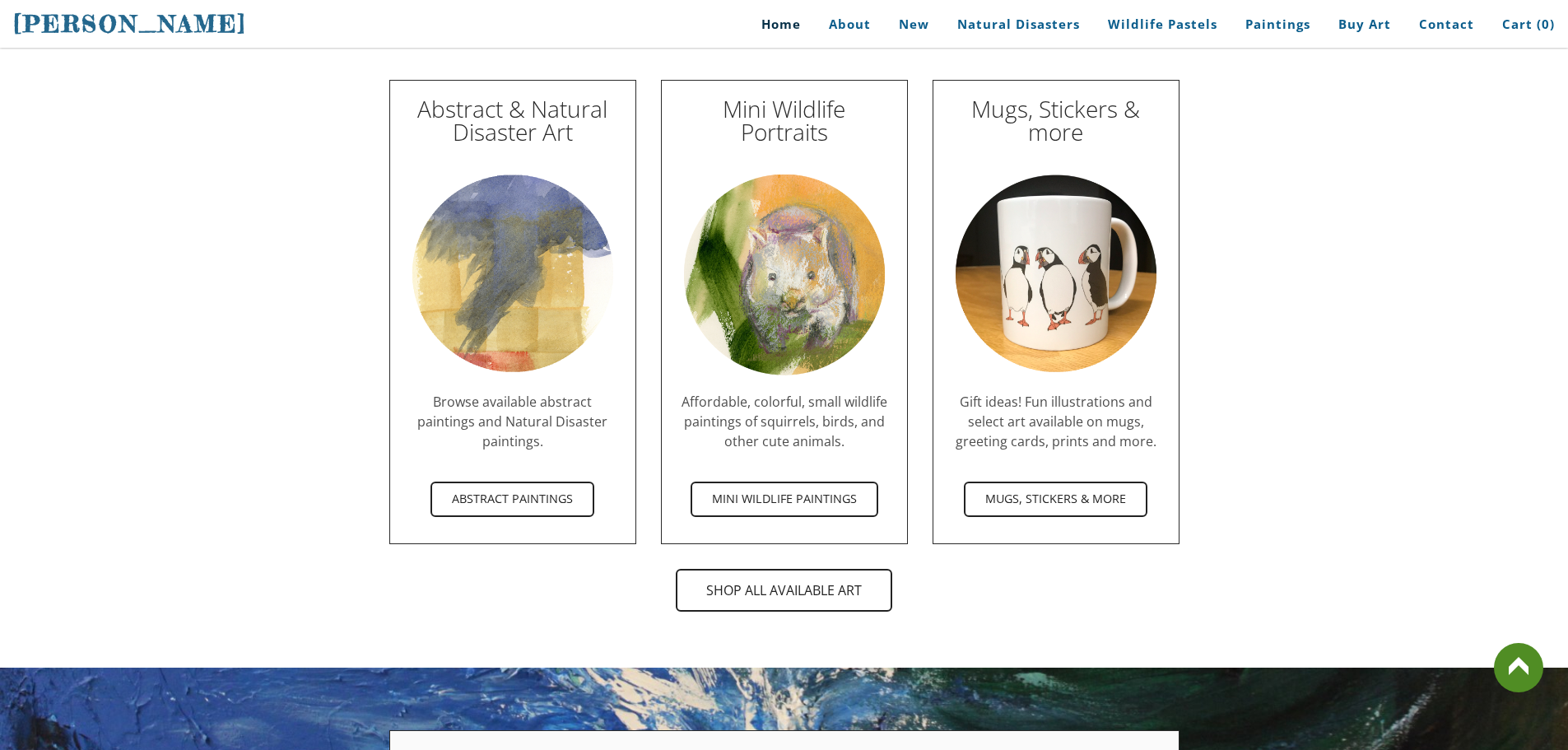
scroll to position [4659, 0]
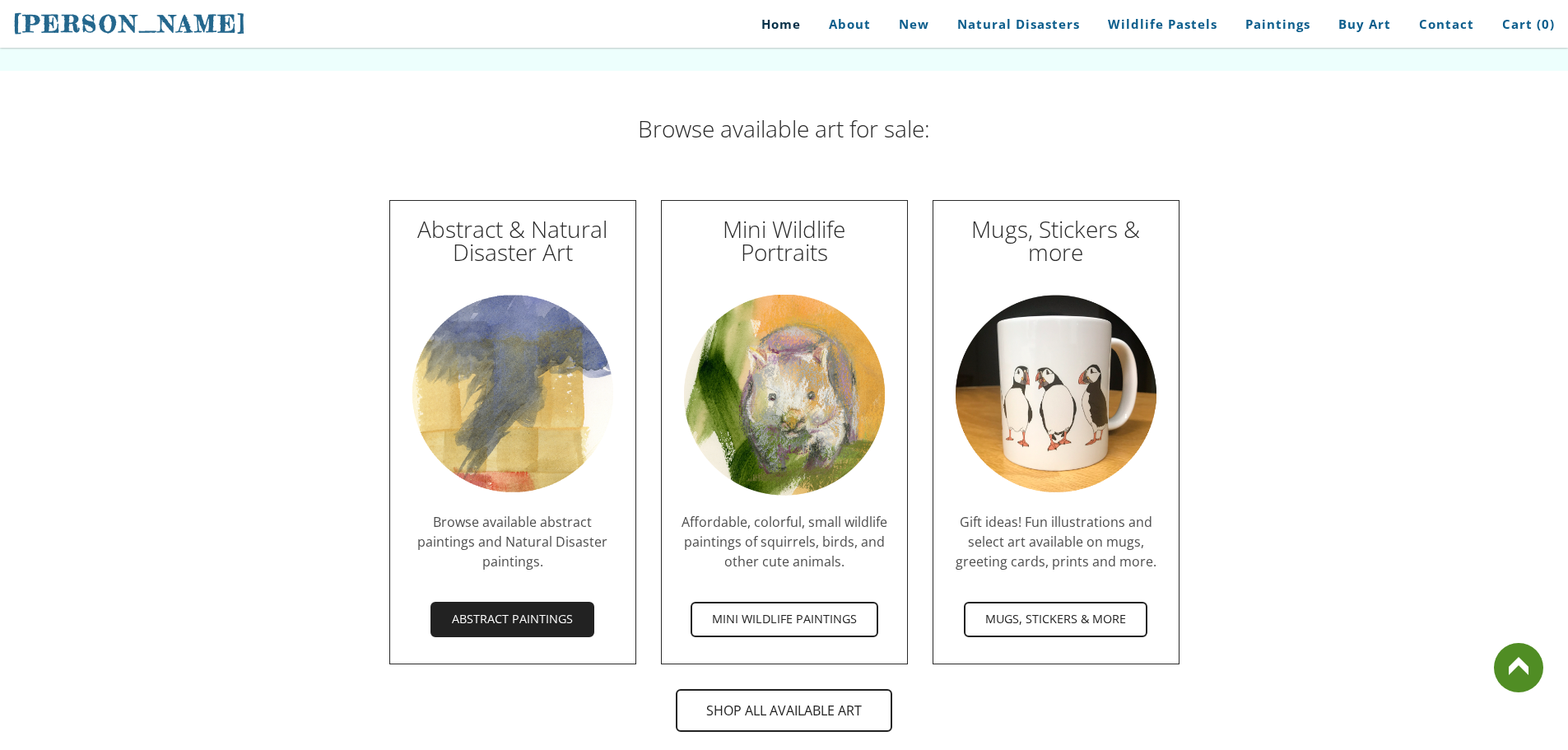
click at [516, 603] on span "Abstract Paintings" at bounding box center [512, 618] width 160 height 31
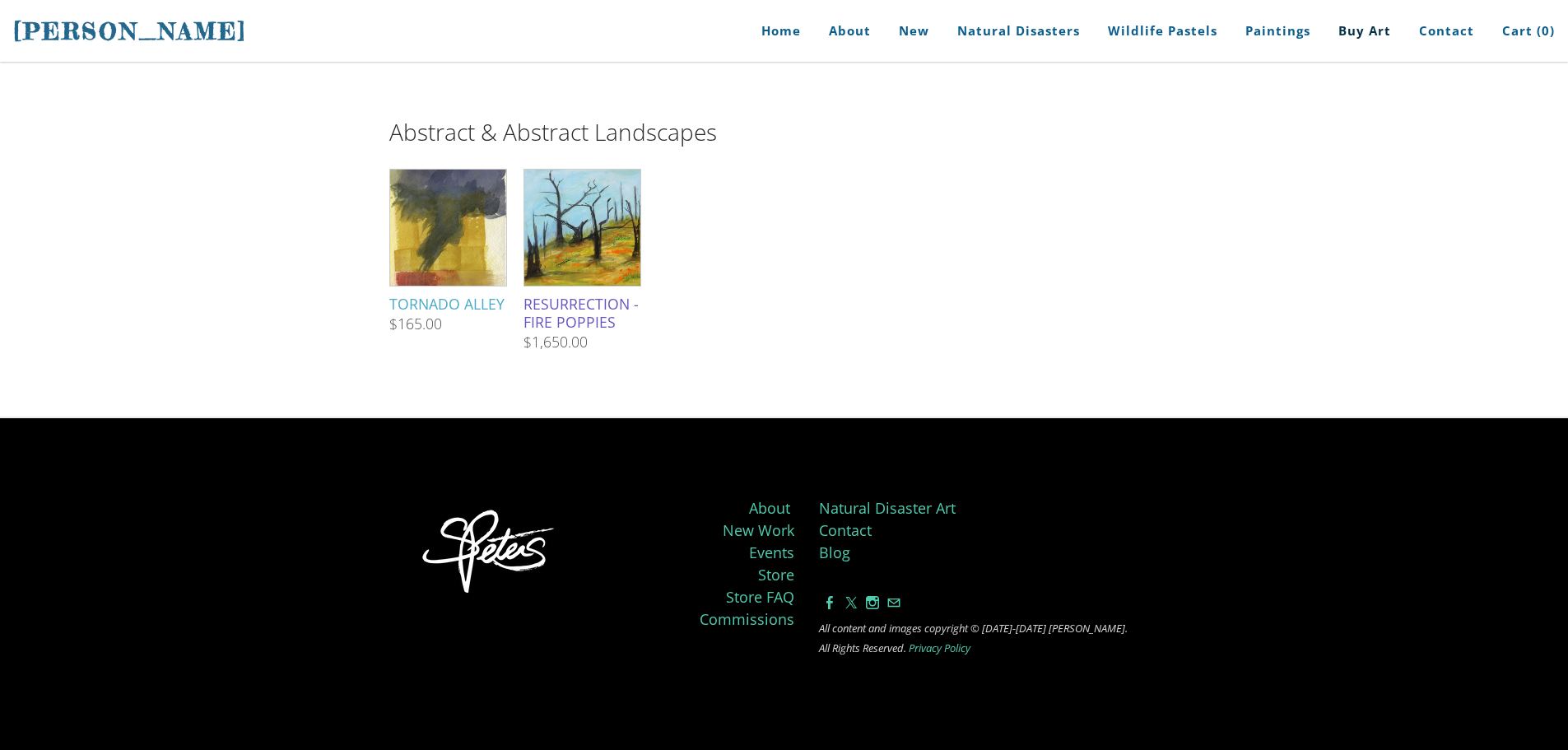
click at [567, 232] on img at bounding box center [582, 227] width 149 height 116
click at [436, 255] on img at bounding box center [447, 227] width 116 height 164
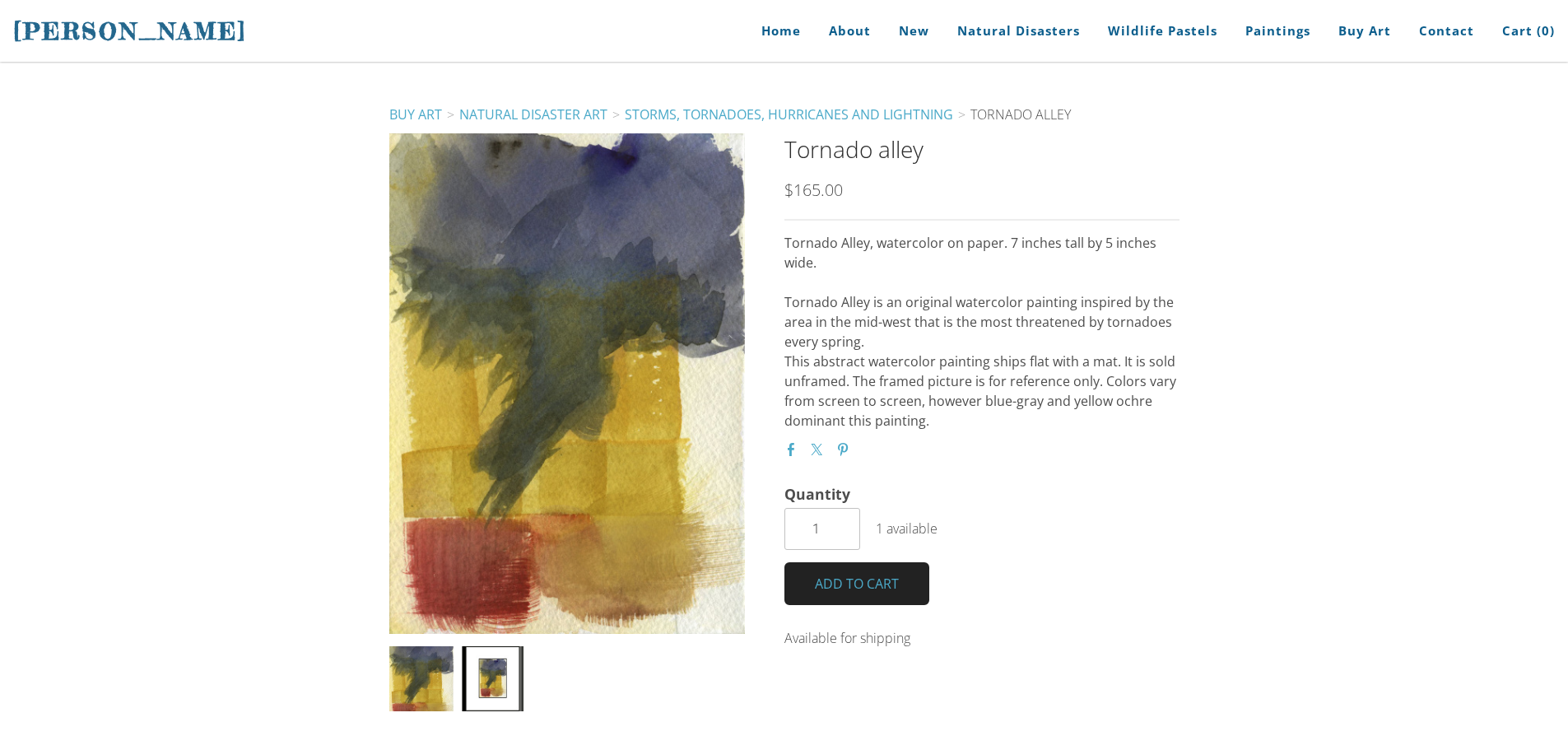
drag, startPoint x: 867, startPoint y: 180, endPoint x: 787, endPoint y: 188, distance: 80.4
click at [787, 188] on div "Tornado alley SKU: null $165.00 $165.00 Unavailable per item Tornado Alley, wat…" at bounding box center [982, 389] width 395 height 511
drag, startPoint x: 787, startPoint y: 188, endPoint x: 863, endPoint y: 185, distance: 76.1
click at [863, 185] on div "$165.00 $165.00 Unavailable per item" at bounding box center [982, 202] width 395 height 39
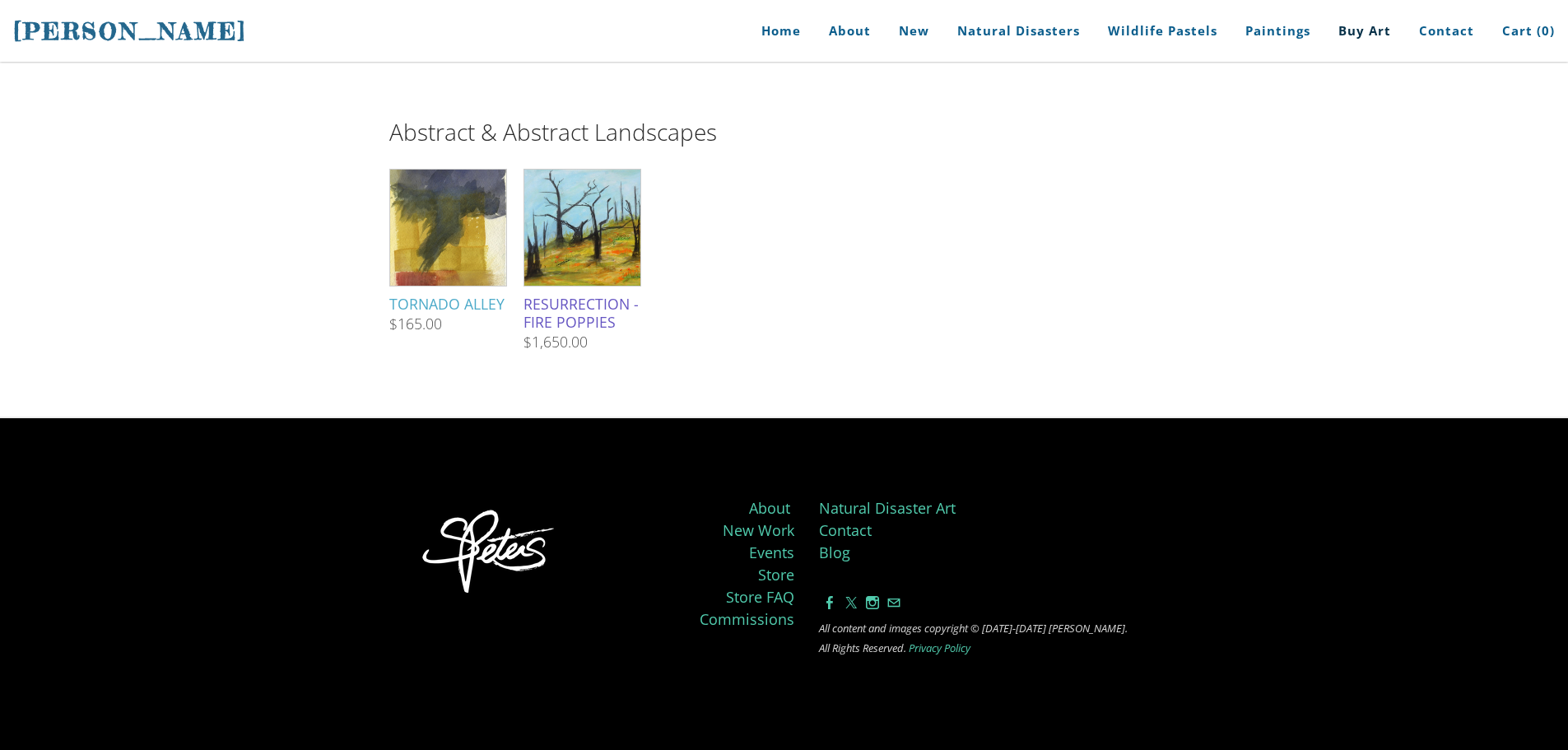
click at [577, 178] on img at bounding box center [582, 227] width 149 height 116
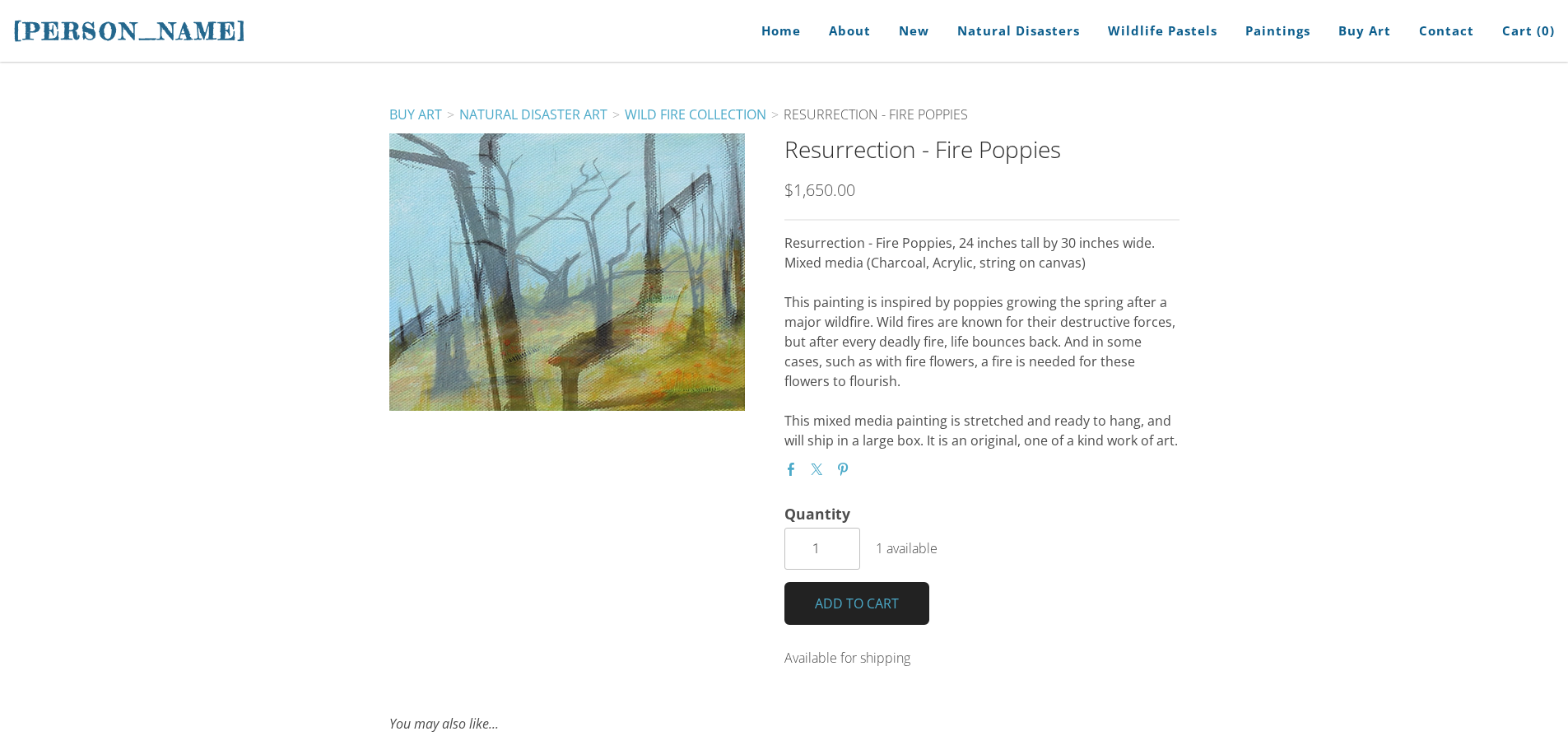
drag, startPoint x: 623, startPoint y: 259, endPoint x: 624, endPoint y: 280, distance: 21.0
click at [624, 278] on div at bounding box center [567, 272] width 356 height 278
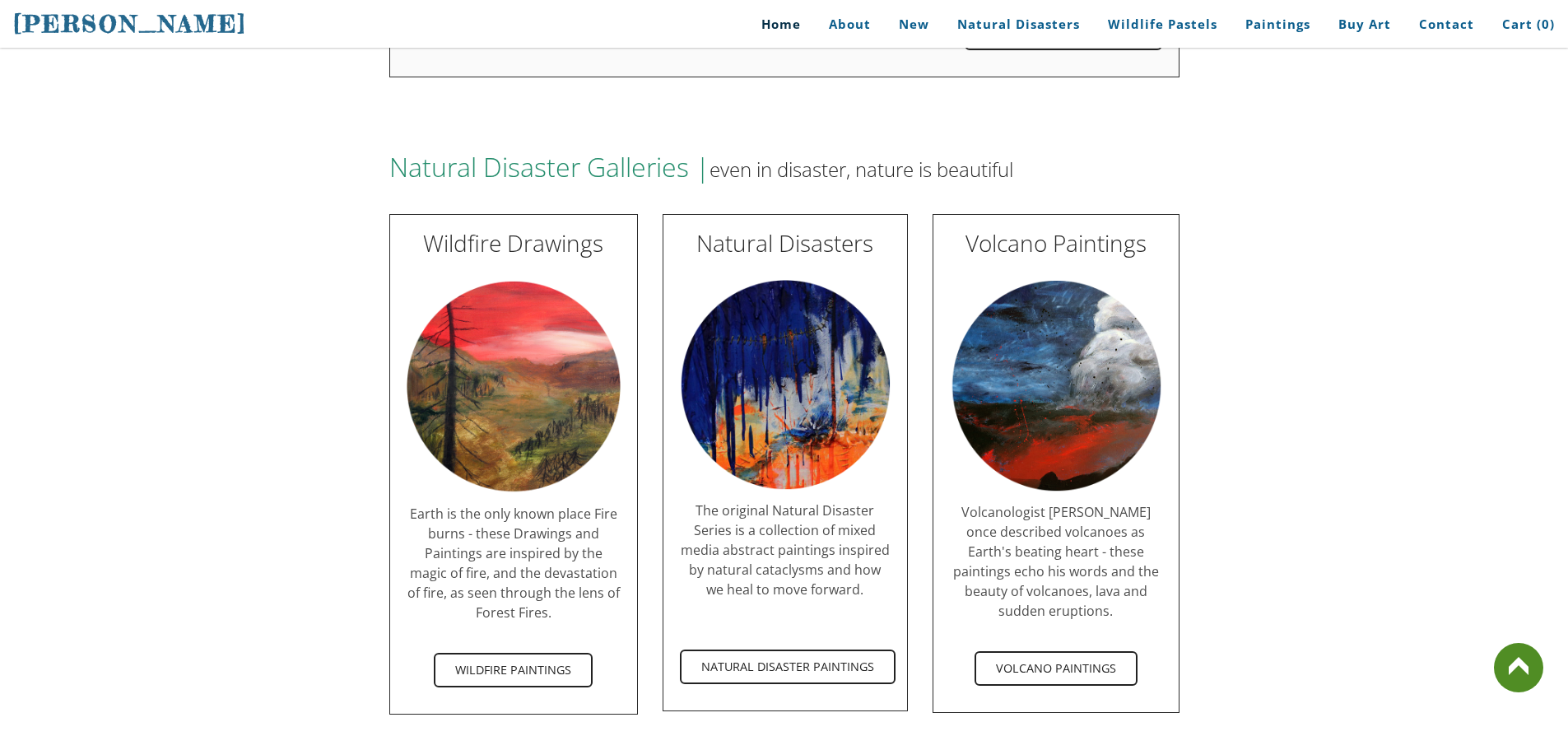
scroll to position [2851, 0]
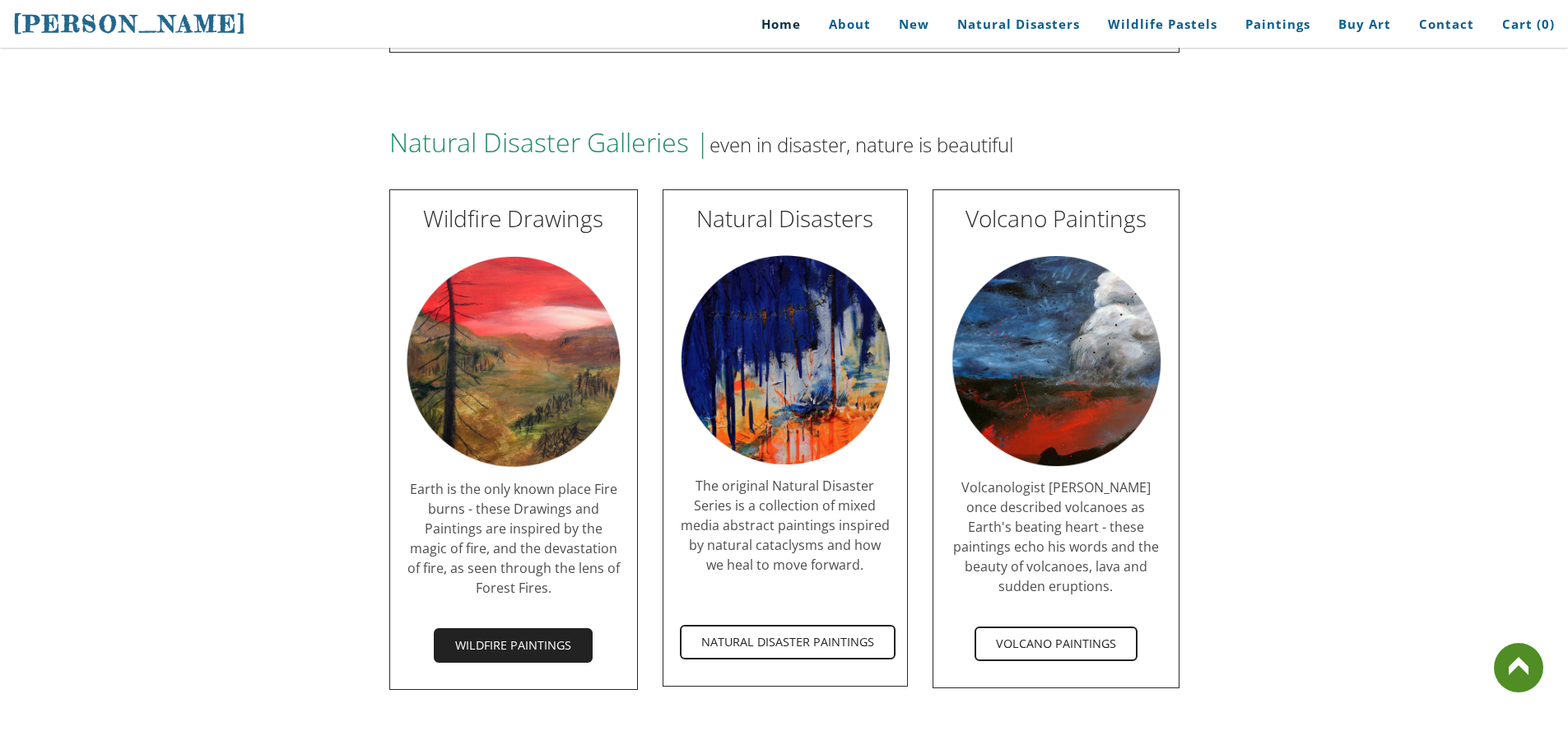
click at [503, 630] on span "Wildfire Paintings" at bounding box center [513, 645] width 156 height 31
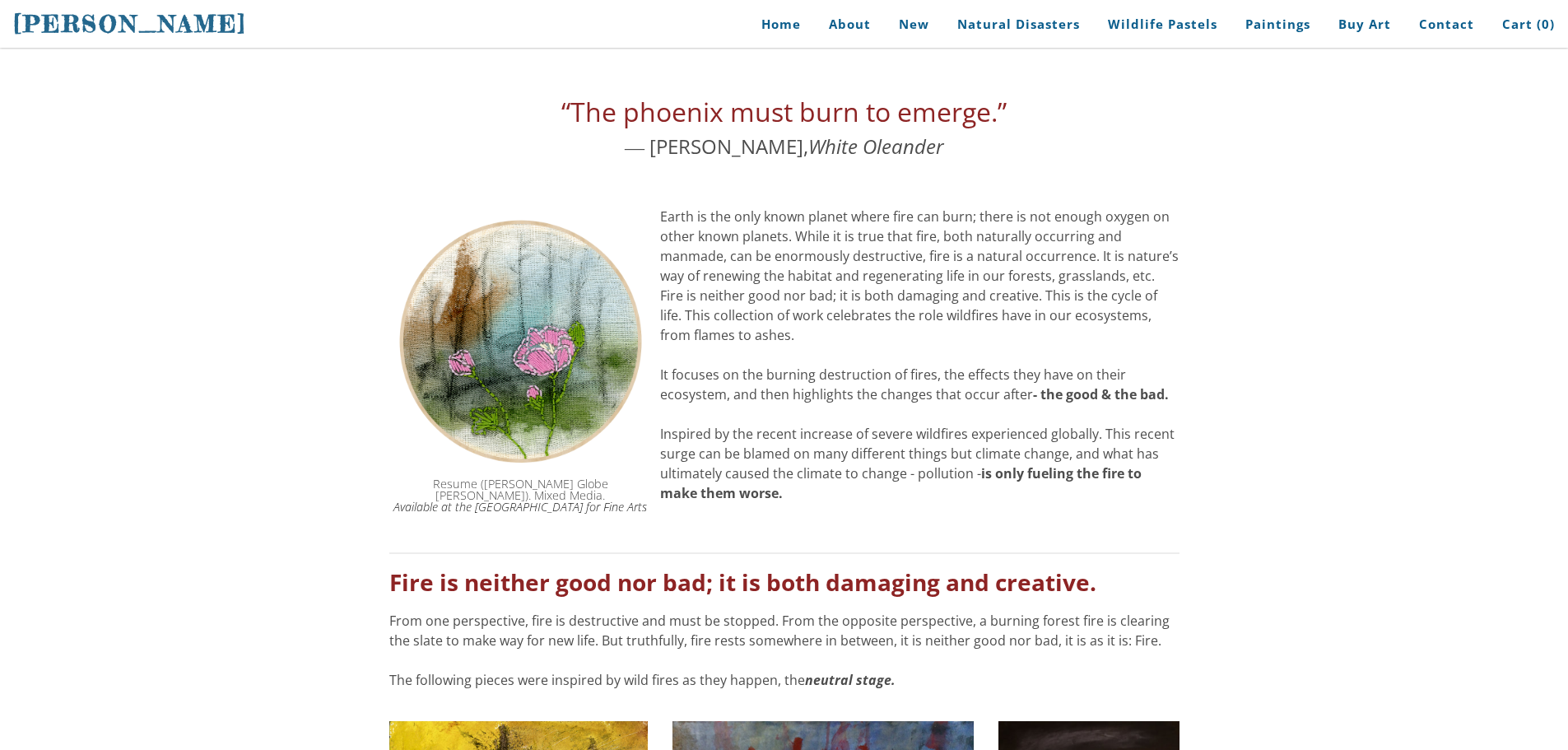
scroll to position [165, 0]
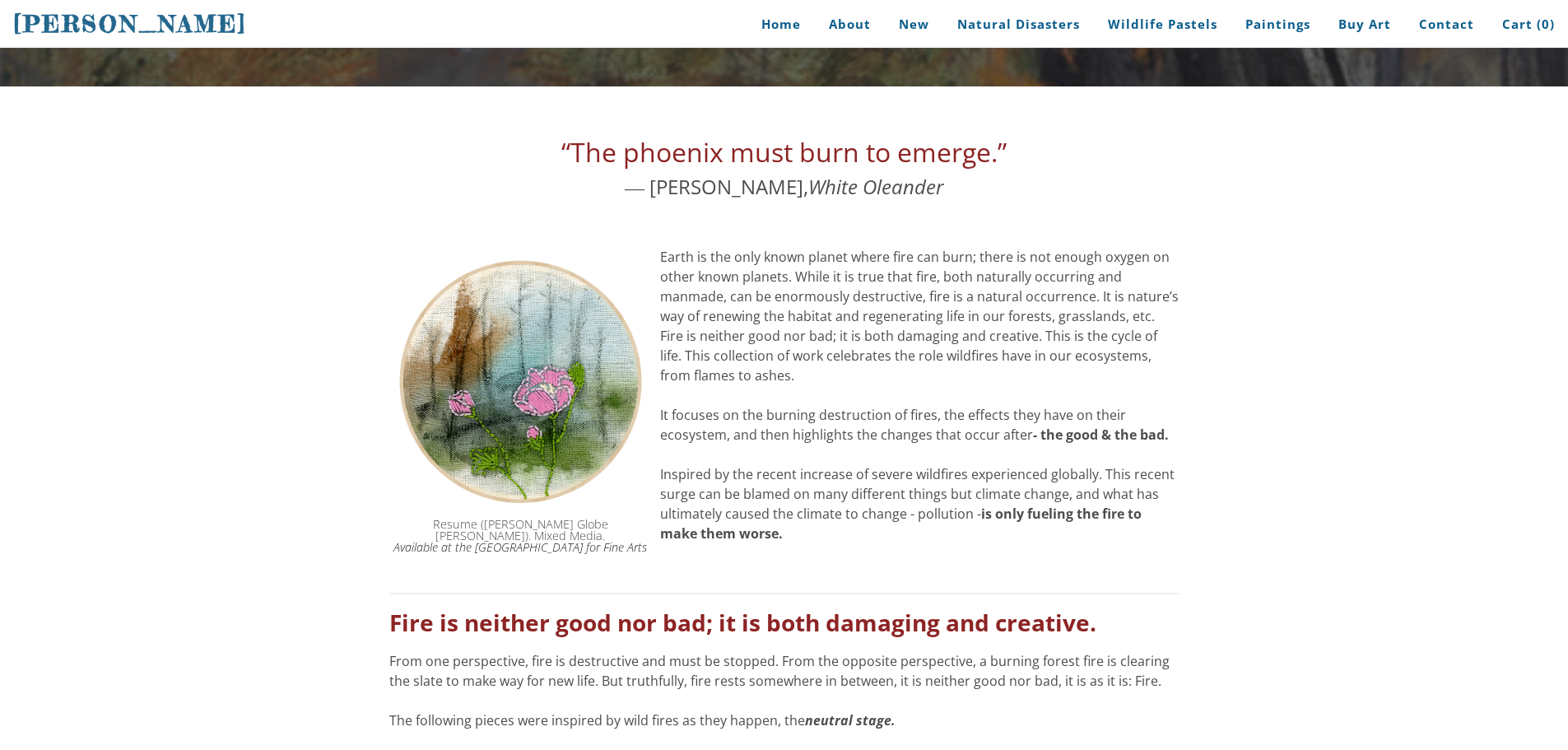
click at [505, 377] on img at bounding box center [520, 381] width 263 height 269
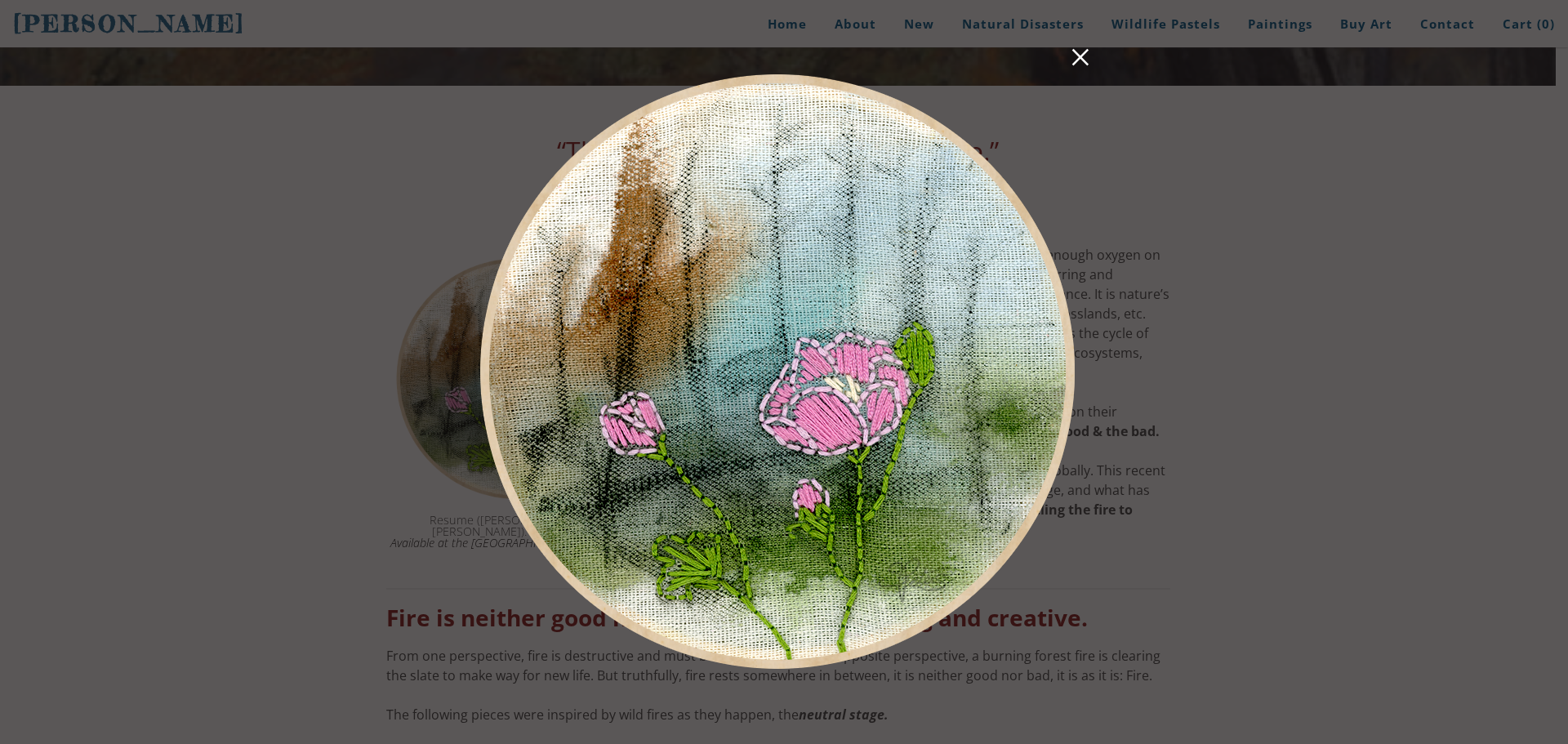
click at [1070, 46] on img at bounding box center [777, 372] width 645 height 662
click at [1089, 62] on link at bounding box center [1080, 60] width 23 height 25
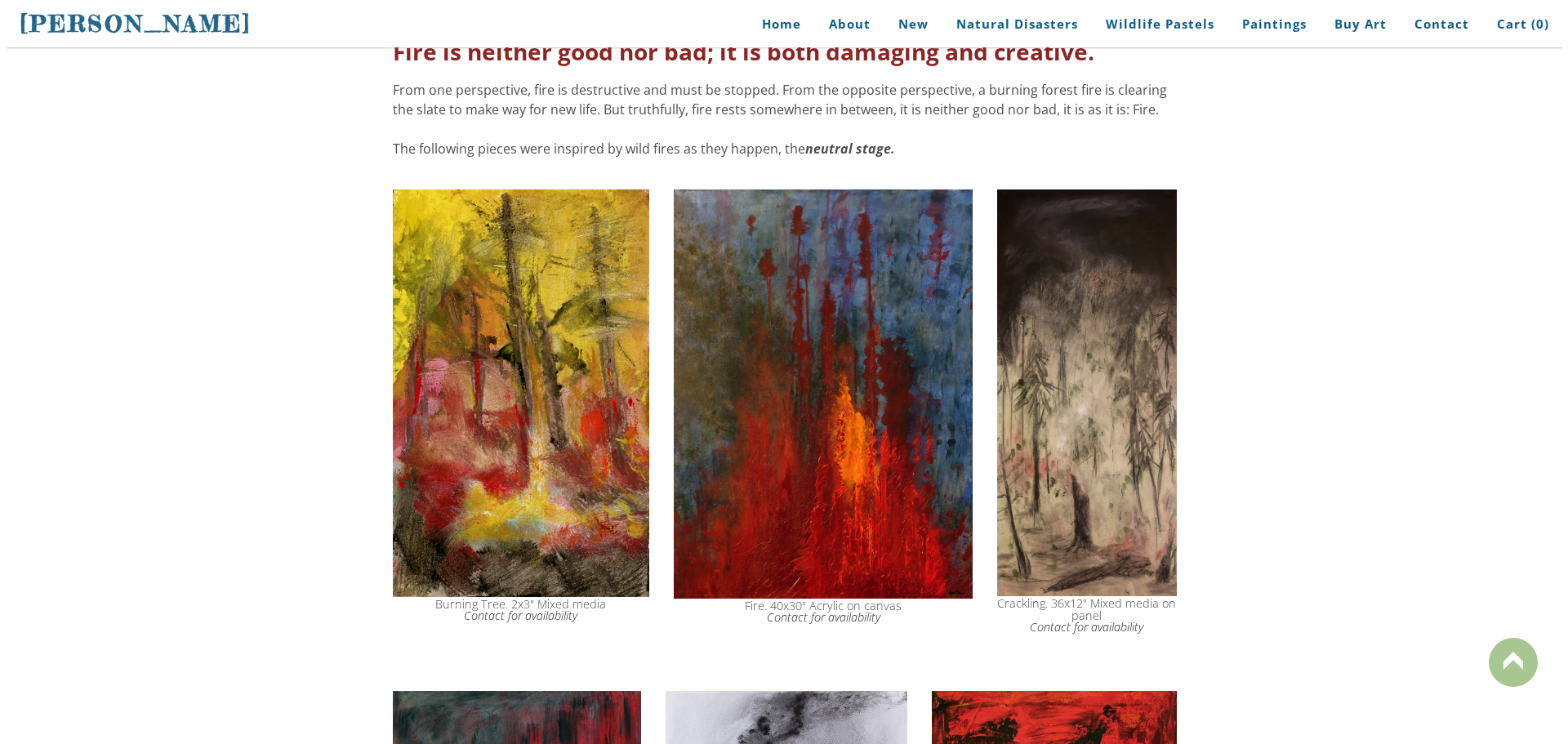
scroll to position [735, 0]
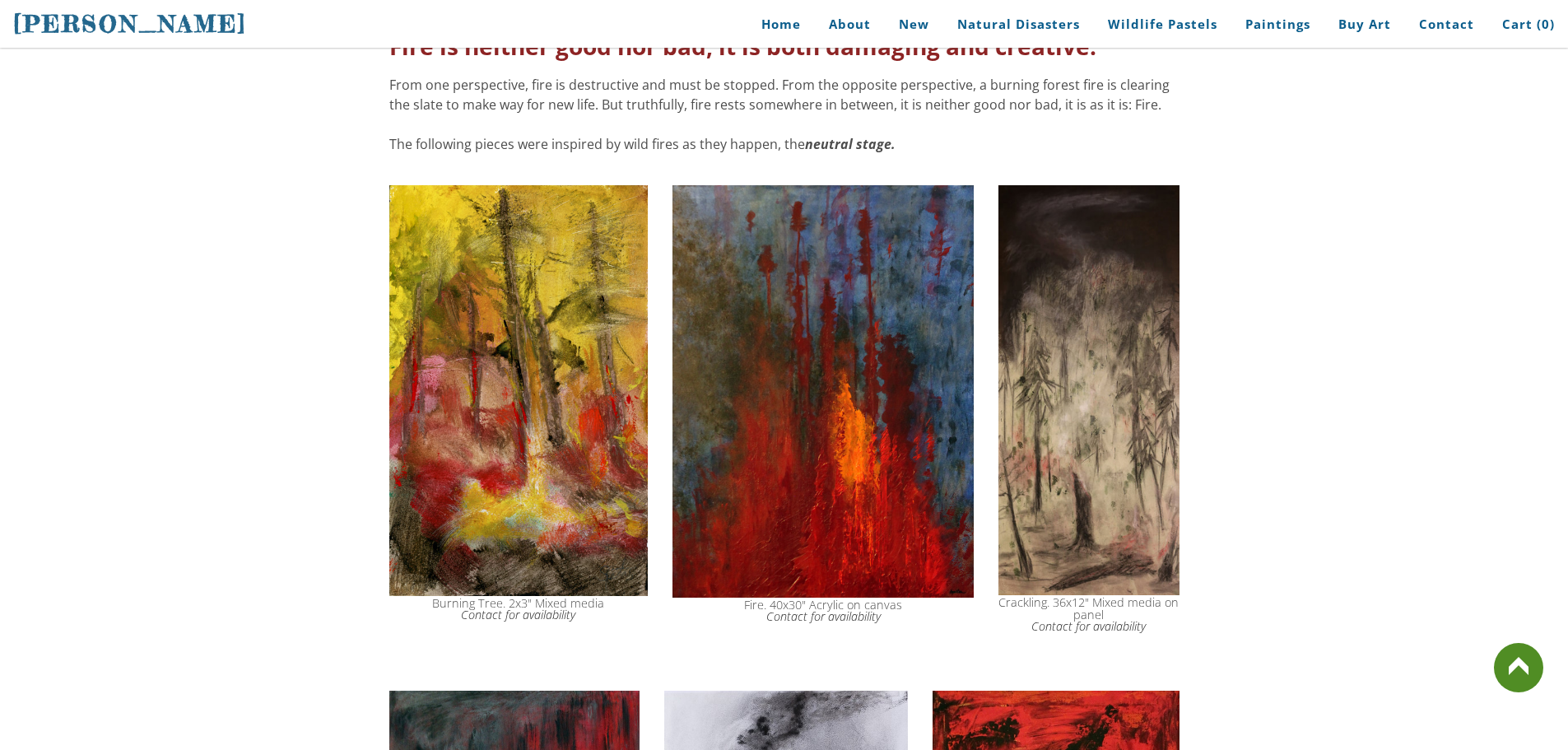
click at [635, 388] on img at bounding box center [518, 390] width 259 height 410
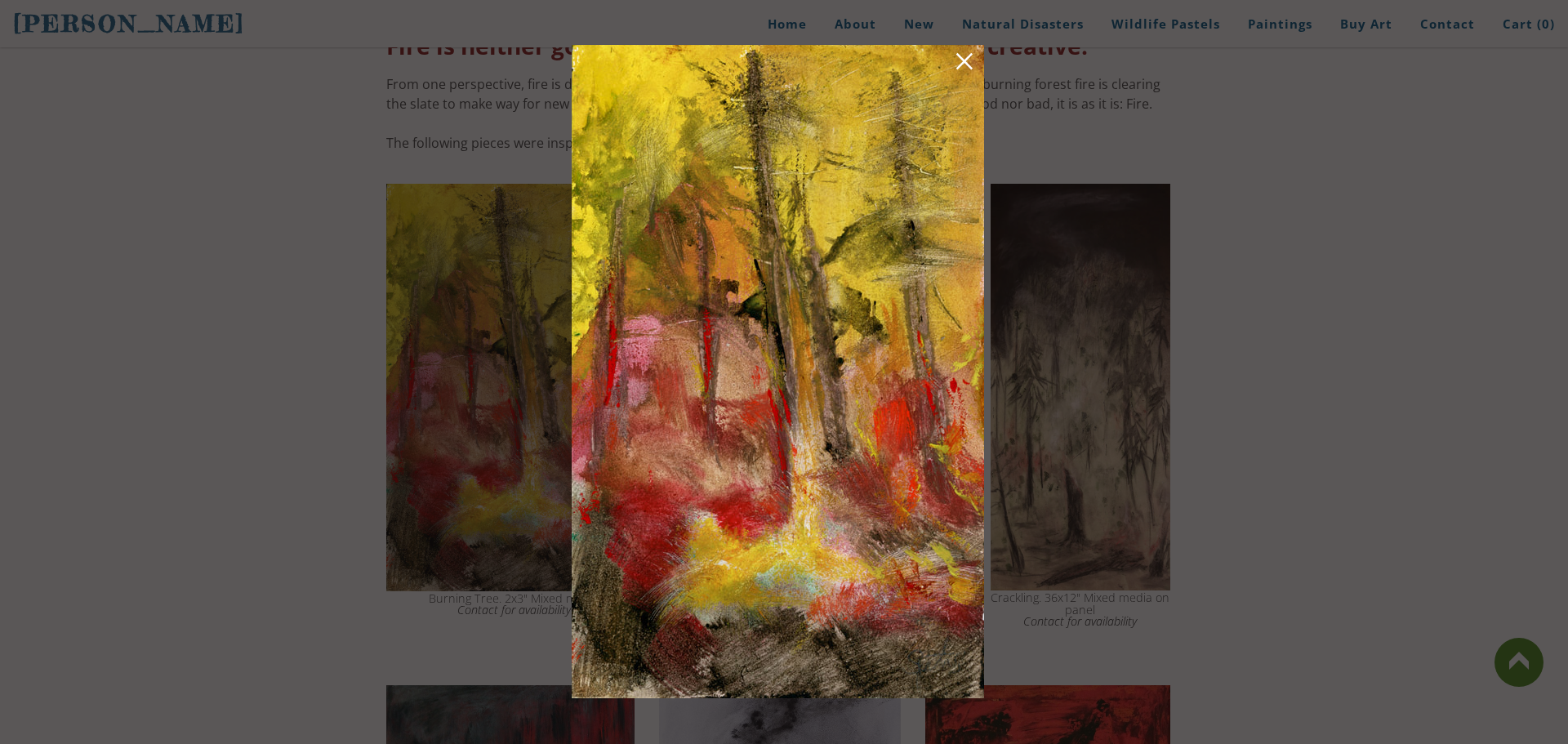
click at [965, 67] on link at bounding box center [964, 64] width 23 height 25
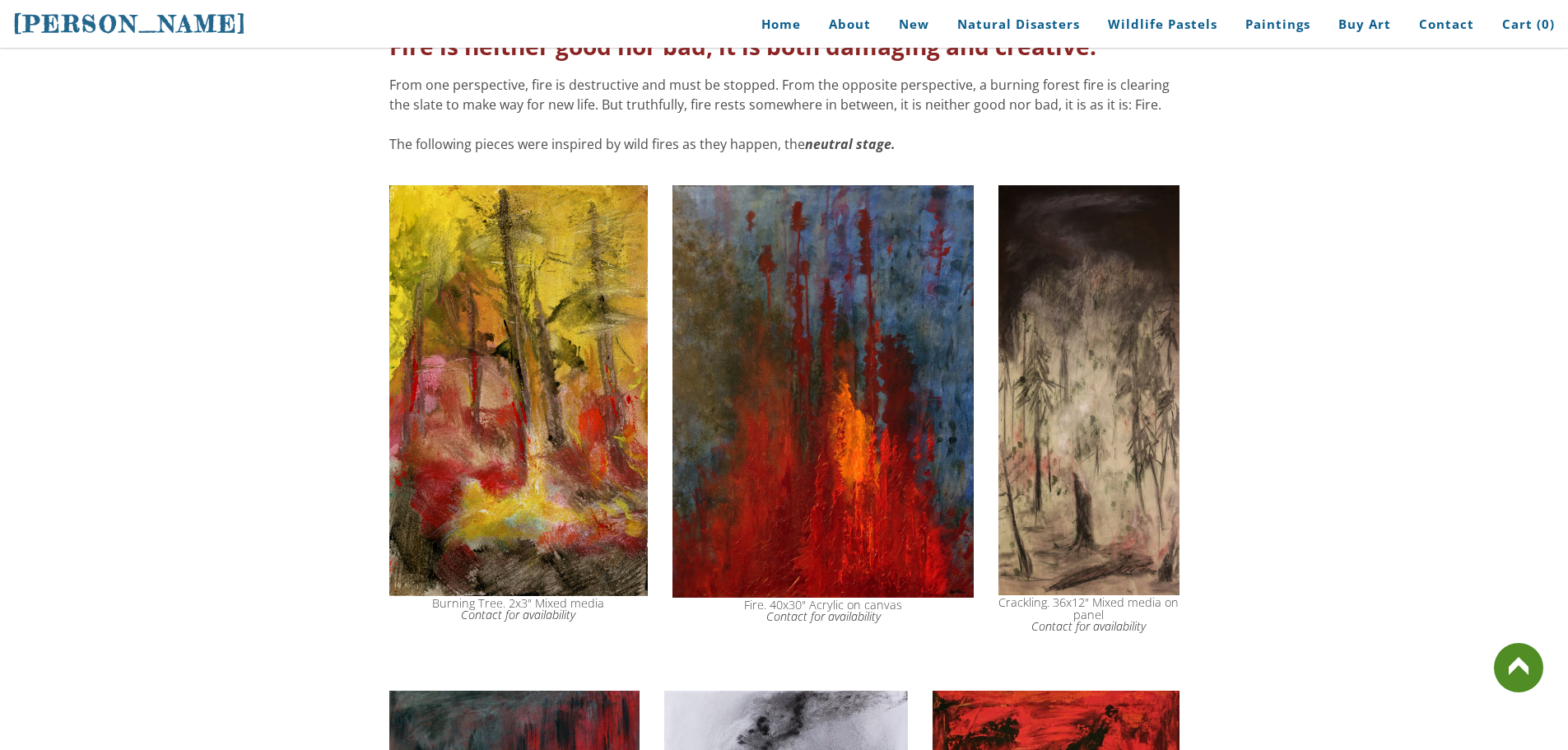
click at [517, 368] on img at bounding box center [518, 390] width 259 height 410
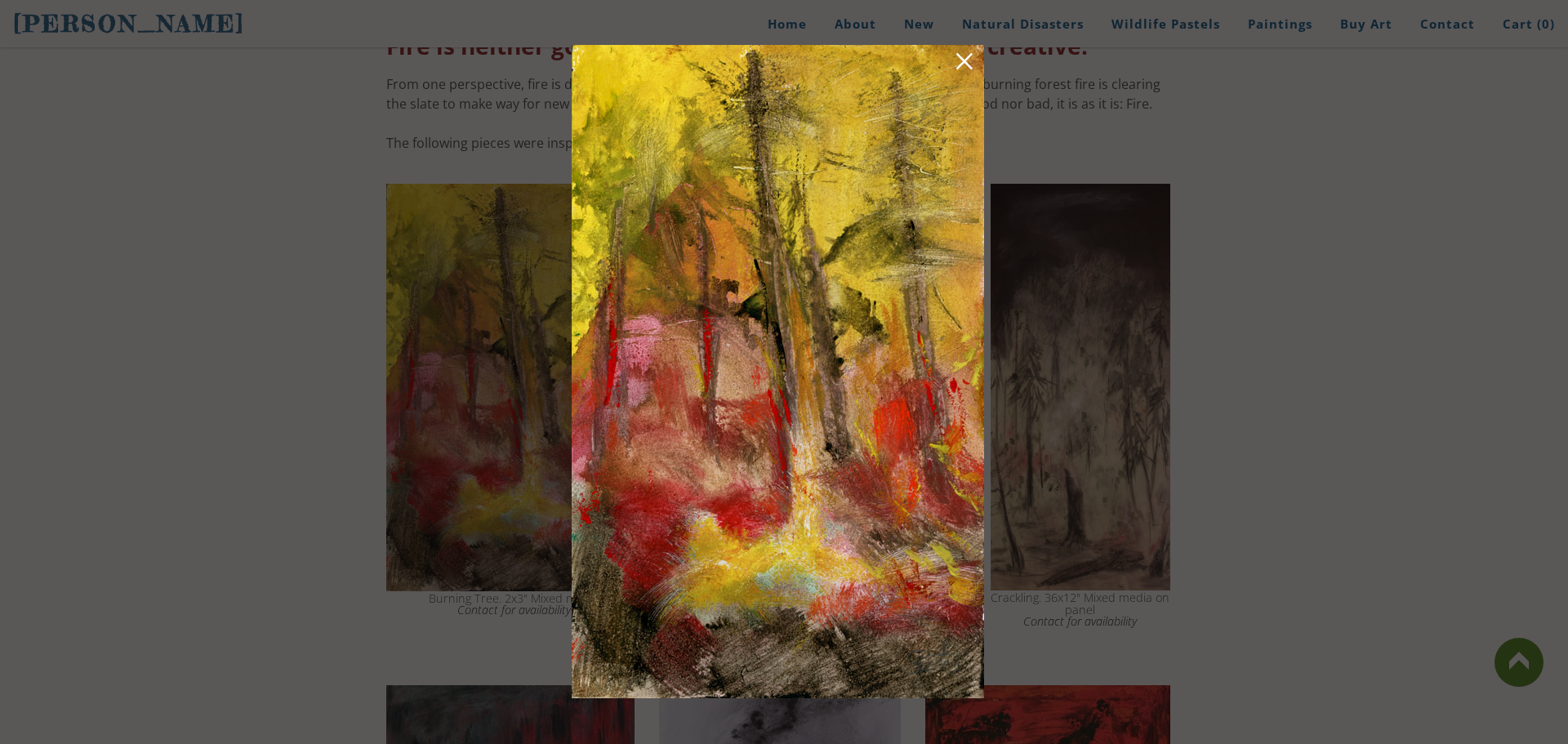
click at [963, 70] on link at bounding box center [964, 64] width 23 height 25
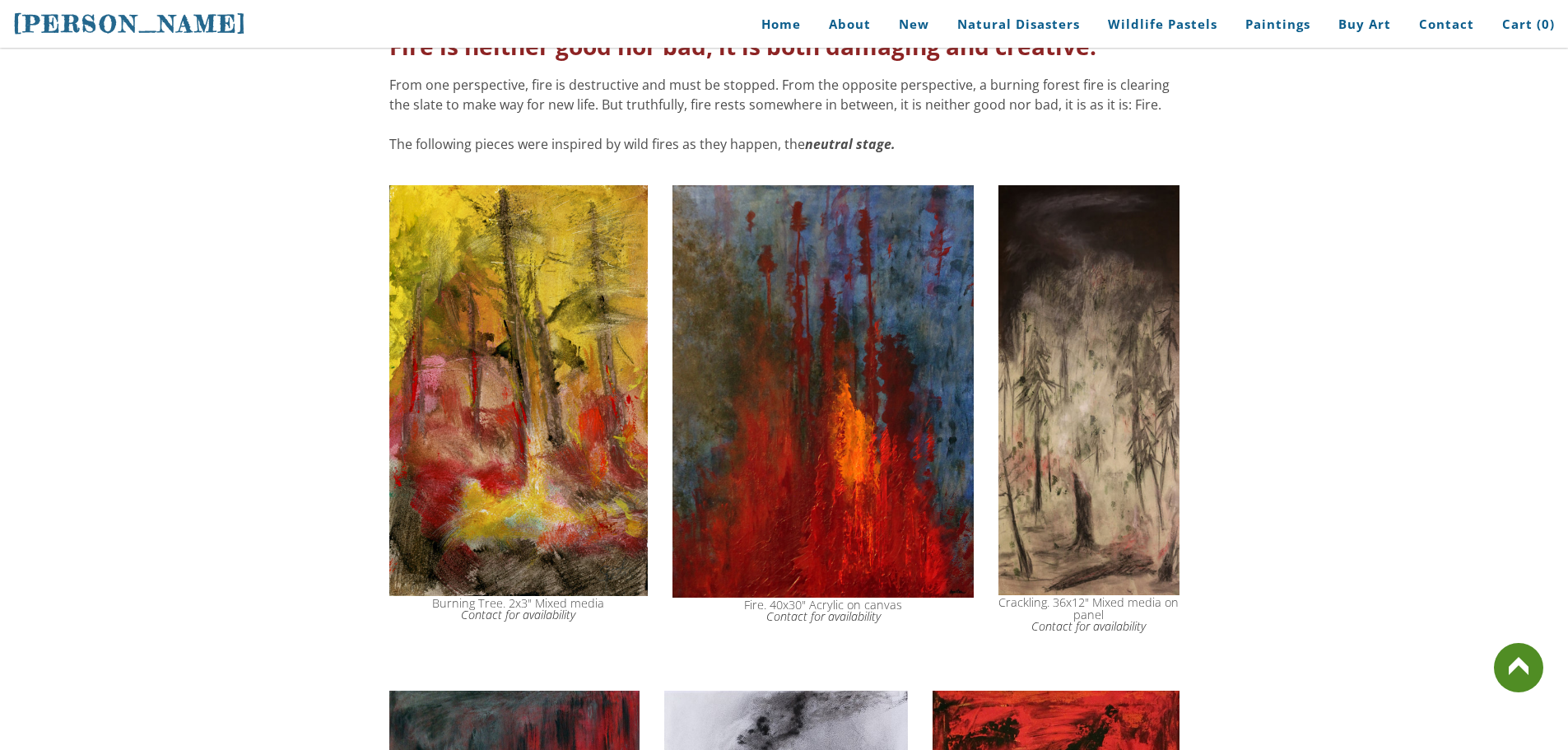
click at [1043, 466] on img at bounding box center [1089, 390] width 180 height 410
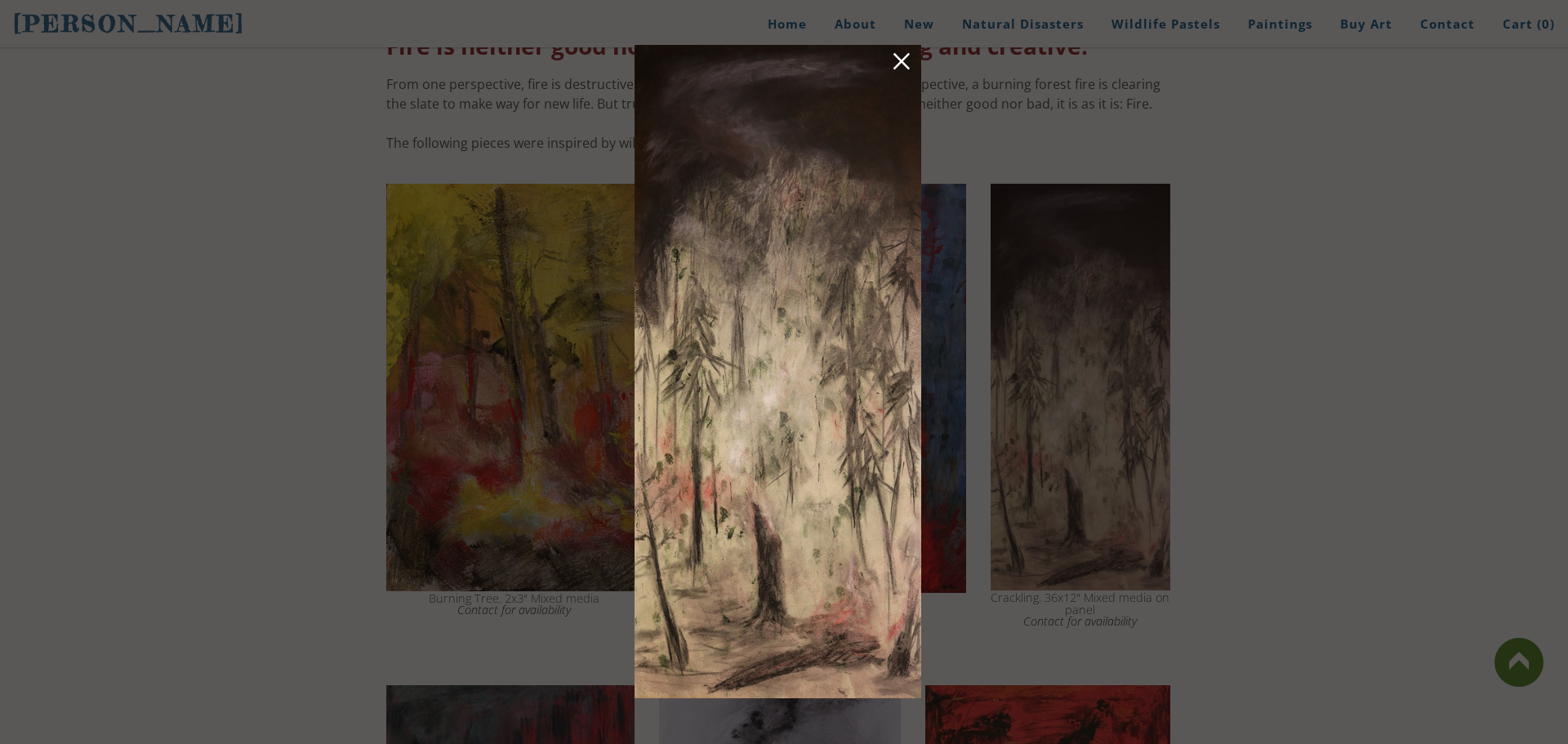
drag, startPoint x: 896, startPoint y: 68, endPoint x: 898, endPoint y: 78, distance: 10.2
click at [897, 76] on link at bounding box center [901, 64] width 23 height 25
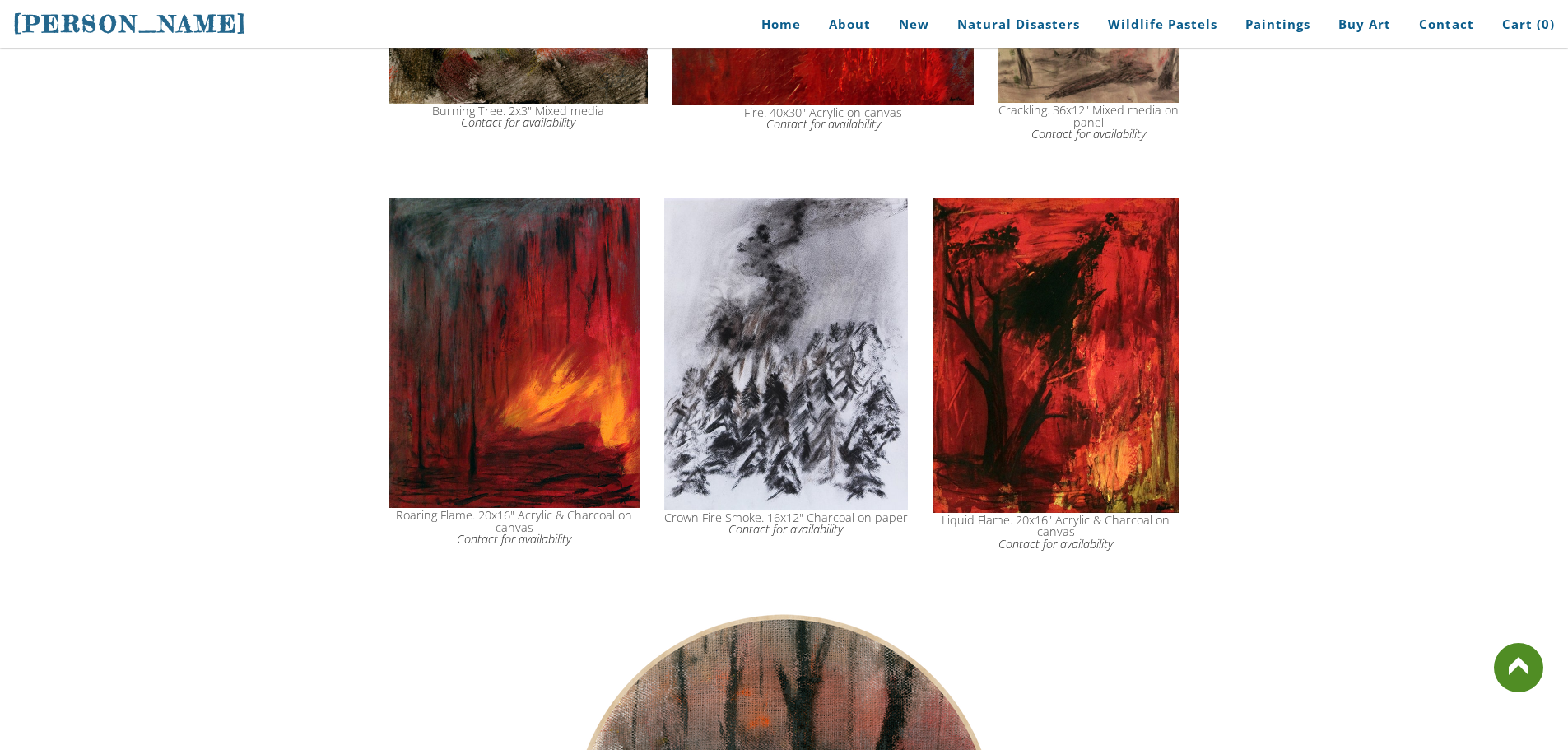
scroll to position [1235, 0]
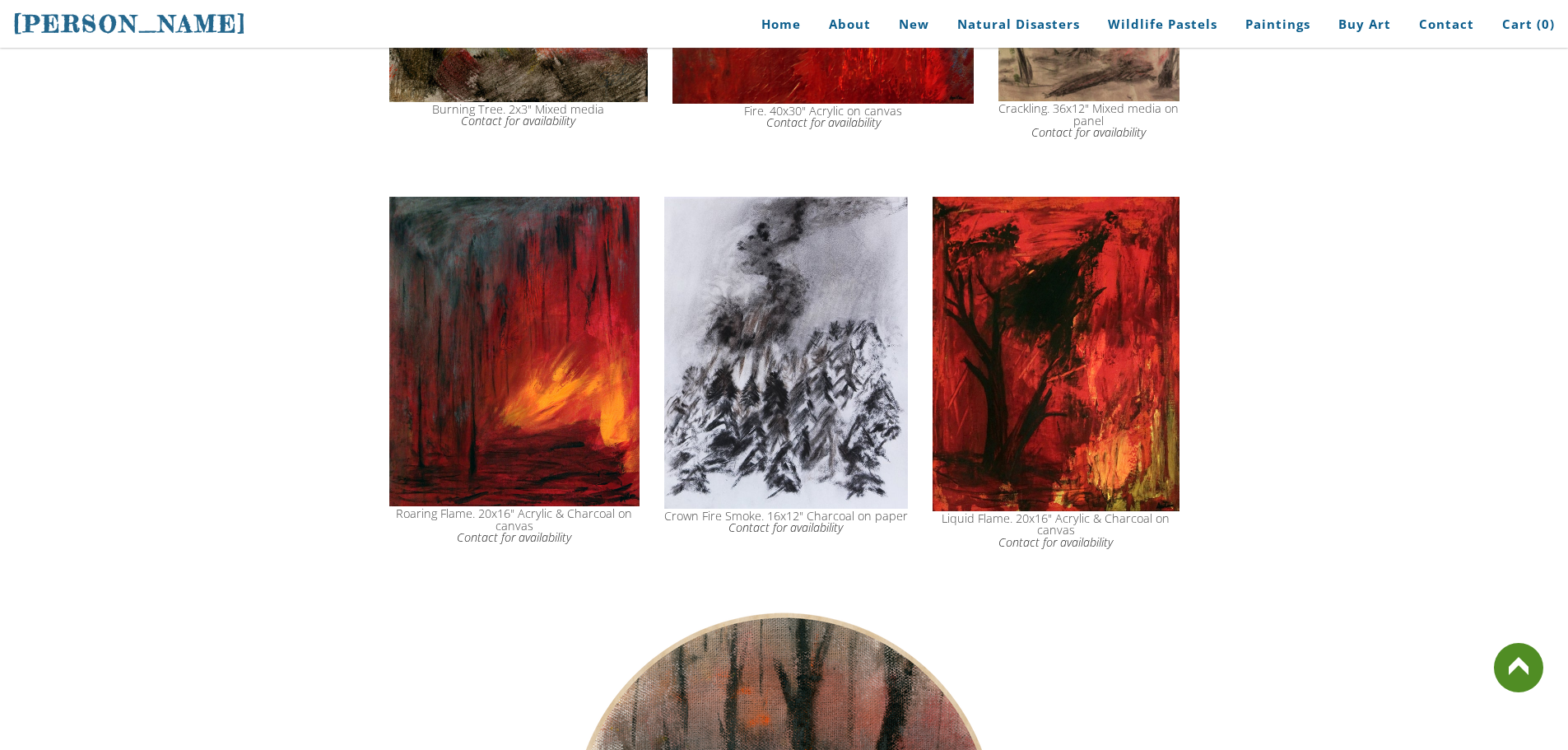
click at [470, 414] on img at bounding box center [514, 351] width 250 height 310
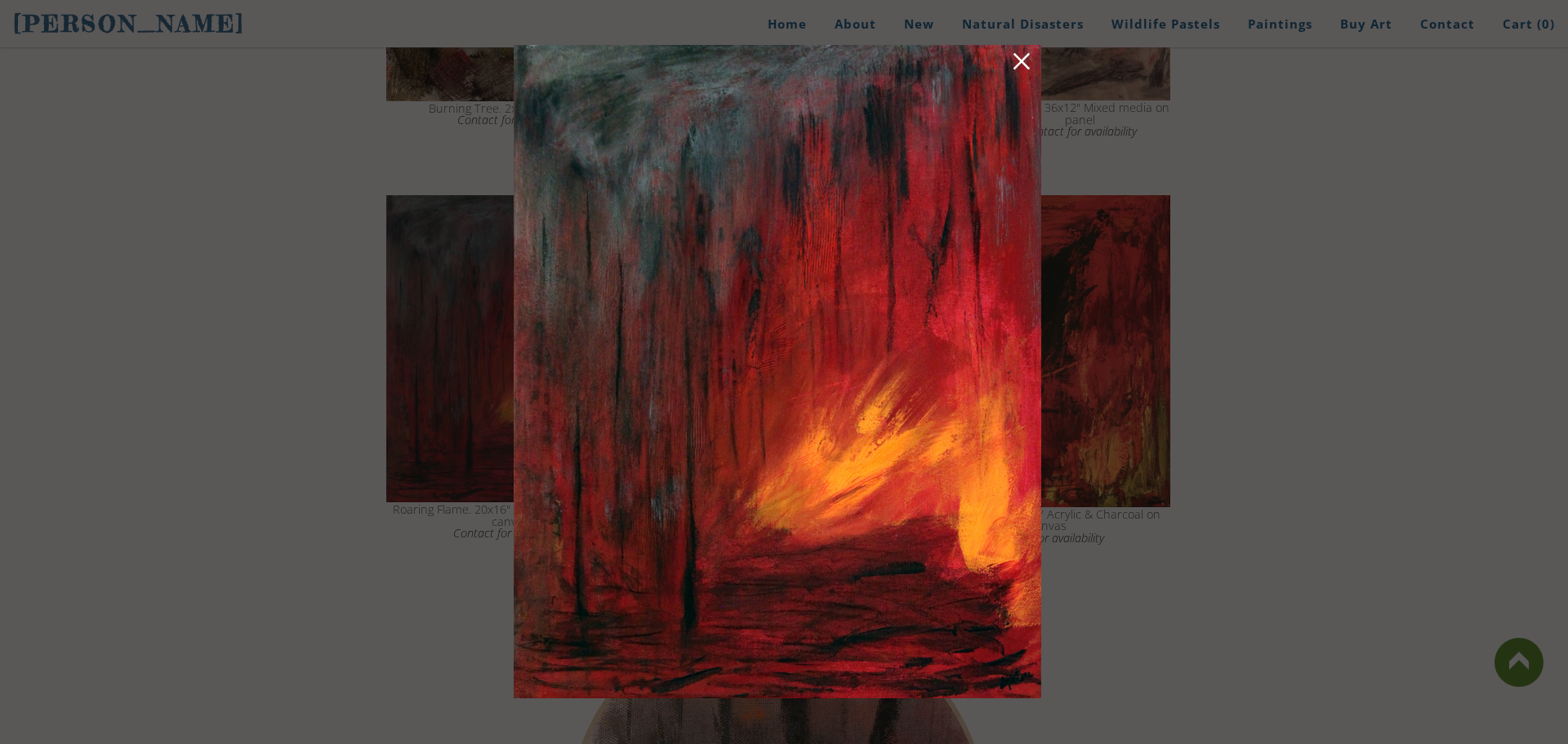
click at [1011, 65] on img at bounding box center [777, 371] width 527 height 654
click at [1026, 65] on link at bounding box center [1021, 64] width 23 height 25
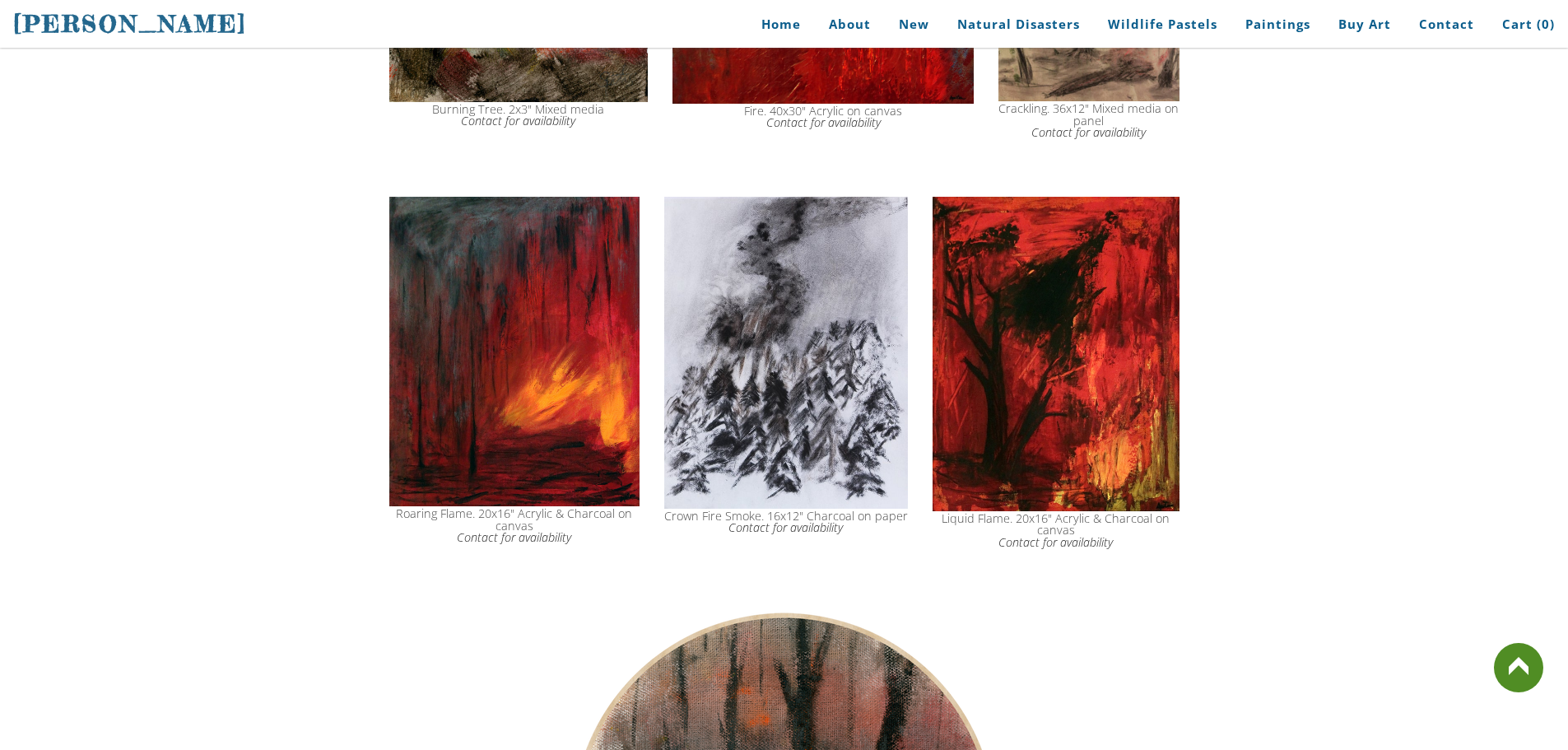
drag, startPoint x: 411, startPoint y: 534, endPoint x: 445, endPoint y: 527, distance: 34.7
click at [445, 527] on div "Roaring Flame. 20x16" Acrylic & Charcoal on canvas Contact for availability" at bounding box center [514, 525] width 250 height 35
click at [817, 463] on img at bounding box center [785, 352] width 243 height 312
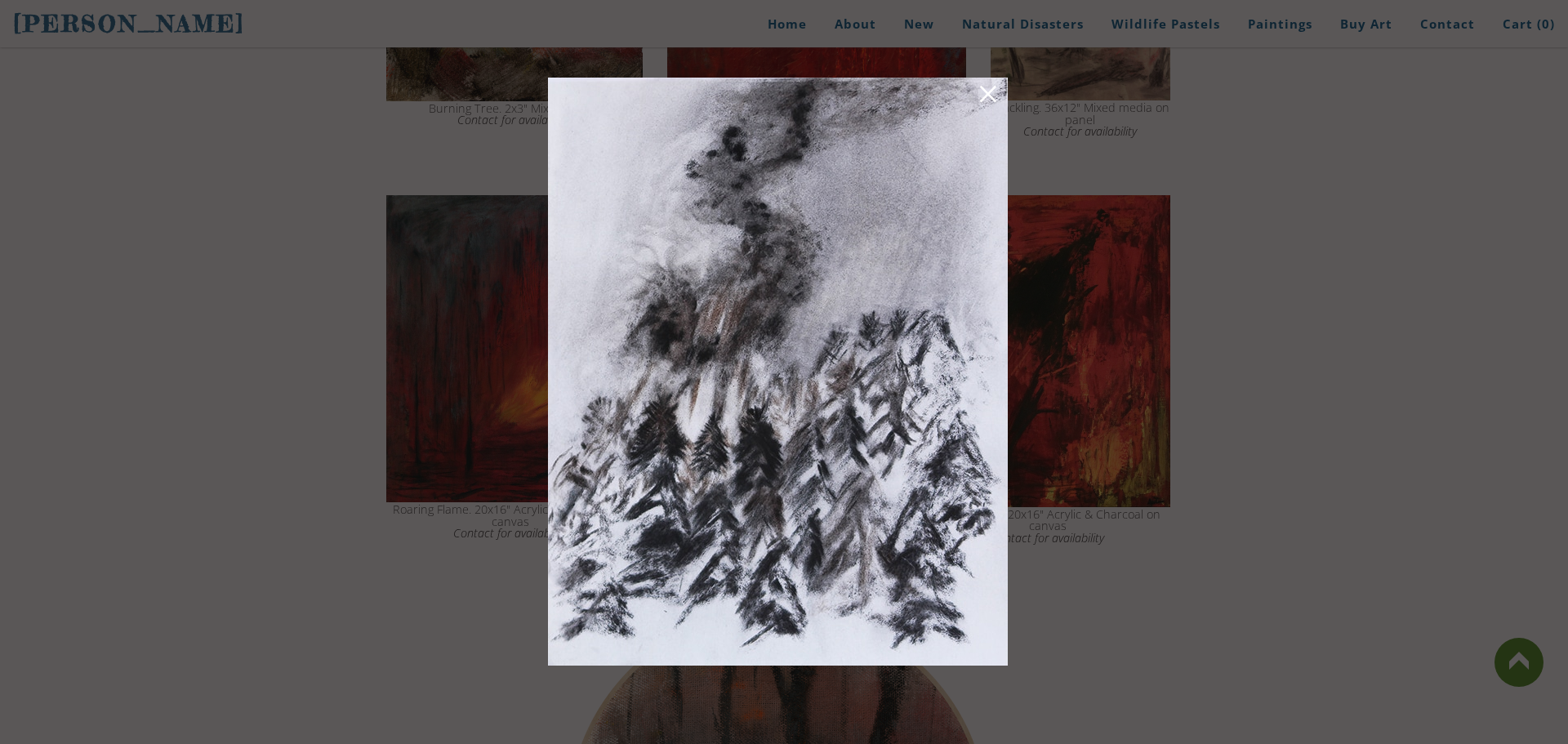
click at [981, 102] on link at bounding box center [988, 97] width 23 height 25
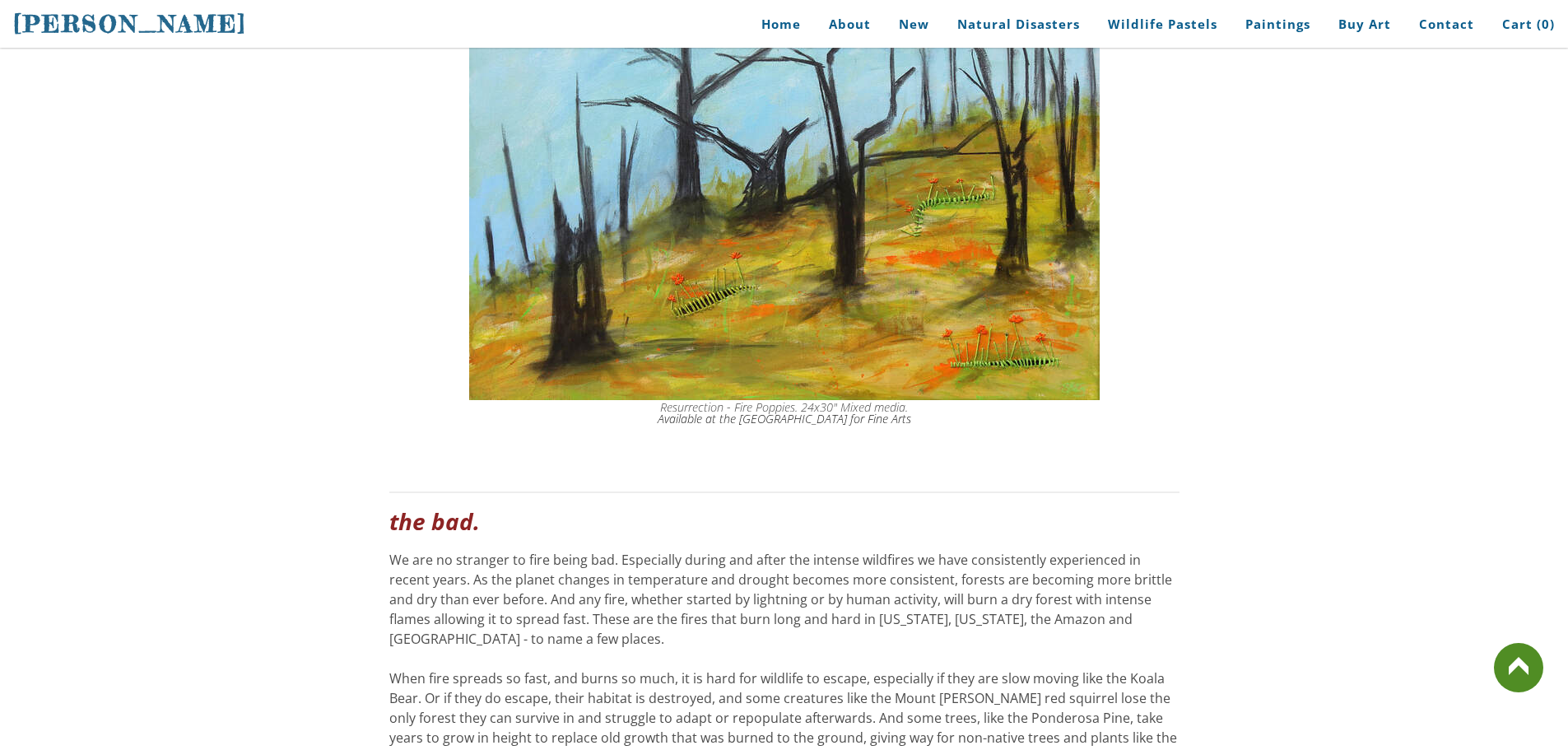
scroll to position [5680, 0]
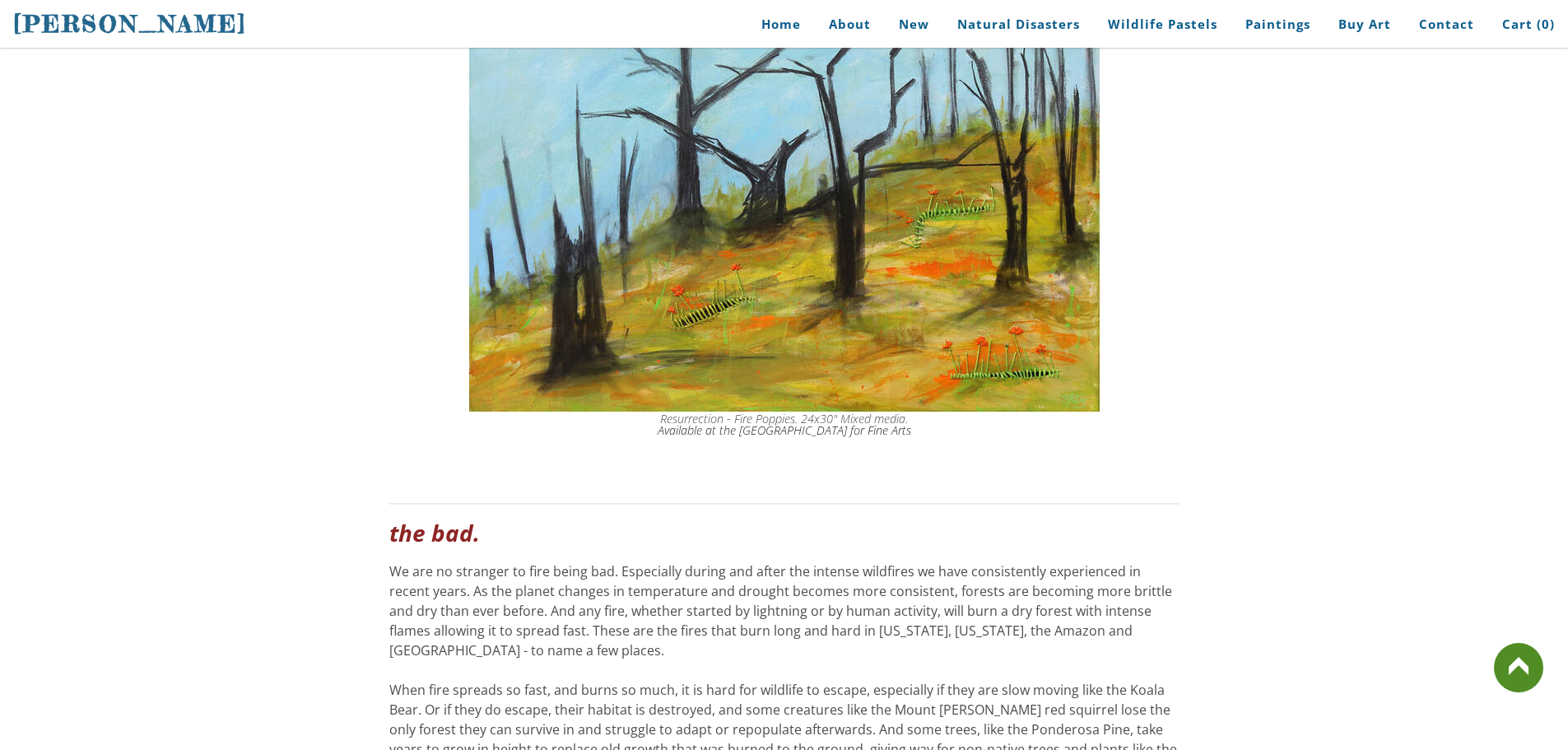
click at [739, 520] on div at bounding box center [784, 503] width 790 height 34
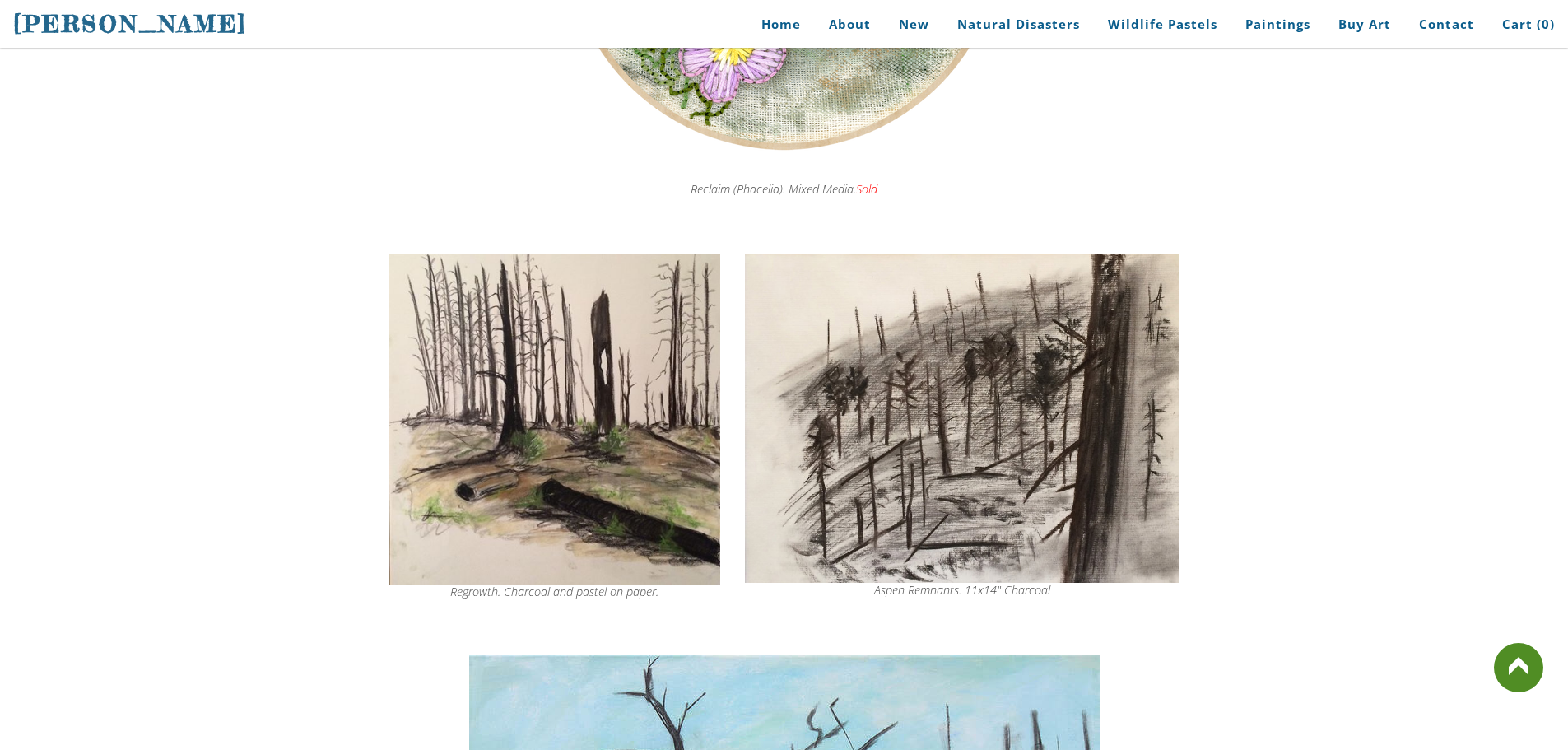
scroll to position [4939, 0]
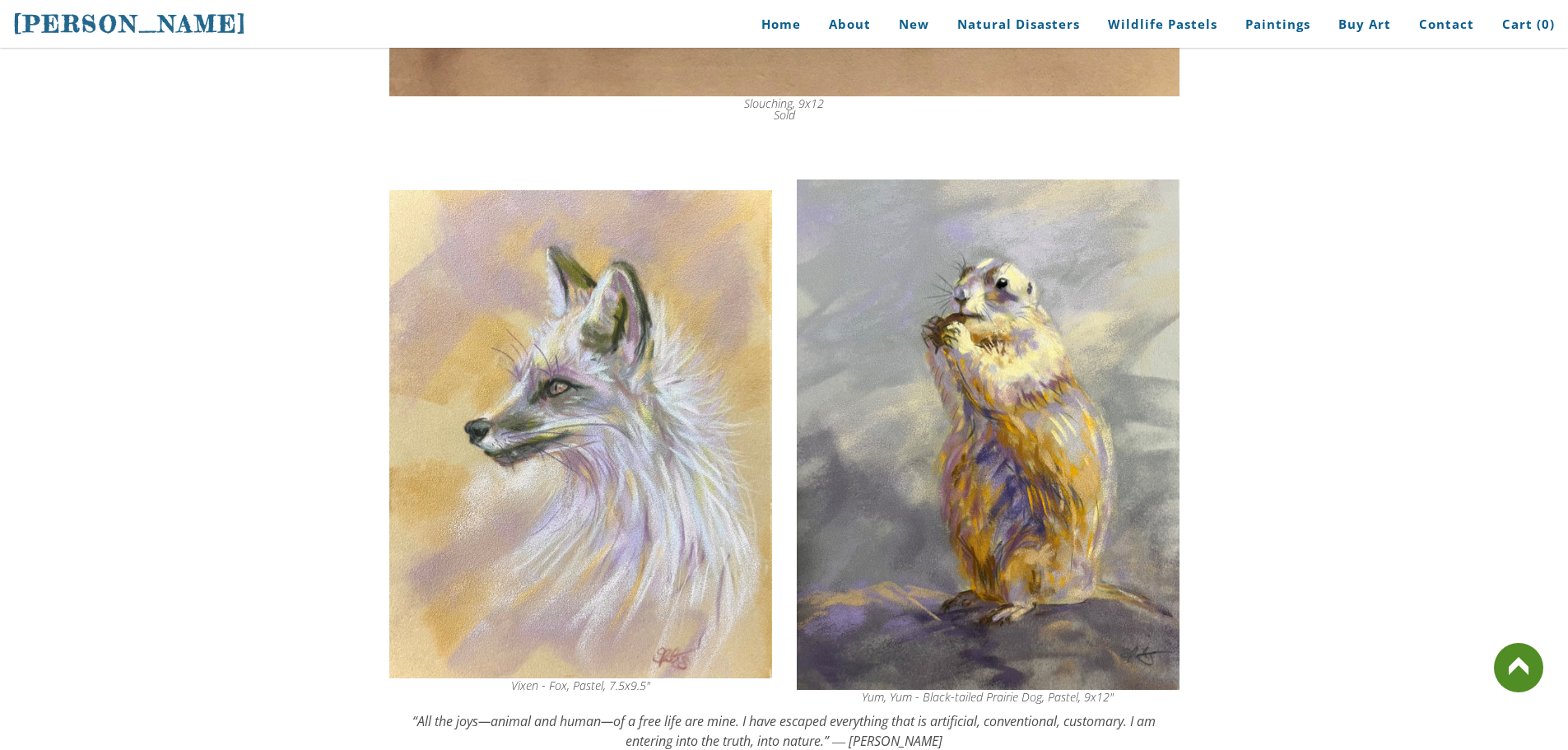
scroll to position [2798, 0]
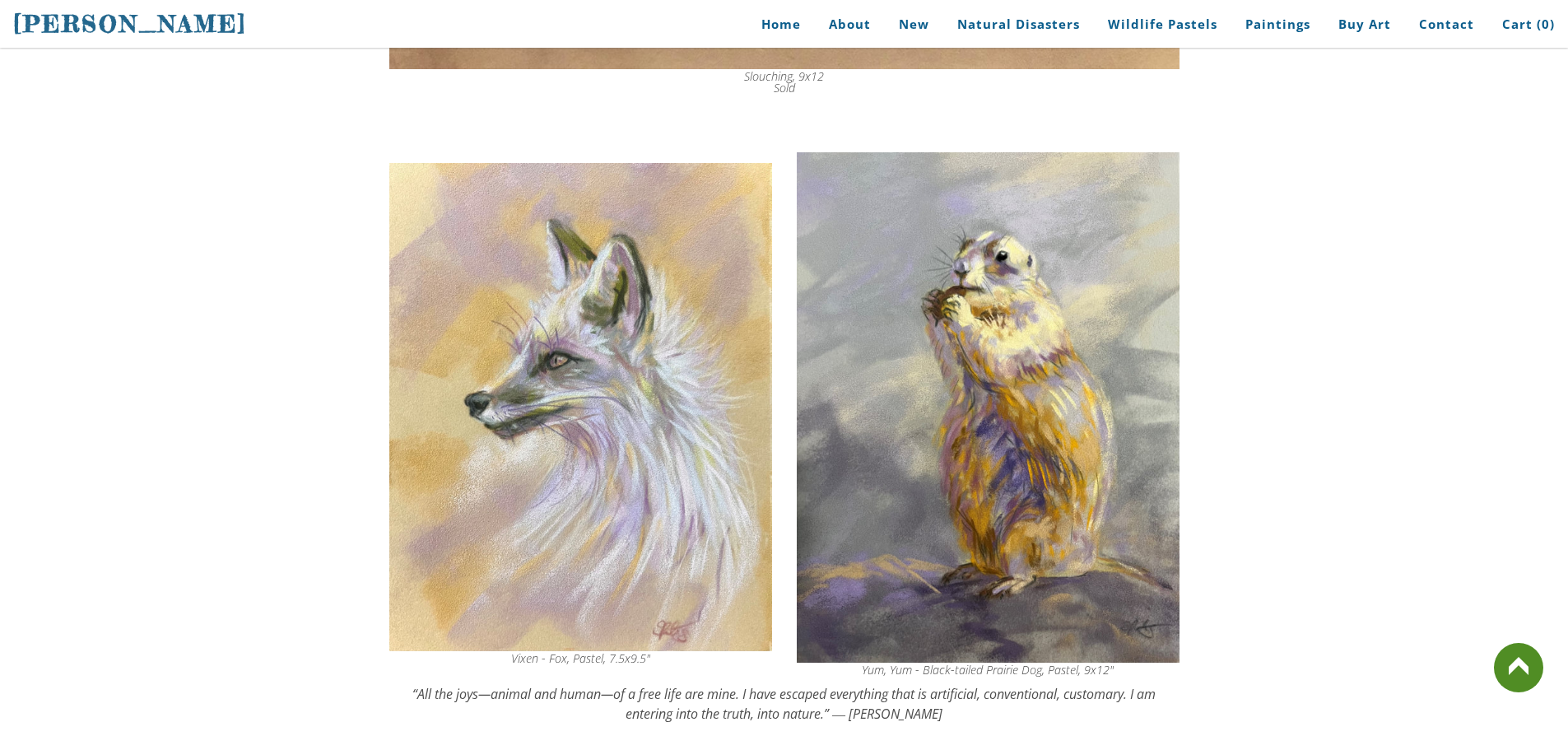
drag, startPoint x: 855, startPoint y: 659, endPoint x: 906, endPoint y: 654, distance: 51.2
click at [906, 664] on div "Yum, Yum - Black-tailed Prairie Dog, Pastel, 9x12"" at bounding box center [988, 670] width 383 height 11
drag, startPoint x: 908, startPoint y: 670, endPoint x: 929, endPoint y: 670, distance: 21.0
click at [928, 670] on div "Yum, Yum - Black-tailed Prairie Dog, Pastel, 9x12"" at bounding box center [988, 414] width 383 height 540
drag, startPoint x: 920, startPoint y: 665, endPoint x: 1007, endPoint y: 666, distance: 87.0
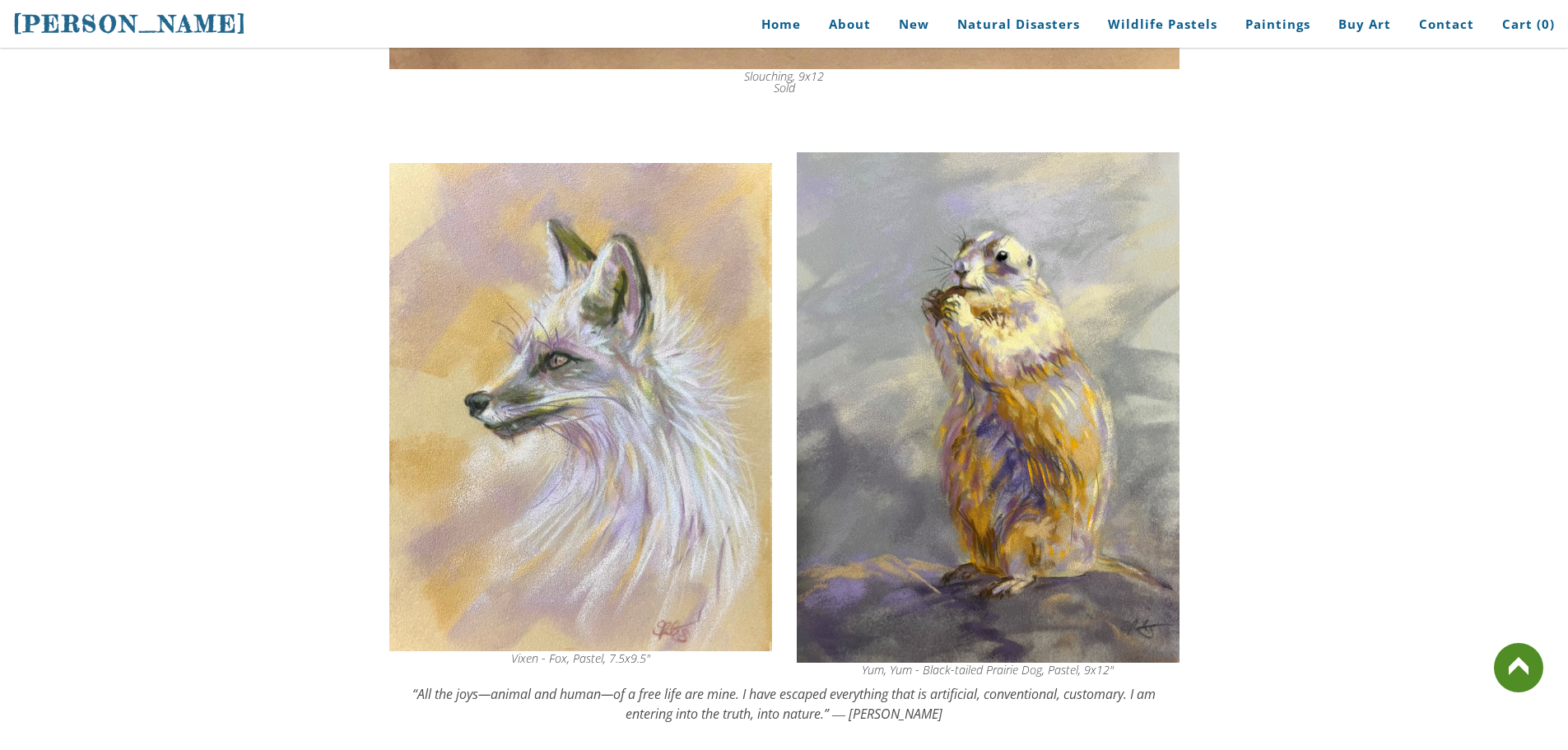
click at [1027, 662] on div "Yum, Yum - Black-tailed Prairie Dog, Pastel, 9x12"" at bounding box center [988, 414] width 383 height 540
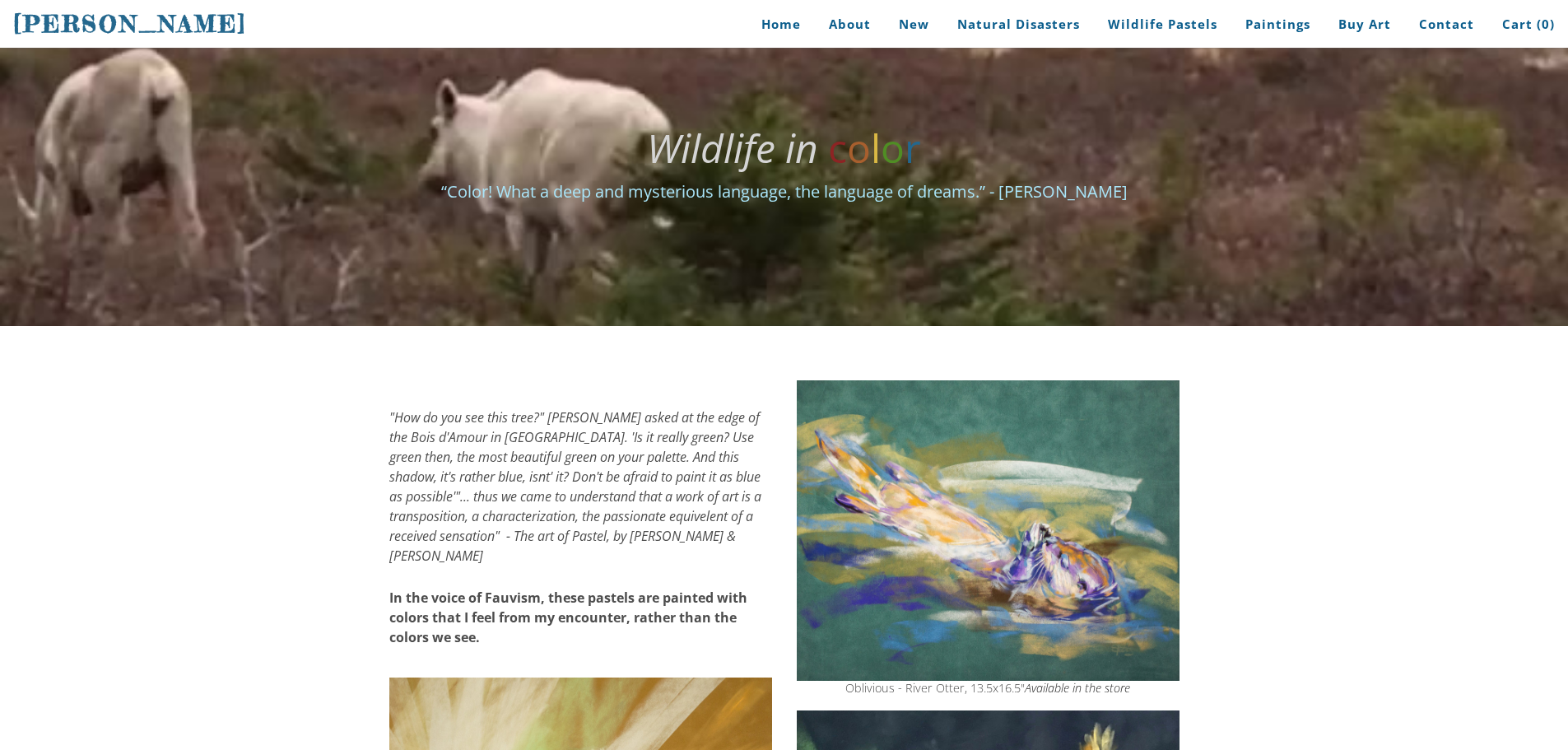
scroll to position [0, 0]
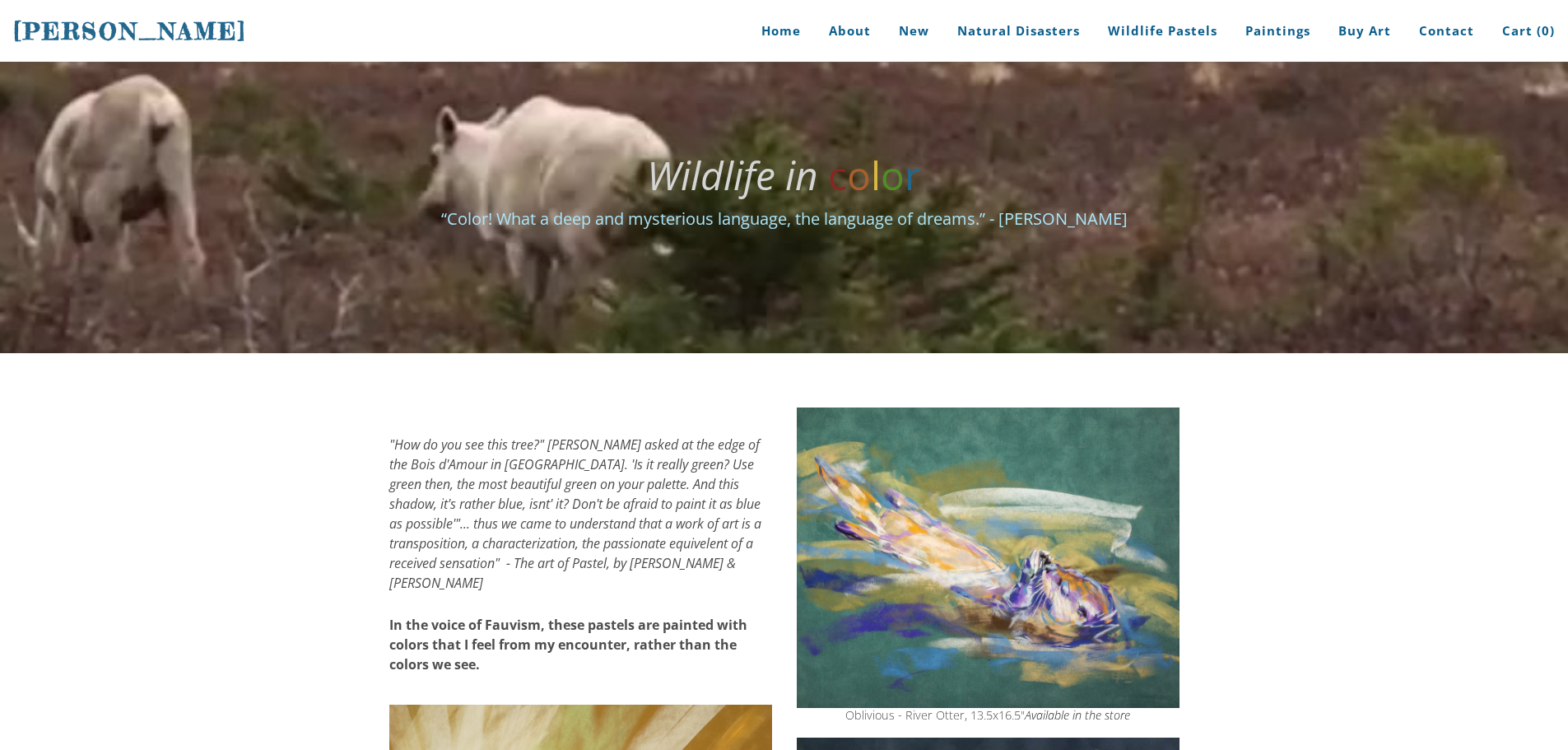
click at [1003, 550] on img at bounding box center [988, 558] width 383 height 301
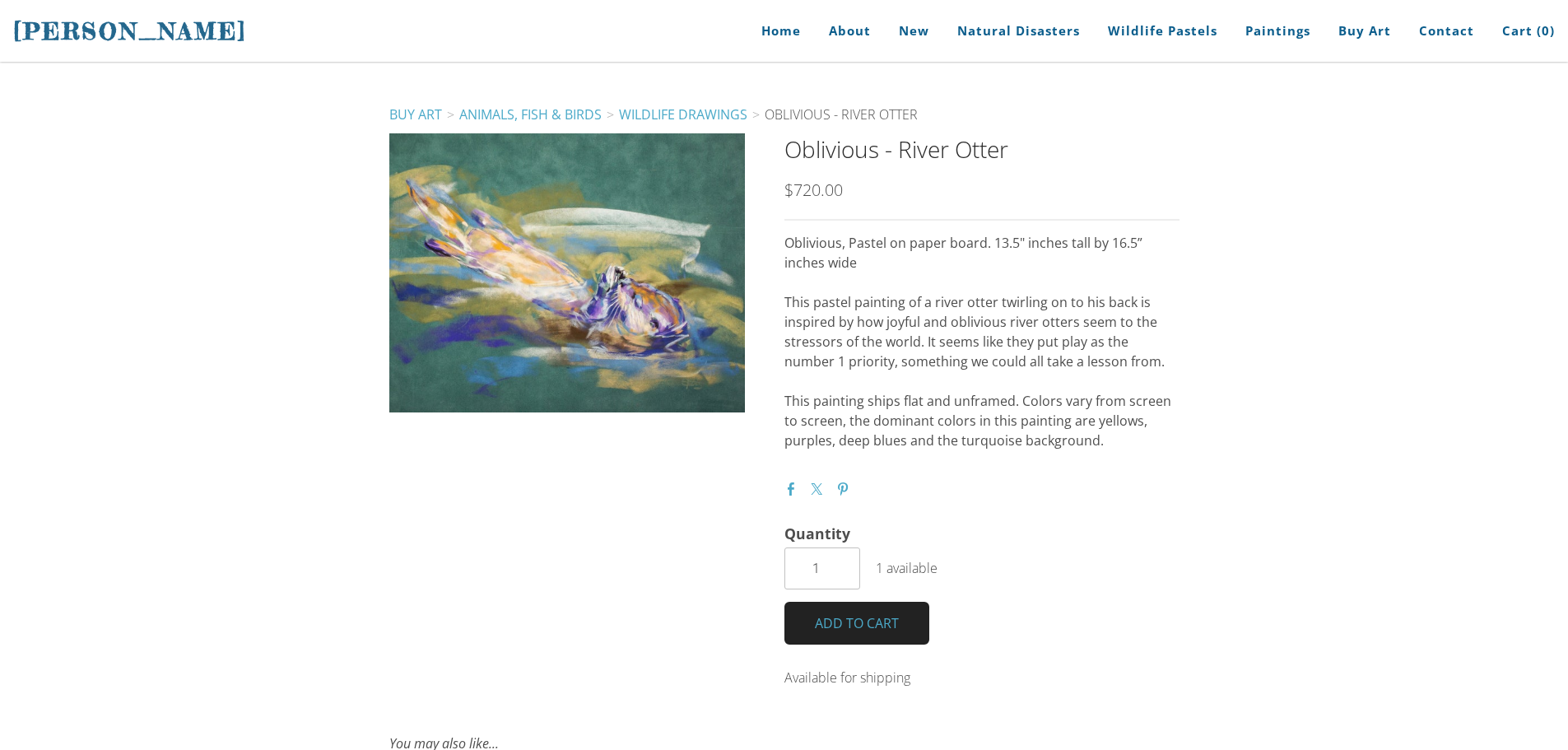
click at [932, 230] on div "Oblivious - River Otter SKU: null $720.00 $720.00 Unavailable per item Obliviou…" at bounding box center [982, 409] width 395 height 551
drag, startPoint x: 923, startPoint y: 251, endPoint x: 1000, endPoint y: 254, distance: 77.1
click at [1029, 254] on p "Oblivious, Pastel on paper board. 13.5" inches tall by 16.5” inches wide" at bounding box center [982, 252] width 395 height 40
drag, startPoint x: 888, startPoint y: 248, endPoint x: 1003, endPoint y: 251, distance: 115.0
click at [1003, 251] on p "Oblivious, Pastel on paper board. 13.5" inches tall by 16.5” inches wide" at bounding box center [982, 252] width 395 height 40
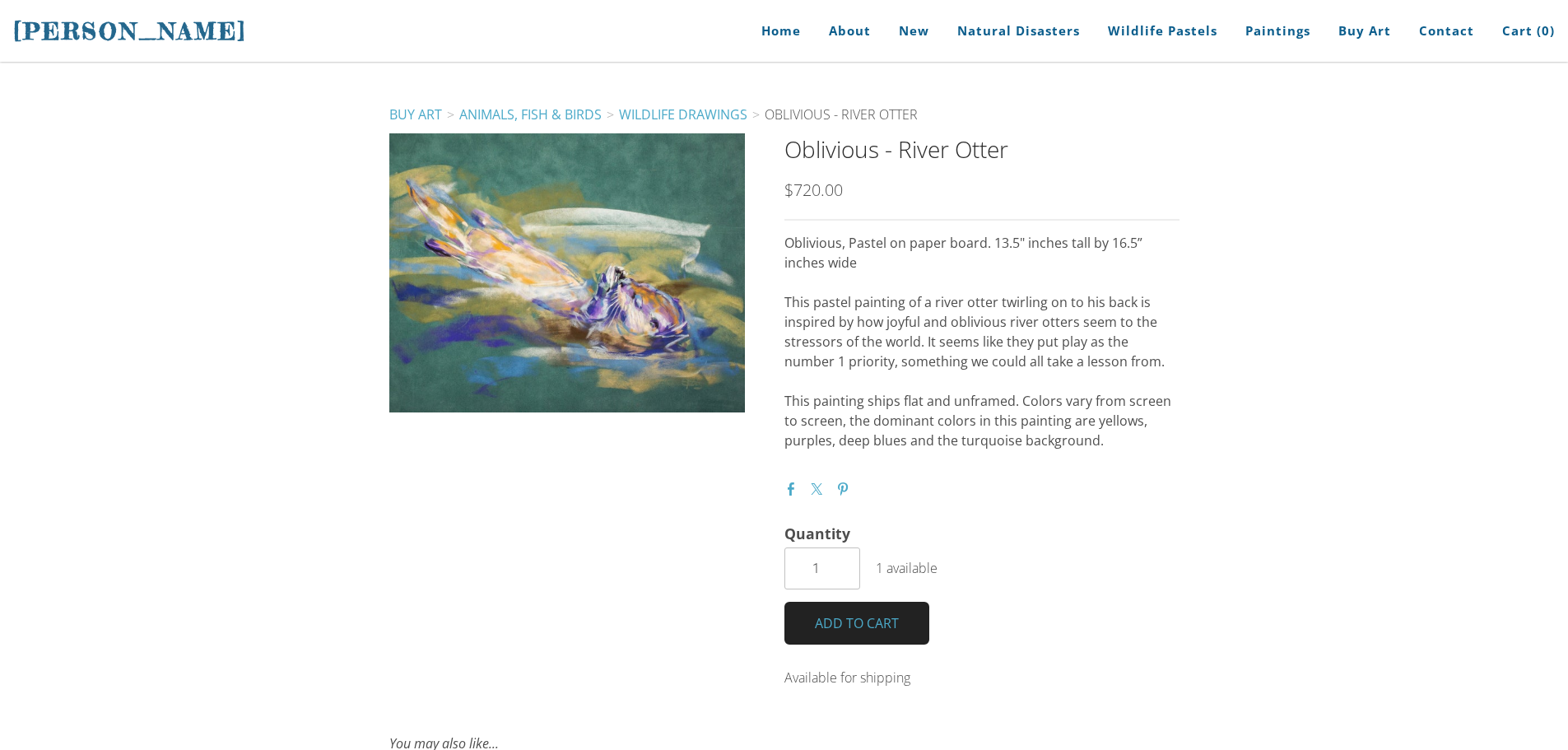
drag, startPoint x: 785, startPoint y: 193, endPoint x: 804, endPoint y: 193, distance: 19.0
click at [804, 193] on span "$720.00" at bounding box center [814, 189] width 58 height 22
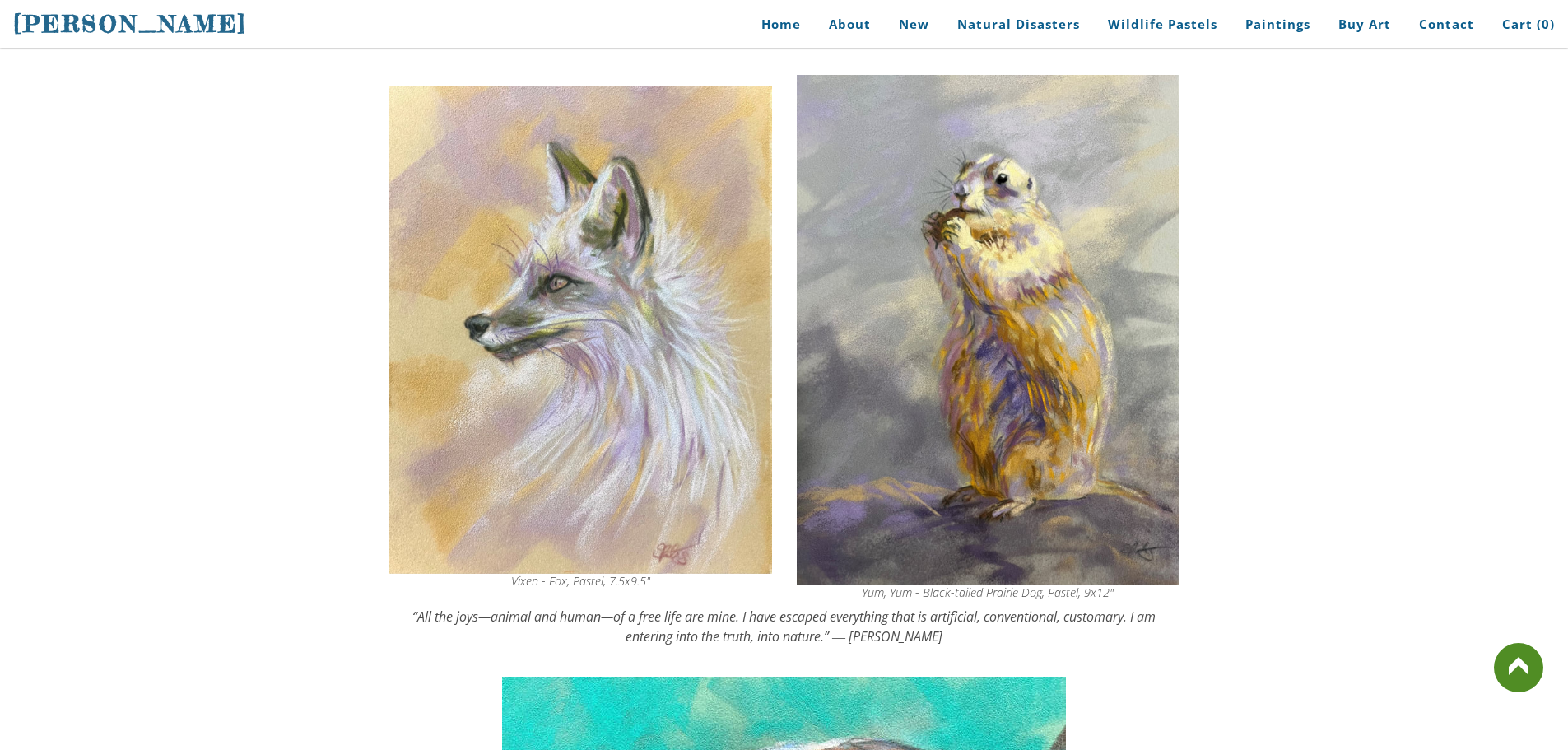
scroll to position [2881, 0]
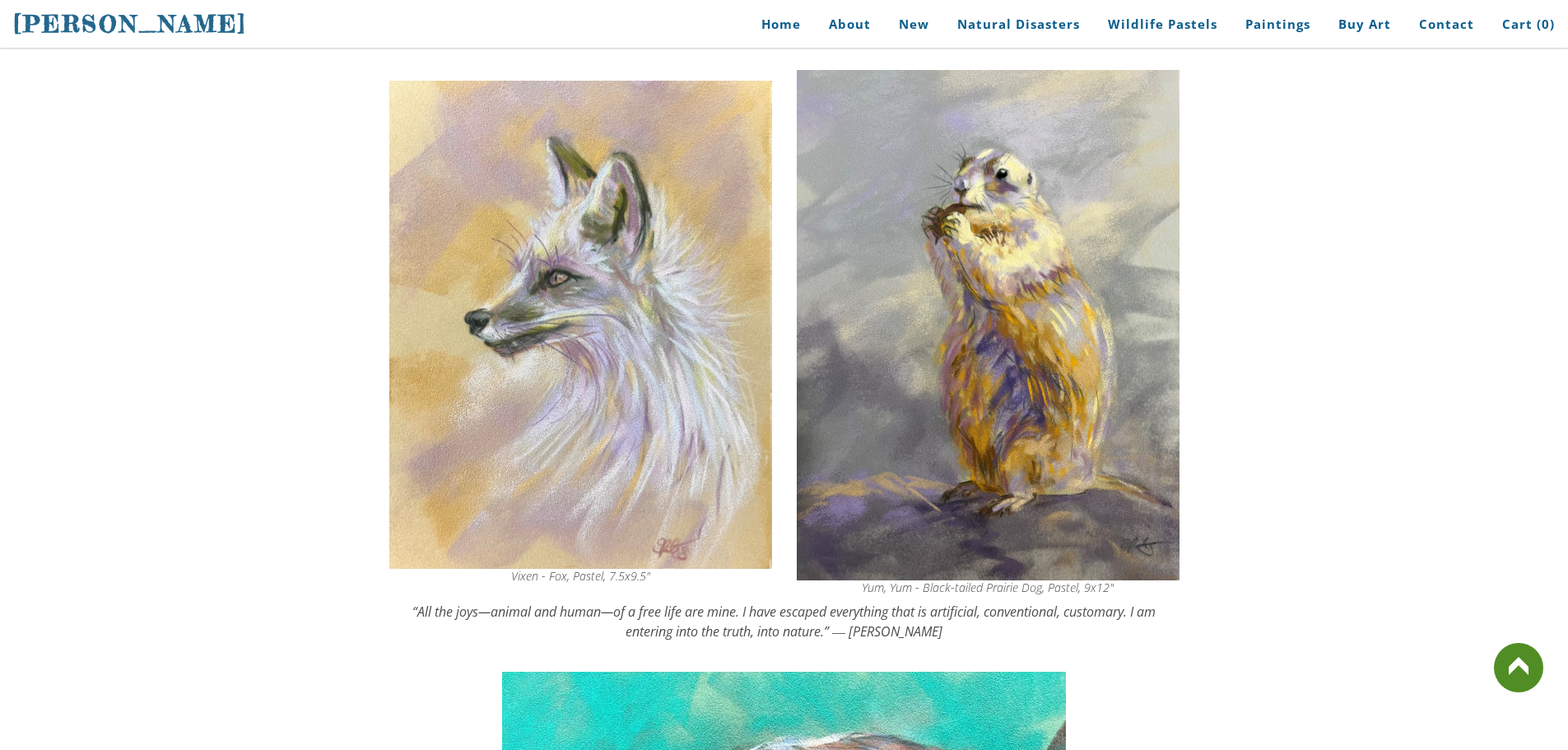
drag, startPoint x: 928, startPoint y: 578, endPoint x: 1027, endPoint y: 581, distance: 99.0
click at [1027, 582] on div "Yum, Yum - Black-tailed Prairie Dog, Pastel, 9x12"" at bounding box center [988, 587] width 383 height 11
drag, startPoint x: 1028, startPoint y: 581, endPoint x: 883, endPoint y: 520, distance: 157.3
click at [873, 528] on div "Yum, Yum - Black-tailed Prairie Dog, Pastel, 9x12"" at bounding box center [988, 332] width 383 height 540
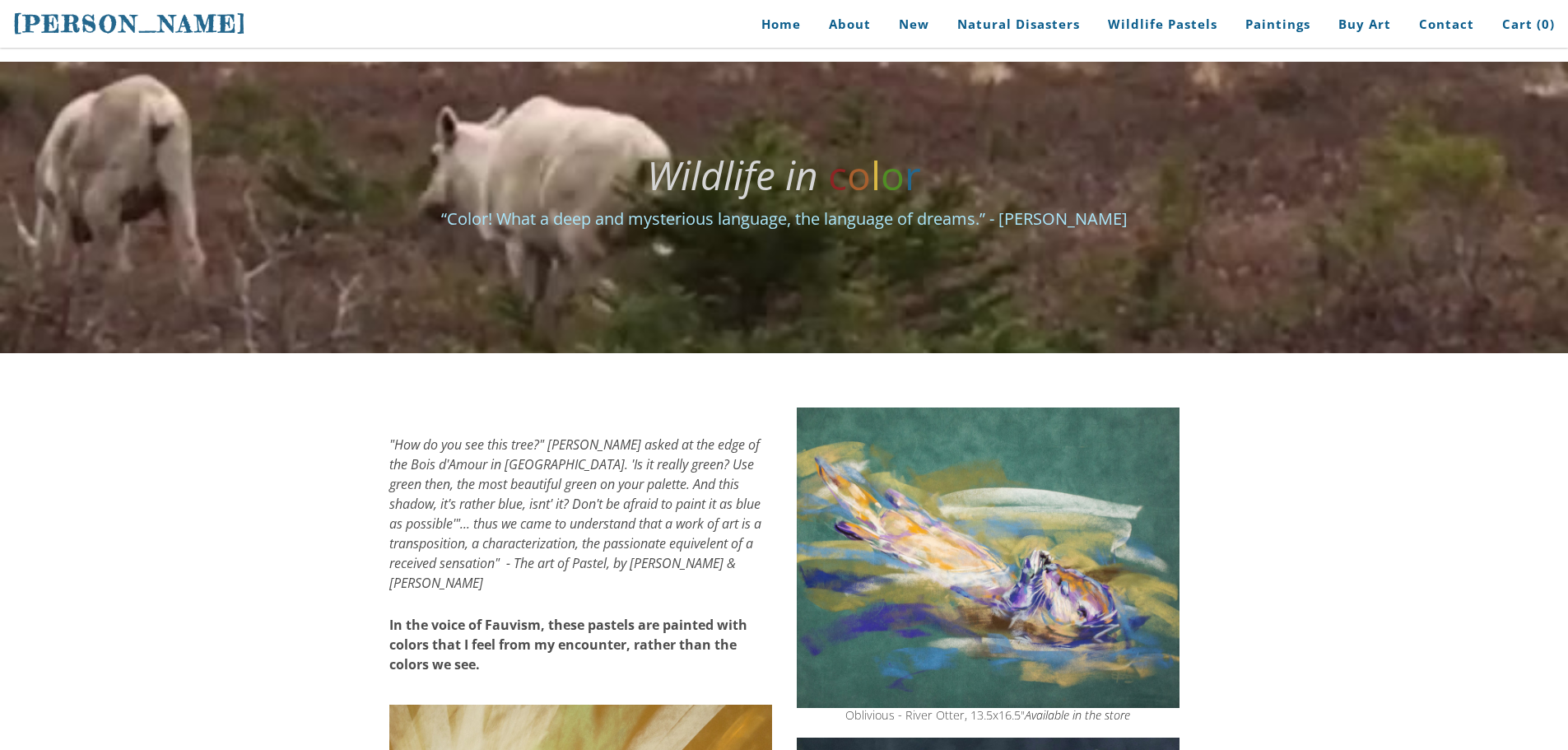
scroll to position [82, 0]
